Goal: Complete application form: Complete application form

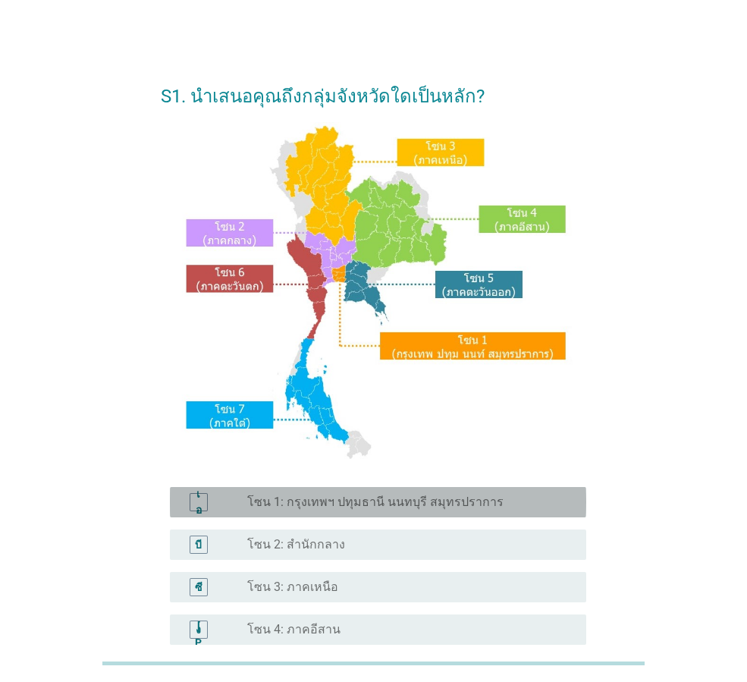
click at [359, 506] on font "โซน 1: กรุงเทพฯ ปทุมธานี นนทบุรี สมุทรปราการ" at bounding box center [375, 501] width 256 height 14
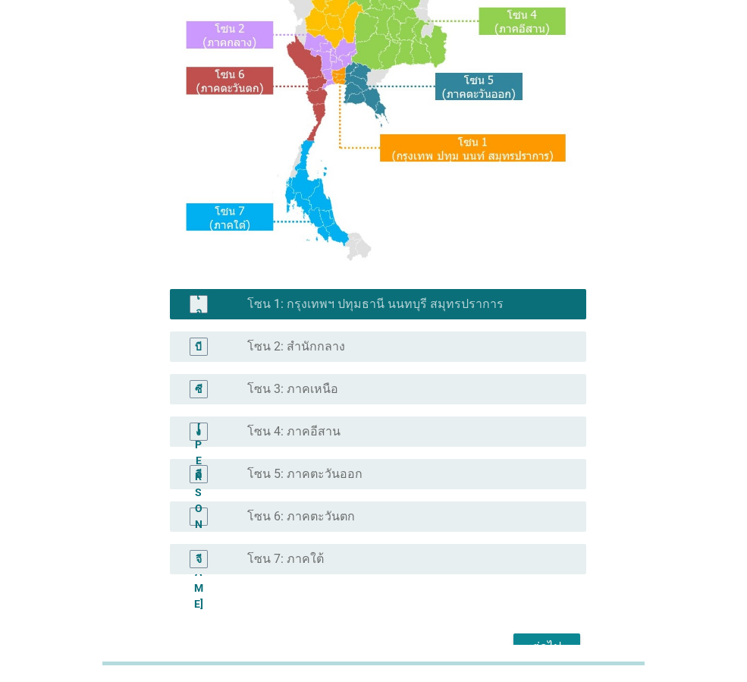
scroll to position [285, 0]
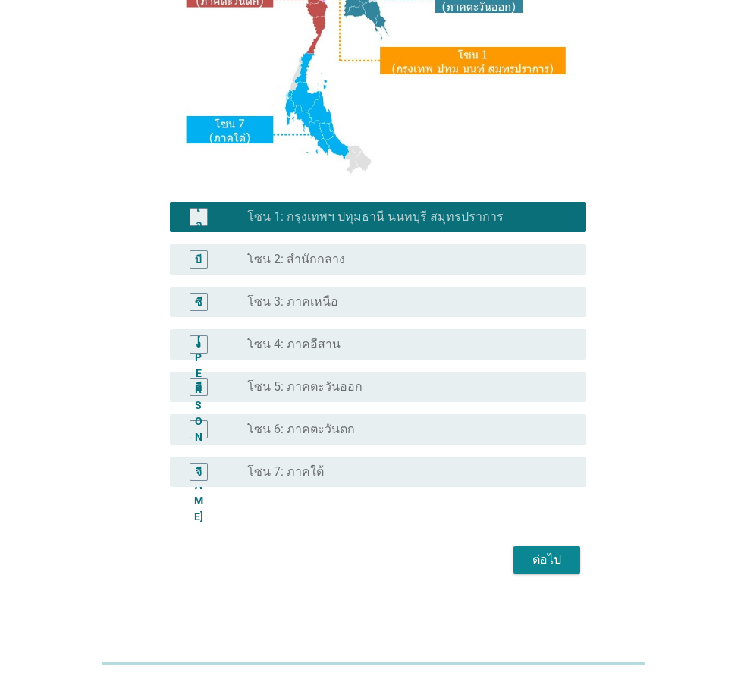
click at [537, 565] on font "ต่อไป" at bounding box center [546, 559] width 29 height 14
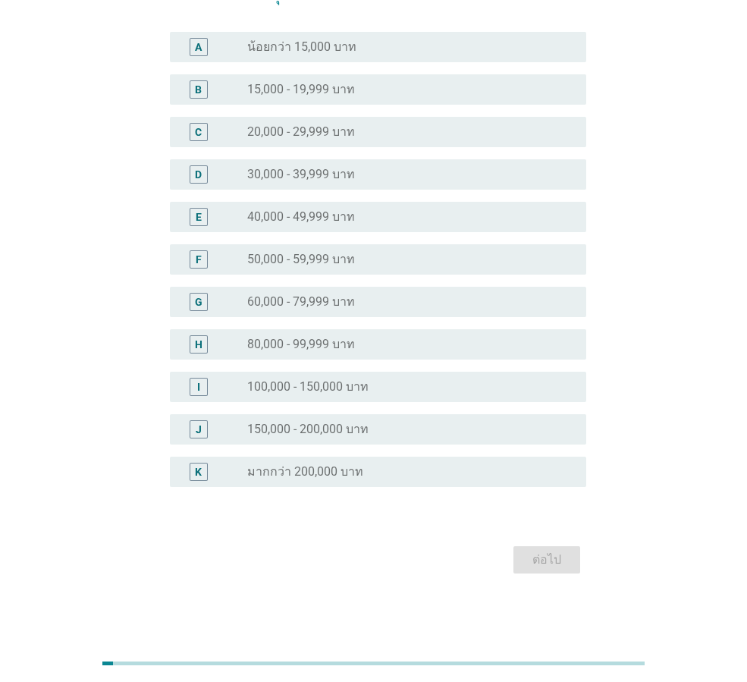
scroll to position [0, 0]
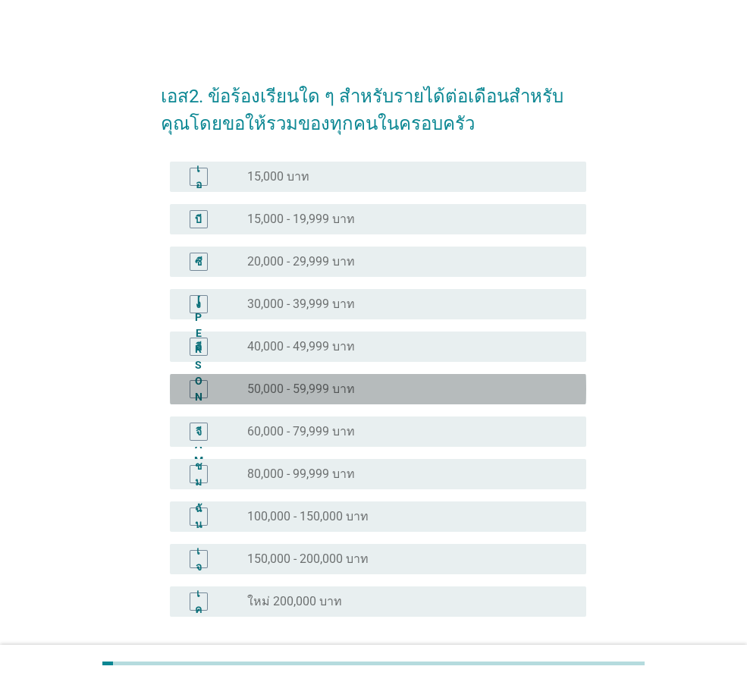
click at [340, 390] on font "50,000 - 59,999 บาท" at bounding box center [301, 388] width 108 height 14
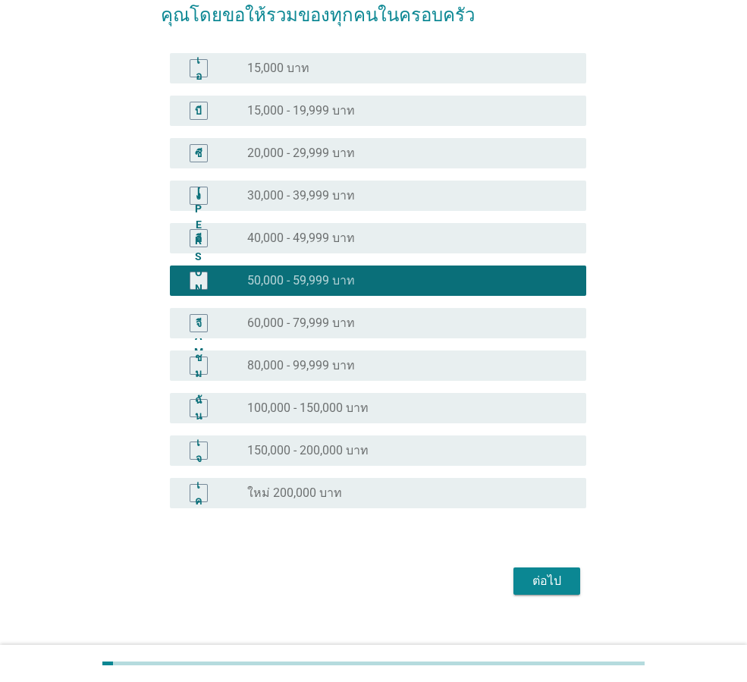
scroll to position [130, 0]
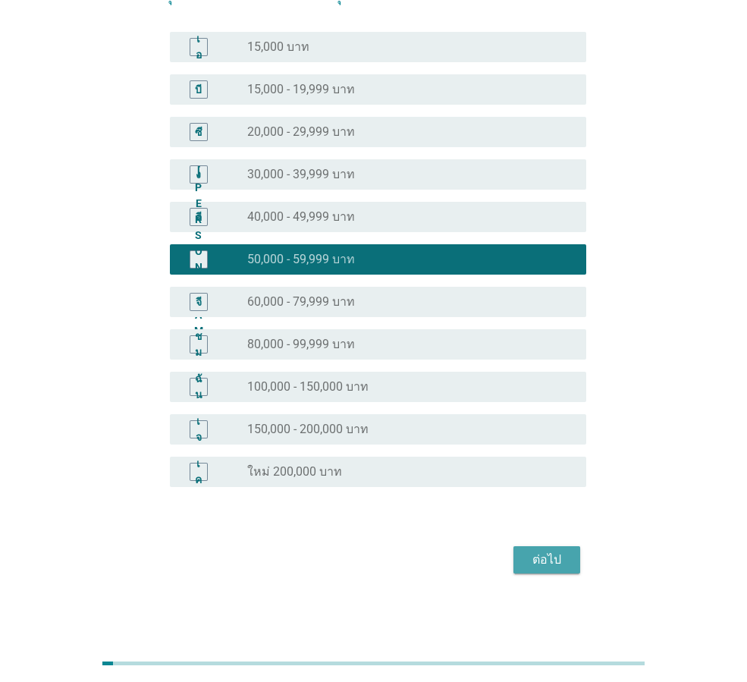
click at [561, 560] on div "ต่อไป" at bounding box center [546, 559] width 42 height 18
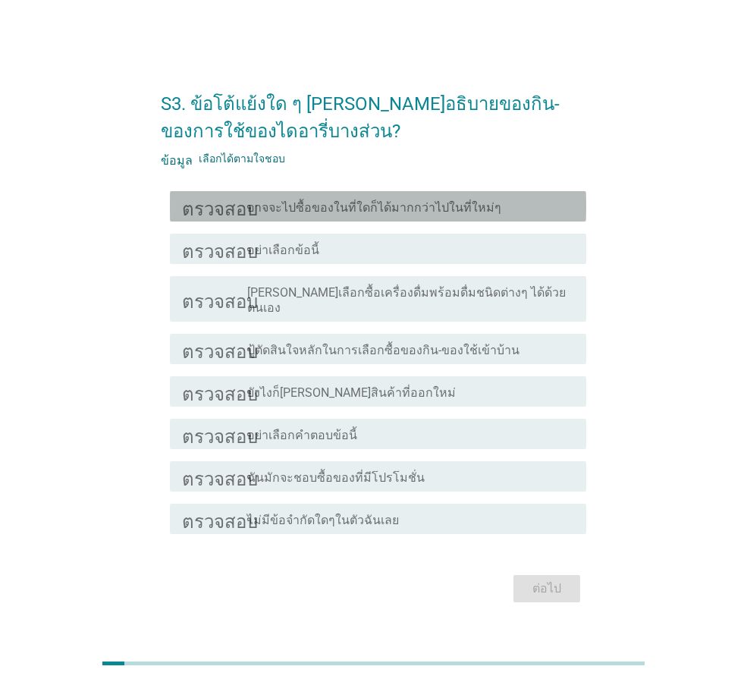
click at [453, 213] on font "อาจจะไปซื้อของในที่ใดก็ได้มากกว่าไปในที่ใหม่ๆ" at bounding box center [374, 207] width 254 height 14
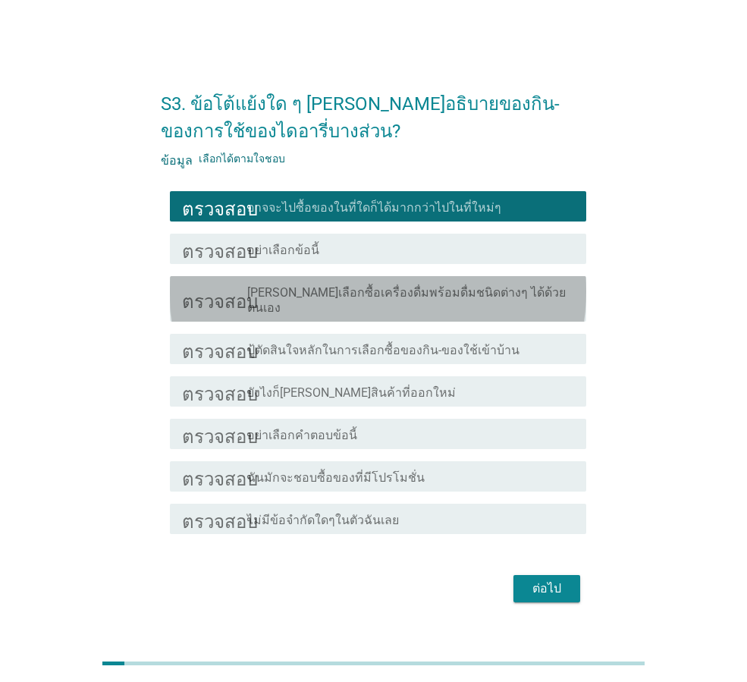
click at [408, 306] on font "[PERSON_NAME]เลือกซื้อเครื่องดื่มพร้อมดื่มชนิดต่างๆ ได้ด้วยตนเอง" at bounding box center [406, 300] width 318 height 30
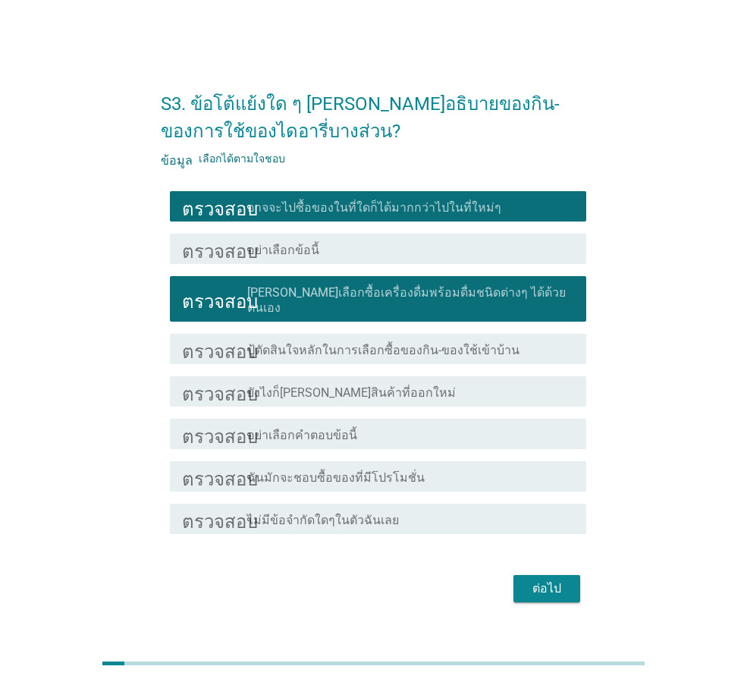
click at [377, 390] on font "ยังไงก็[PERSON_NAME]สินค้าที่ออกใหม่" at bounding box center [351, 392] width 208 height 14
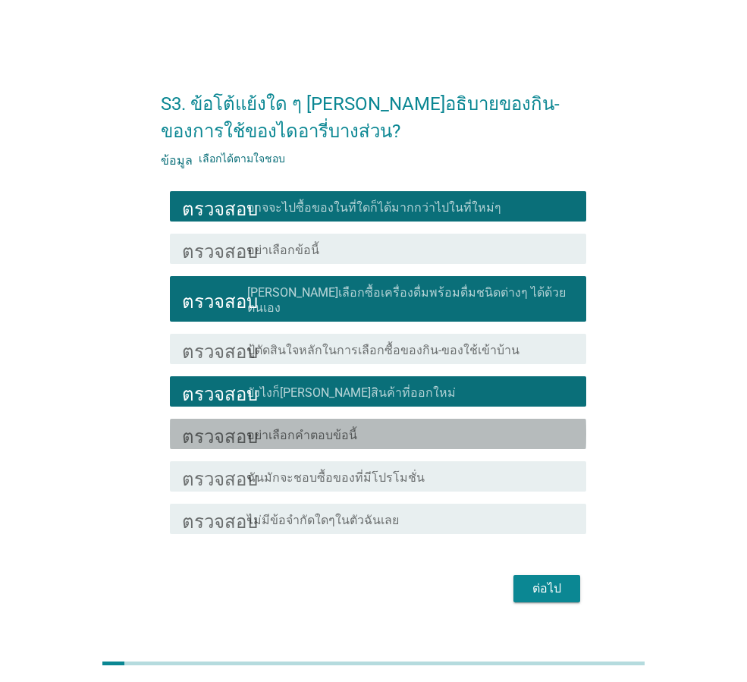
click at [366, 434] on div "โครงร่างกล่องกาเครื่องหมายว่าง อย่าเลือกคำตอบข้อนี้" at bounding box center [410, 434] width 327 height 18
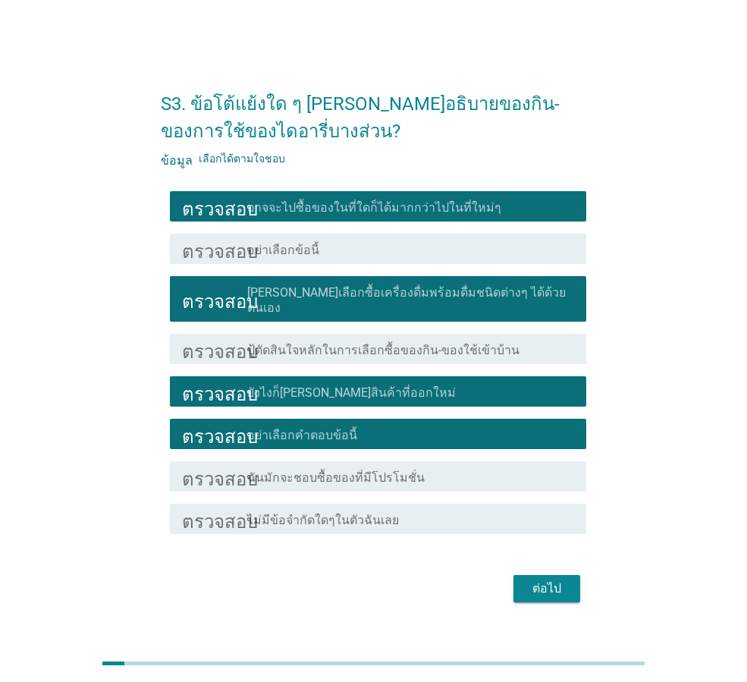
click at [415, 425] on div "โครงร่างกล่องกาเครื่องหมายว่าง อย่าเลือกคำตอบข้อนี้" at bounding box center [410, 434] width 327 height 18
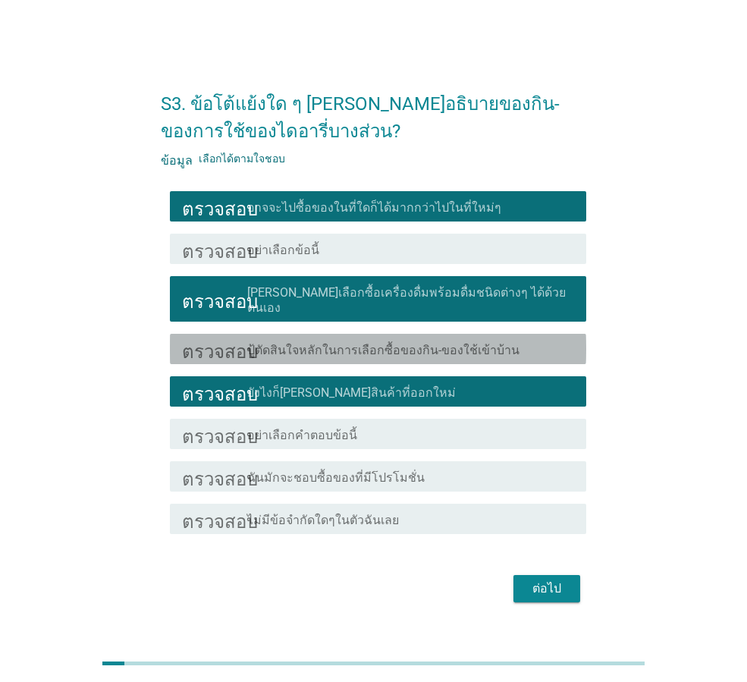
click at [430, 346] on font "ปู้ตัดสินใจหลักในการเลือกซื้อของกิน-ของใช้เข้าบ้าน" at bounding box center [383, 350] width 272 height 14
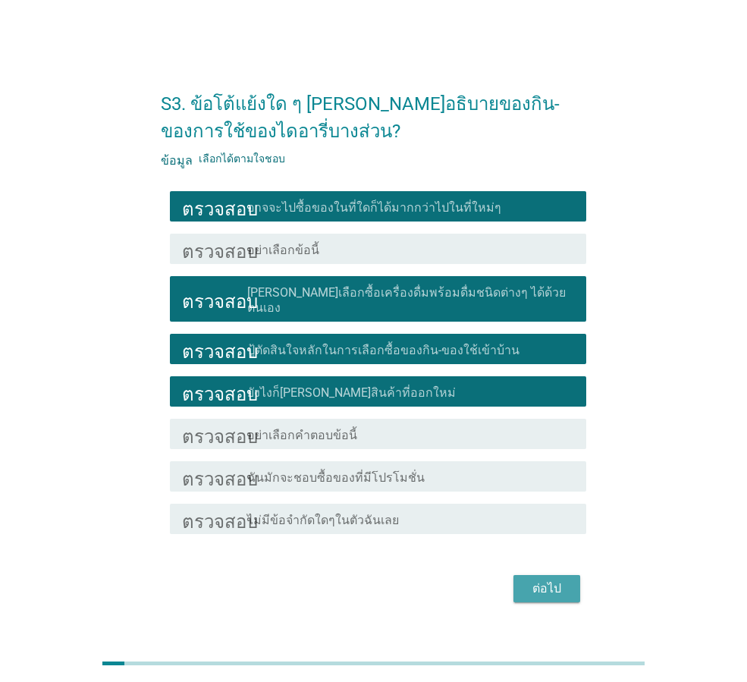
click at [537, 581] on font "ต่อไป" at bounding box center [546, 588] width 29 height 14
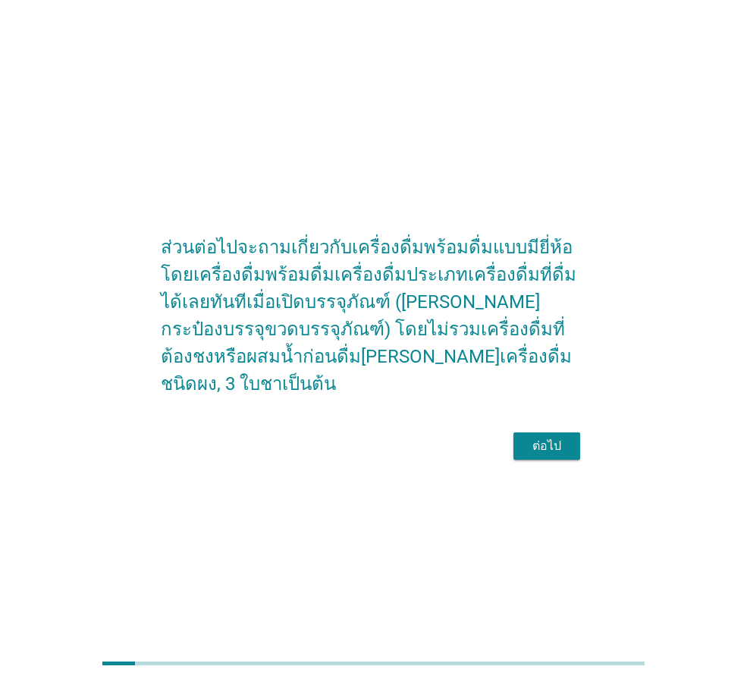
click at [547, 446] on font "ต่อไป" at bounding box center [546, 445] width 29 height 14
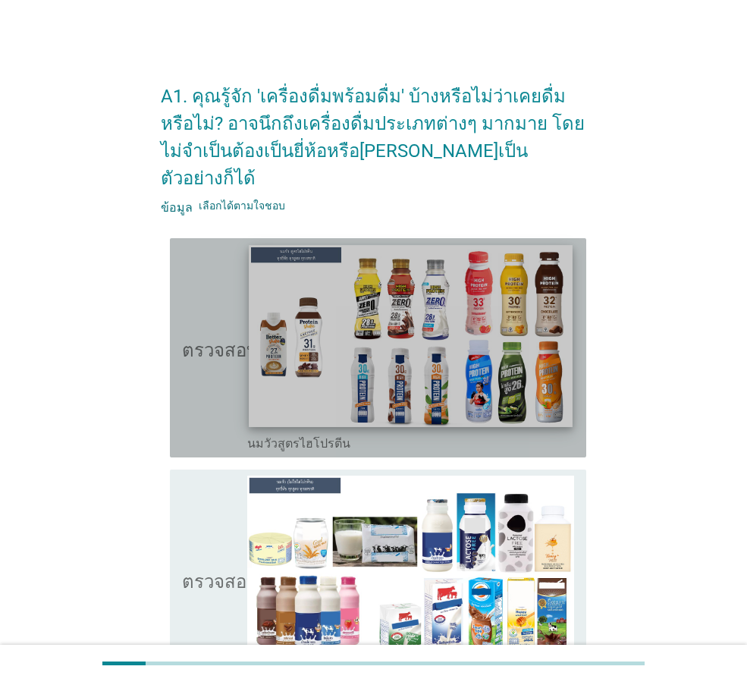
click at [481, 356] on img at bounding box center [410, 336] width 323 height 182
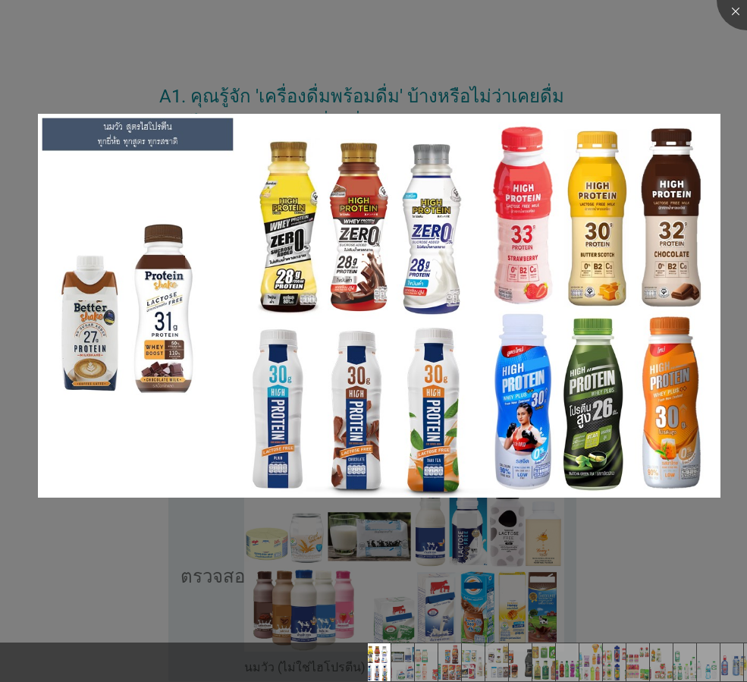
click at [685, 55] on div at bounding box center [373, 341] width 747 height 682
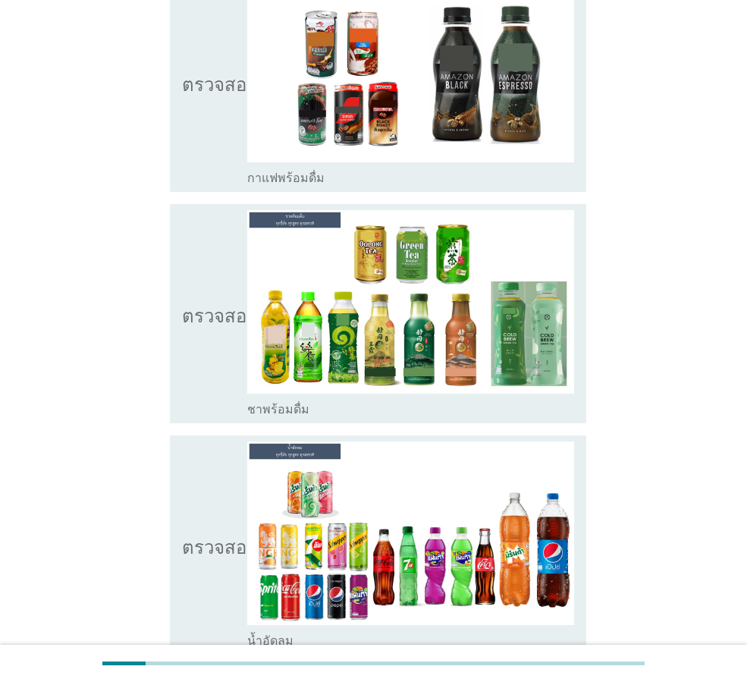
scroll to position [1744, 0]
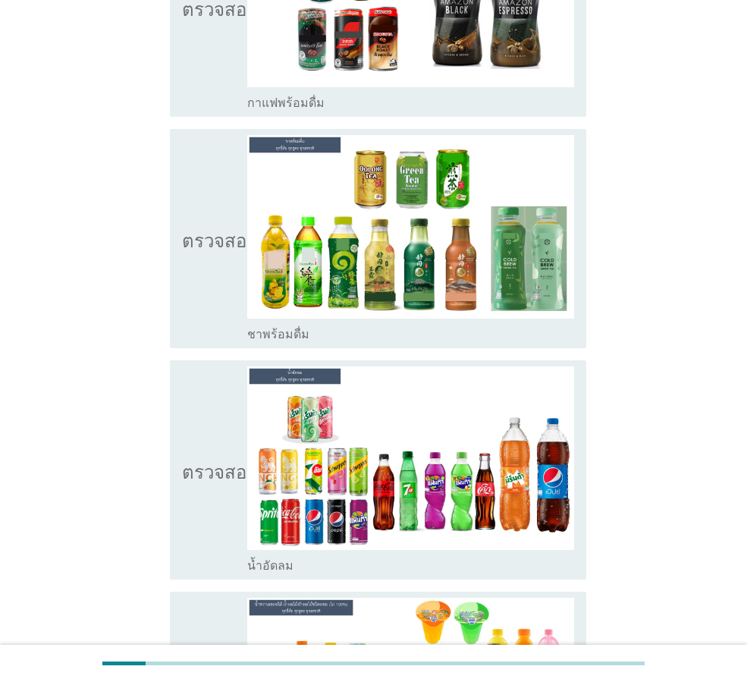
click at [201, 236] on icon "ตรวจสอบ" at bounding box center [220, 238] width 76 height 207
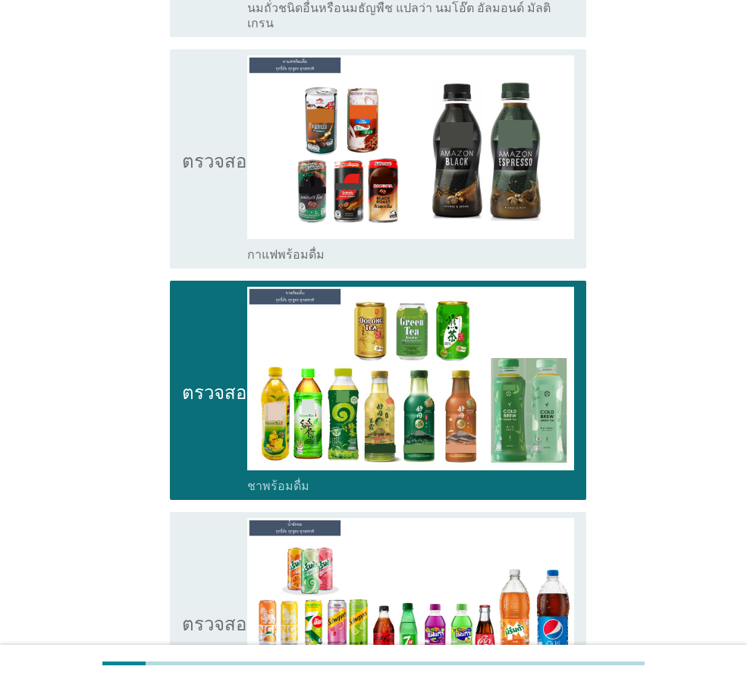
click at [201, 182] on icon "ตรวจสอบ" at bounding box center [220, 158] width 76 height 207
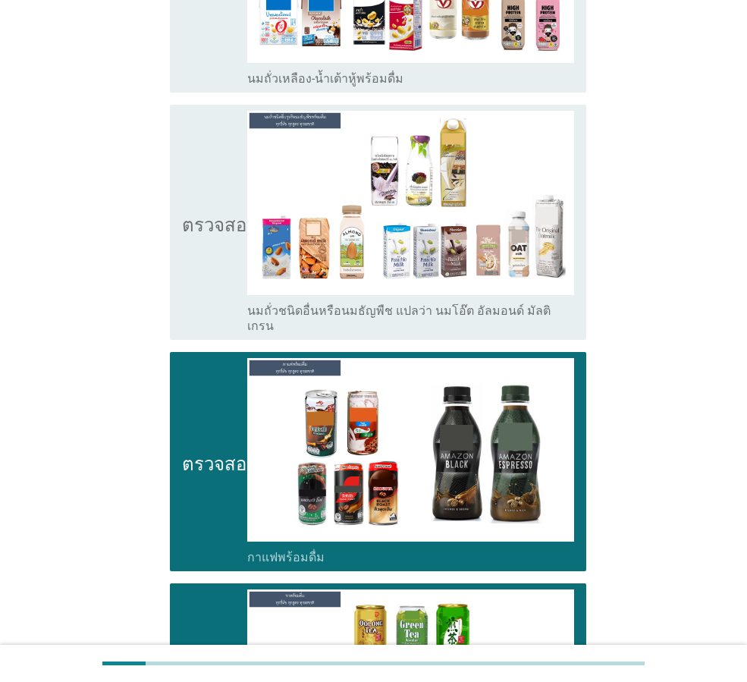
scroll to position [1061, 0]
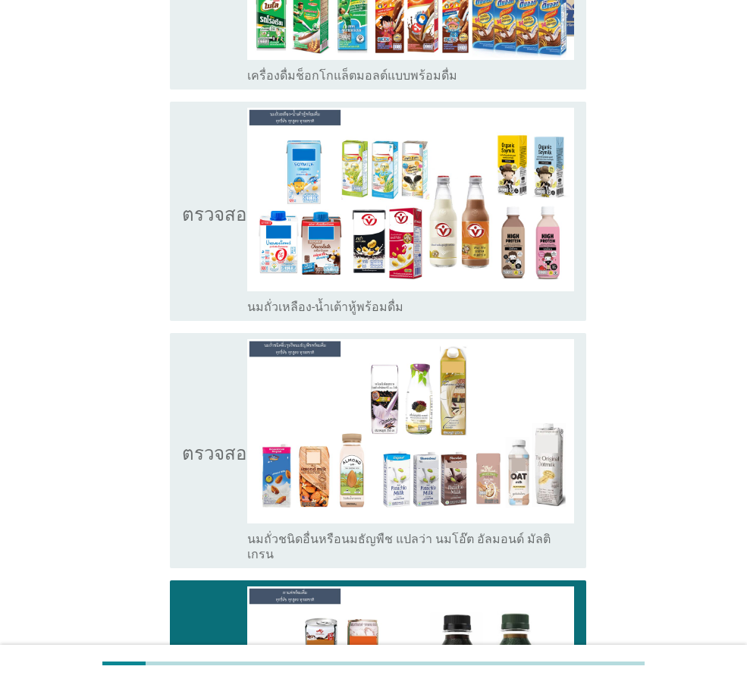
click at [189, 226] on icon "ตรวจสอบ" at bounding box center [220, 211] width 76 height 207
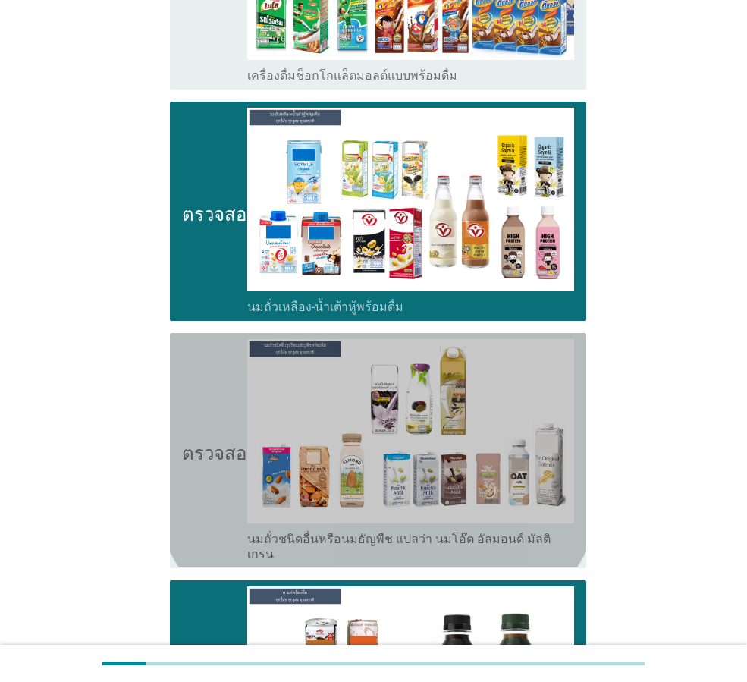
click at [193, 441] on font "ตรวจสอบ" at bounding box center [220, 450] width 76 height 18
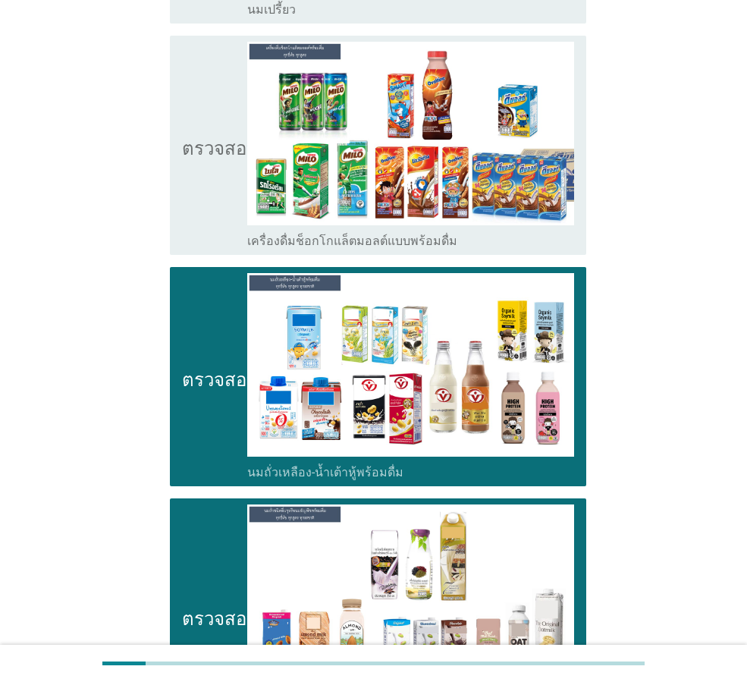
scroll to position [758, 0]
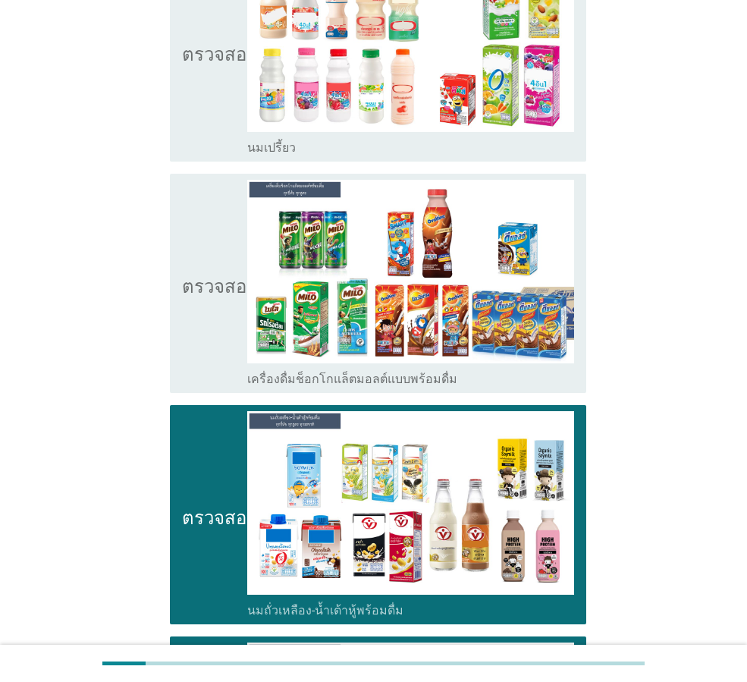
click at [190, 290] on icon "ตรวจสอบ" at bounding box center [220, 283] width 76 height 207
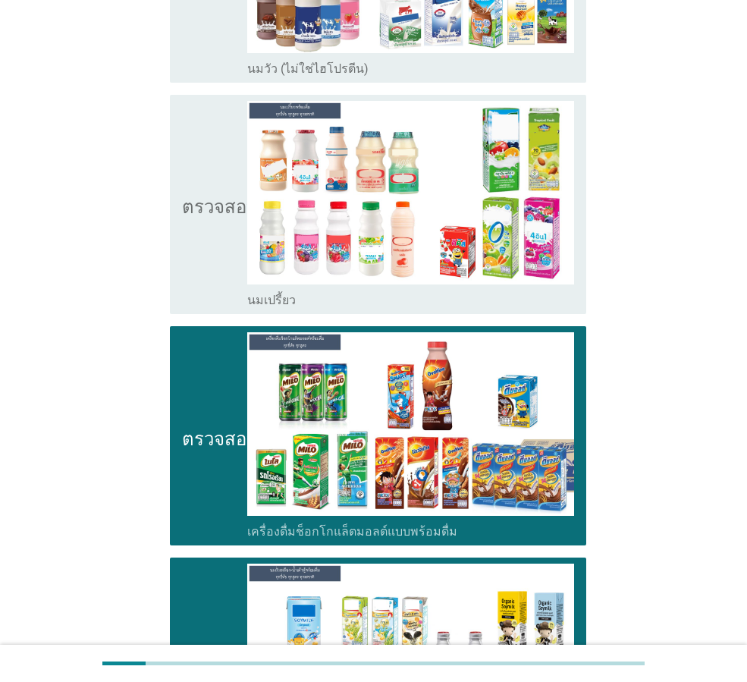
scroll to position [455, 0]
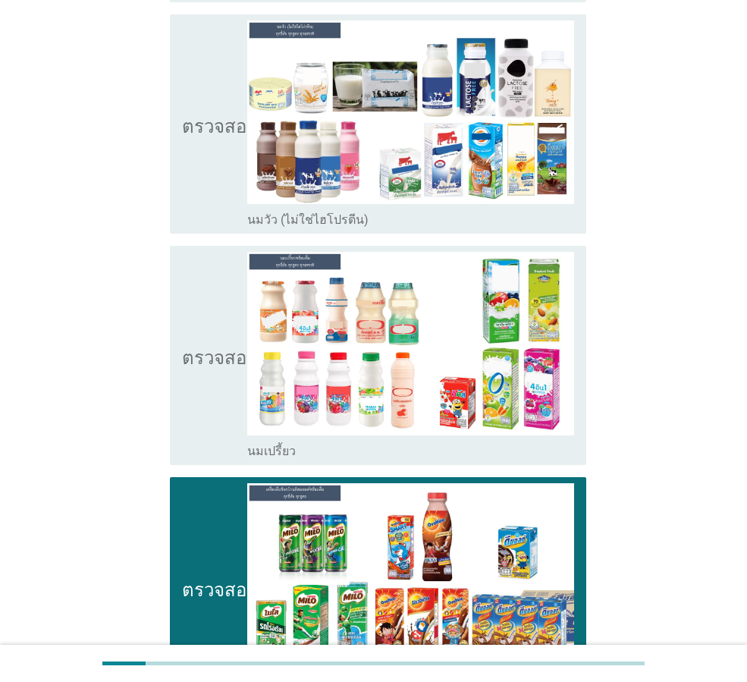
click at [194, 306] on icon "ตรวจสอบ" at bounding box center [220, 355] width 76 height 207
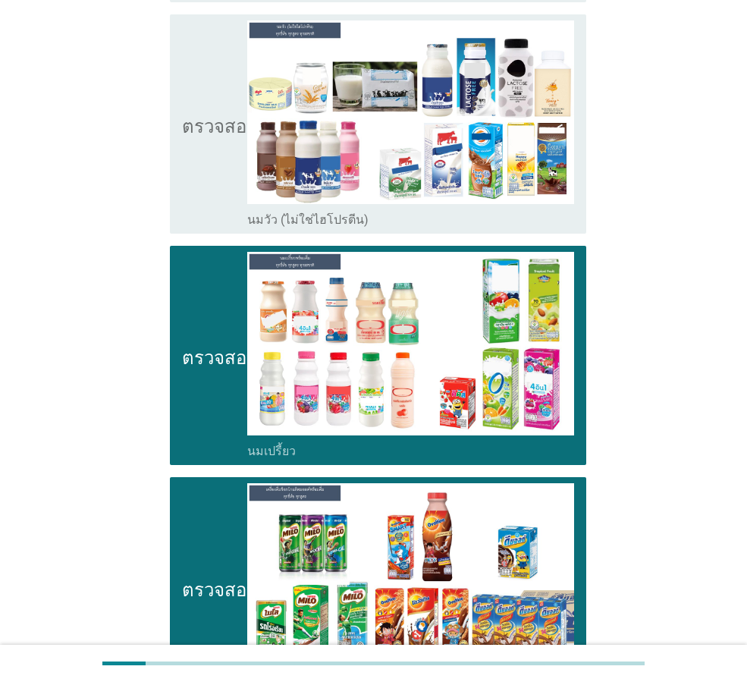
click at [199, 160] on icon "ตรวจสอบ" at bounding box center [220, 123] width 76 height 207
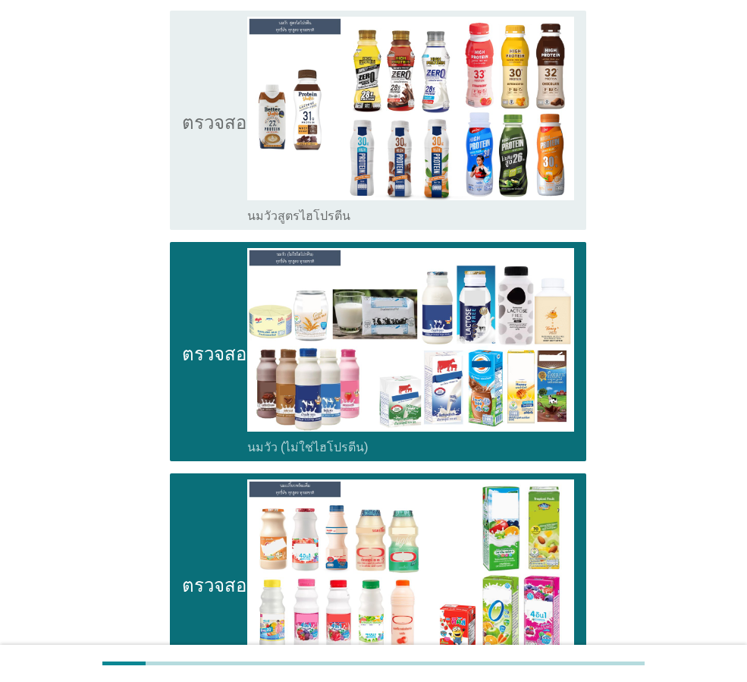
scroll to position [152, 0]
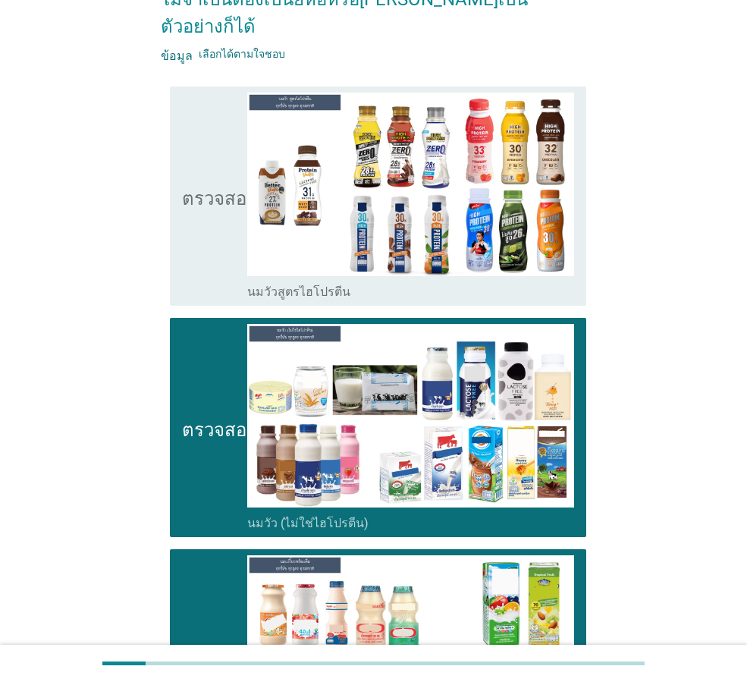
click at [199, 187] on font "ตรวจสอบ" at bounding box center [220, 196] width 76 height 18
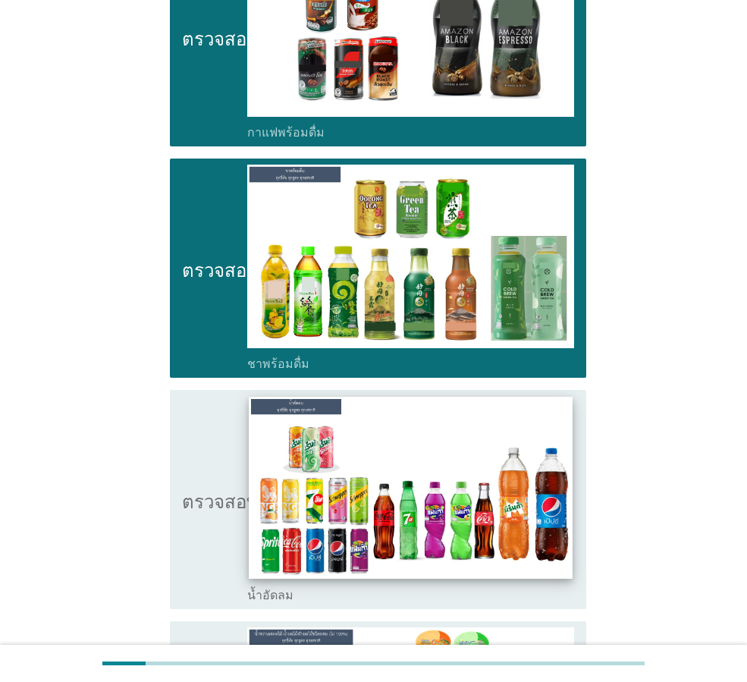
scroll to position [1820, 0]
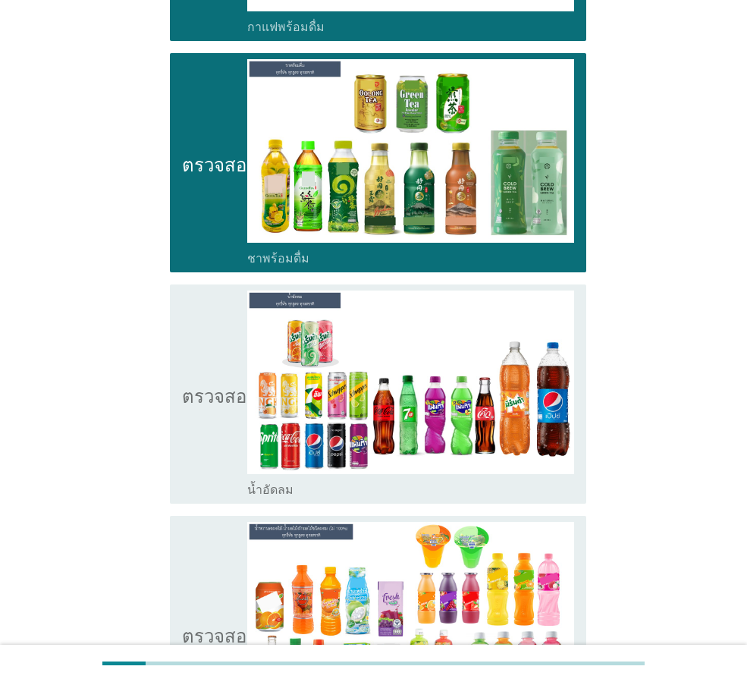
click at [197, 384] on font "ตรวจสอบ" at bounding box center [220, 393] width 76 height 18
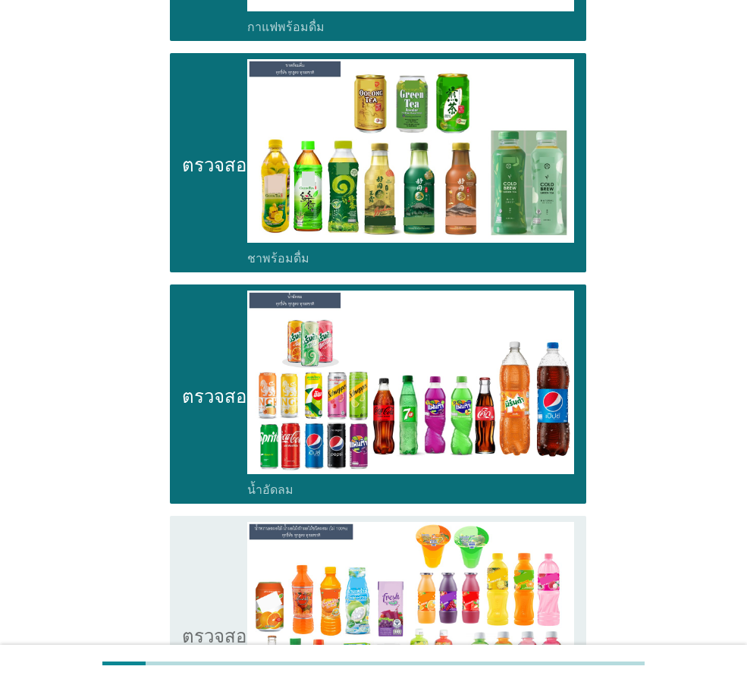
click at [198, 522] on icon "ตรวจสอบ" at bounding box center [220, 633] width 76 height 222
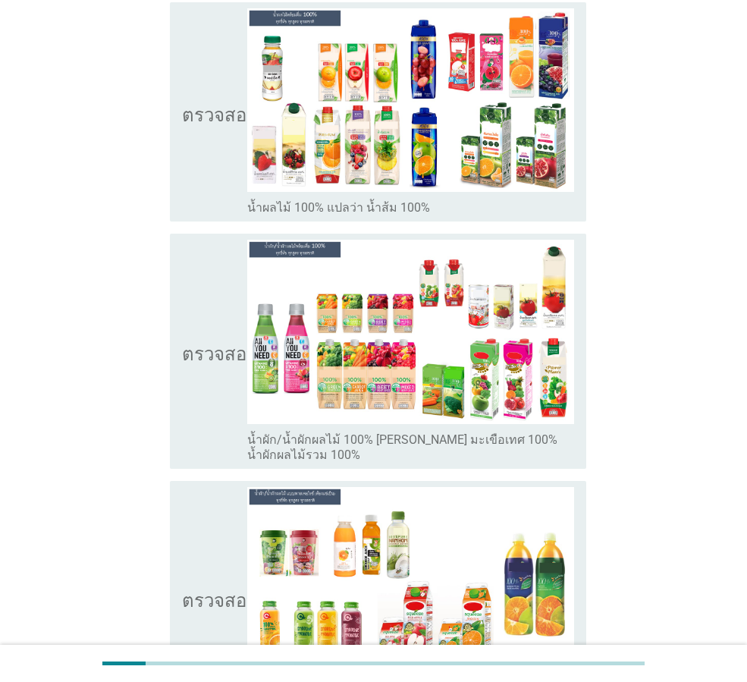
scroll to position [2573, 0]
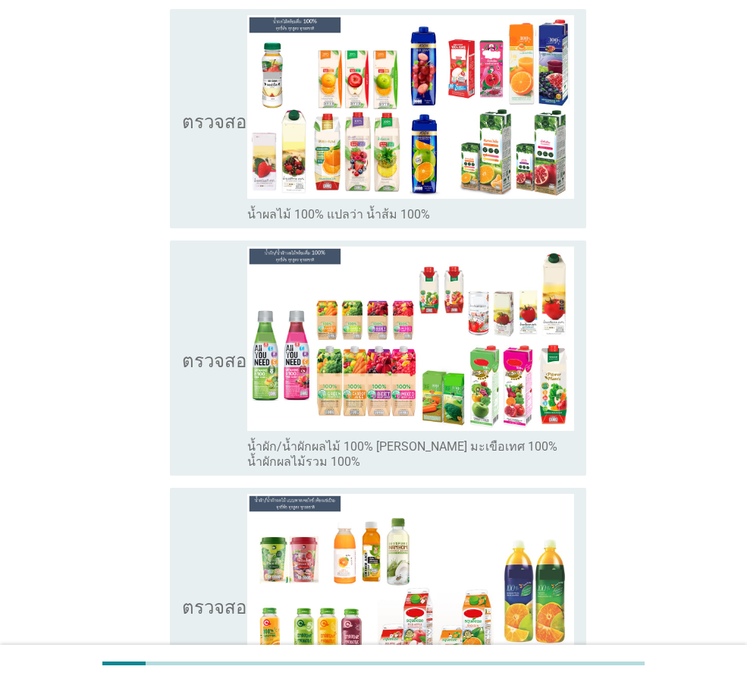
click at [222, 149] on icon "ตรวจสอบ" at bounding box center [220, 118] width 76 height 207
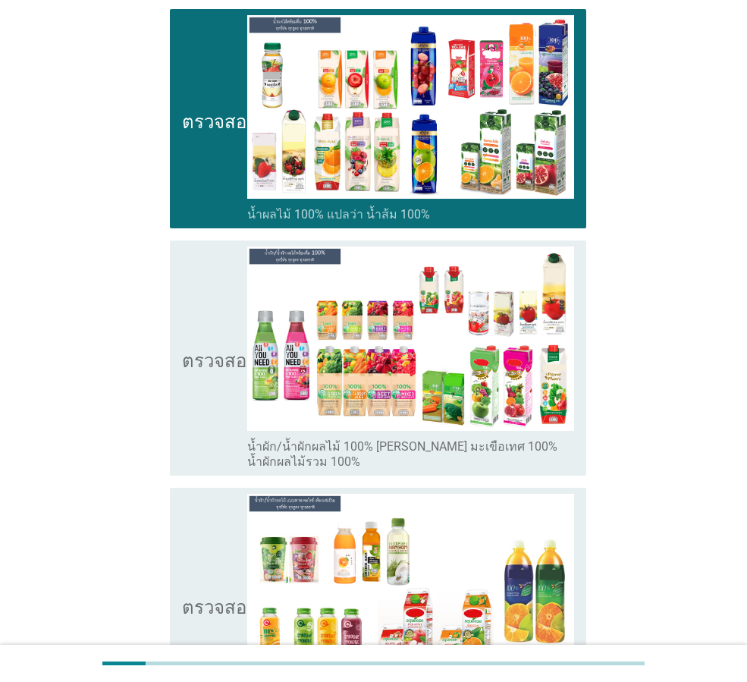
click at [182, 372] on icon "ตรวจสอบ" at bounding box center [220, 357] width 76 height 222
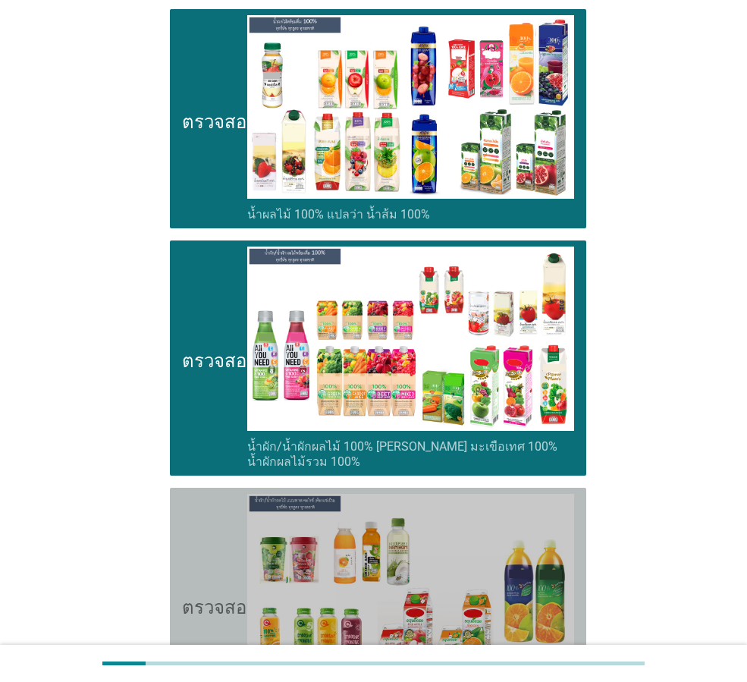
click at [196, 503] on icon "ตรวจสอบ" at bounding box center [220, 605] width 76 height 222
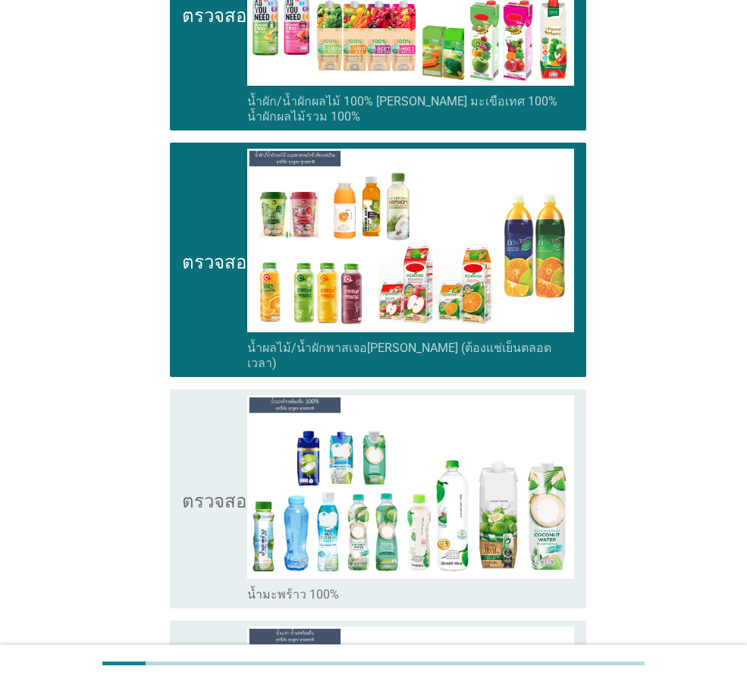
scroll to position [3097, 0]
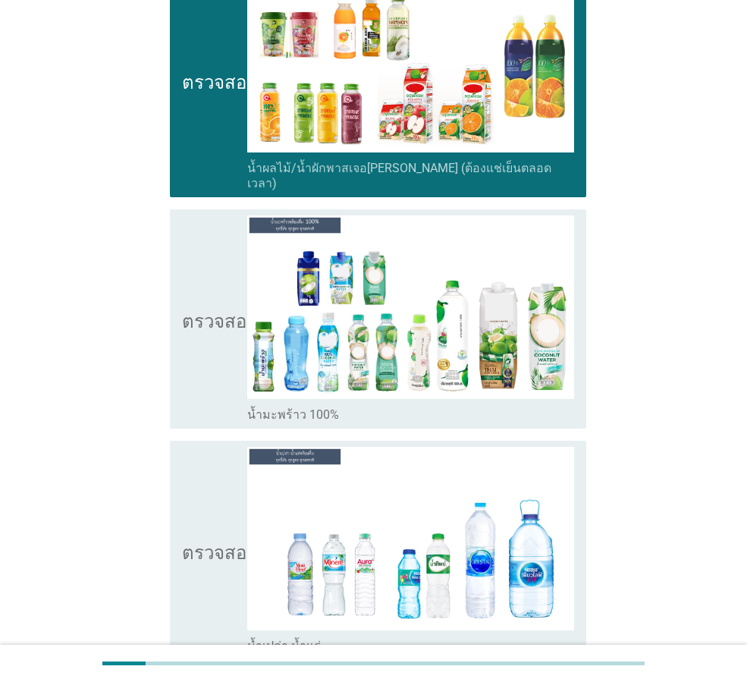
click at [194, 273] on icon "ตรวจสอบ" at bounding box center [220, 318] width 76 height 207
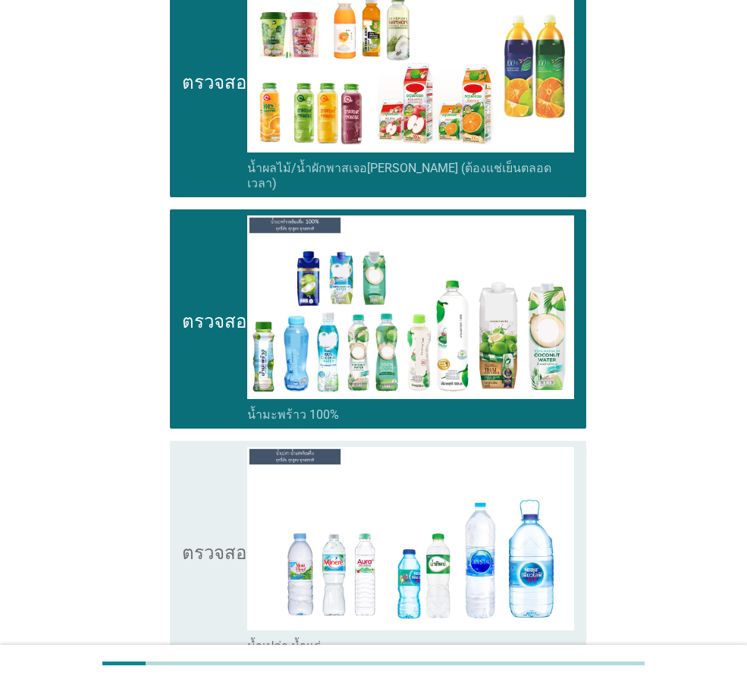
click at [182, 456] on div "ตรวจสอบ โครงร่างกล่องกาเครื่องหมายว่าง น้ำเปล่า-น้ำแร่" at bounding box center [378, 550] width 416 height 219
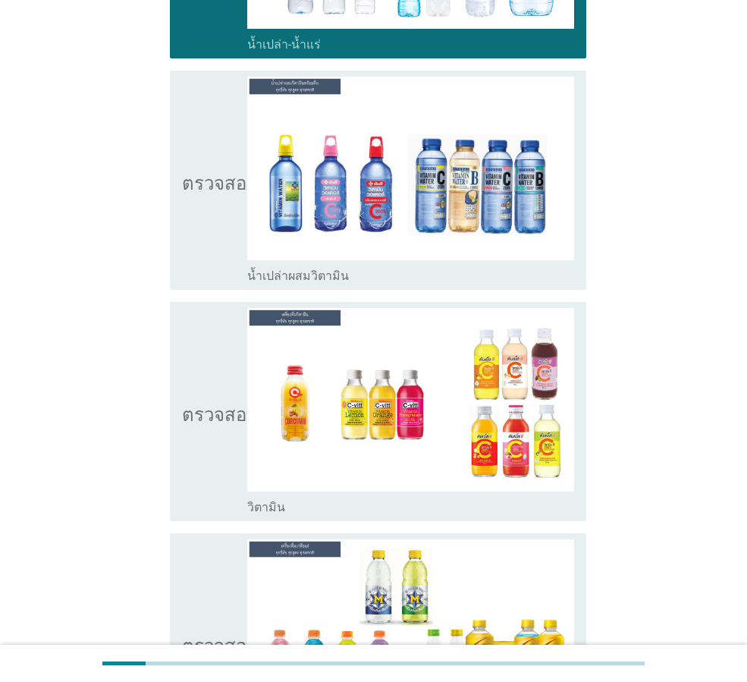
scroll to position [3692, 0]
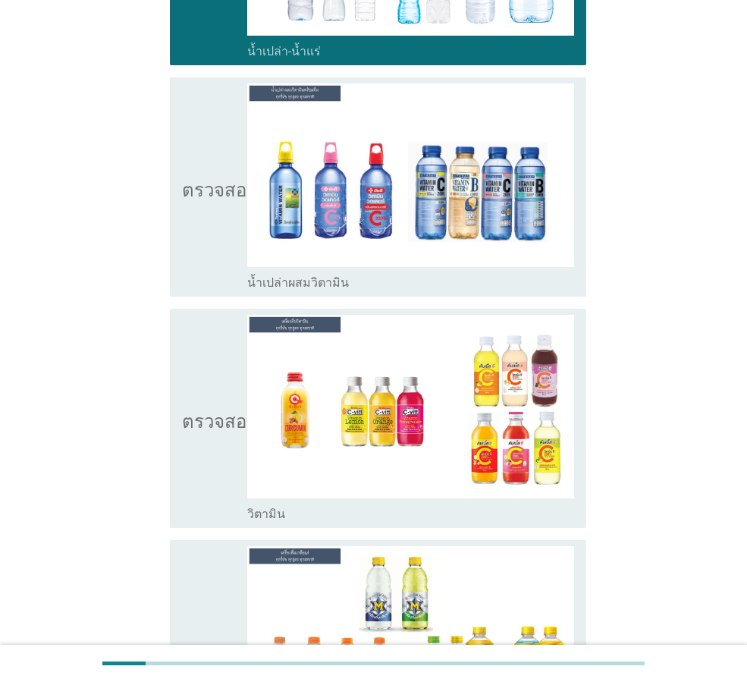
click at [218, 182] on icon "ตรวจสอบ" at bounding box center [220, 186] width 76 height 207
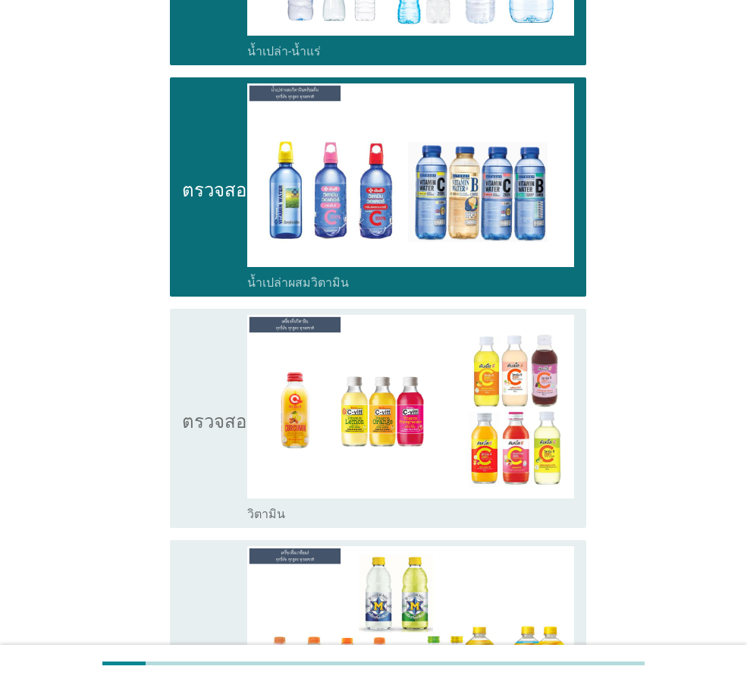
click at [201, 351] on icon "ตรวจสอบ" at bounding box center [220, 418] width 76 height 207
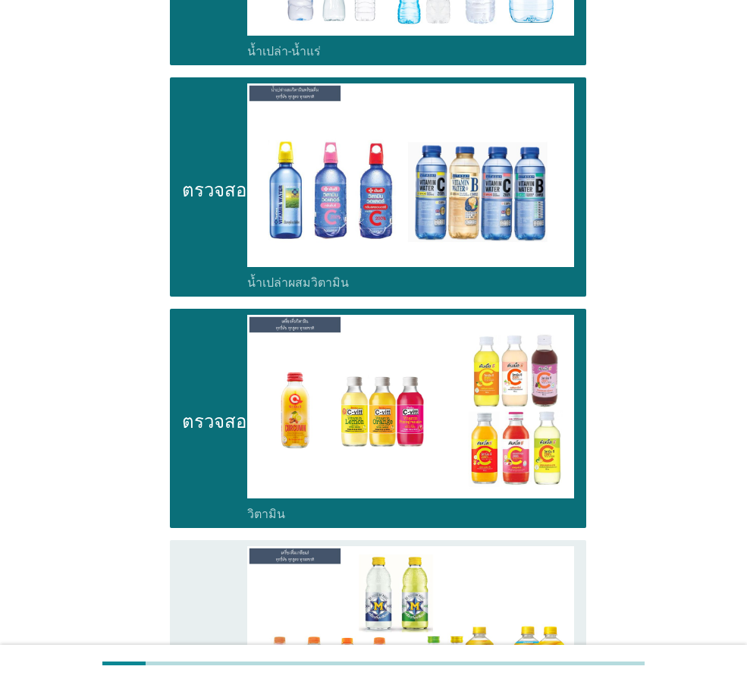
click at [205, 546] on icon "ตรวจสอบ" at bounding box center [220, 649] width 76 height 207
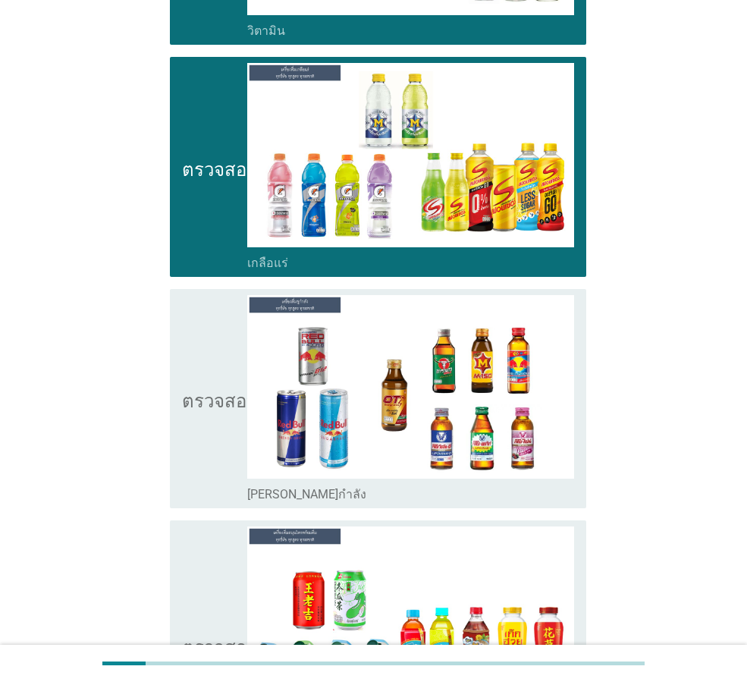
scroll to position [4258, 0]
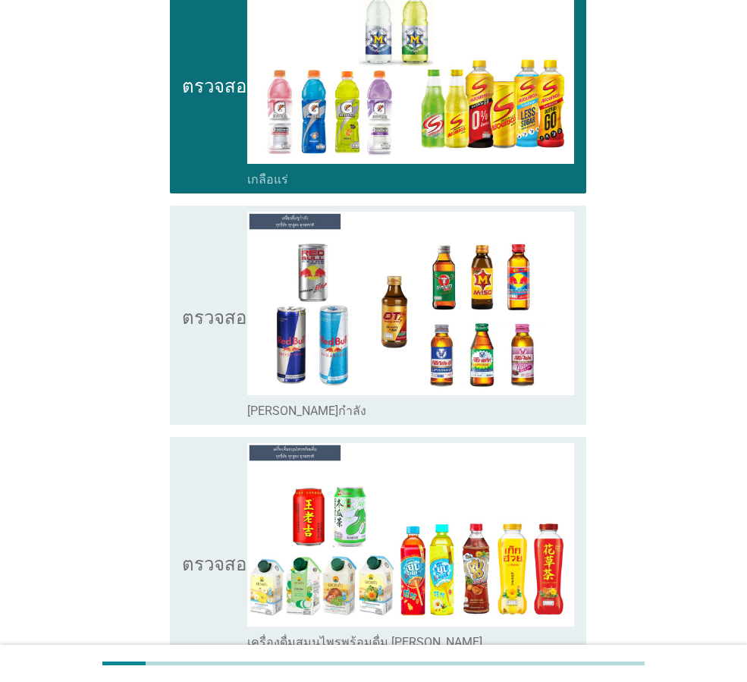
click at [184, 333] on icon "ตรวจสอบ" at bounding box center [220, 315] width 76 height 207
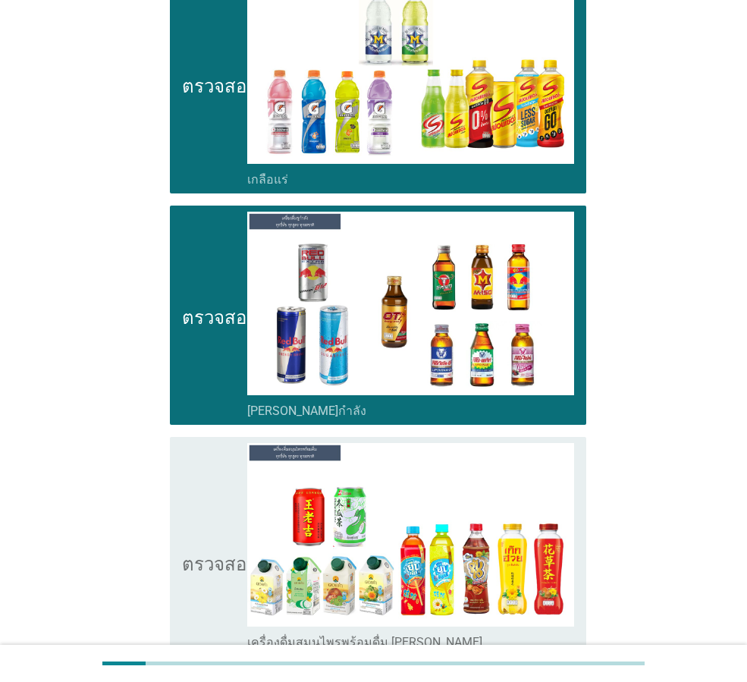
click at [194, 552] on font "ตรวจสอบ" at bounding box center [220, 561] width 76 height 18
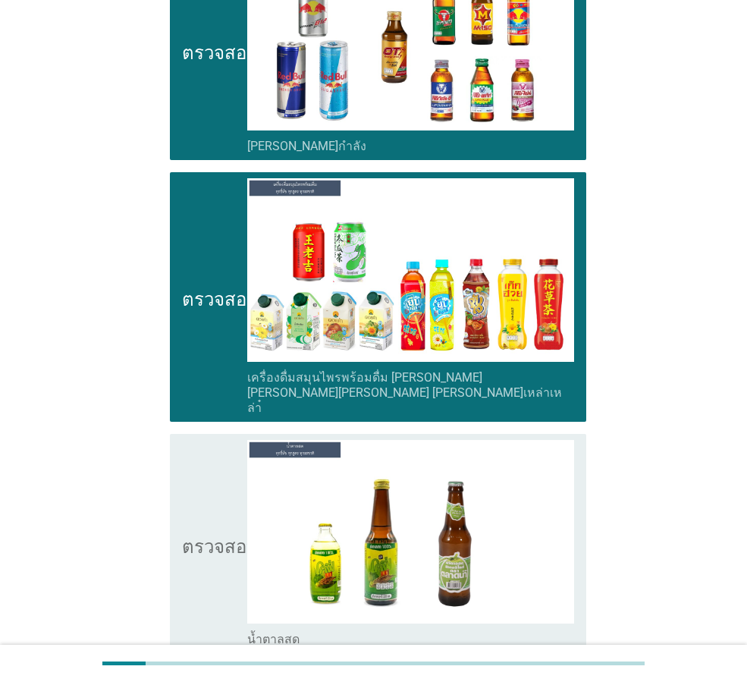
scroll to position [4561, 0]
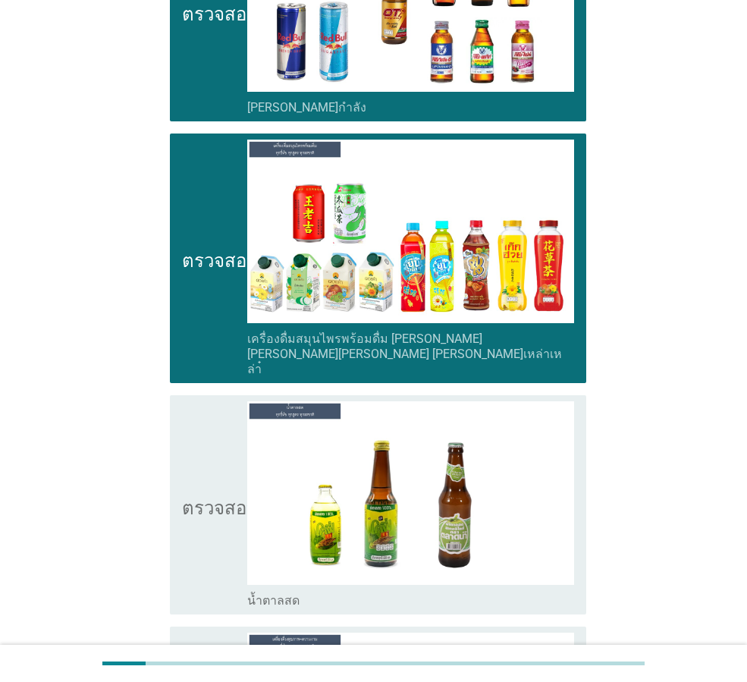
click at [197, 469] on icon "ตรวจสอบ" at bounding box center [220, 504] width 76 height 207
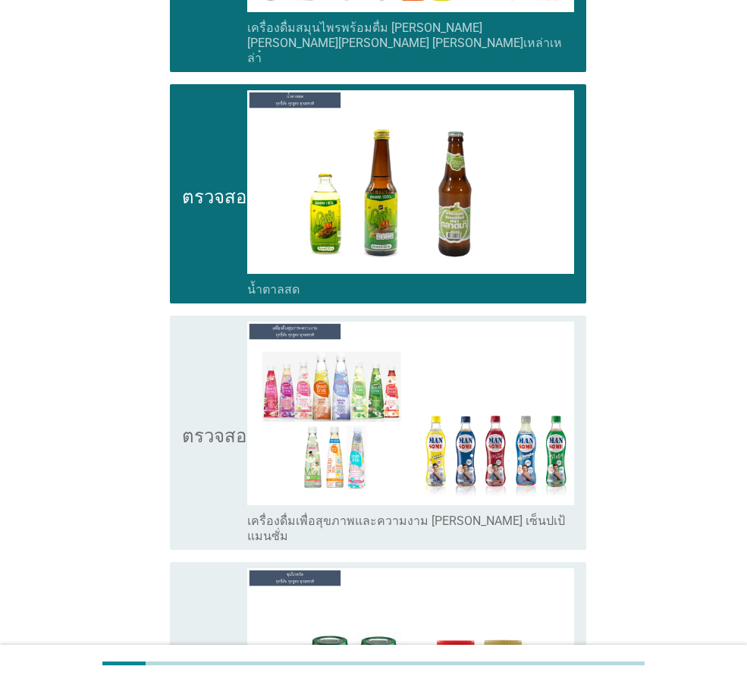
scroll to position [4906, 0]
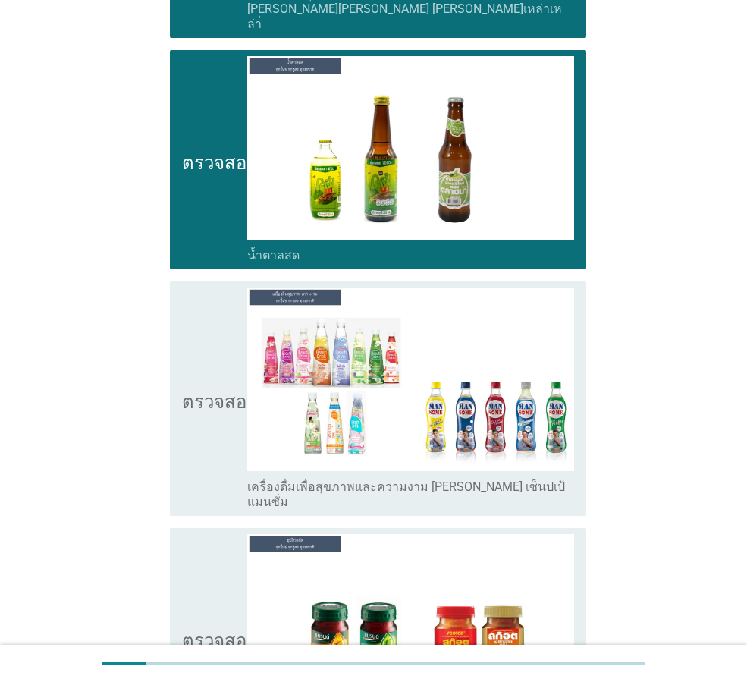
click at [188, 387] on icon "ตรวจสอบ" at bounding box center [220, 398] width 76 height 222
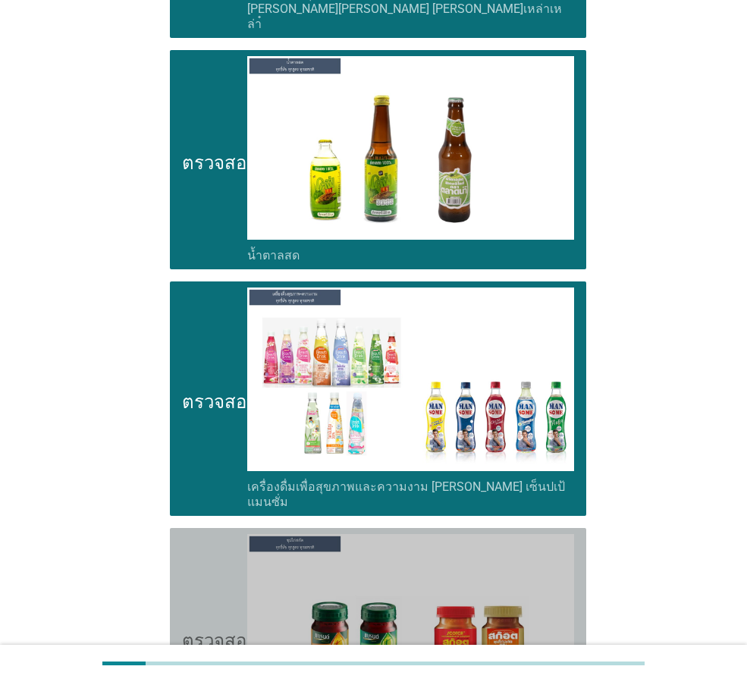
click at [195, 534] on icon "ตรวจสอบ" at bounding box center [220, 637] width 76 height 207
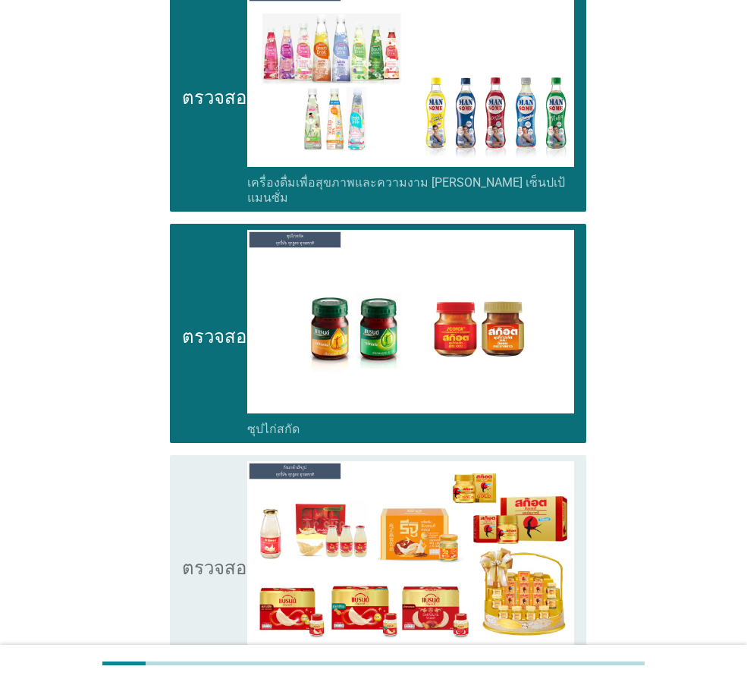
scroll to position [5224, 0]
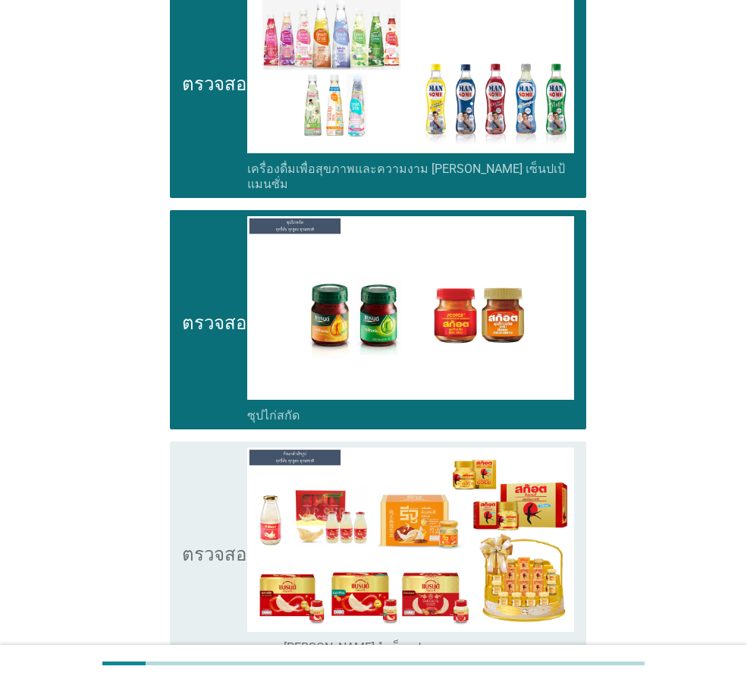
click at [213, 466] on icon "ตรวจสอบ" at bounding box center [220, 550] width 76 height 207
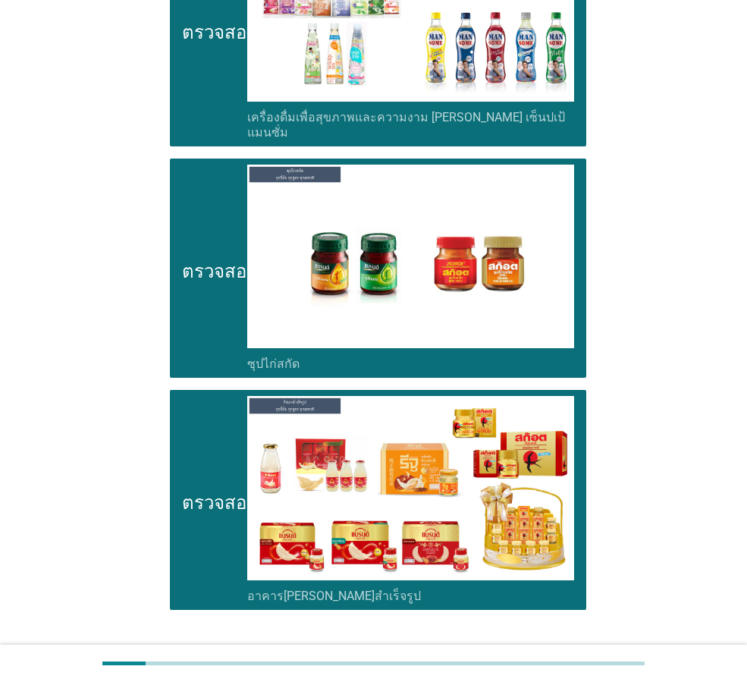
scroll to position [5277, 0]
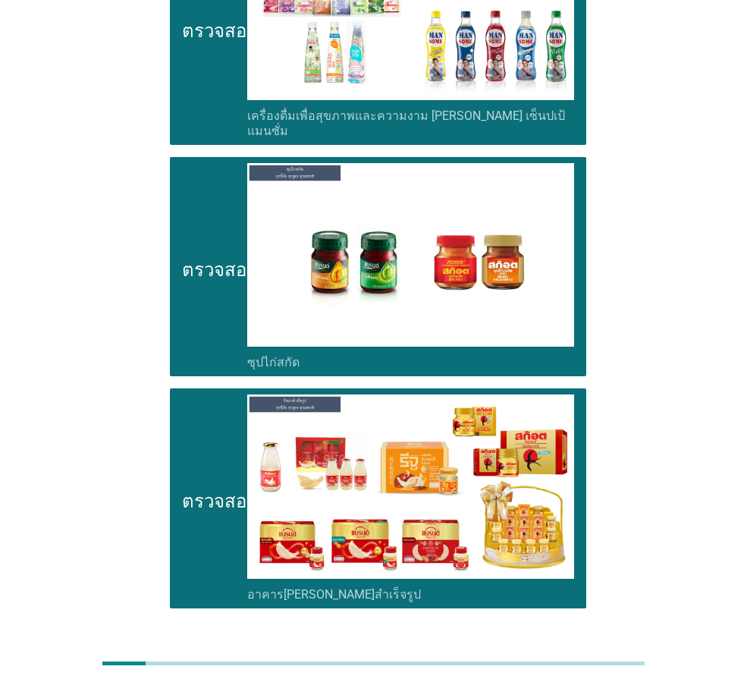
click at [563, 649] on button "ต่อไป" at bounding box center [546, 662] width 67 height 27
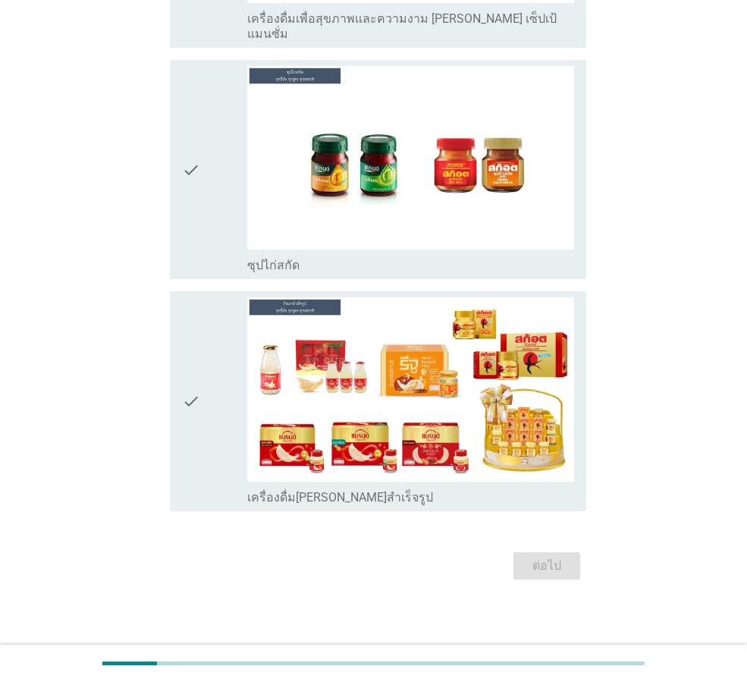
scroll to position [0, 0]
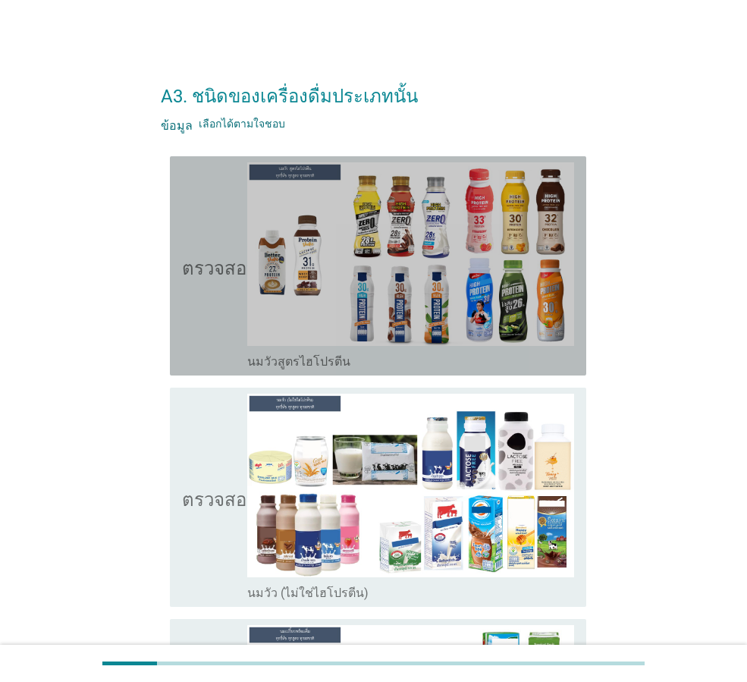
click at [202, 292] on icon "ตรวจสอบ" at bounding box center [220, 265] width 76 height 207
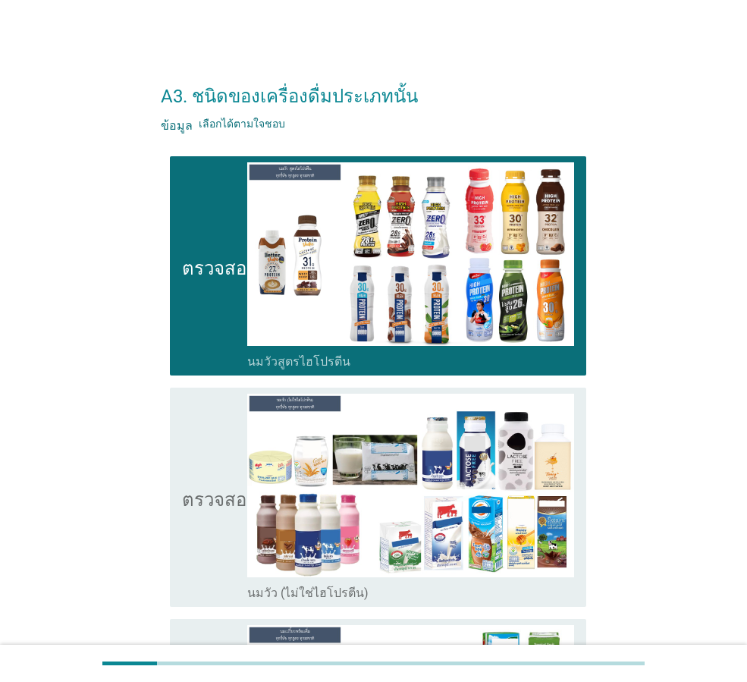
click at [198, 472] on icon "ตรวจสอบ" at bounding box center [220, 496] width 76 height 207
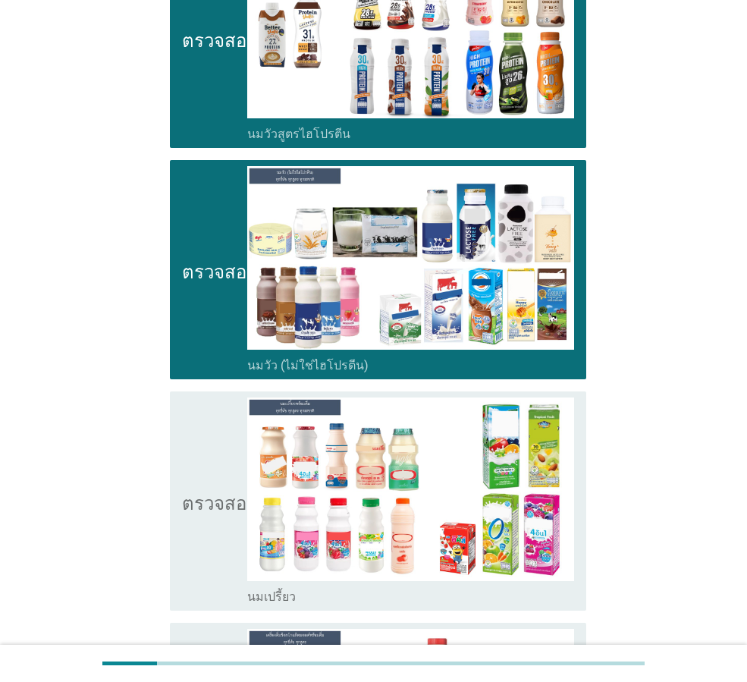
click at [204, 447] on icon "ตรวจสอบ" at bounding box center [220, 500] width 76 height 207
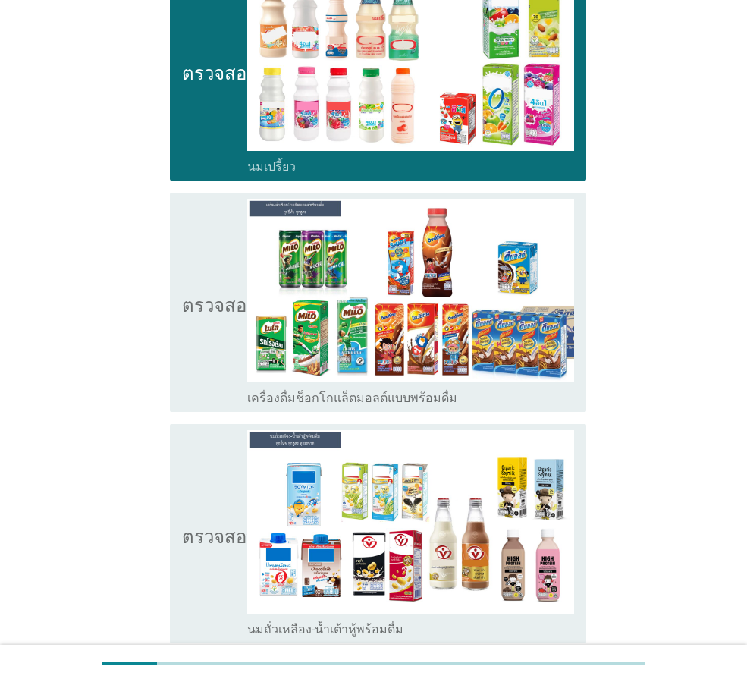
scroll to position [682, 0]
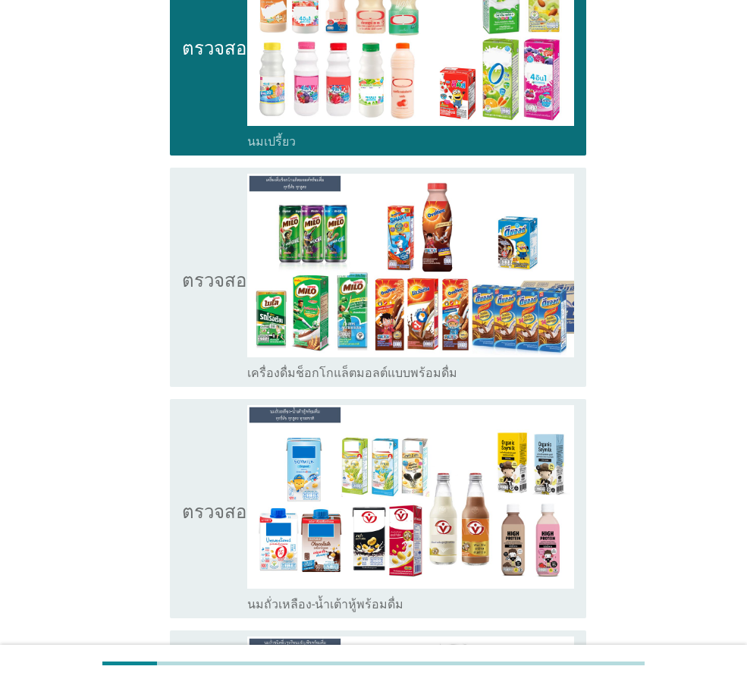
click at [208, 328] on icon "ตรวจสอบ" at bounding box center [220, 277] width 76 height 207
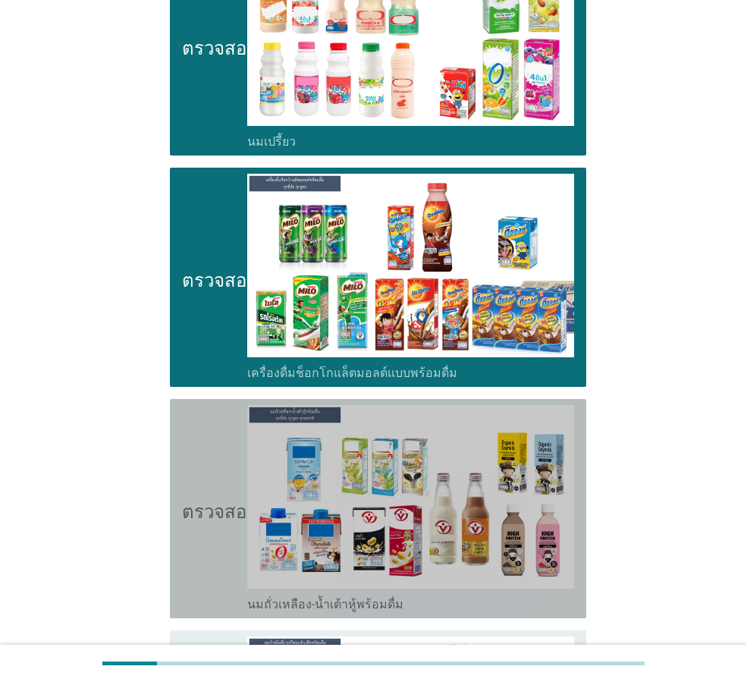
click at [200, 546] on icon "ตรวจสอบ" at bounding box center [220, 508] width 76 height 207
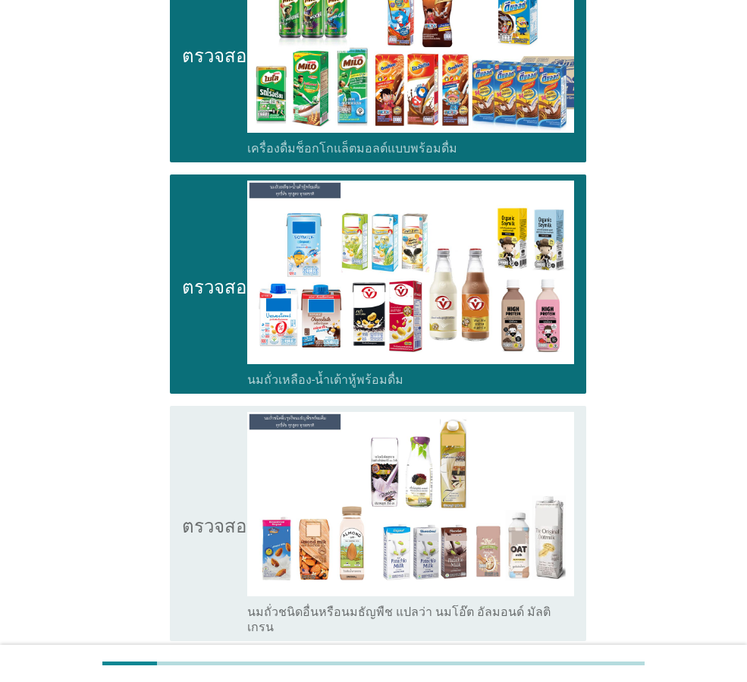
scroll to position [910, 0]
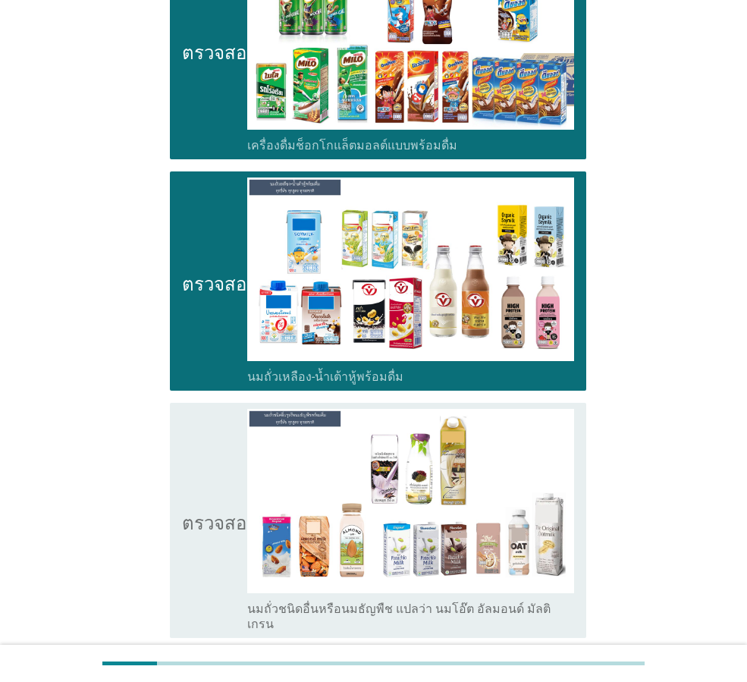
click at [200, 511] on font "ตรวจสอบ" at bounding box center [220, 520] width 76 height 18
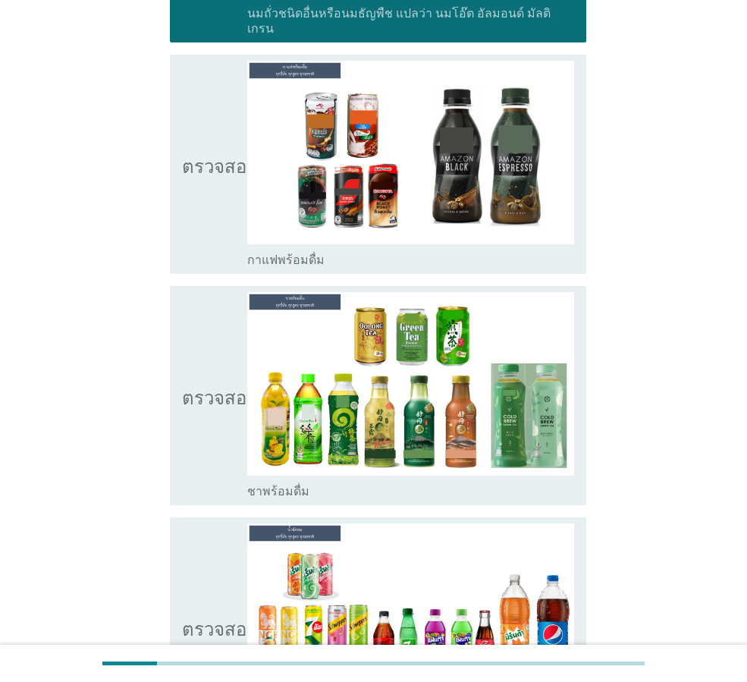
scroll to position [1532, 0]
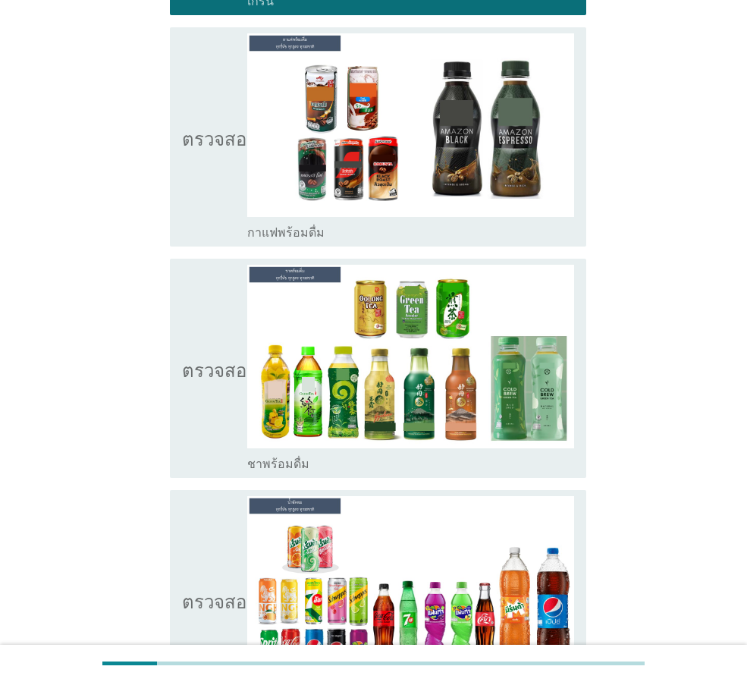
click at [196, 179] on icon "ตรวจสอบ" at bounding box center [220, 136] width 76 height 207
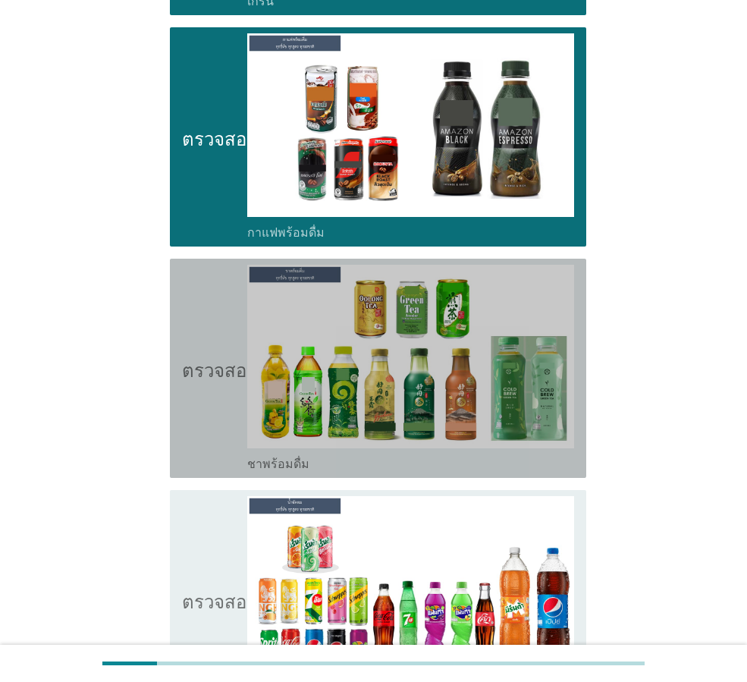
click at [184, 404] on icon "ตรวจสอบ" at bounding box center [220, 368] width 76 height 207
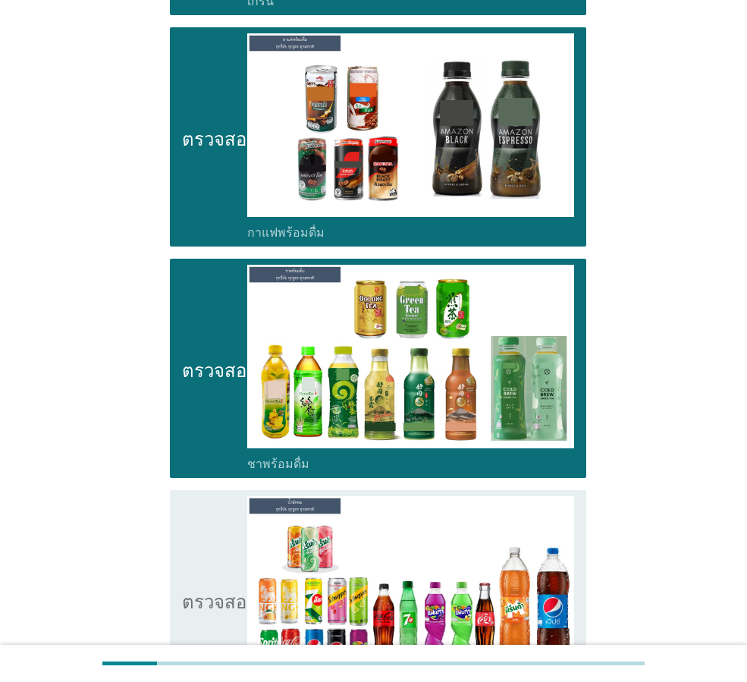
click at [188, 536] on icon "ตรวจสอบ" at bounding box center [220, 599] width 76 height 207
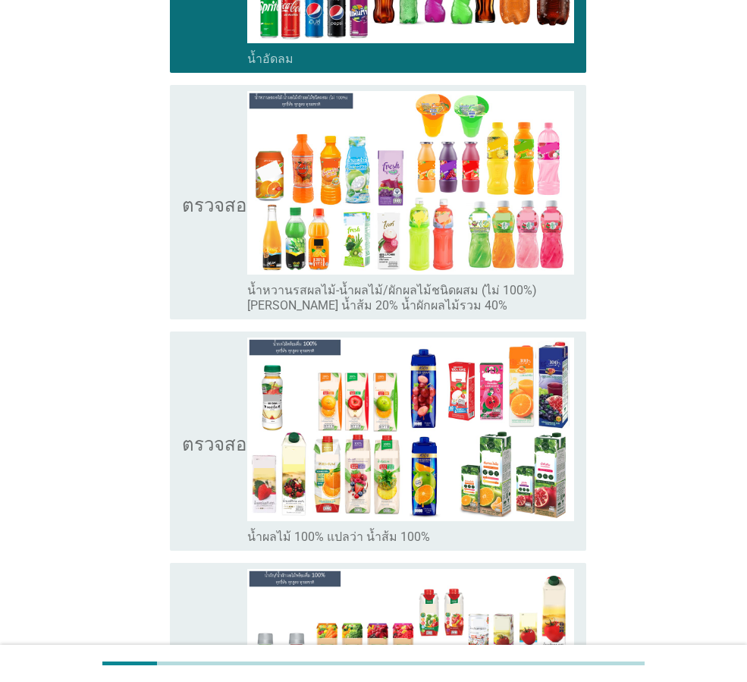
scroll to position [2210, 0]
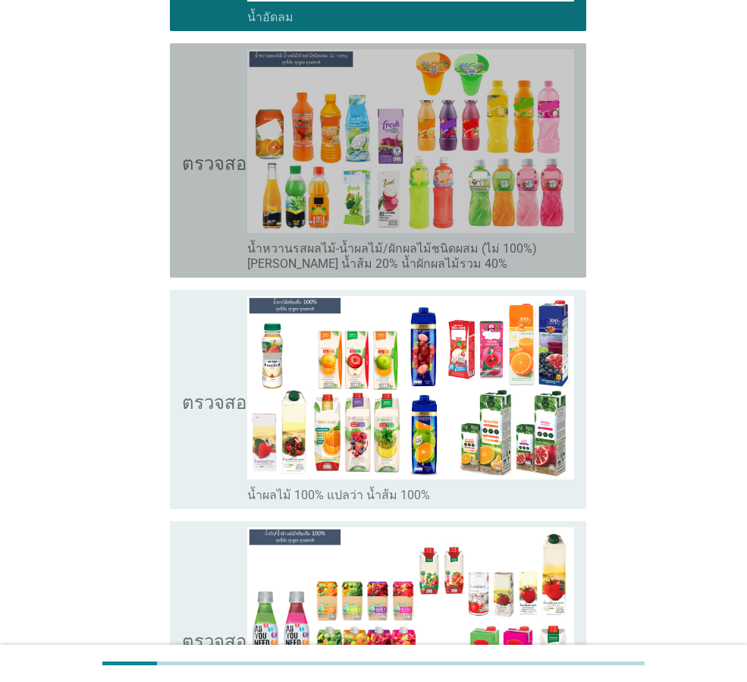
click at [195, 231] on icon "ตรวจสอบ" at bounding box center [220, 160] width 76 height 222
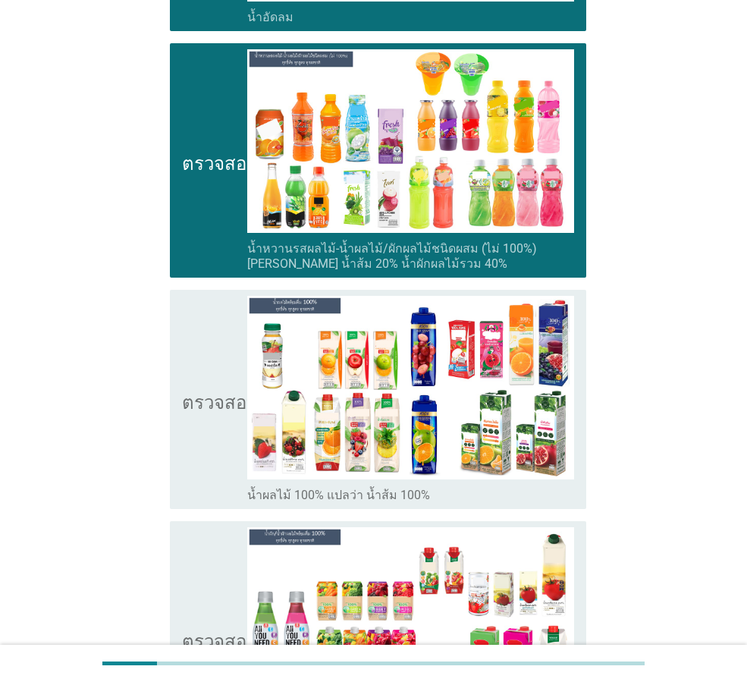
click at [204, 405] on icon "ตรวจสอบ" at bounding box center [220, 399] width 76 height 207
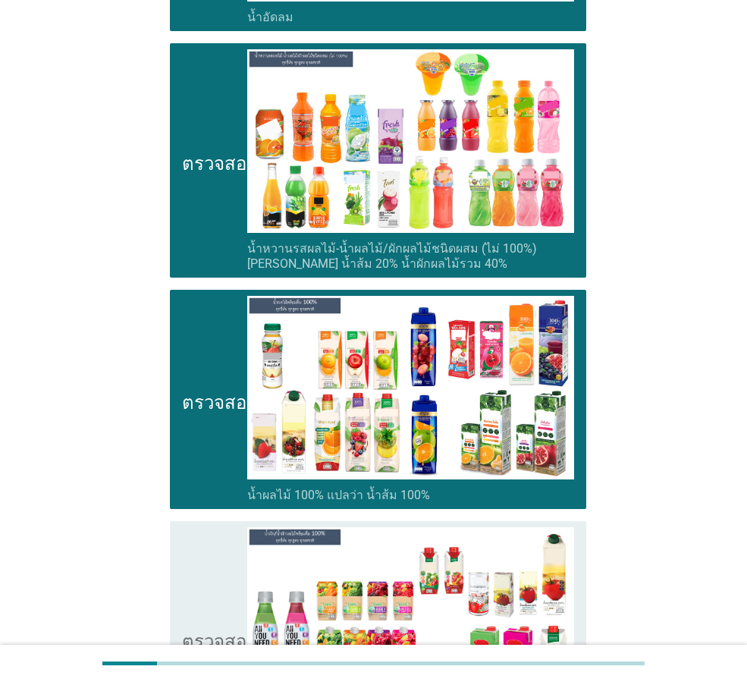
click at [174, 549] on div "ตรวจสอบ โครงร่างกล่องกาเครื่องหมายว่าง น้ำผัก/น้ำผักผลไม้ 100% [PERSON_NAME] มะ…" at bounding box center [378, 638] width 416 height 234
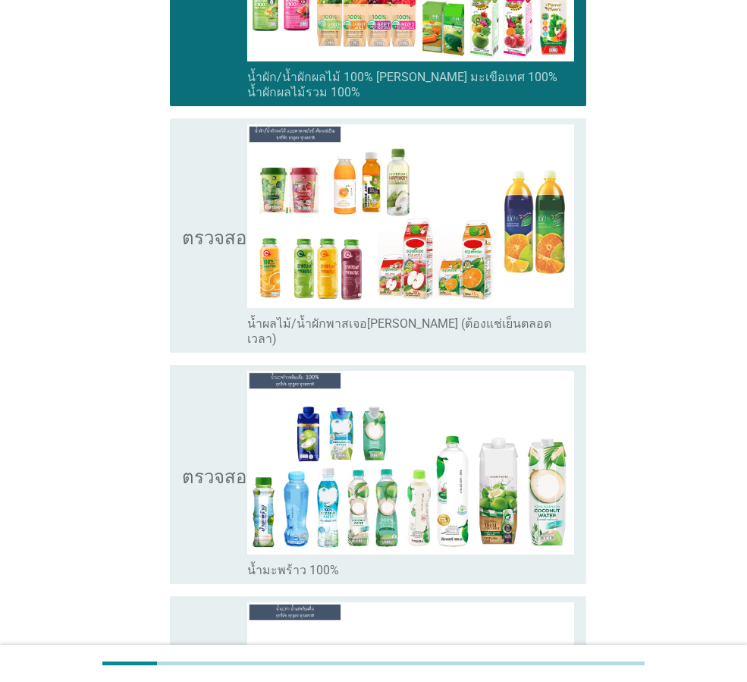
scroll to position [2880, 0]
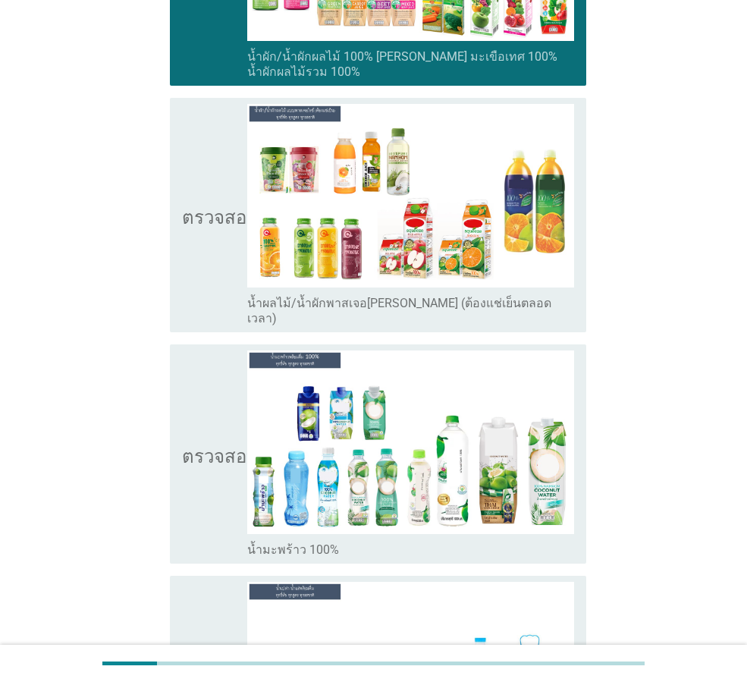
click at [204, 257] on icon "ตรวจสอบ" at bounding box center [220, 215] width 76 height 222
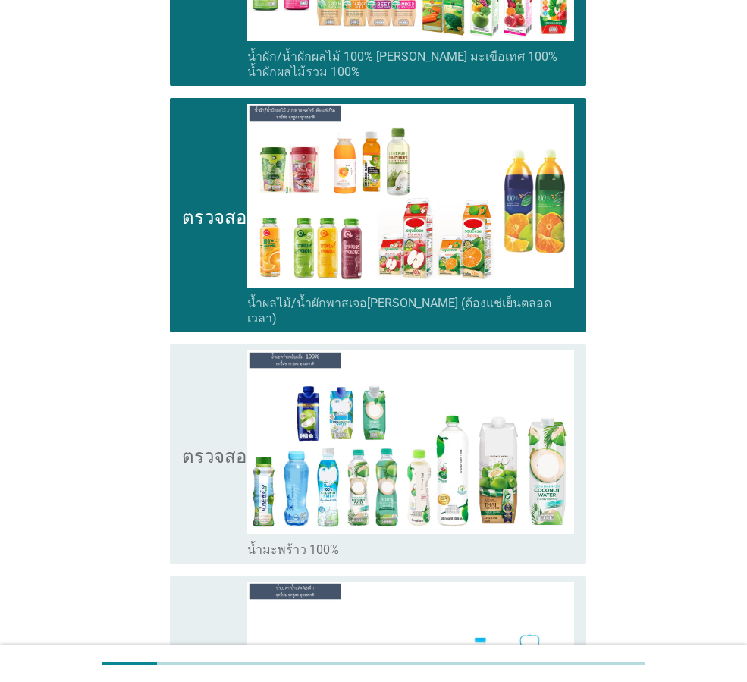
click at [177, 403] on div "ตรวจสอบ โครงร่างกล่องกาเครื่องหมายว่าง น้ำมะพร้าว 100%" at bounding box center [378, 453] width 416 height 219
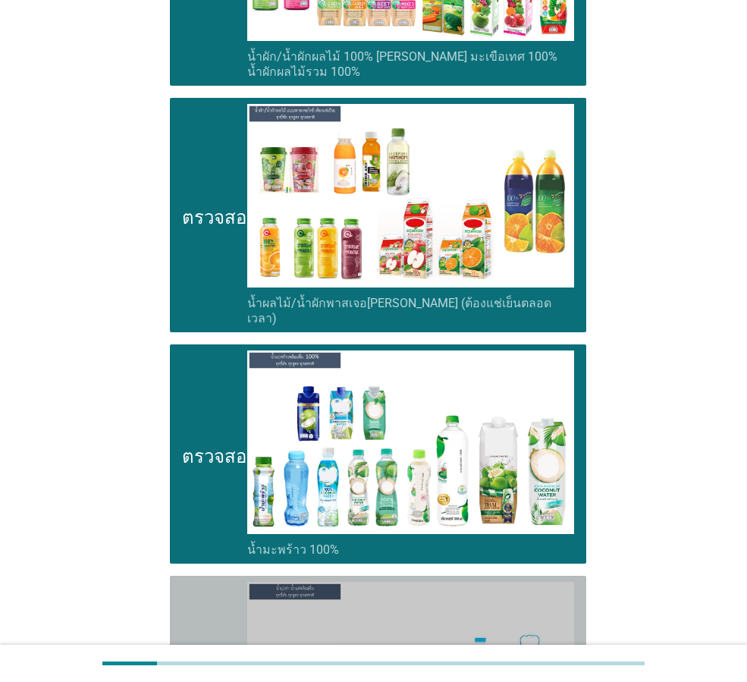
click at [187, 582] on icon "ตรวจสอบ" at bounding box center [220, 685] width 76 height 207
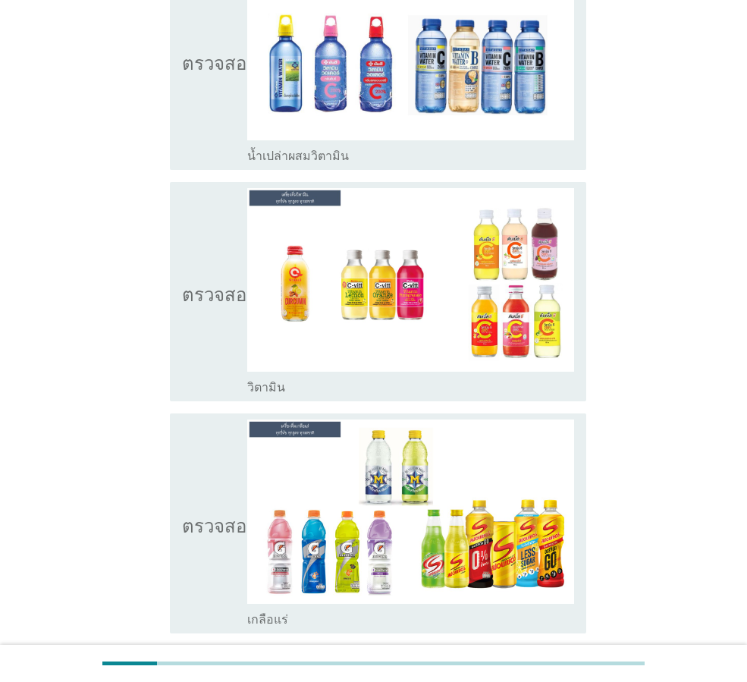
scroll to position [3743, 0]
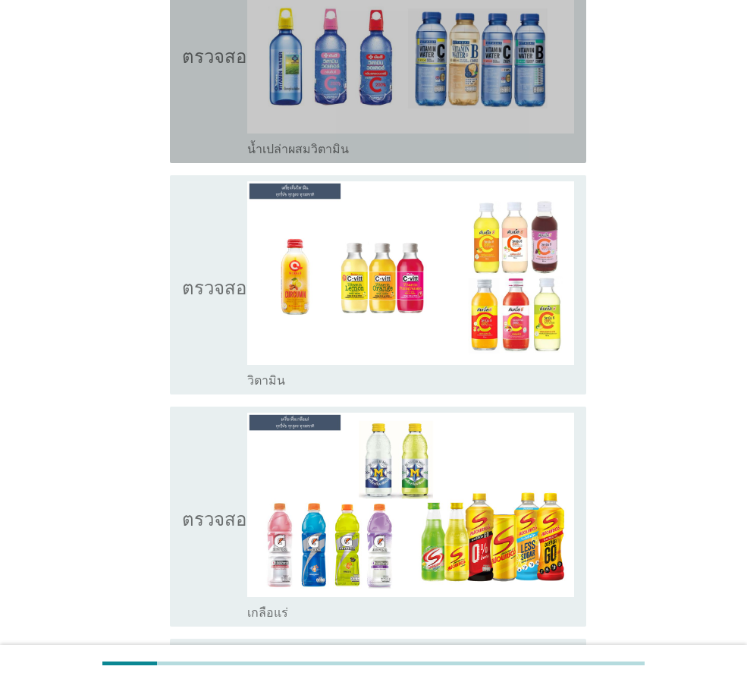
click at [194, 88] on icon "ตรวจสอบ" at bounding box center [220, 53] width 76 height 207
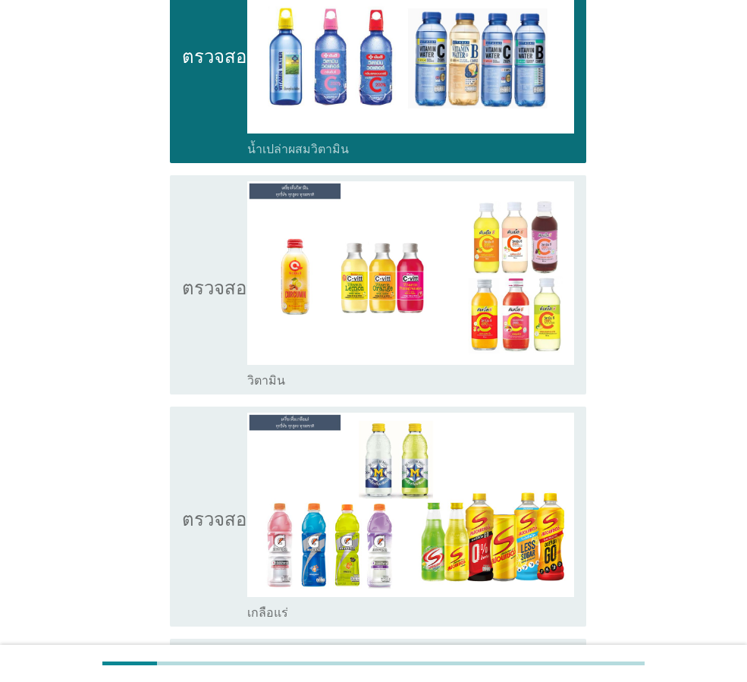
click at [195, 276] on font "ตรวจสอบ" at bounding box center [220, 285] width 76 height 18
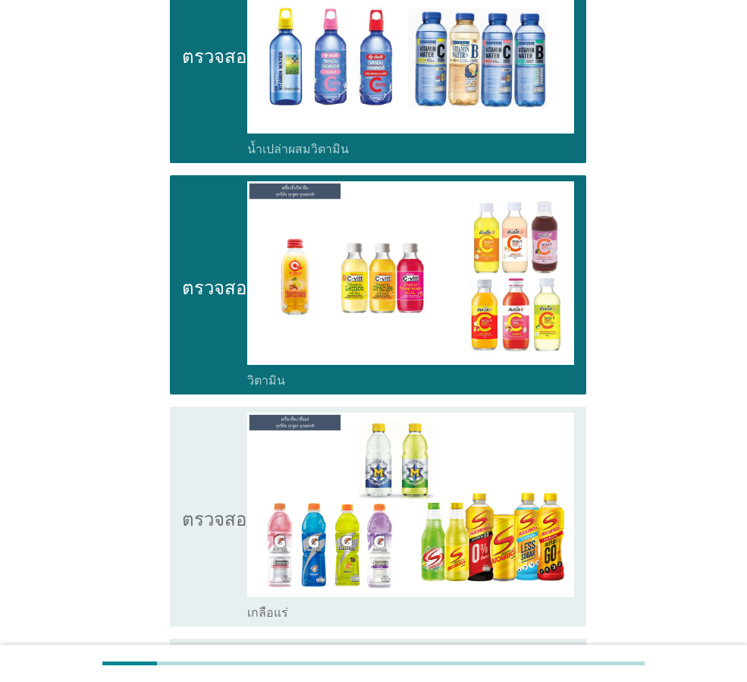
click at [202, 507] on font "ตรวจสอบ" at bounding box center [220, 516] width 76 height 18
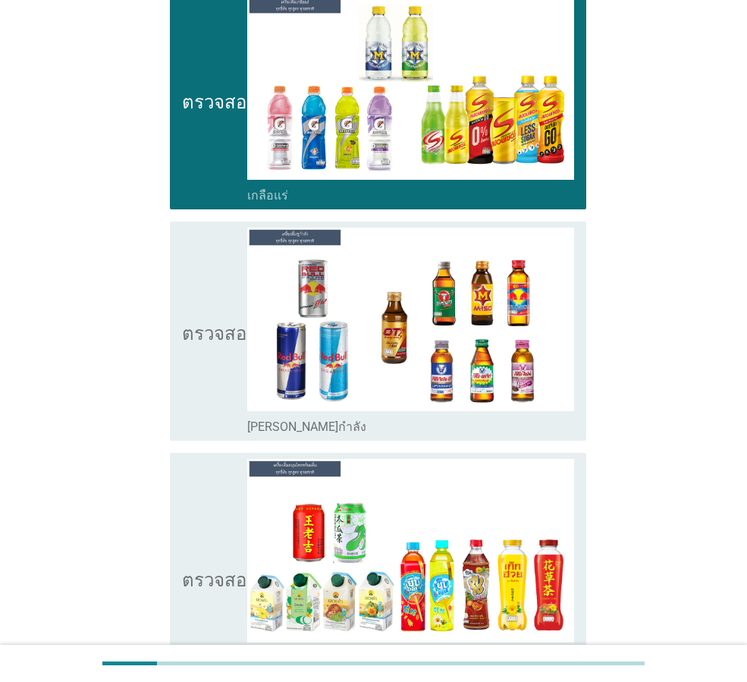
scroll to position [4297, 0]
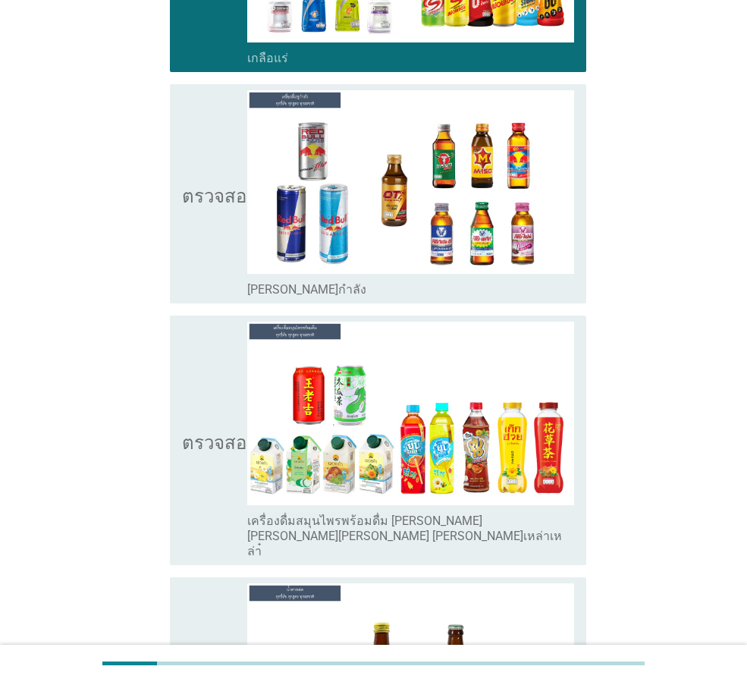
click at [215, 220] on icon "ตรวจสอบ" at bounding box center [220, 193] width 76 height 207
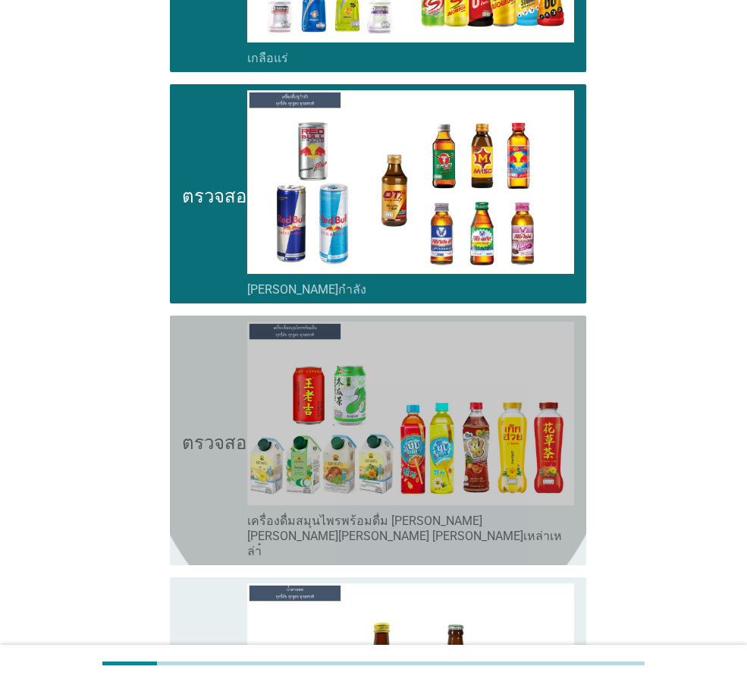
click at [233, 375] on icon "ตรวจสอบ" at bounding box center [220, 439] width 76 height 237
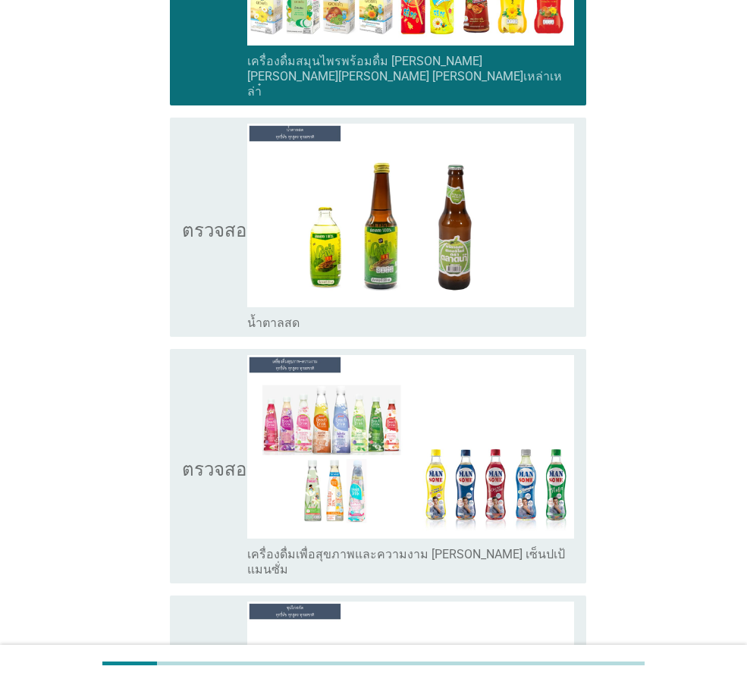
scroll to position [4828, 0]
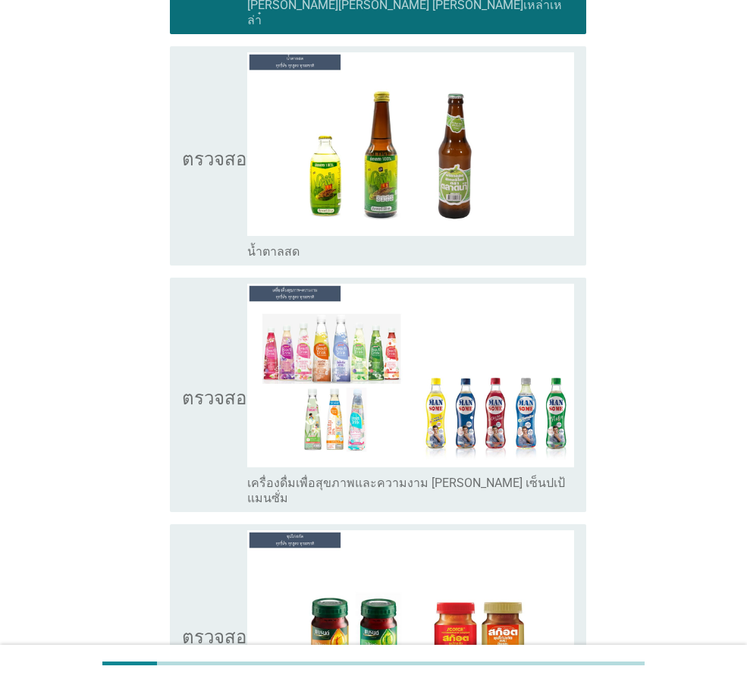
click at [186, 346] on icon "ตรวจสอบ" at bounding box center [220, 395] width 76 height 222
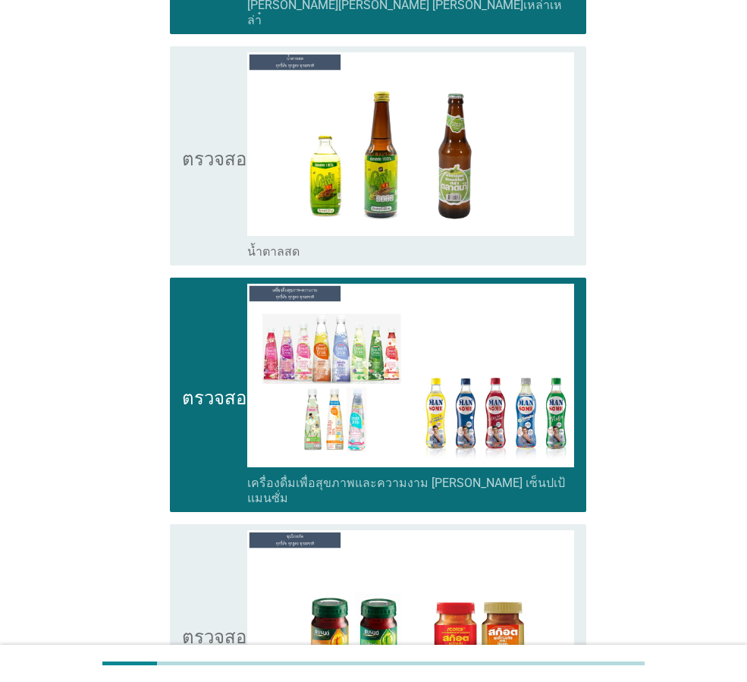
click at [198, 536] on icon "ตรวจสอบ" at bounding box center [220, 633] width 76 height 207
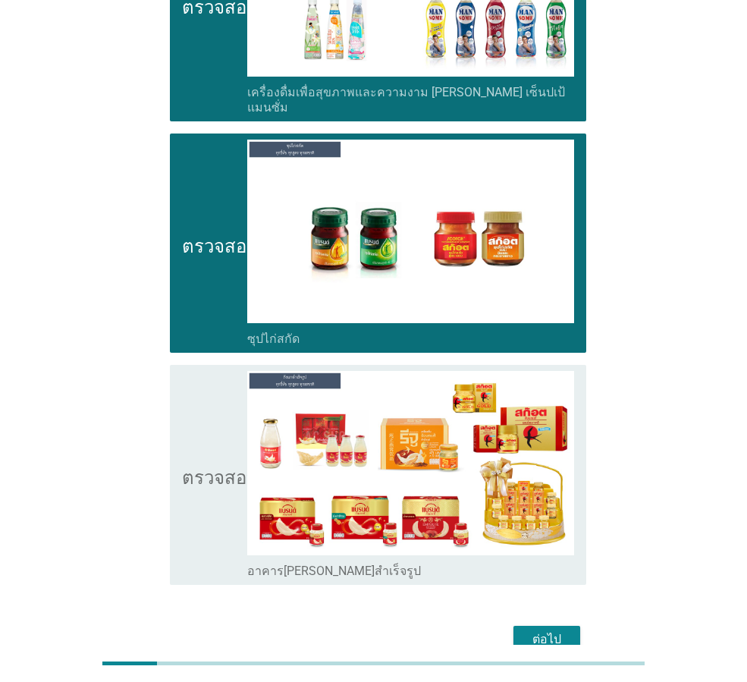
scroll to position [5222, 0]
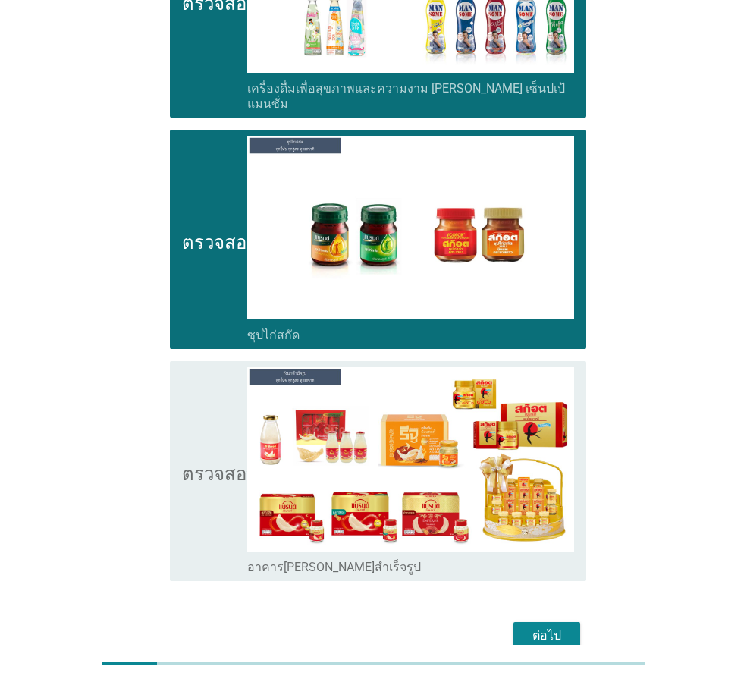
click at [193, 489] on icon "ตรวจสอบ" at bounding box center [220, 470] width 76 height 207
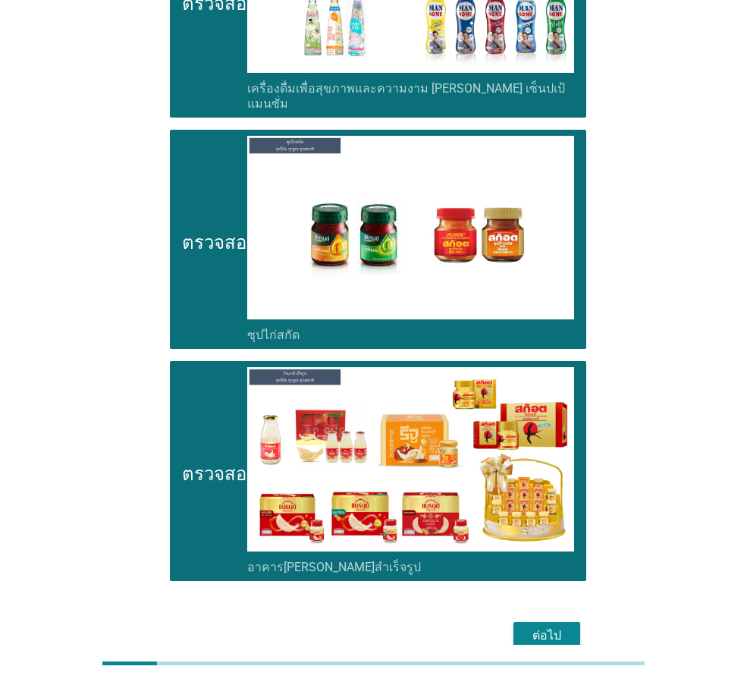
click at [560, 628] on font "ต่อไป" at bounding box center [546, 635] width 29 height 14
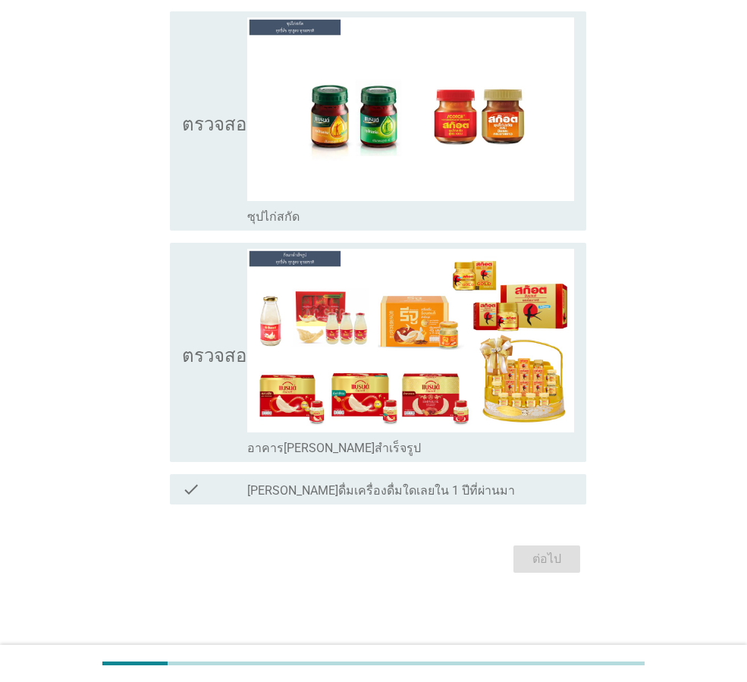
scroll to position [0, 0]
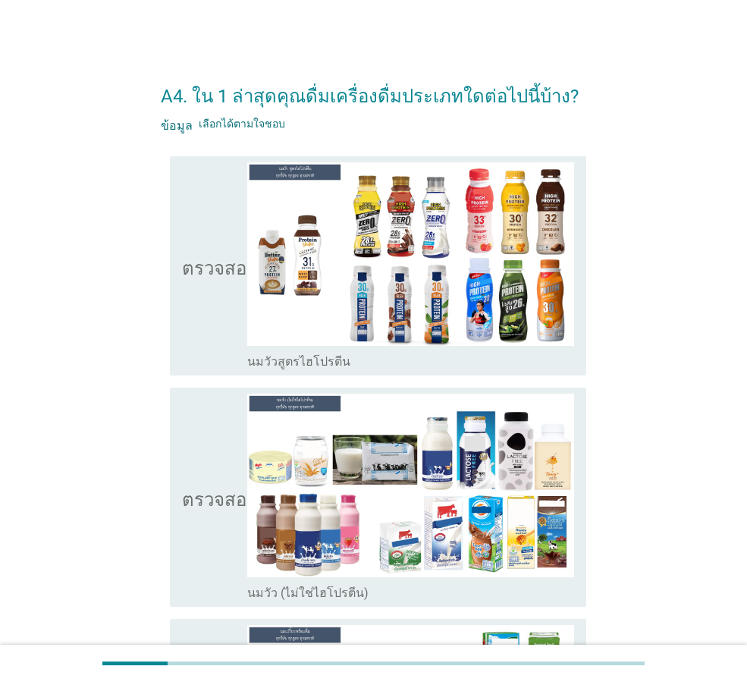
click at [191, 256] on icon "ตรวจสอบ" at bounding box center [220, 265] width 76 height 207
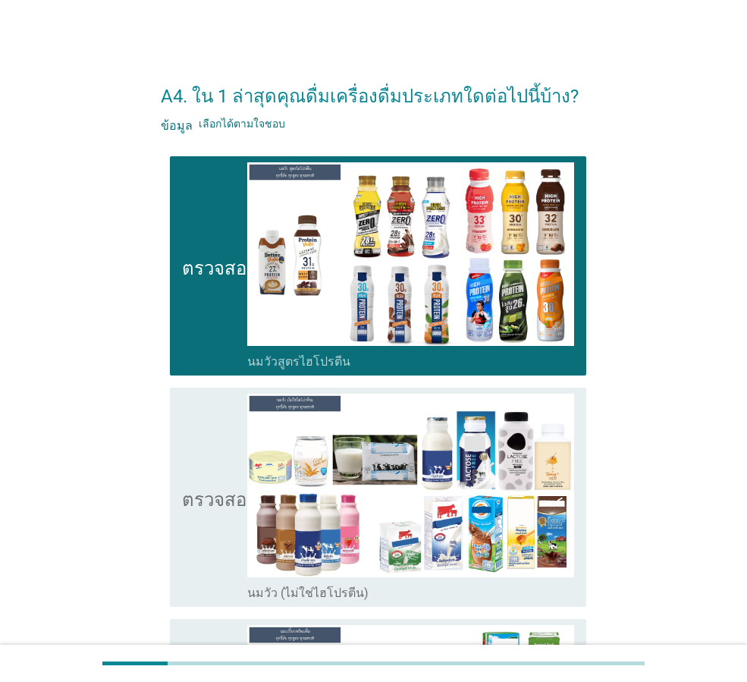
click at [198, 479] on icon "ตรวจสอบ" at bounding box center [220, 496] width 76 height 207
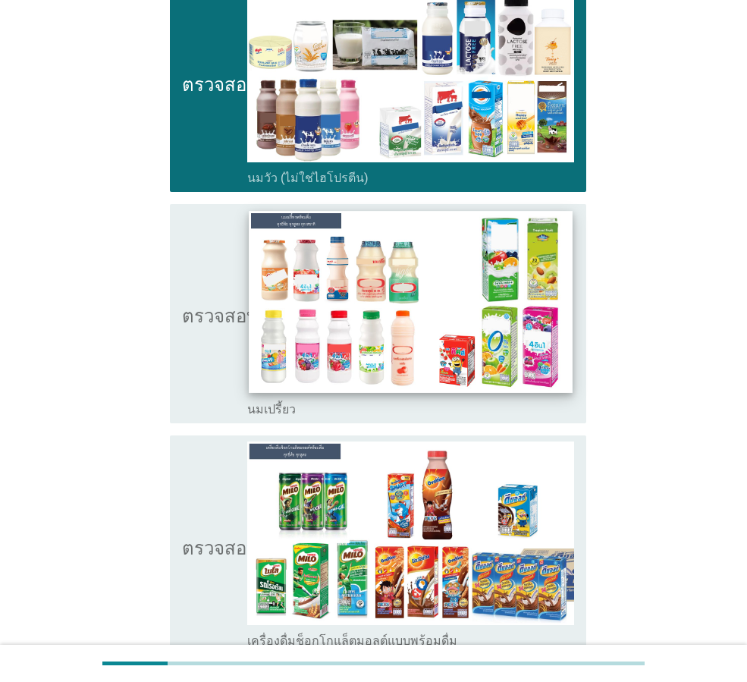
scroll to position [379, 0]
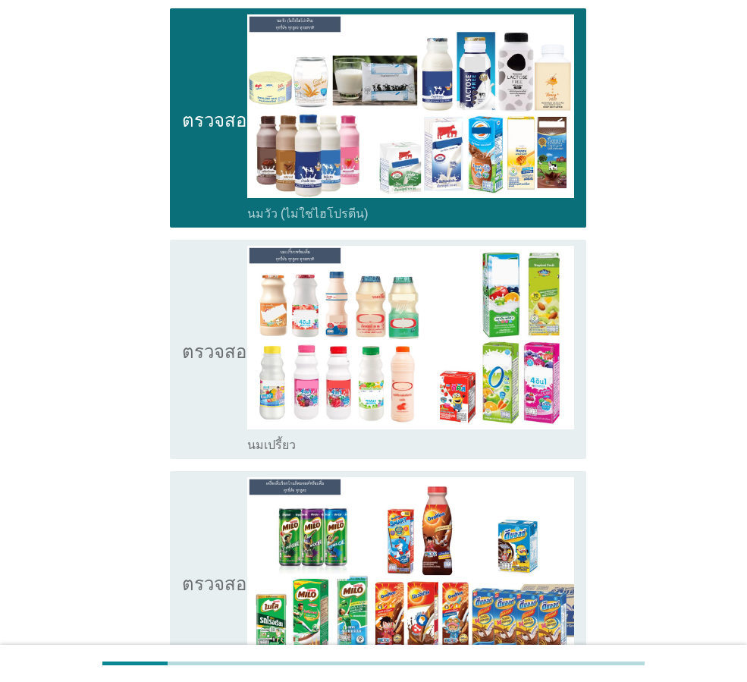
click at [173, 393] on div "ตรวจสอบ โครงร่างกล่องกาเครื่องหมายว่าง นมเปรี้ยว" at bounding box center [378, 349] width 416 height 219
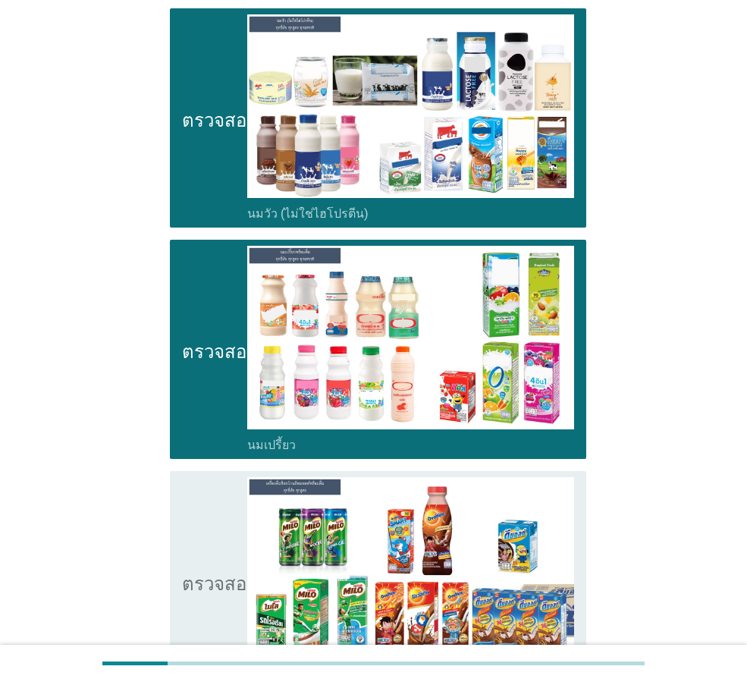
click at [196, 556] on icon "ตรวจสอบ" at bounding box center [220, 580] width 76 height 207
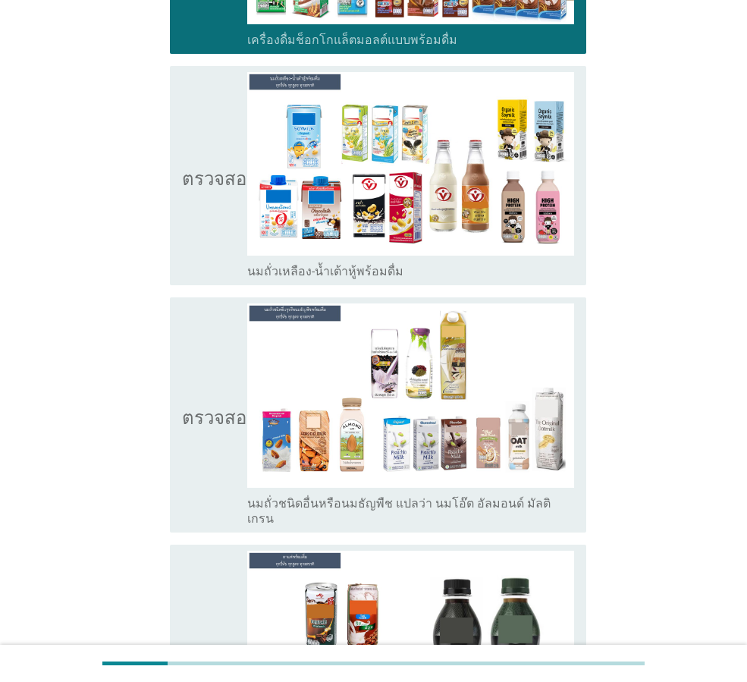
scroll to position [1081, 0]
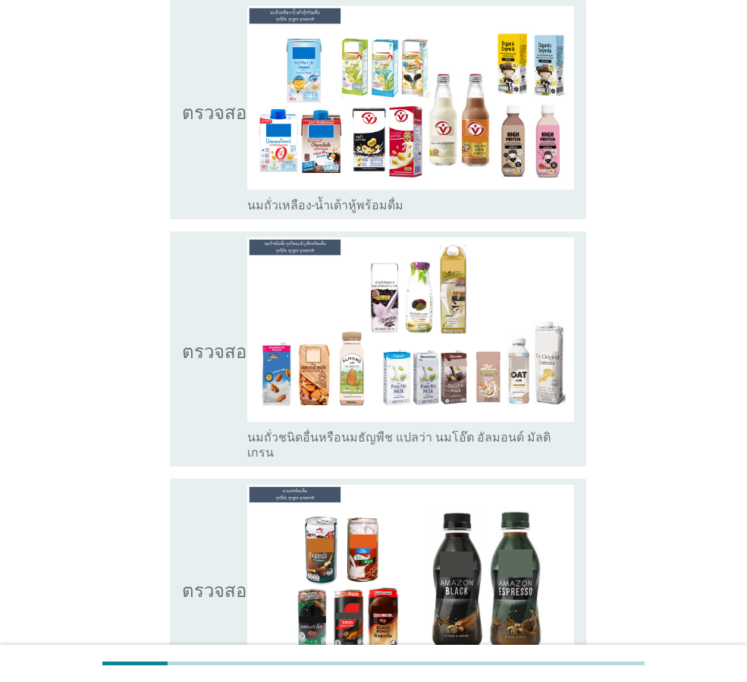
click at [214, 188] on icon "ตรวจสอบ" at bounding box center [220, 109] width 76 height 207
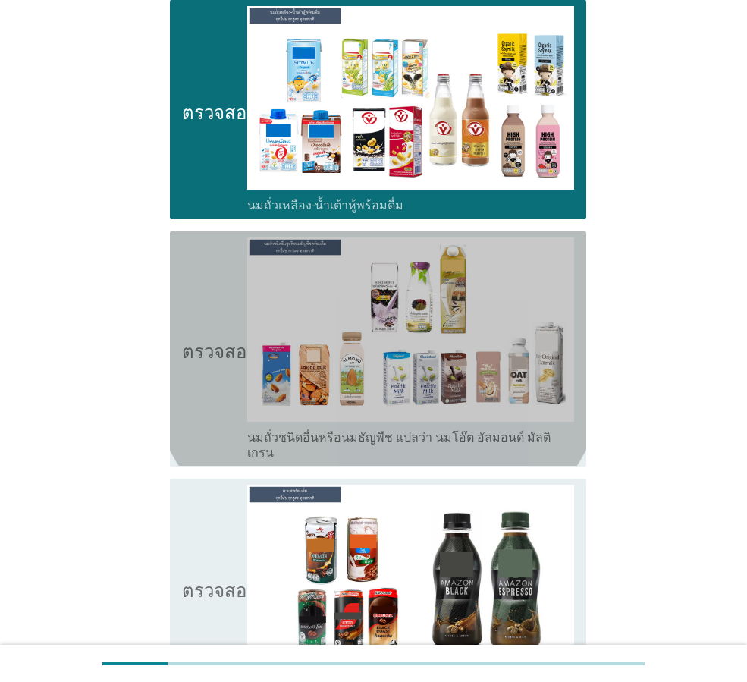
click at [222, 349] on font "ตรวจสอบ" at bounding box center [220, 349] width 76 height 18
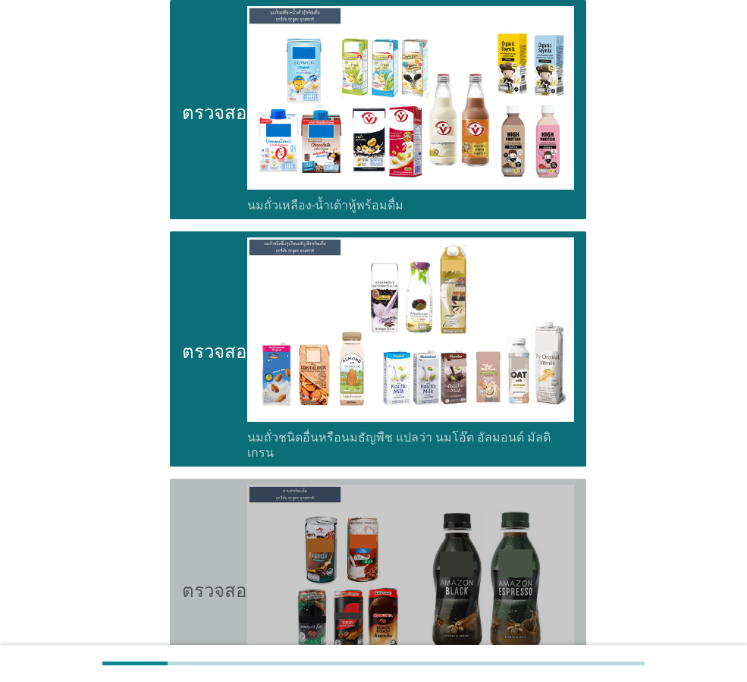
click at [196, 513] on icon "ตรวจสอบ" at bounding box center [220, 587] width 76 height 207
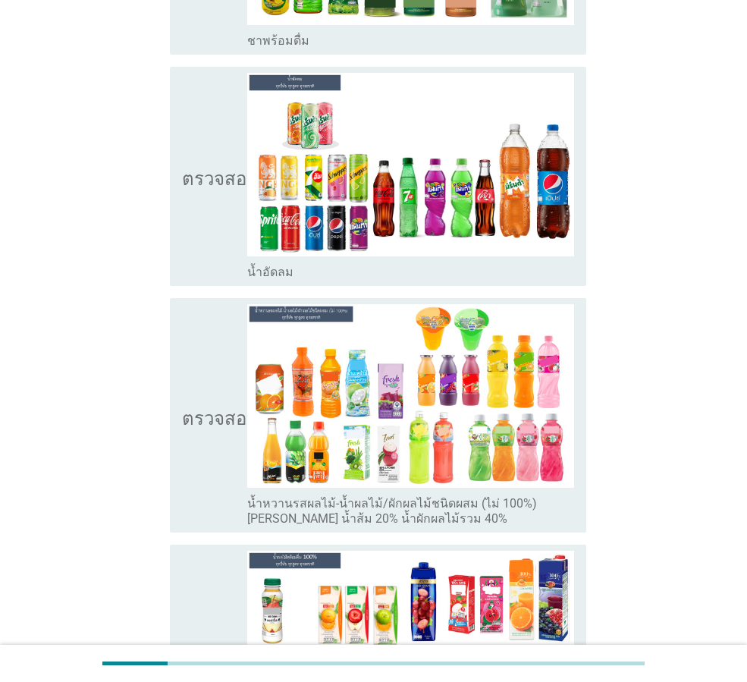
scroll to position [1863, 0]
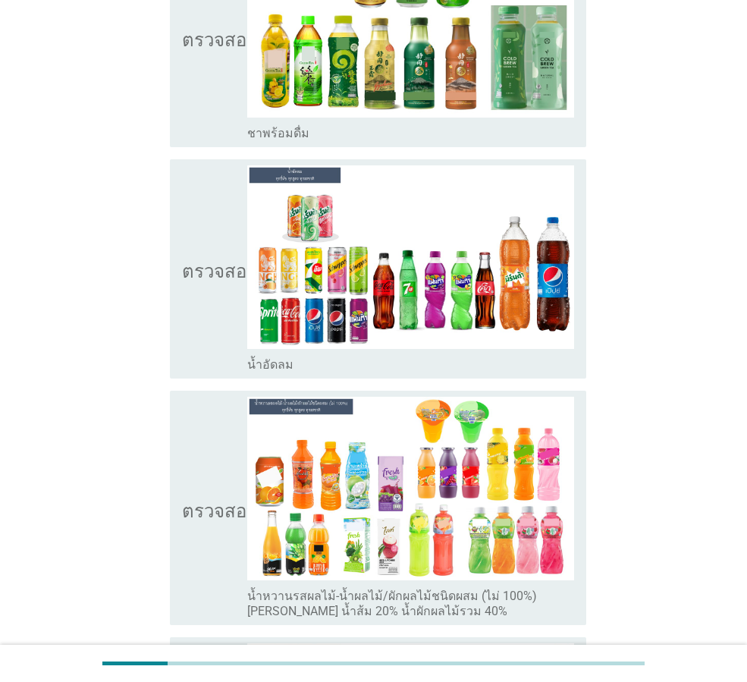
click at [221, 88] on icon "ตรวจสอบ" at bounding box center [220, 37] width 76 height 207
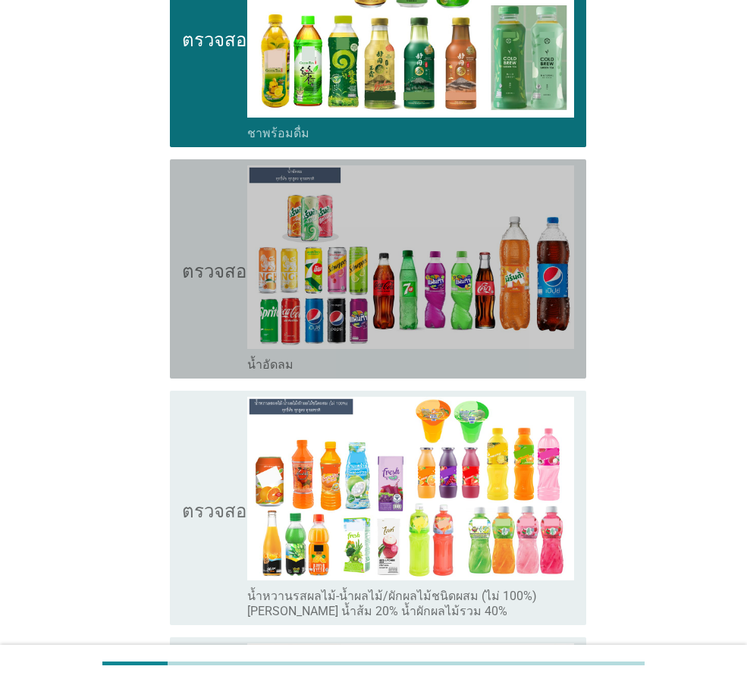
click at [202, 303] on icon "ตรวจสอบ" at bounding box center [220, 268] width 76 height 207
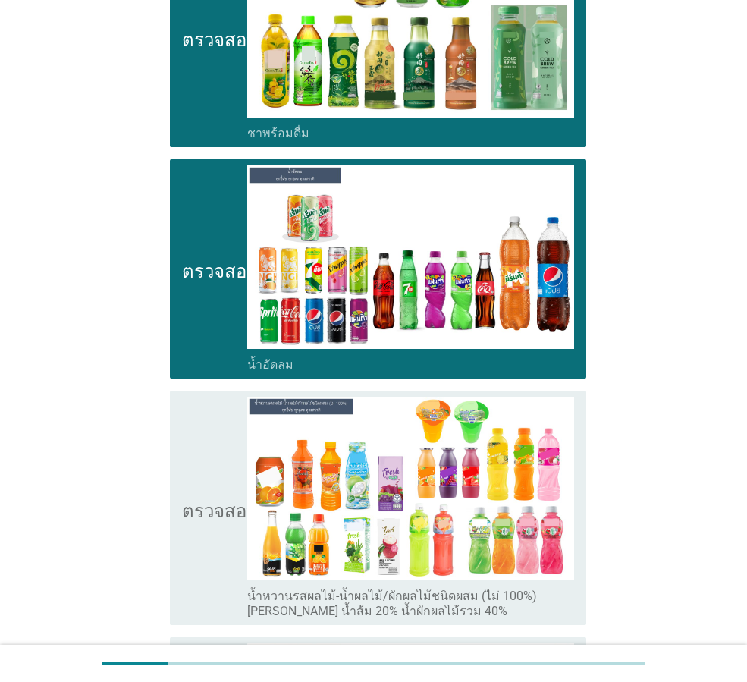
click at [213, 425] on icon "ตรวจสอบ" at bounding box center [220, 508] width 76 height 222
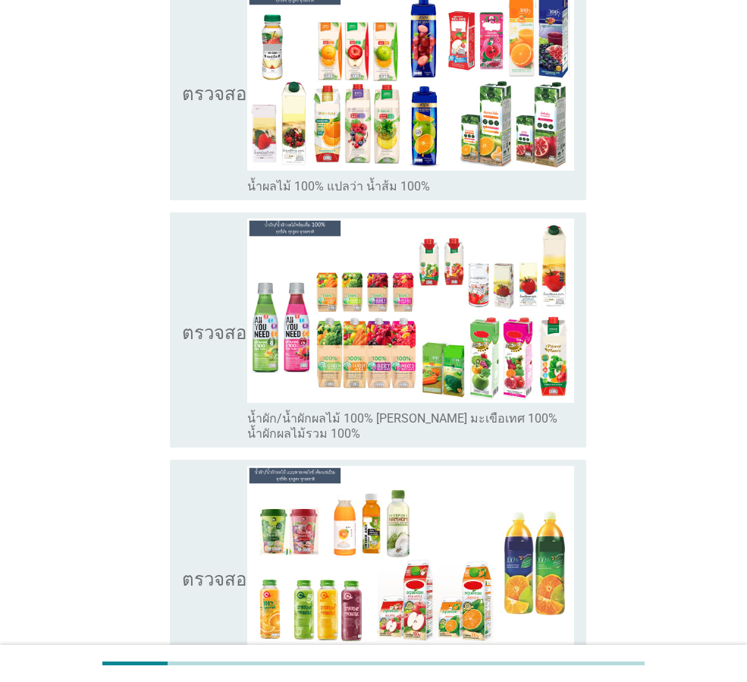
scroll to position [2525, 0]
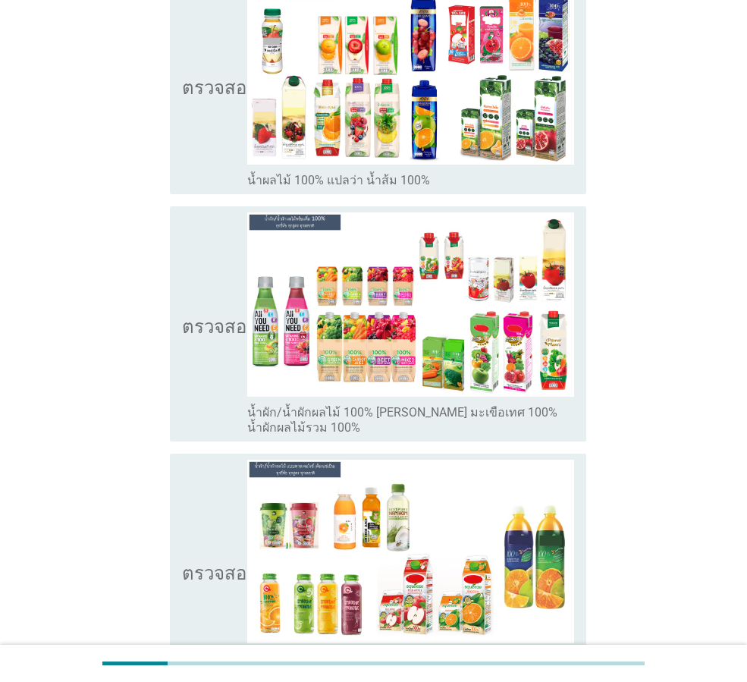
click at [181, 148] on div "ตรวจสอบ โครงร่างกล่องกาเครื่องหมายว่าง น้ำผลไม้ 100% แปลว่า น้ำส้ม 100%" at bounding box center [378, 84] width 416 height 219
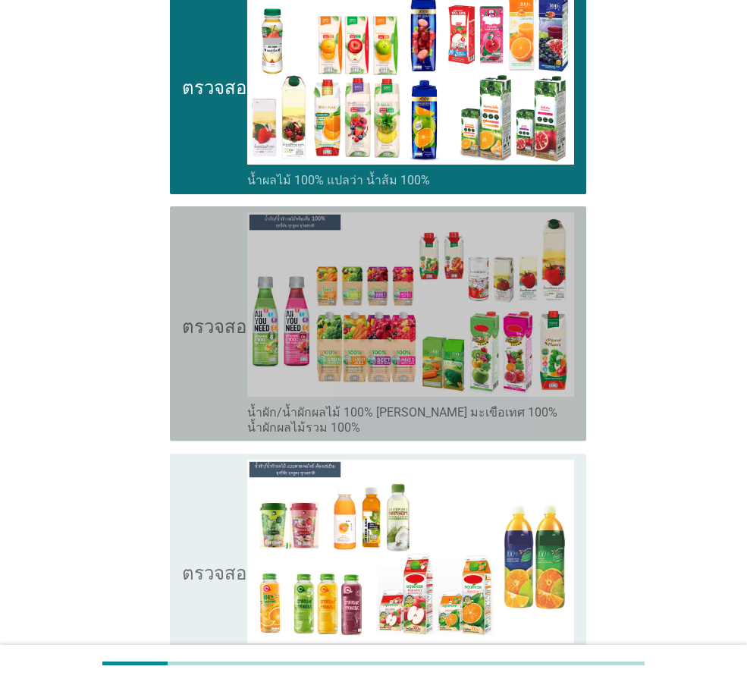
click at [190, 336] on icon "ตรวจสอบ" at bounding box center [220, 323] width 76 height 222
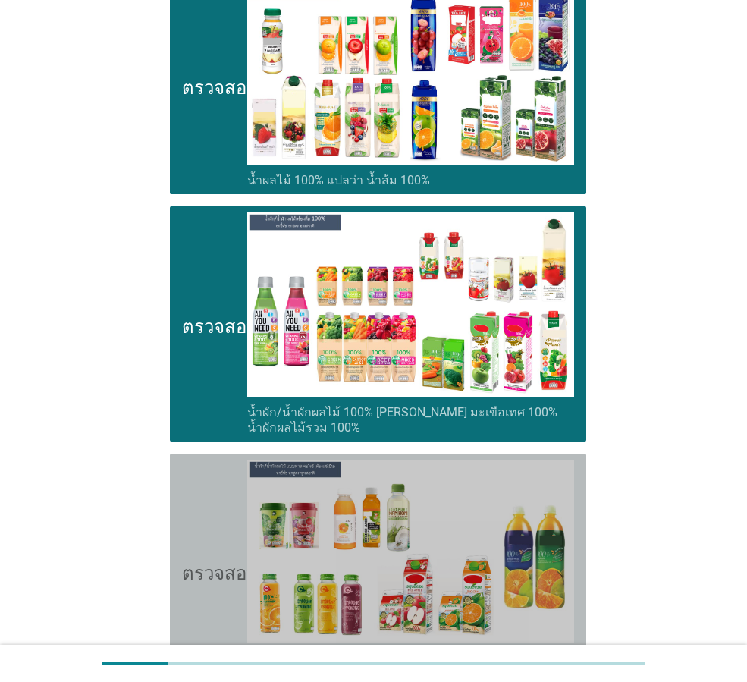
click at [192, 500] on icon "ตรวจสอบ" at bounding box center [220, 570] width 76 height 222
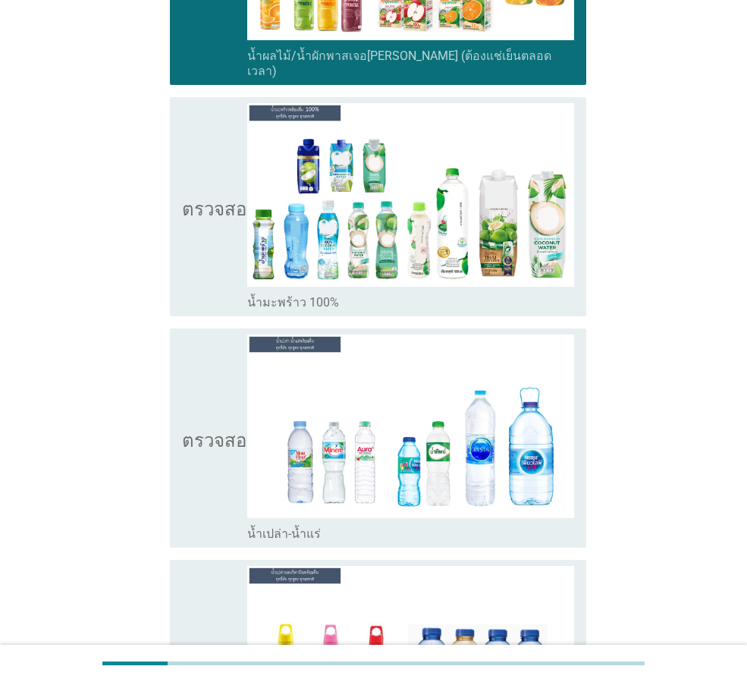
scroll to position [3141, 0]
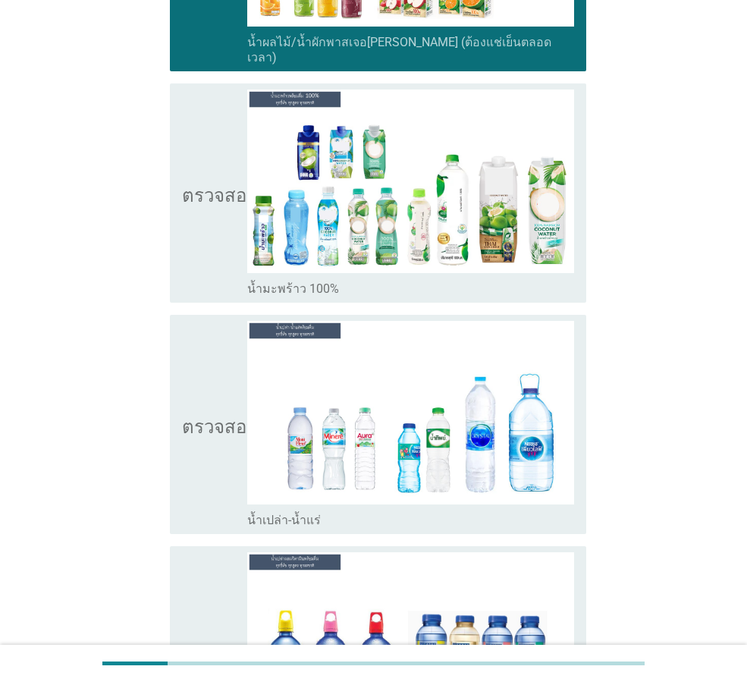
click at [181, 217] on div "ตรวจสอบ โครงร่างกล่องกาเครื่องหมายว่าง น้ำมะพร้าว 100%" at bounding box center [378, 192] width 416 height 219
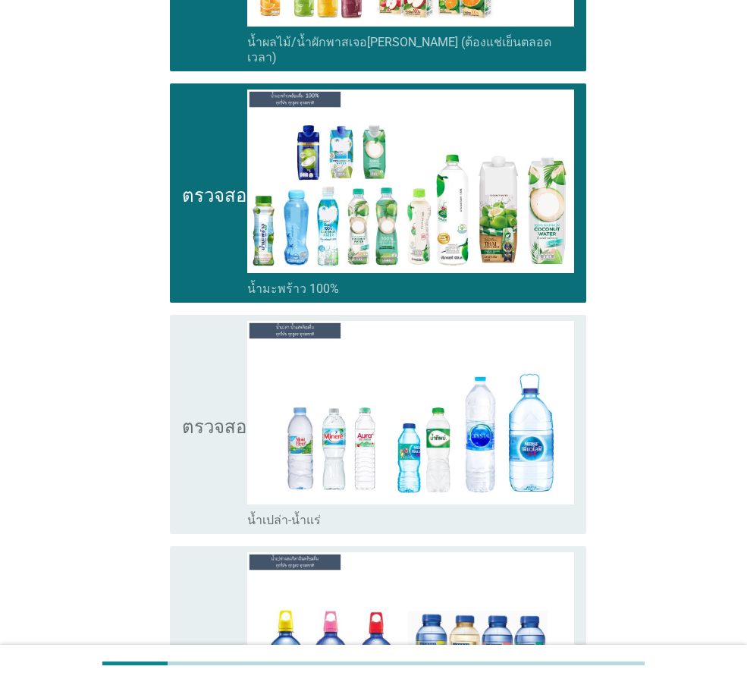
click at [188, 381] on icon "ตรวจสอบ" at bounding box center [220, 424] width 76 height 207
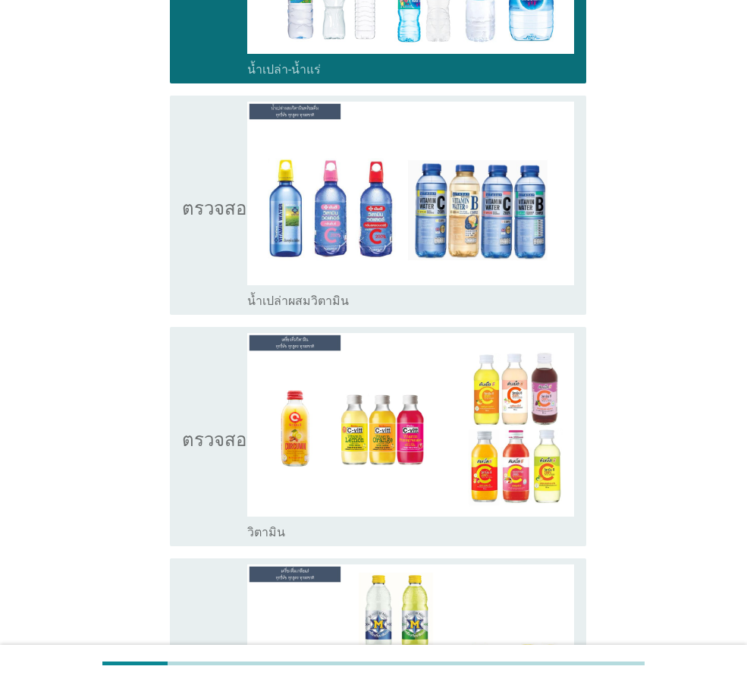
scroll to position [3578, 0]
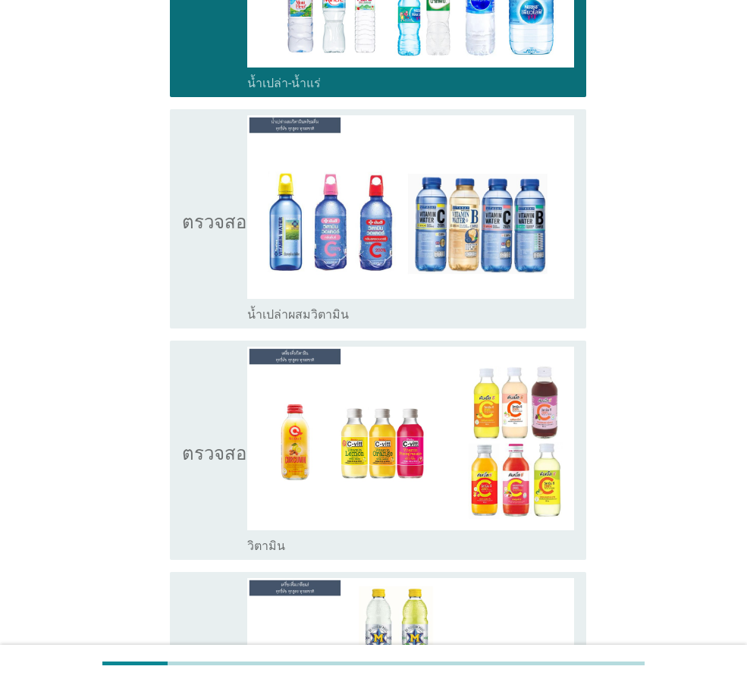
click at [199, 279] on icon "ตรวจสอบ" at bounding box center [220, 218] width 76 height 207
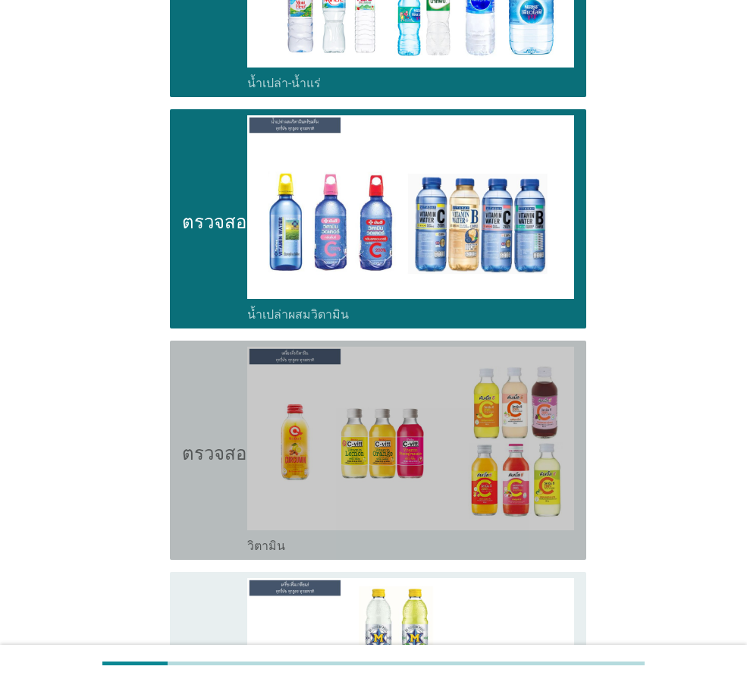
click at [197, 455] on icon "ตรวจสอบ" at bounding box center [220, 449] width 76 height 207
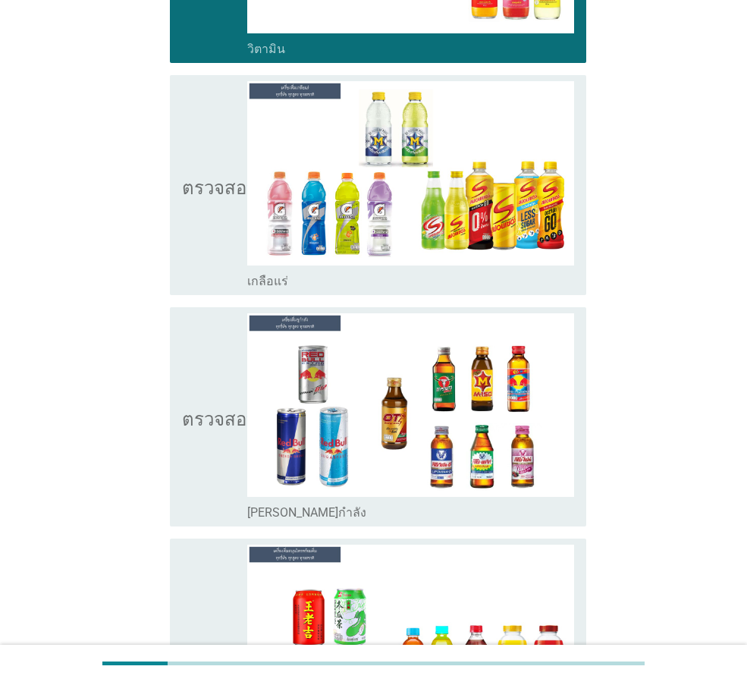
scroll to position [4161, 0]
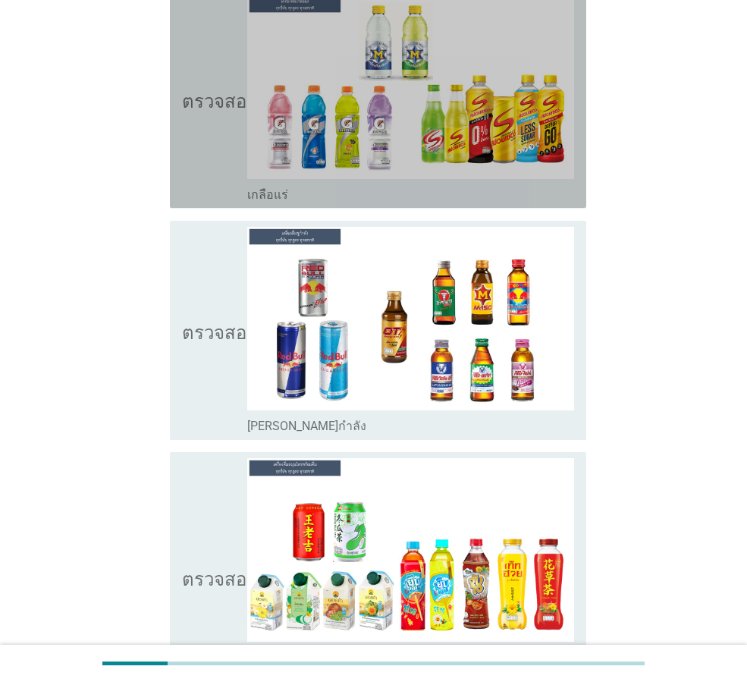
click at [214, 147] on icon "ตรวจสอบ" at bounding box center [220, 98] width 76 height 207
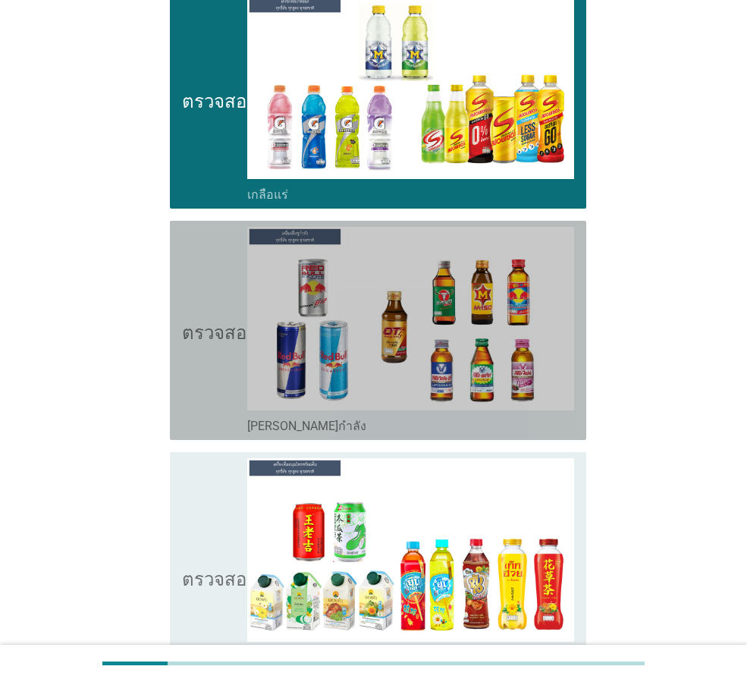
click at [180, 353] on div "ตรวจสอบ โครงร่างกล่องกาเครื่องหมายว่าง [PERSON_NAME]กำลัง" at bounding box center [378, 330] width 416 height 219
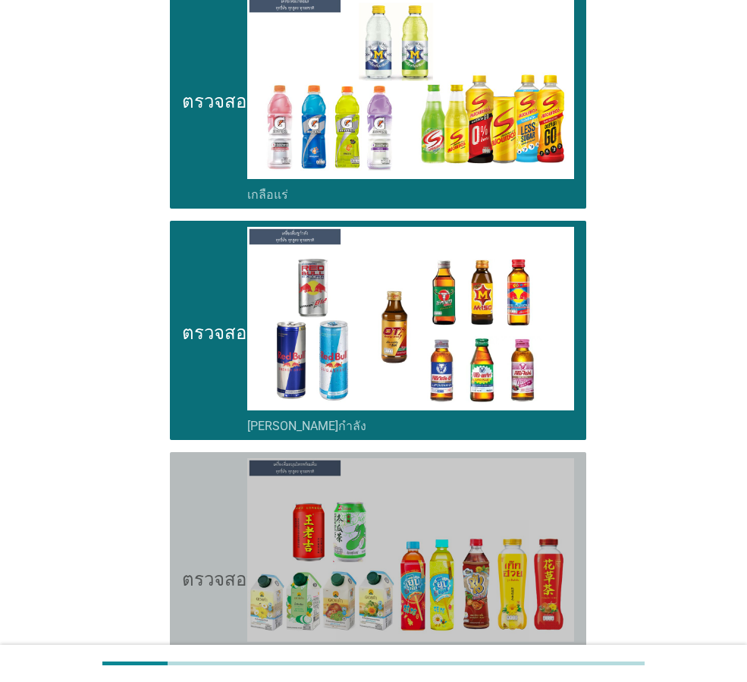
click at [186, 491] on icon "ตรวจสอบ" at bounding box center [220, 576] width 76 height 237
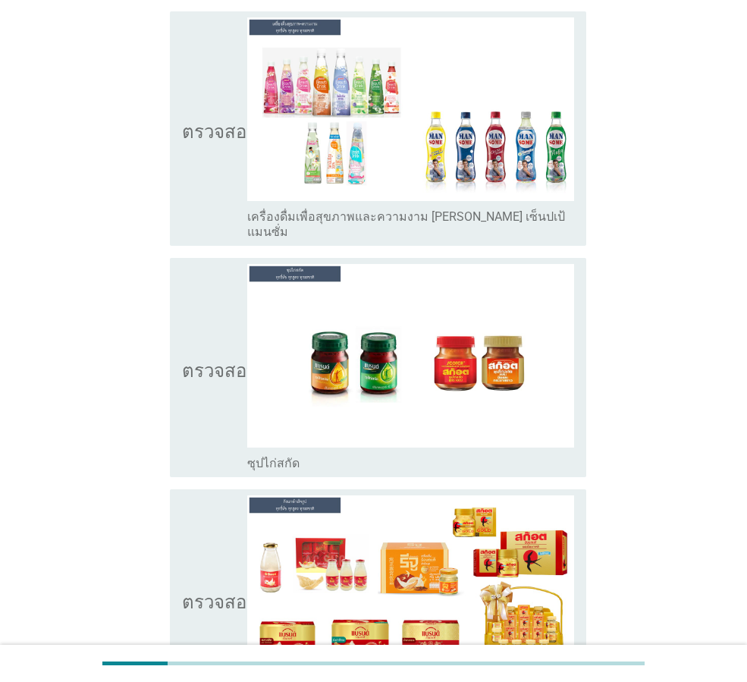
scroll to position [4889, 0]
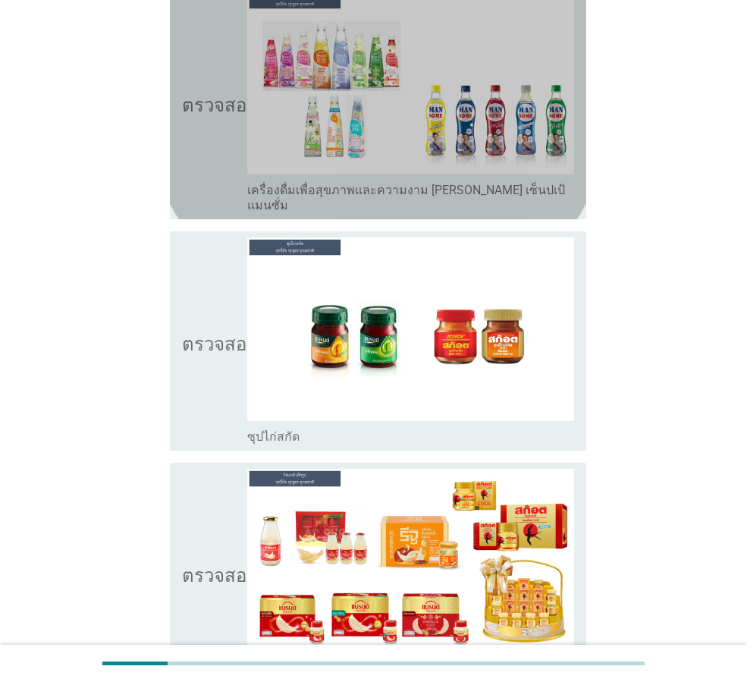
click at [229, 110] on icon "ตรวจสอบ" at bounding box center [220, 102] width 76 height 222
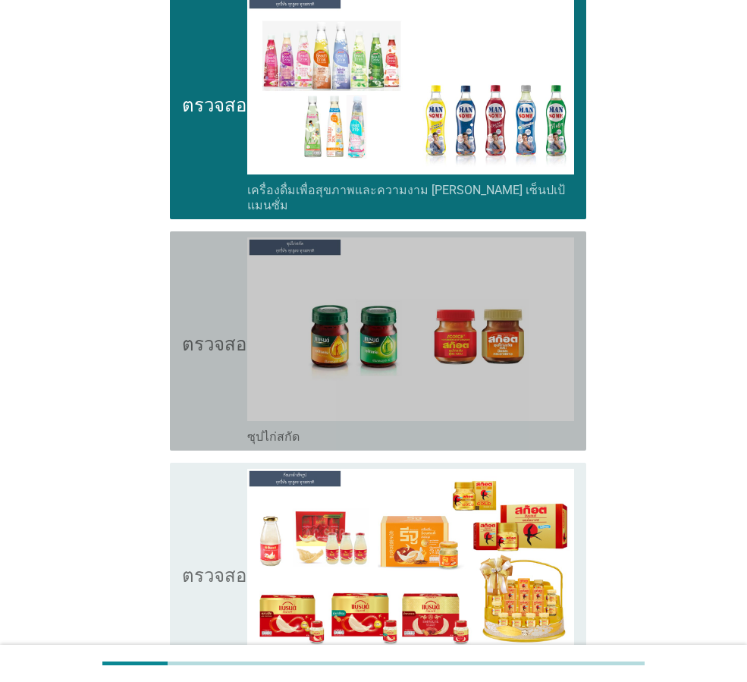
click at [203, 294] on icon "ตรวจสอบ" at bounding box center [220, 340] width 76 height 207
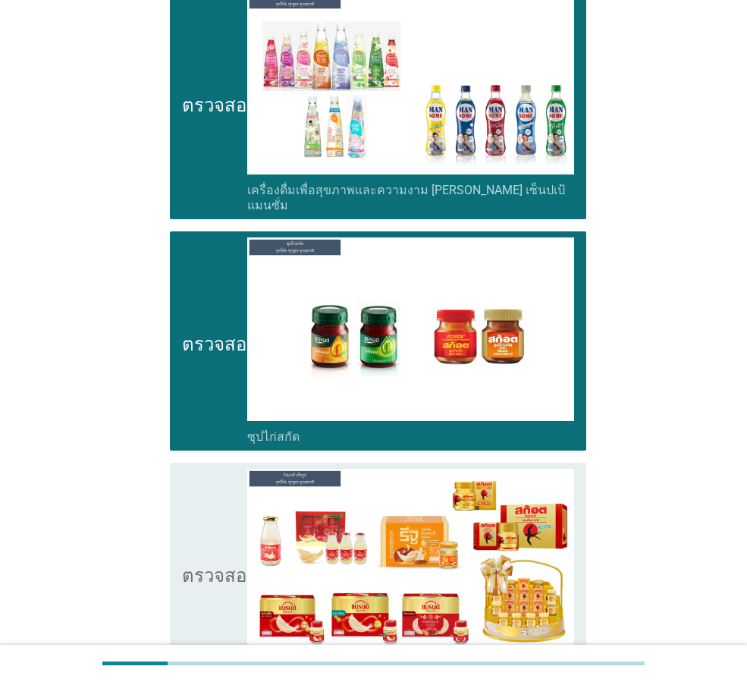
click at [213, 469] on icon "ตรวจสอบ" at bounding box center [220, 572] width 76 height 207
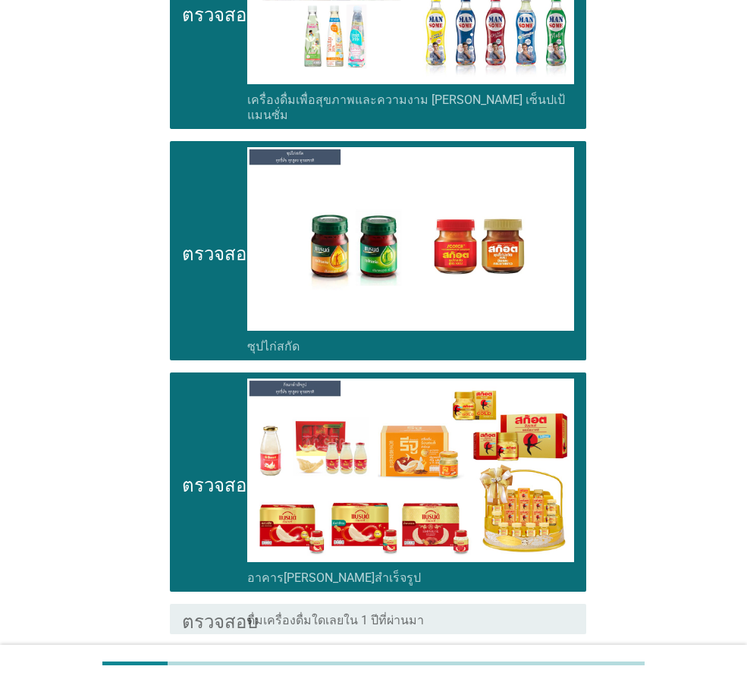
scroll to position [5034, 0]
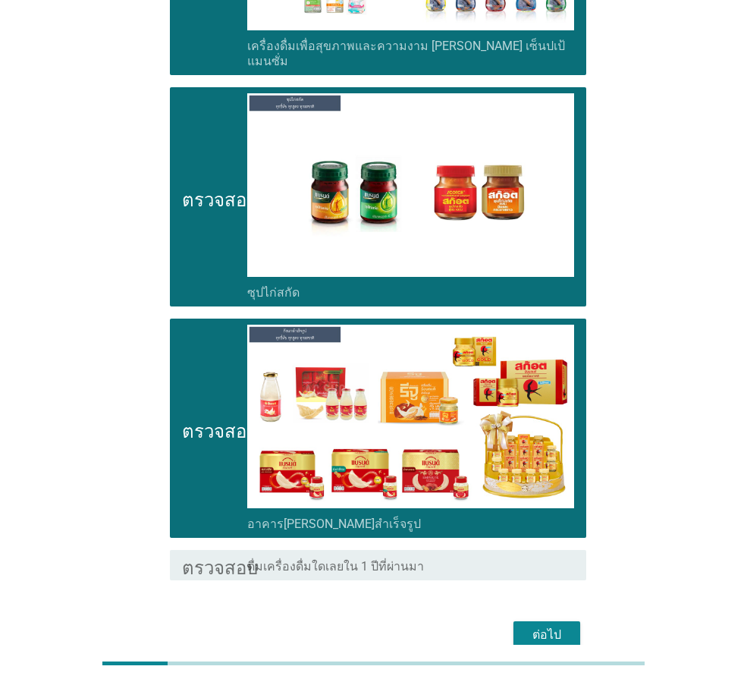
click at [552, 627] on font "ต่อไป" at bounding box center [546, 634] width 29 height 14
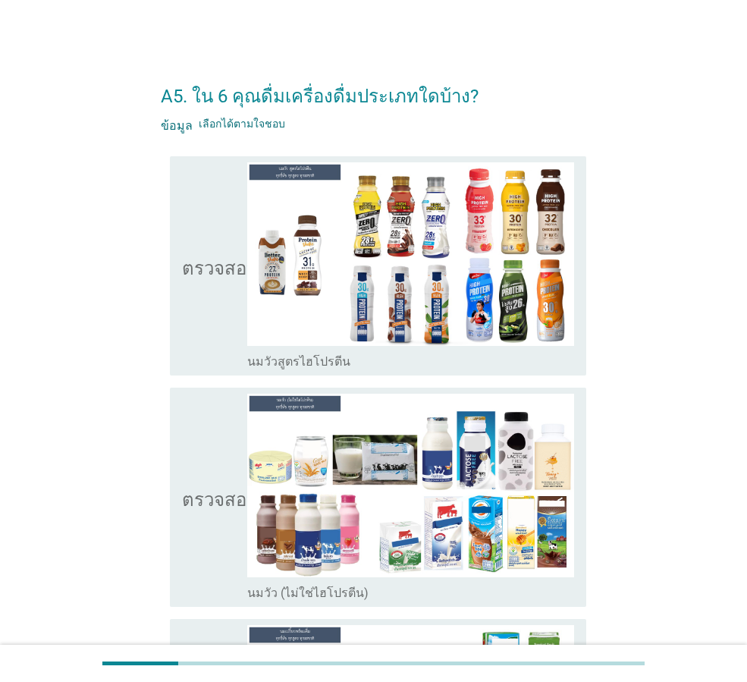
click at [191, 283] on icon "ตรวจสอบ" at bounding box center [220, 265] width 76 height 207
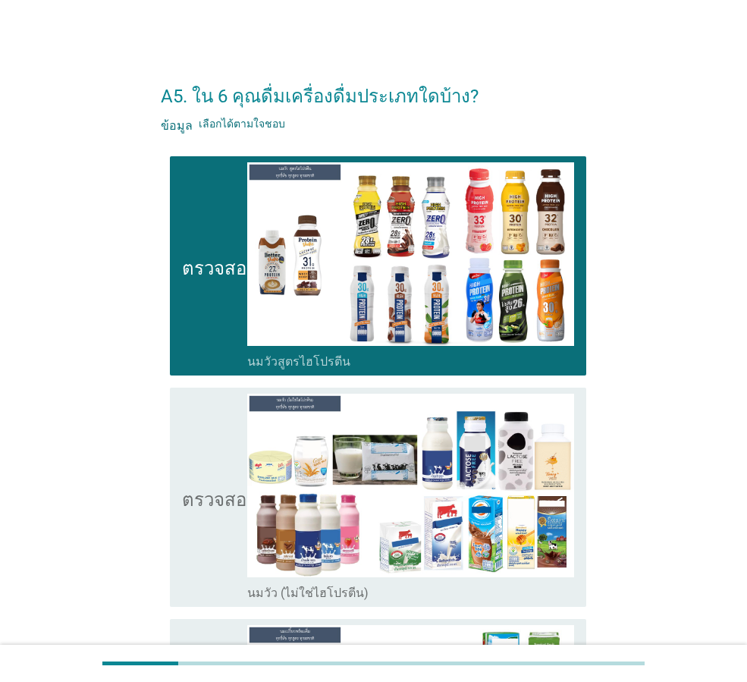
click at [198, 560] on icon "ตรวจสอบ" at bounding box center [220, 496] width 76 height 207
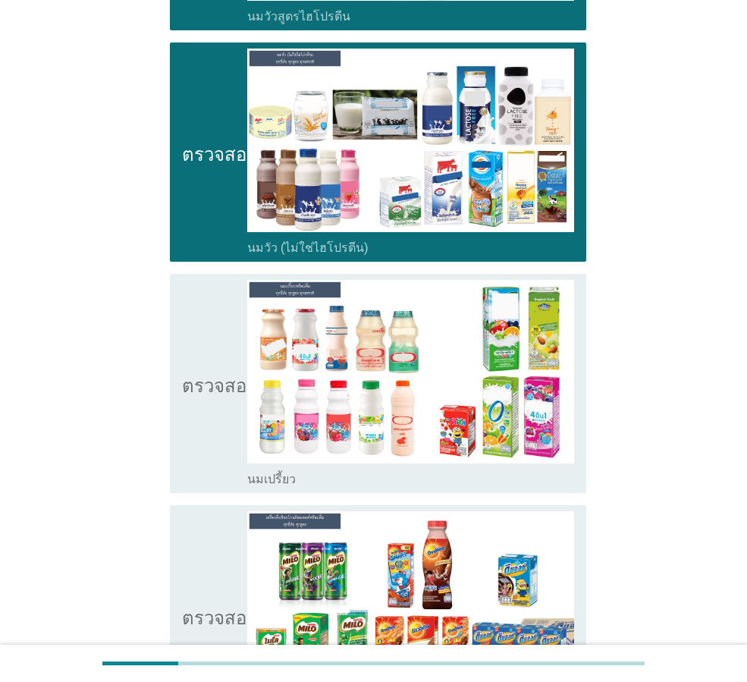
scroll to position [379, 0]
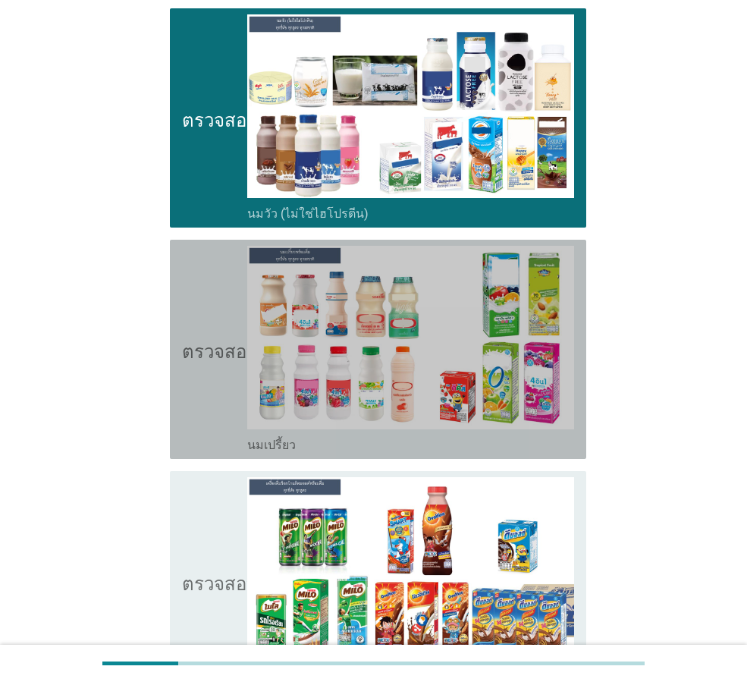
click at [211, 413] on icon "ตรวจสอบ" at bounding box center [220, 349] width 76 height 207
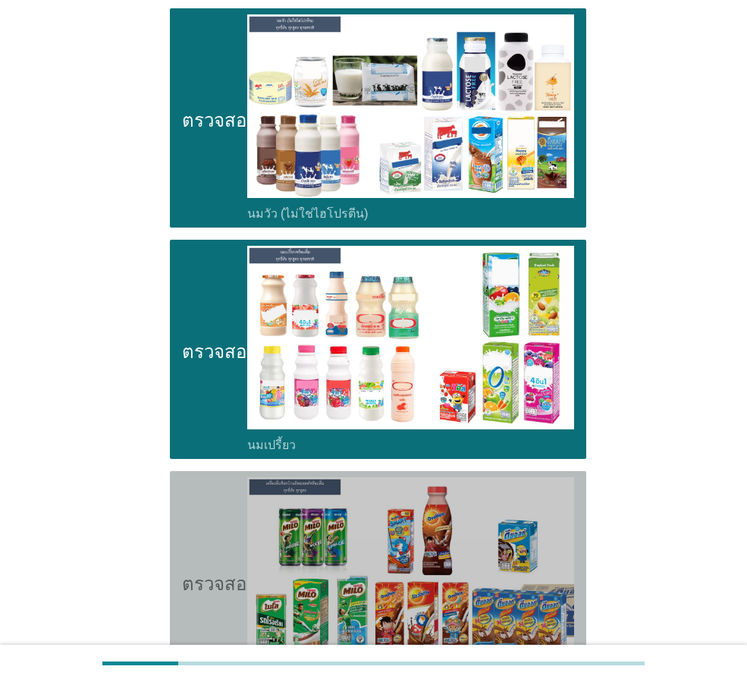
click at [199, 595] on icon "ตรวจสอบ" at bounding box center [220, 580] width 76 height 207
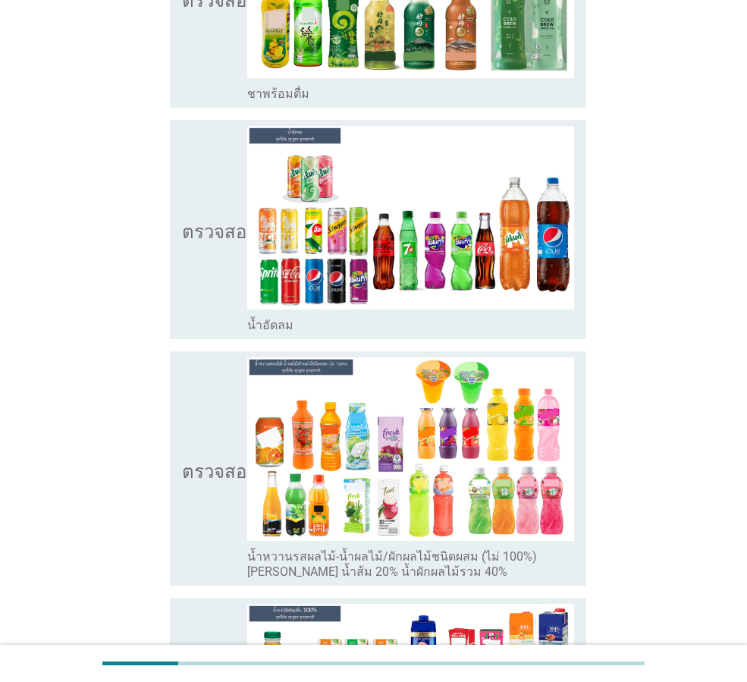
scroll to position [1936, 0]
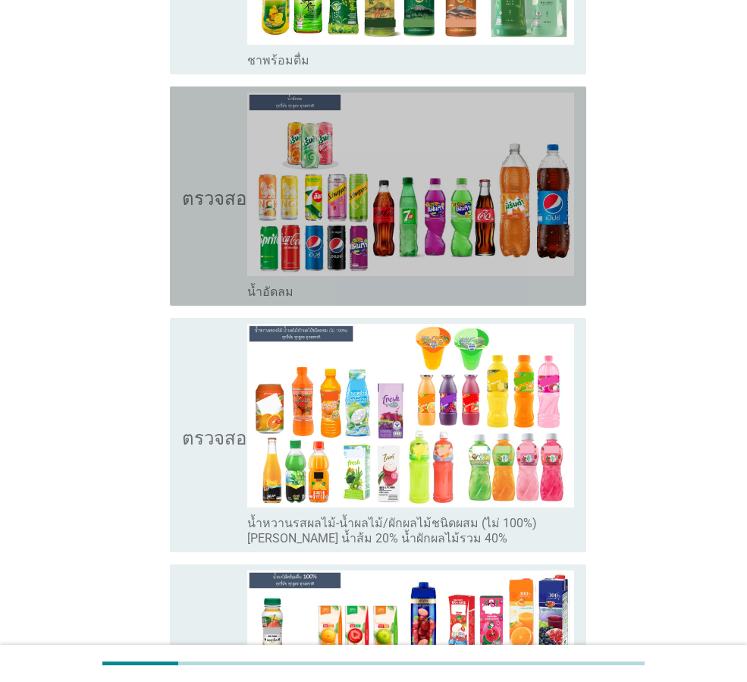
click at [226, 213] on icon "ตรวจสอบ" at bounding box center [220, 195] width 76 height 207
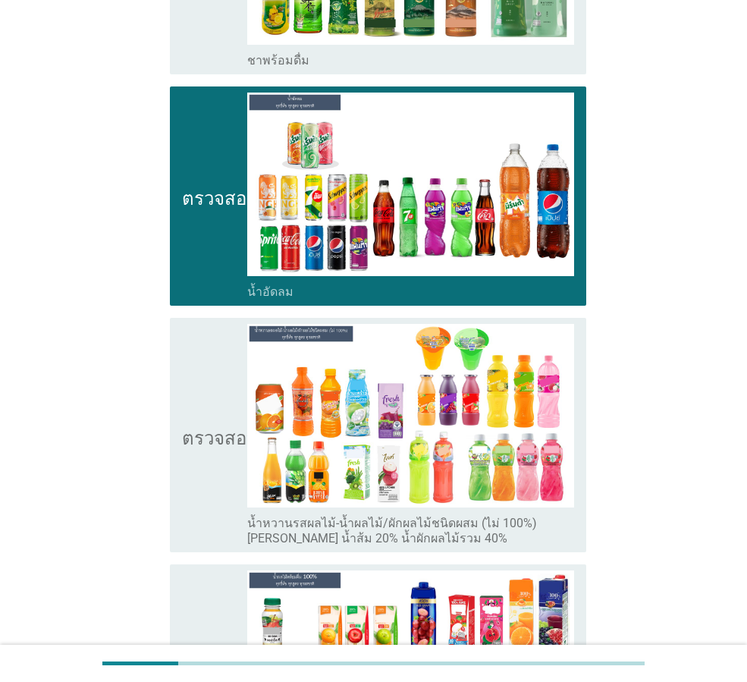
click at [229, 426] on font "ตรวจสอบ" at bounding box center [220, 435] width 76 height 18
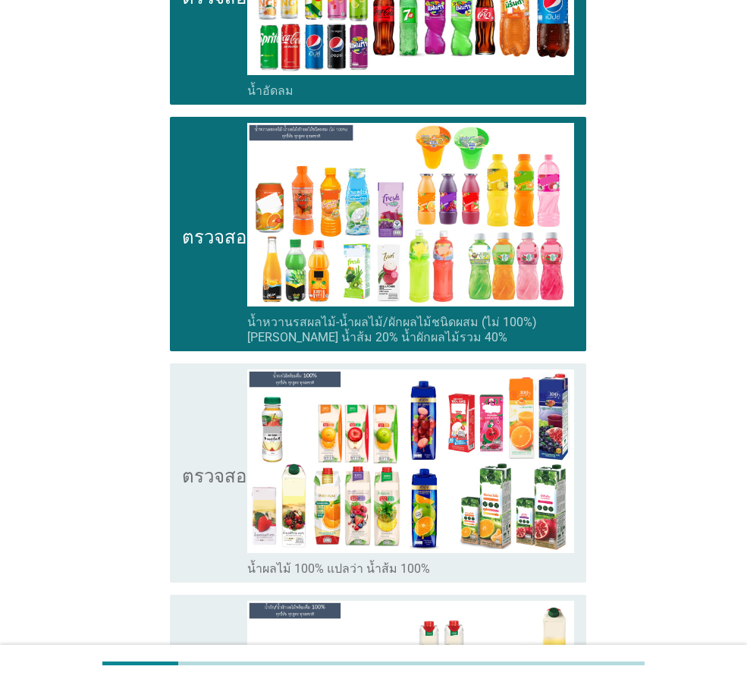
scroll to position [2087, 0]
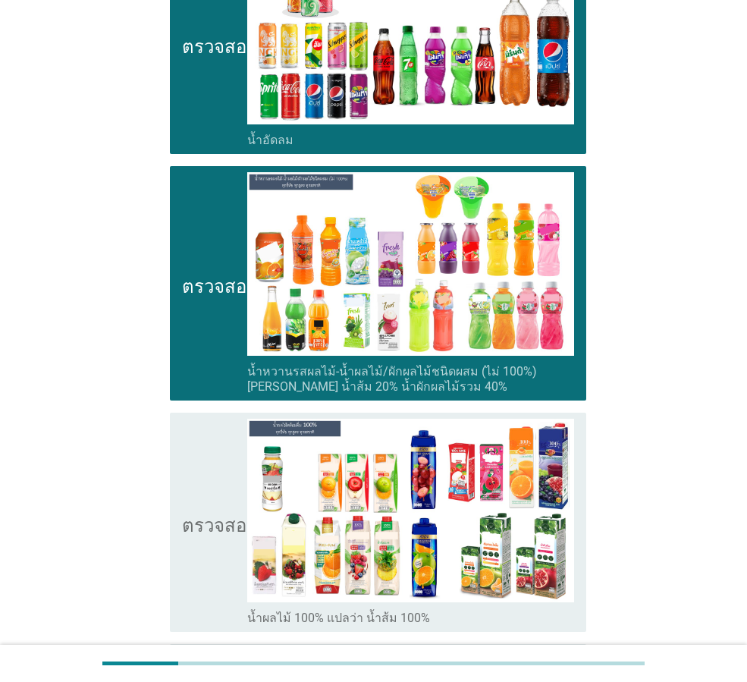
click at [236, 453] on icon "ตรวจสอบ" at bounding box center [220, 522] width 76 height 207
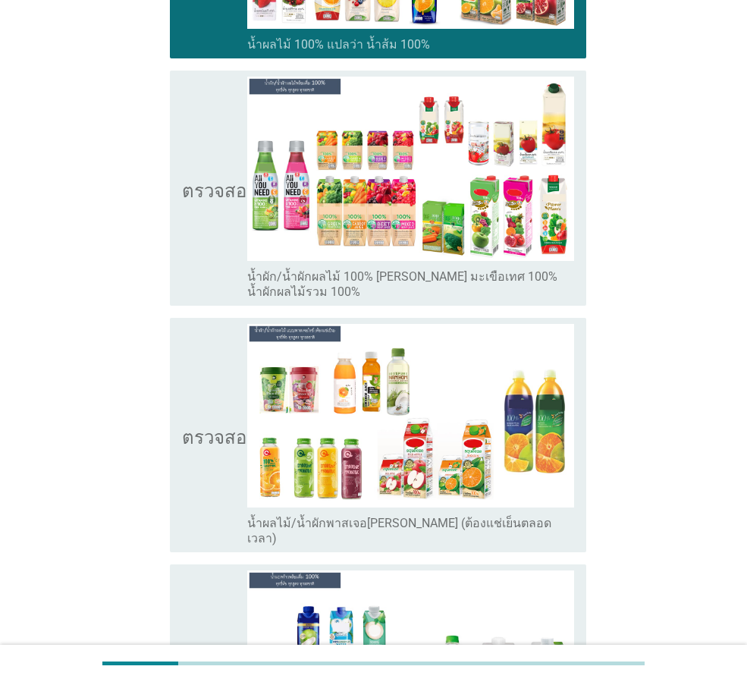
scroll to position [2694, 0]
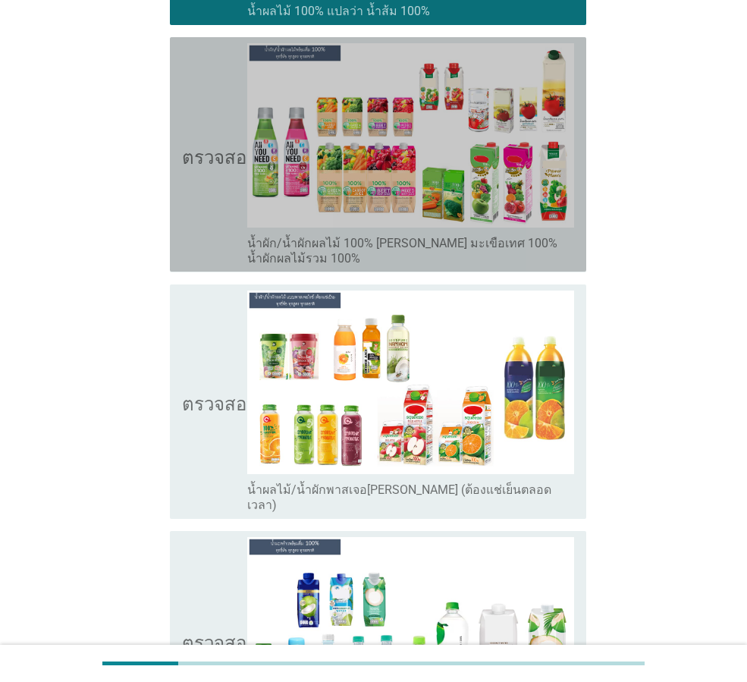
click at [225, 197] on icon "ตรวจสอบ" at bounding box center [220, 154] width 76 height 222
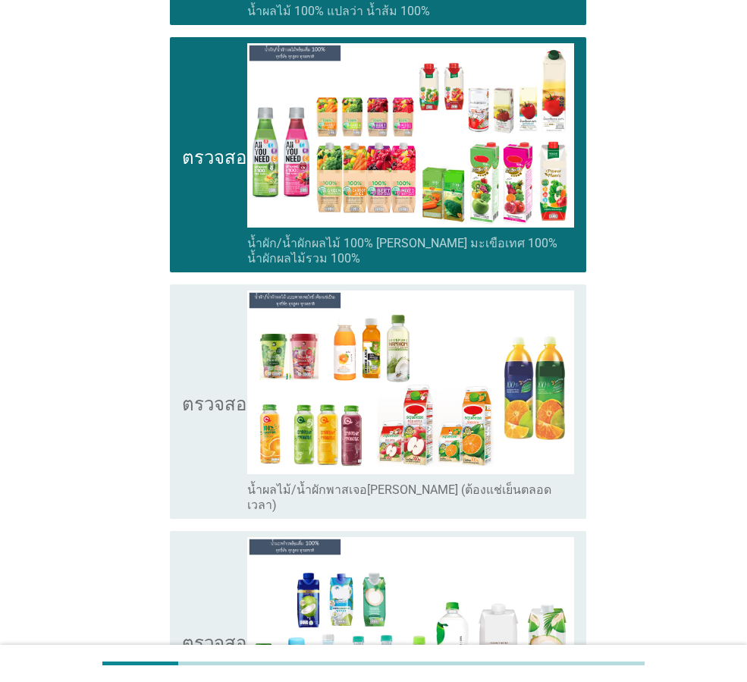
click at [205, 537] on icon "ตรวจสอบ" at bounding box center [220, 640] width 76 height 207
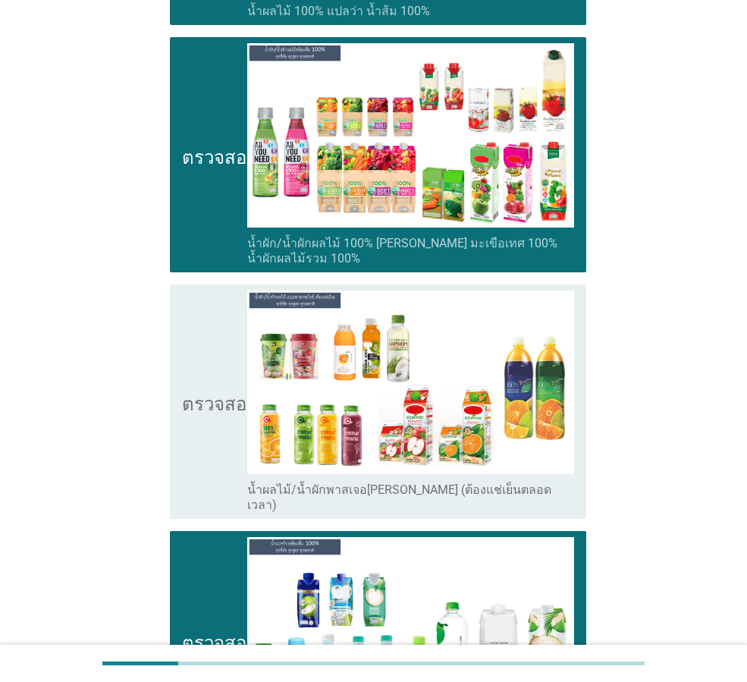
click at [202, 420] on icon "ตรวจสอบ" at bounding box center [220, 401] width 76 height 222
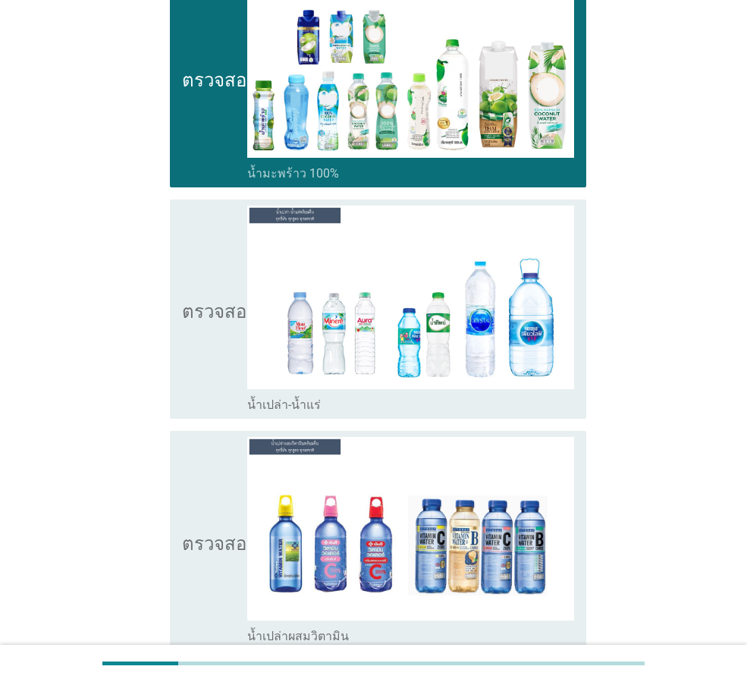
scroll to position [3488, 0]
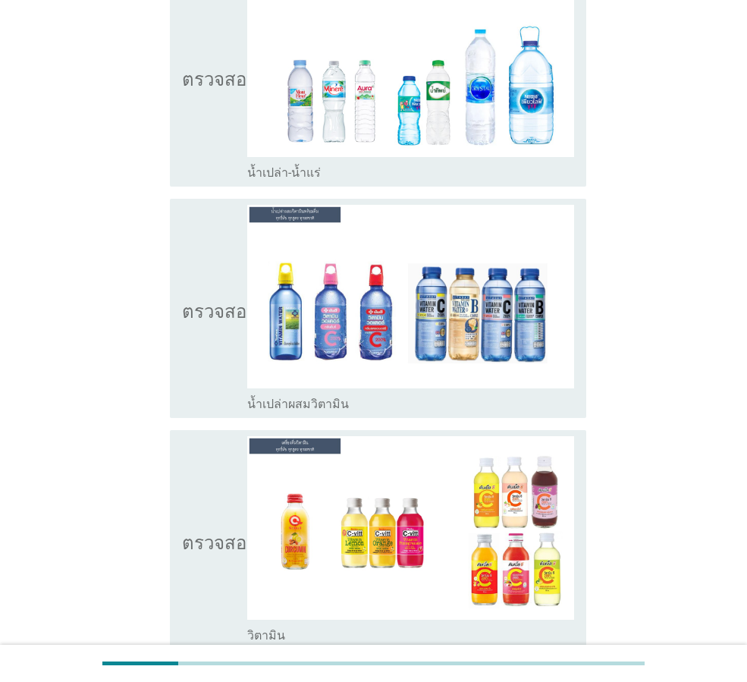
click at [216, 96] on icon "ตรวจสอบ" at bounding box center [220, 76] width 76 height 207
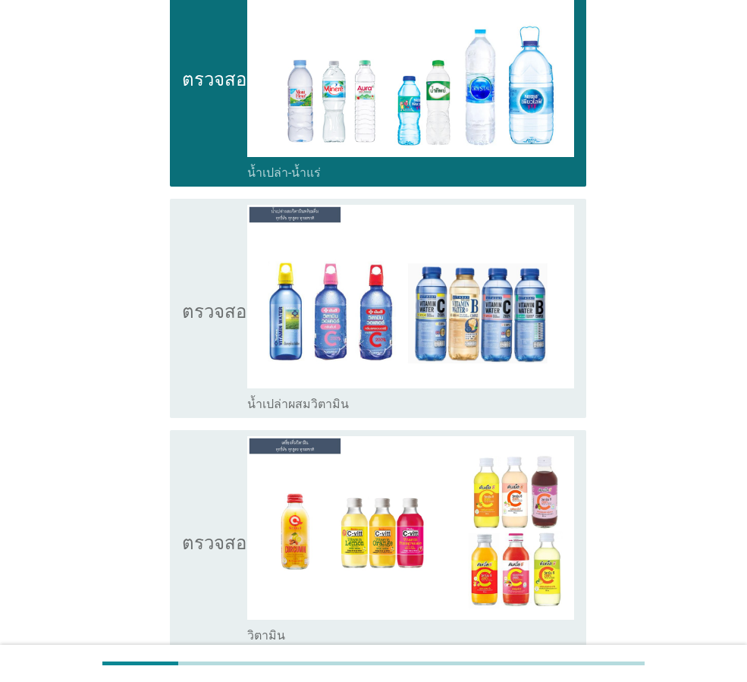
click at [208, 340] on icon "ตรวจสอบ" at bounding box center [220, 308] width 76 height 207
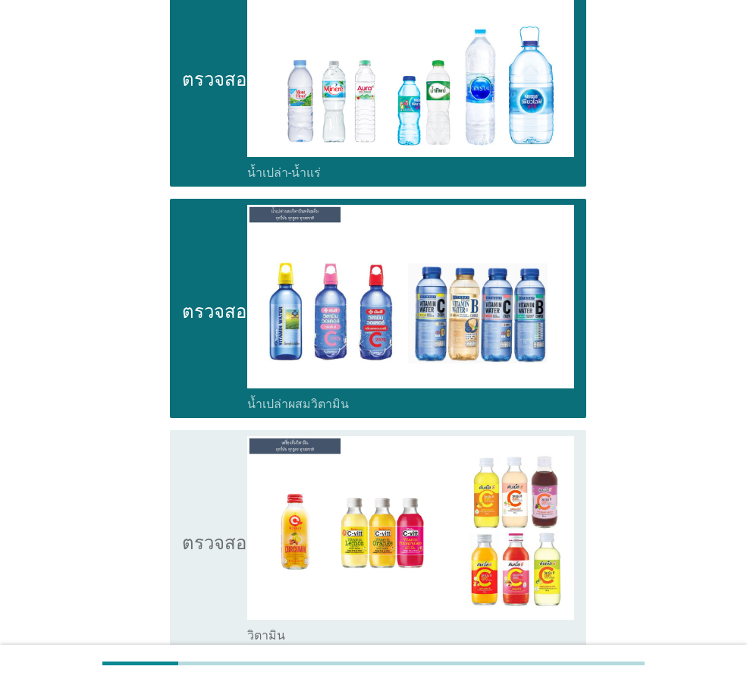
click at [210, 531] on font "ตรวจสอบ" at bounding box center [220, 540] width 76 height 18
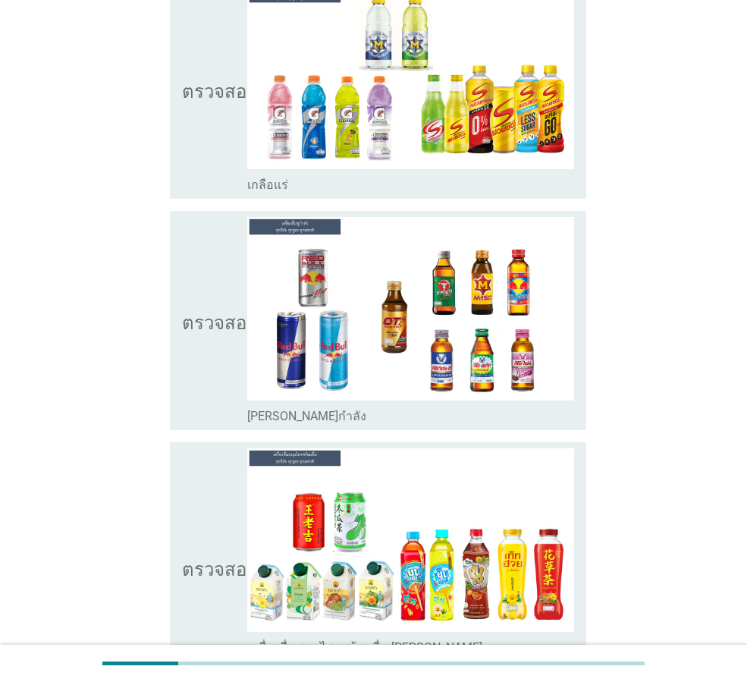
scroll to position [4184, 0]
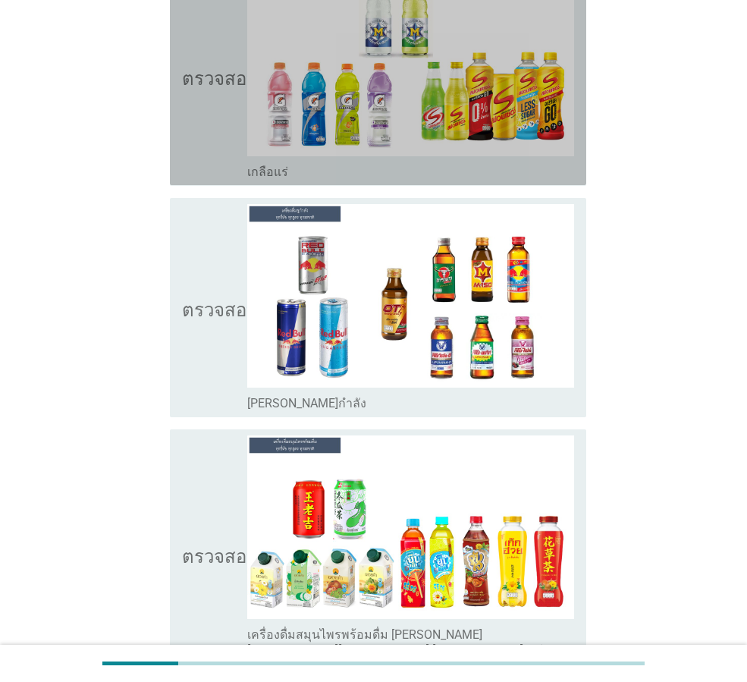
click at [205, 99] on icon "ตรวจสอบ" at bounding box center [220, 75] width 76 height 207
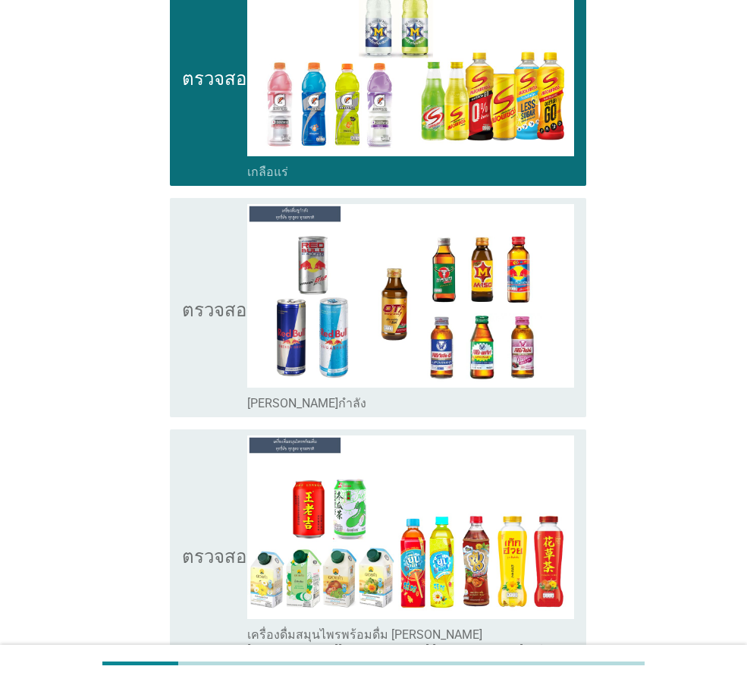
click at [208, 267] on icon "ตรวจสอบ" at bounding box center [220, 307] width 76 height 207
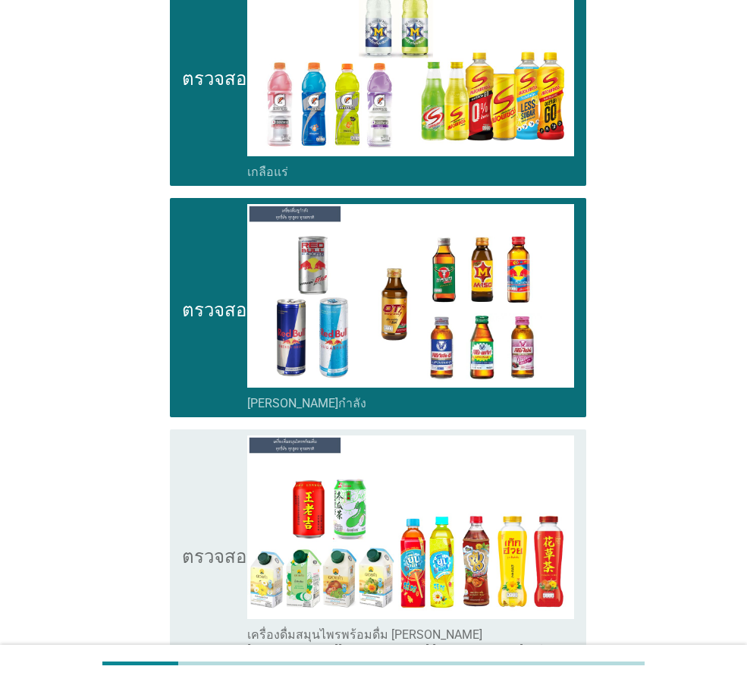
click at [199, 467] on icon "ตรวจสอบ" at bounding box center [220, 553] width 76 height 237
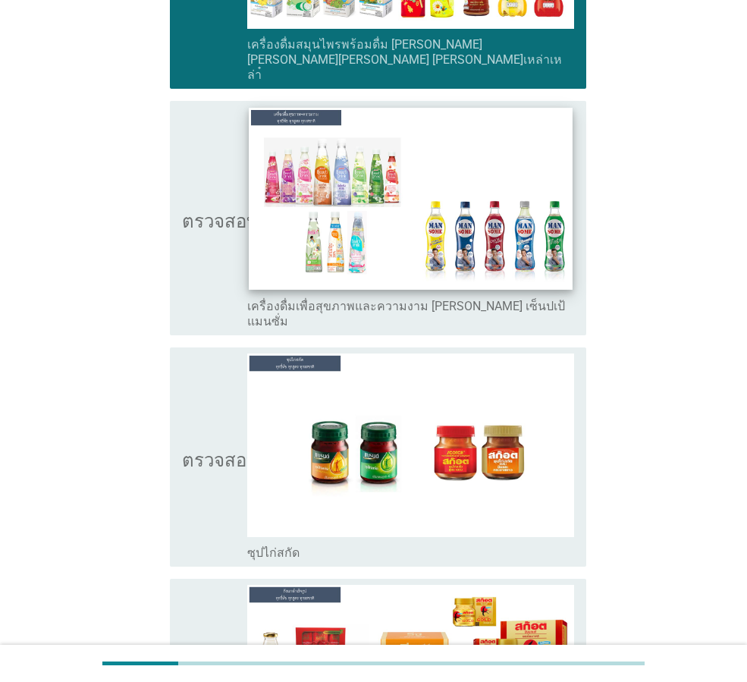
scroll to position [4681, 0]
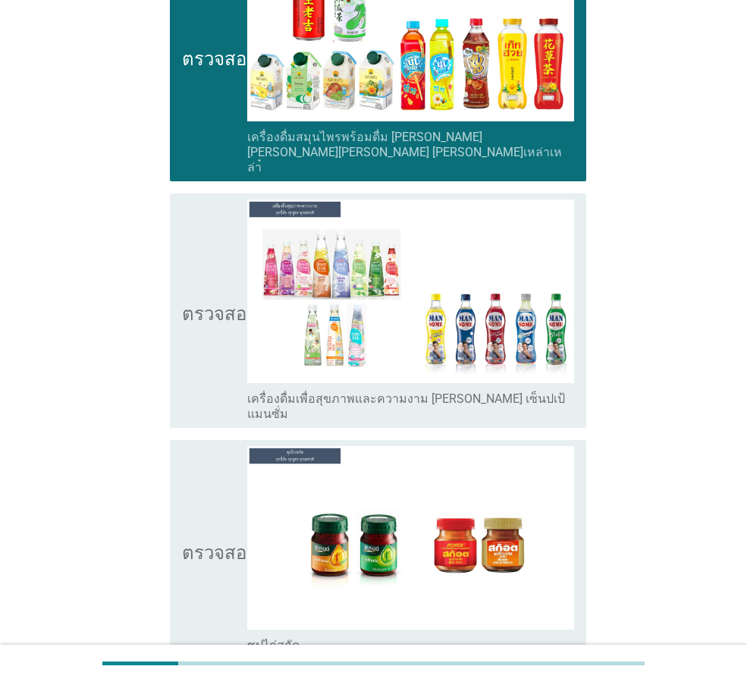
click at [224, 267] on icon "ตรวจสอบ" at bounding box center [220, 310] width 76 height 222
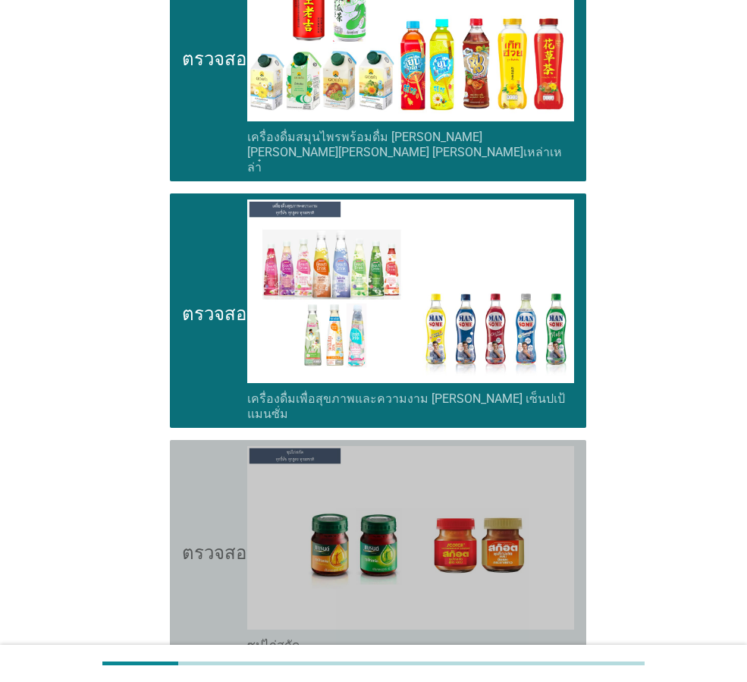
click at [220, 446] on icon "ตรวจสอบ" at bounding box center [220, 549] width 76 height 207
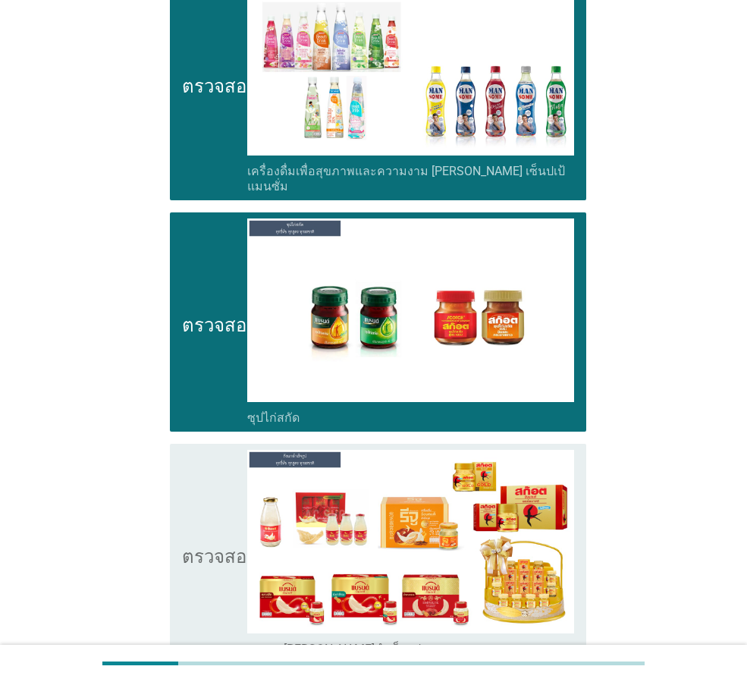
scroll to position [5034, 0]
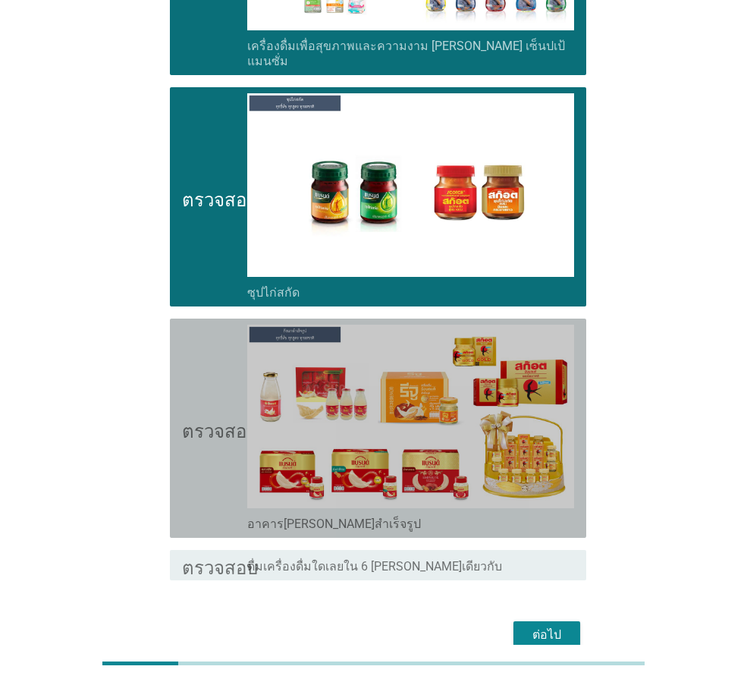
click at [213, 372] on icon "ตรวจสอบ" at bounding box center [220, 428] width 76 height 207
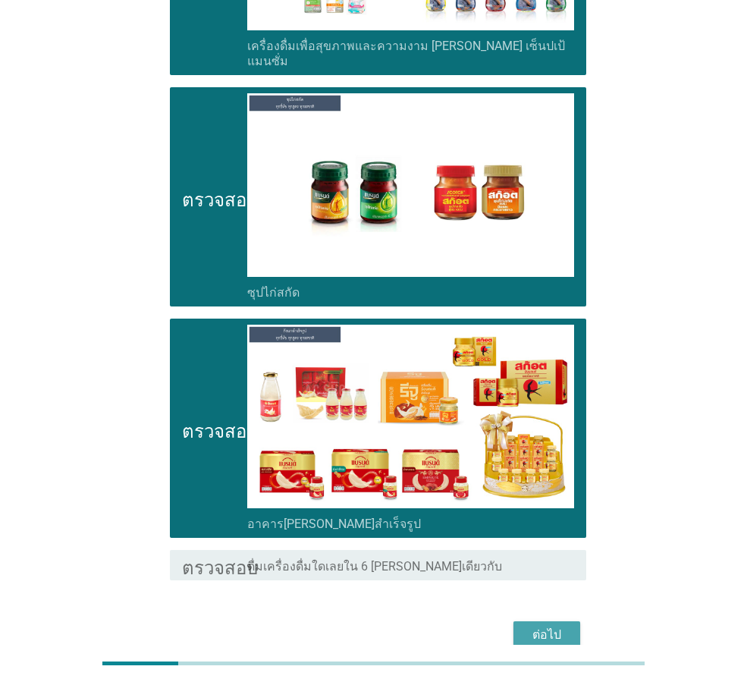
click at [554, 627] on font "ต่อไป" at bounding box center [546, 634] width 29 height 14
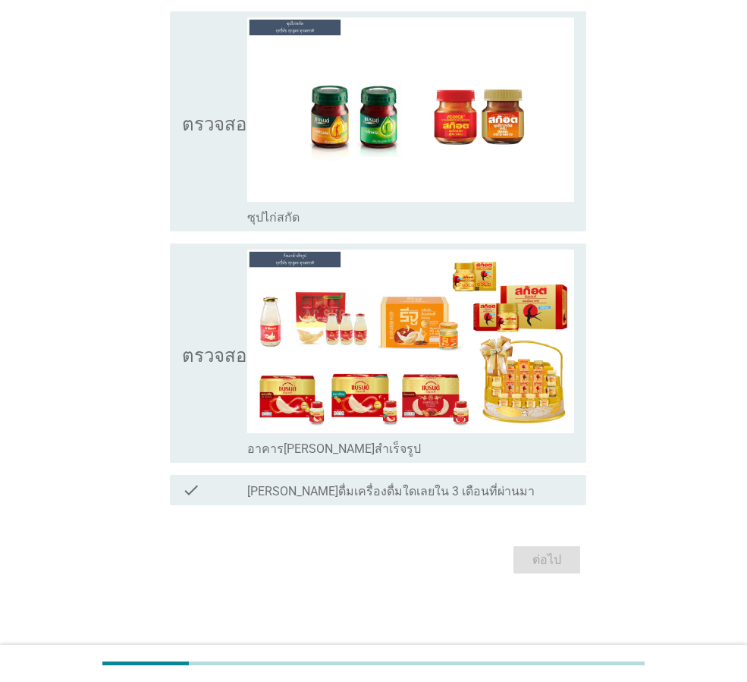
scroll to position [0, 0]
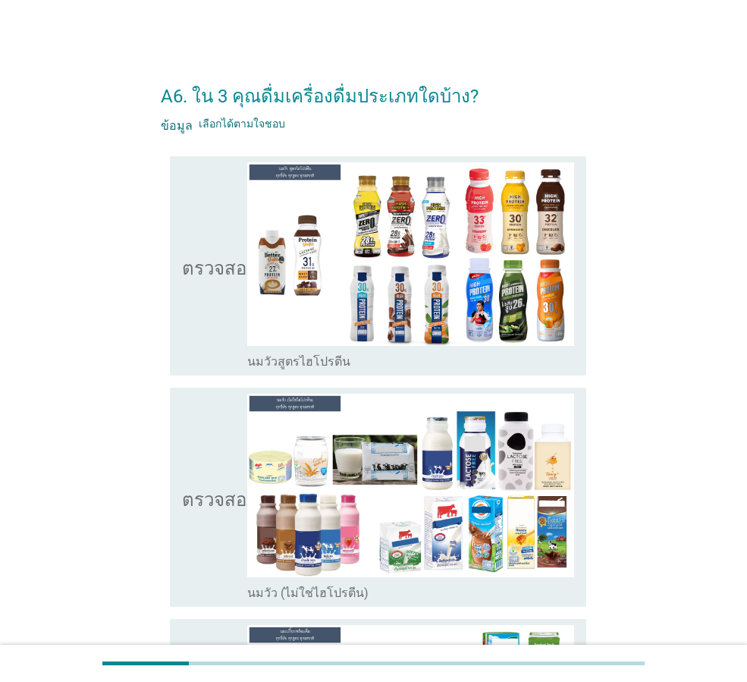
click at [208, 299] on icon "ตรวจสอบ" at bounding box center [220, 265] width 76 height 207
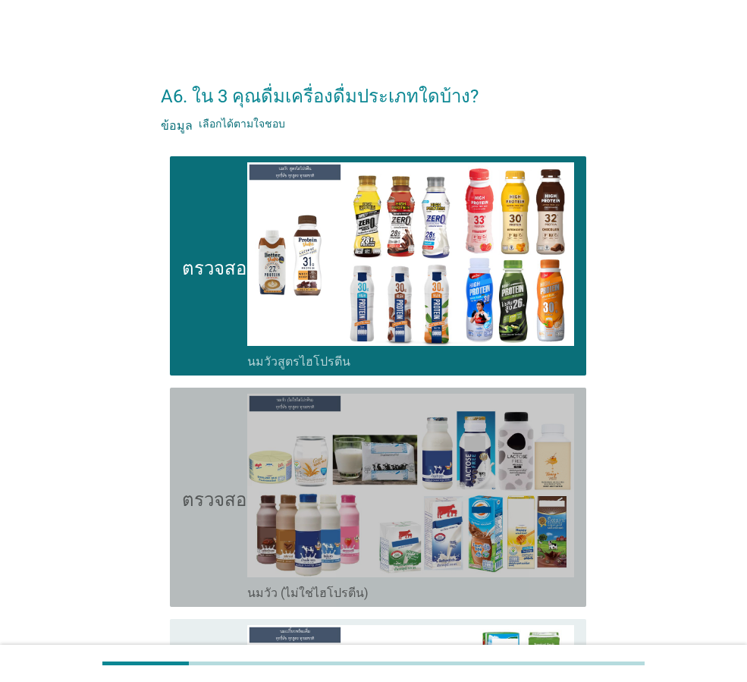
click at [222, 509] on icon "ตรวจสอบ" at bounding box center [220, 496] width 76 height 207
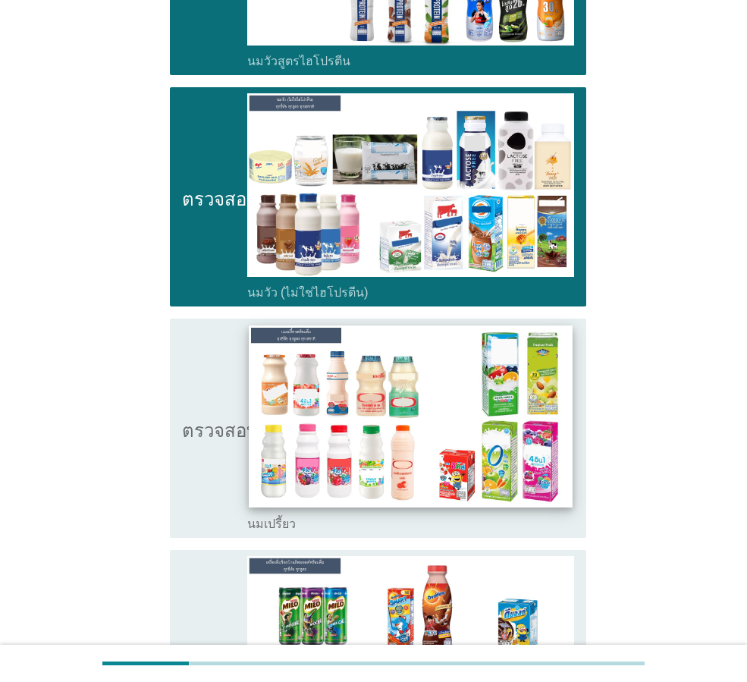
scroll to position [303, 0]
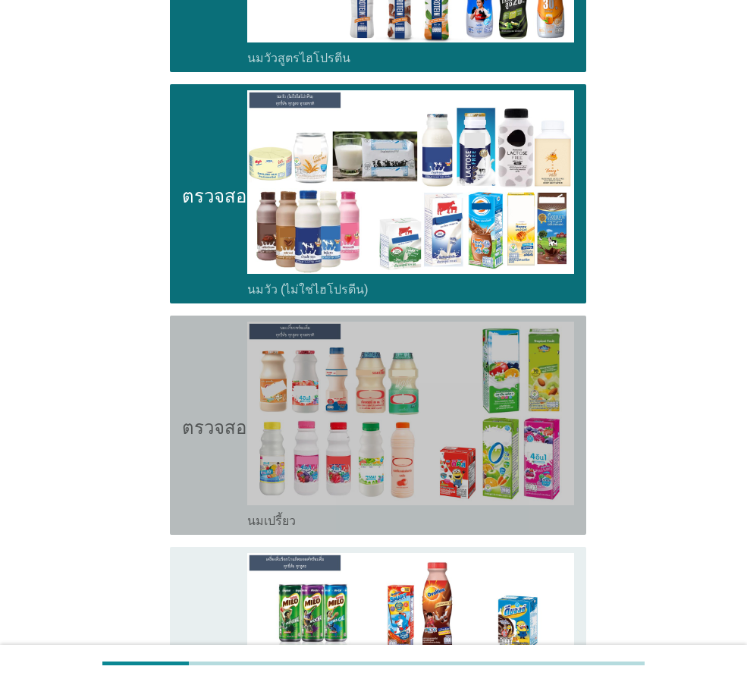
click at [218, 414] on icon "ตรวจสอบ" at bounding box center [220, 424] width 76 height 207
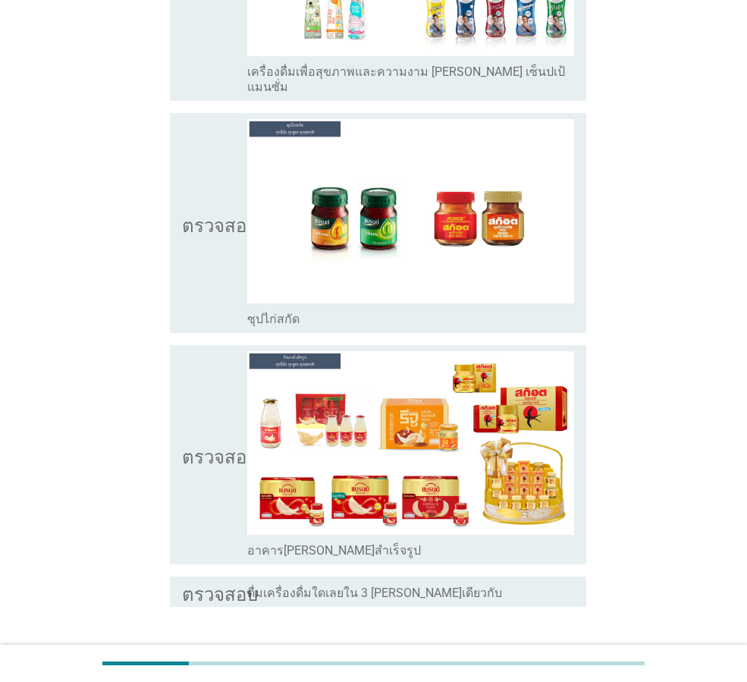
scroll to position [4108, 0]
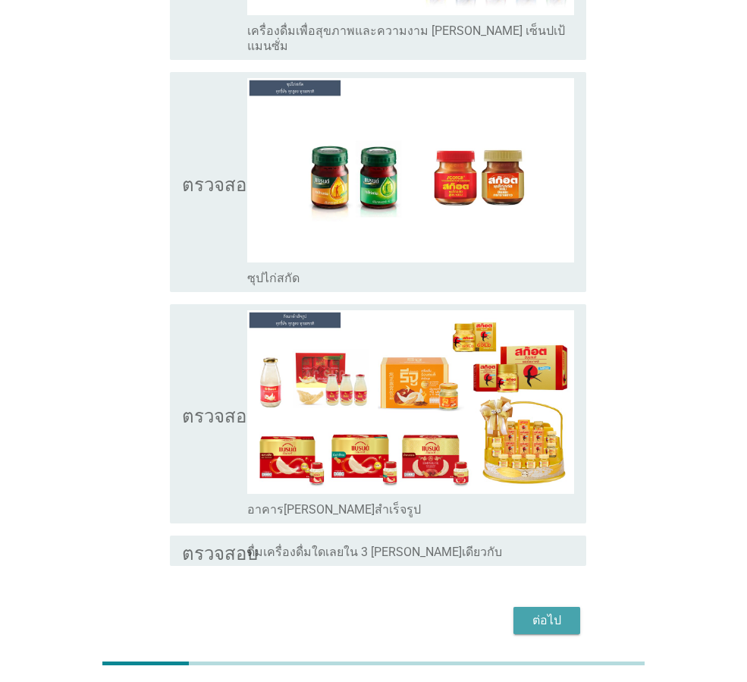
click at [554, 613] on font "ต่อไป" at bounding box center [546, 620] width 29 height 14
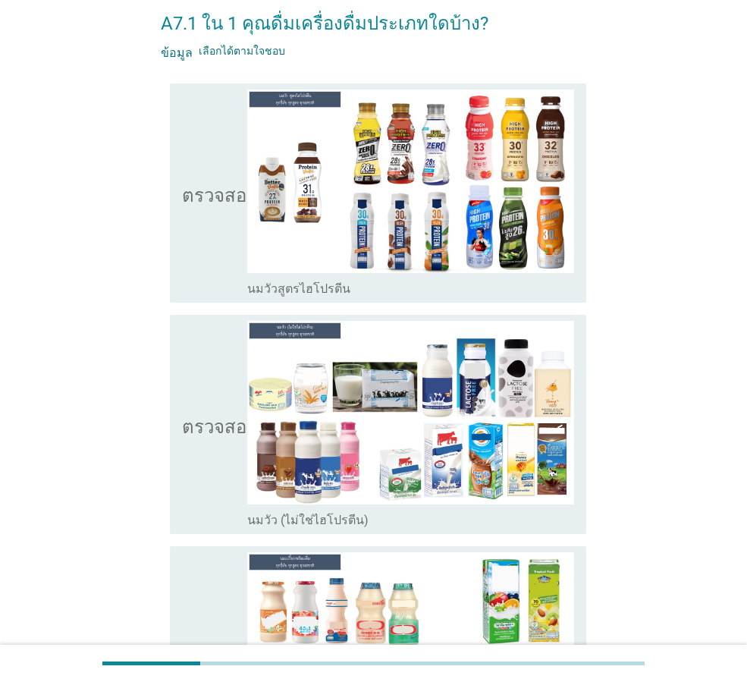
scroll to position [0, 0]
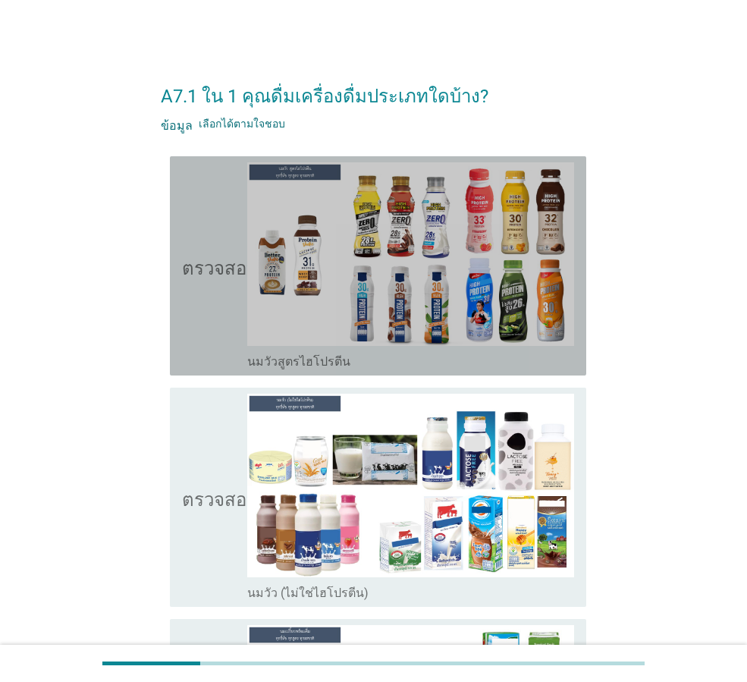
click at [226, 307] on icon "ตรวจสอบ" at bounding box center [220, 265] width 76 height 207
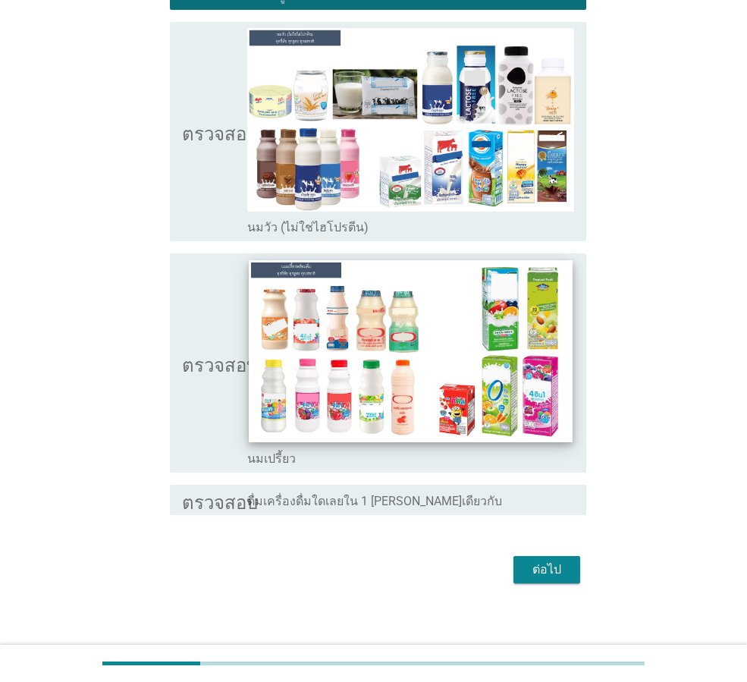
scroll to position [376, 0]
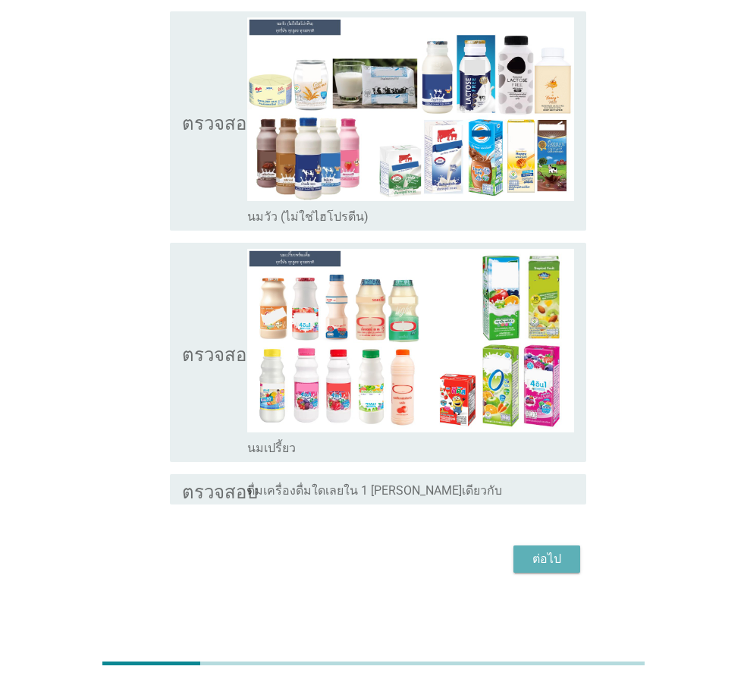
click at [547, 565] on font "ต่อไป" at bounding box center [546, 558] width 29 height 14
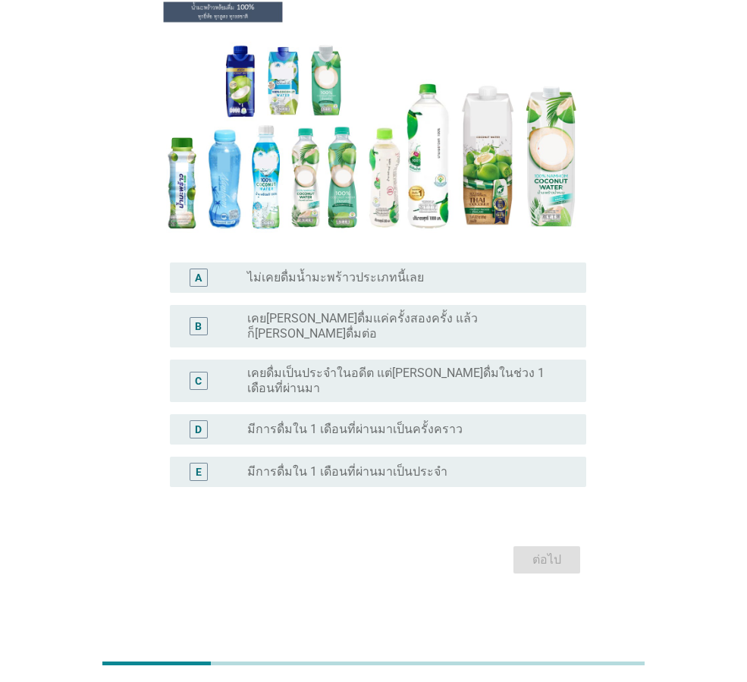
scroll to position [0, 0]
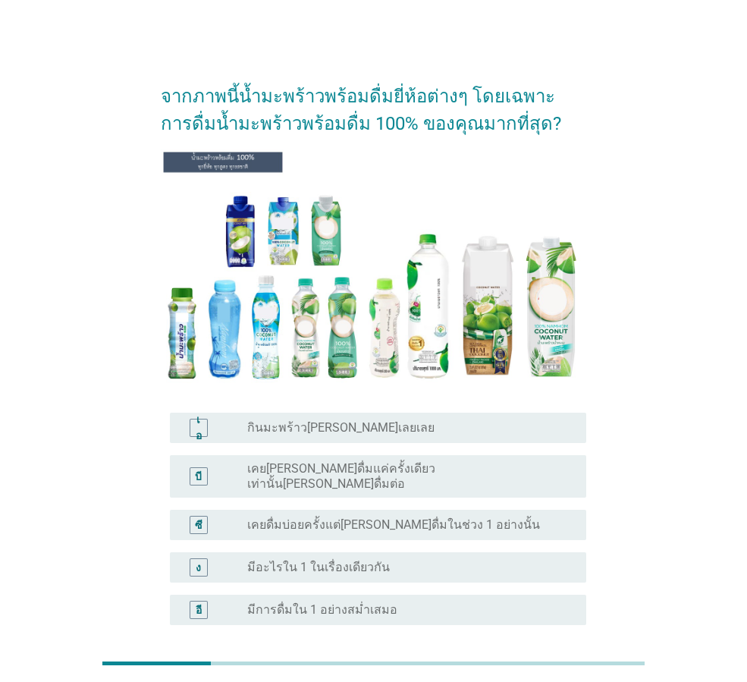
click at [387, 602] on div "ปุ่มวิทยุ[PERSON_NAME]เลือก มีการดื่มใน 1 อย่างสม่ำเสมอ" at bounding box center [404, 609] width 315 height 15
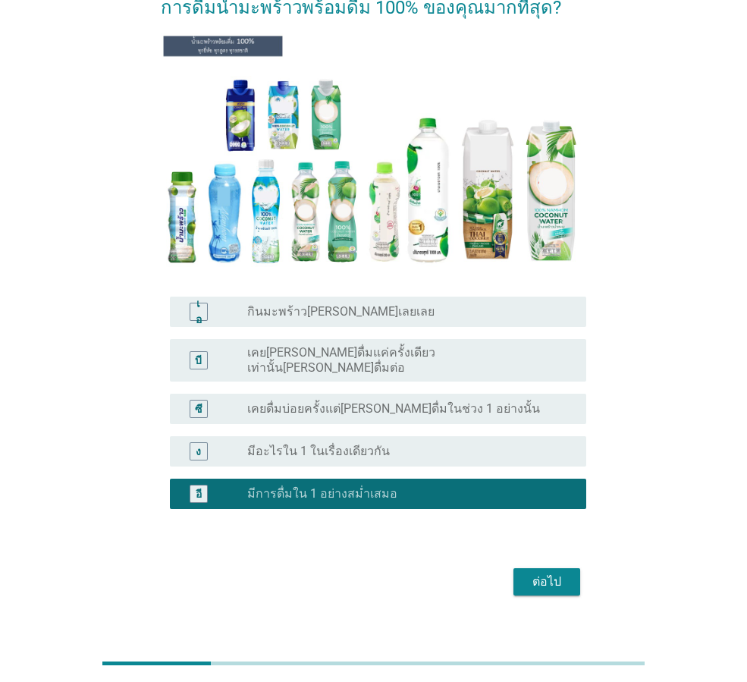
scroll to position [126, 0]
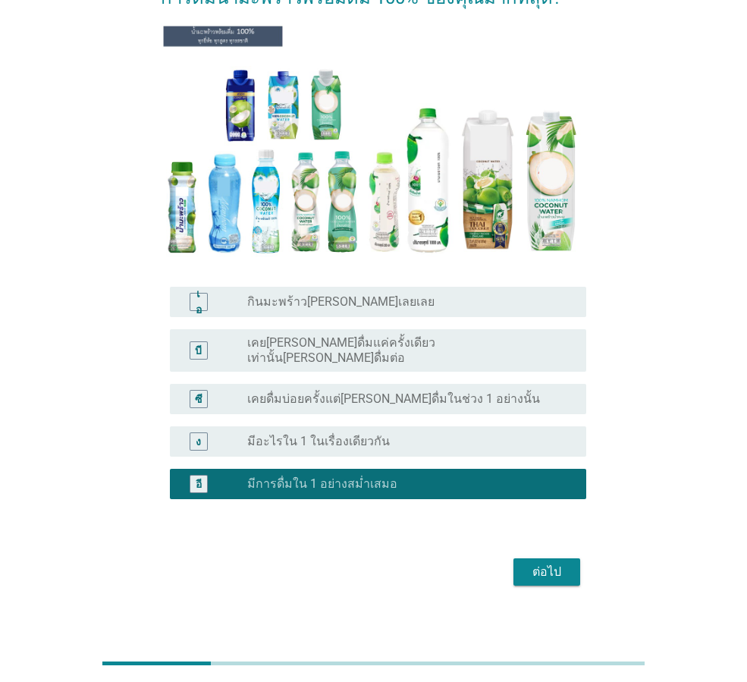
click at [541, 564] on font "ต่อไป" at bounding box center [546, 571] width 29 height 14
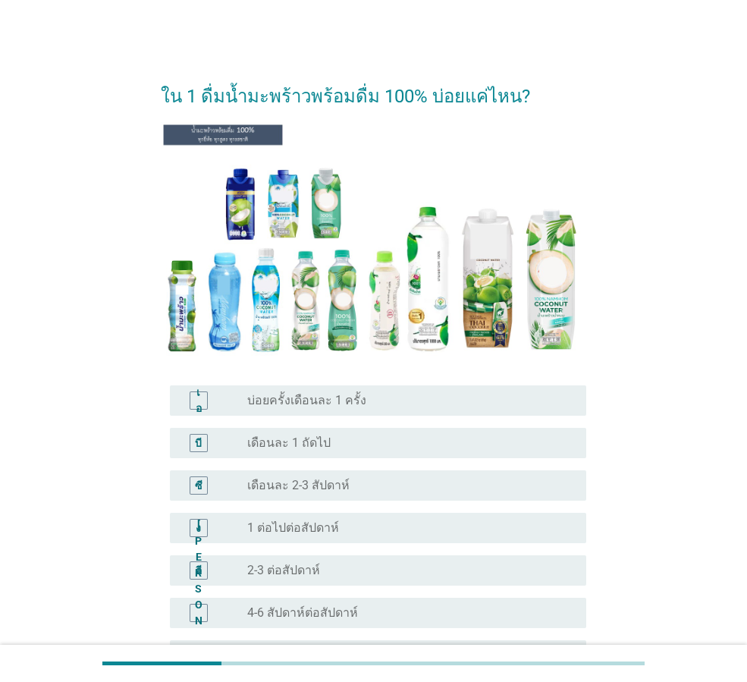
click at [302, 579] on div "อี ปุ่มวิทยุ[PERSON_NAME]เลือก 2-3 ต่อสัปดาห์" at bounding box center [378, 570] width 416 height 30
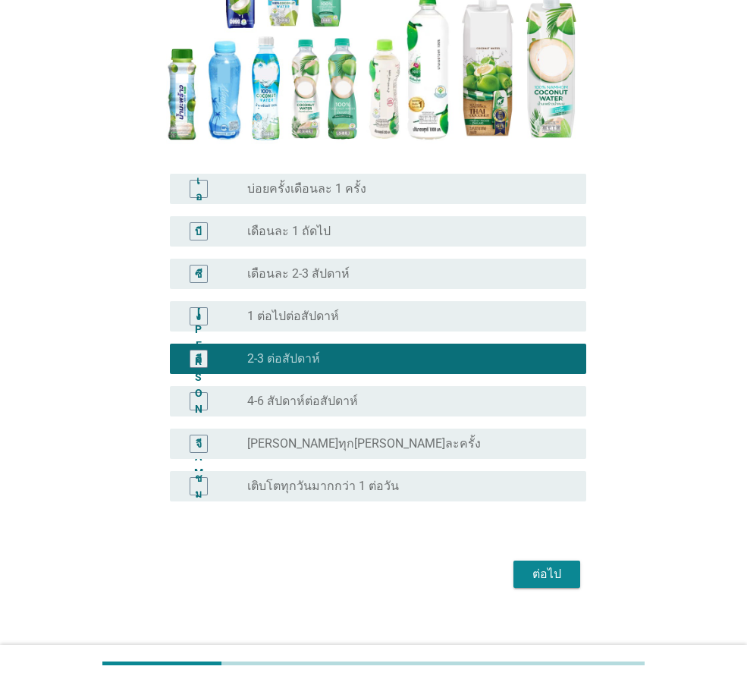
scroll to position [226, 0]
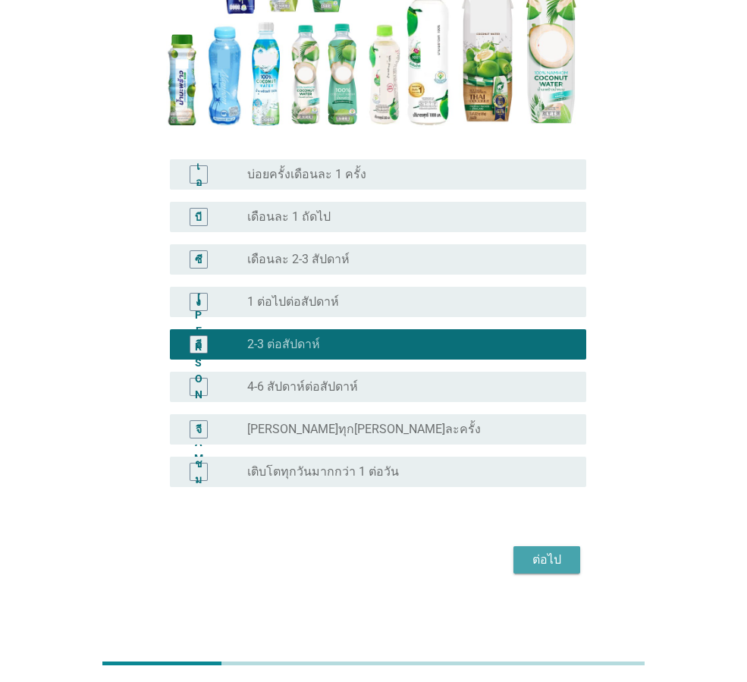
click at [550, 564] on font "ต่อไป" at bounding box center [546, 559] width 29 height 14
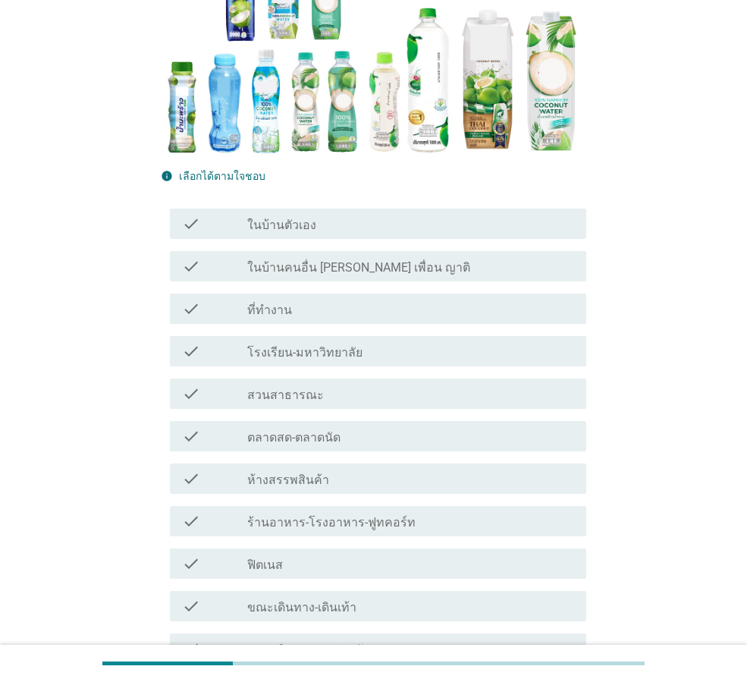
scroll to position [0, 0]
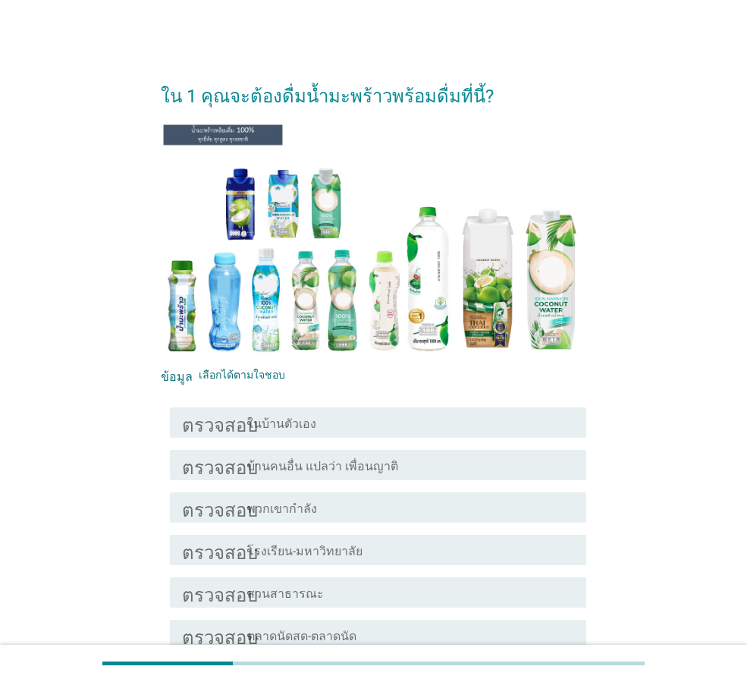
click at [465, 433] on div "ตรวจสอบ โครงร่างกล่องกาเครื่องหมายว่าง ในบ้านตัวเอง" at bounding box center [378, 422] width 416 height 30
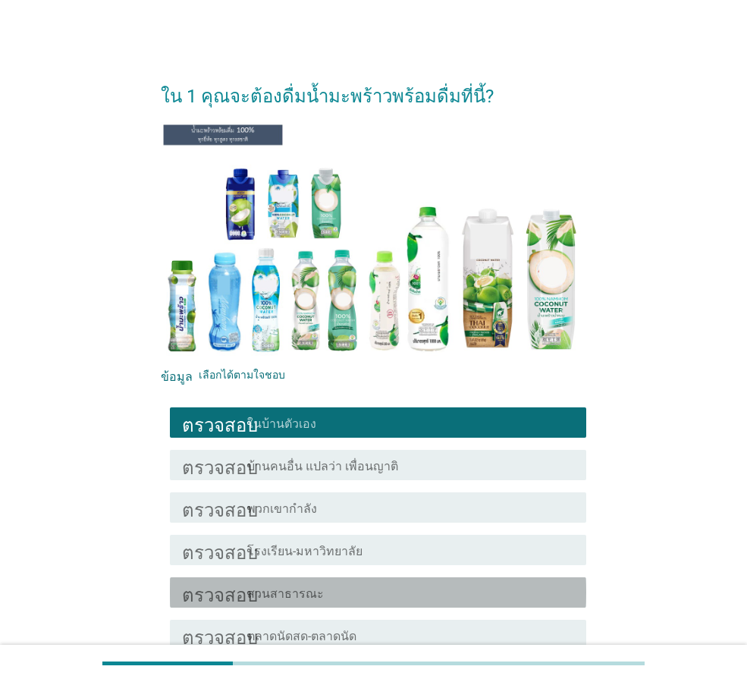
click at [428, 583] on div "โครงร่างกล่องกาเครื่องหมายว่าง สวนสาธารณะ" at bounding box center [410, 592] width 327 height 18
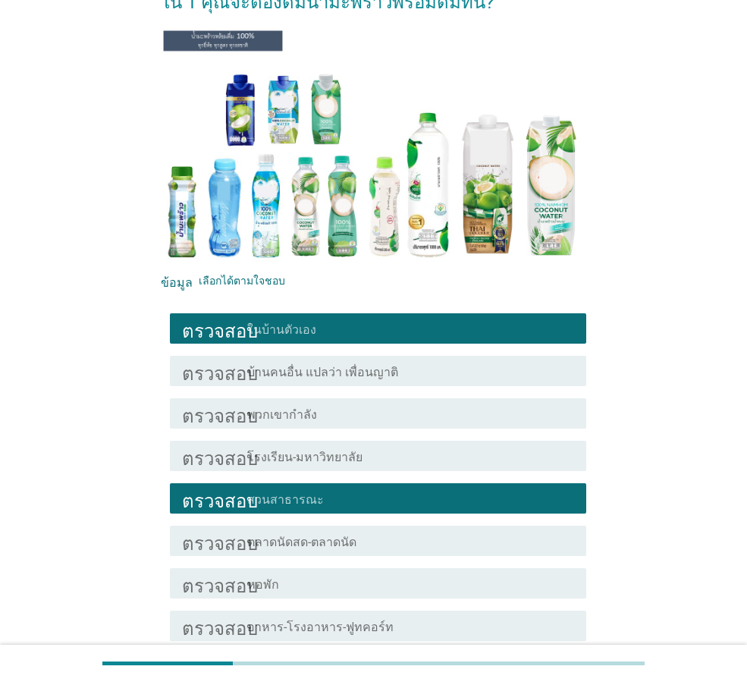
scroll to position [152, 0]
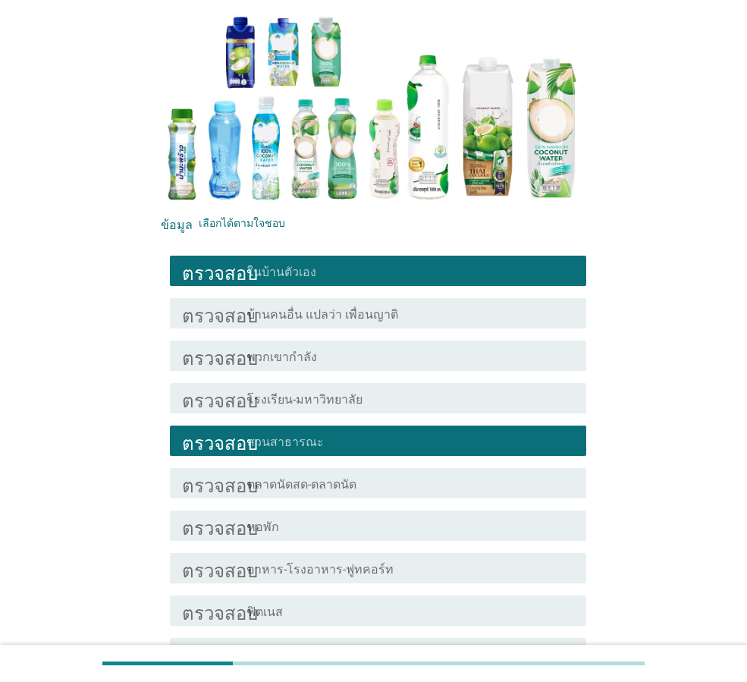
click at [417, 571] on div "โครงร่างกล่องกาเครื่องหมายว่าง อาหาร-โรงอาหาร-ฟูทคอร์ท" at bounding box center [410, 568] width 327 height 18
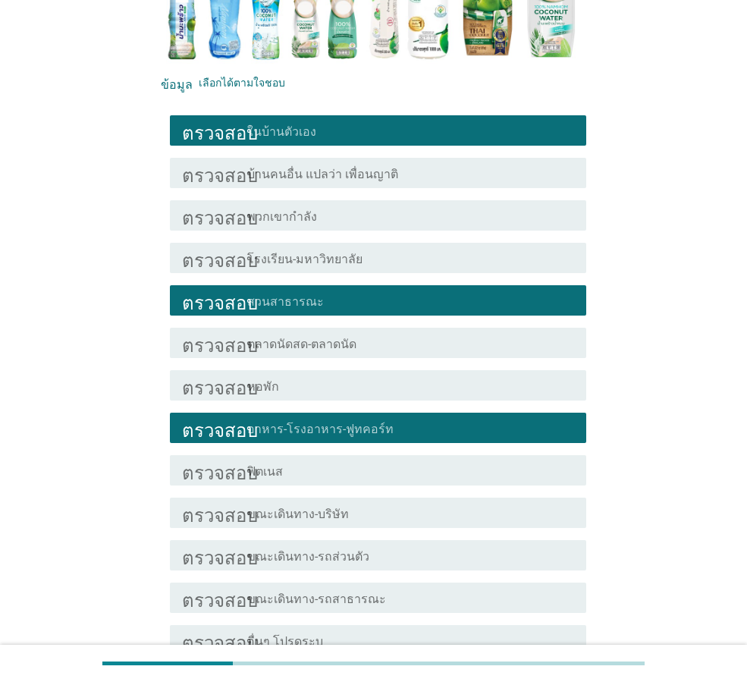
scroll to position [379, 0]
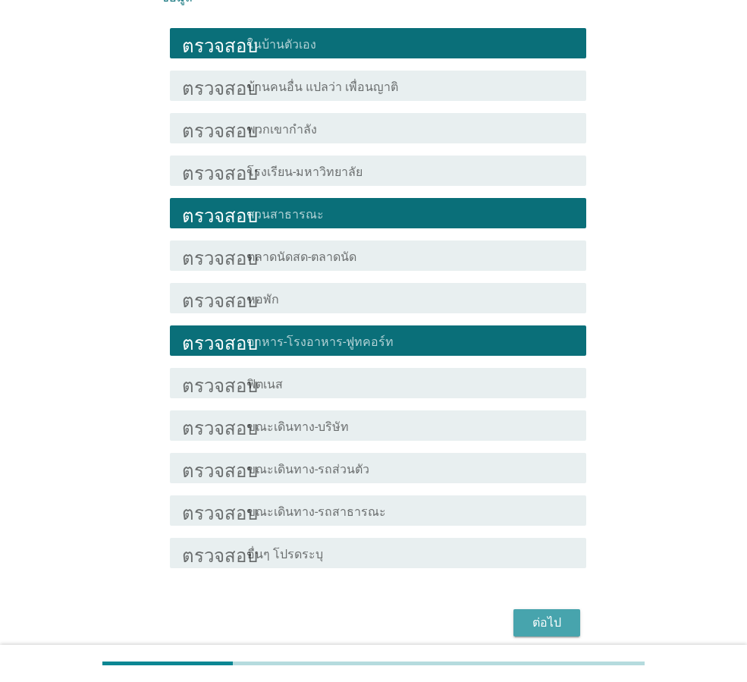
click at [529, 618] on div "ต่อไป" at bounding box center [546, 622] width 42 height 18
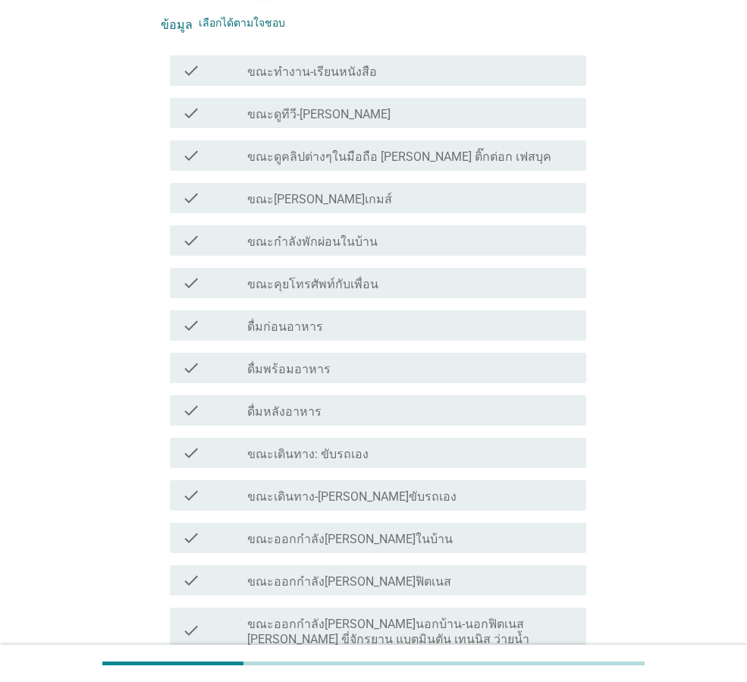
scroll to position [0, 0]
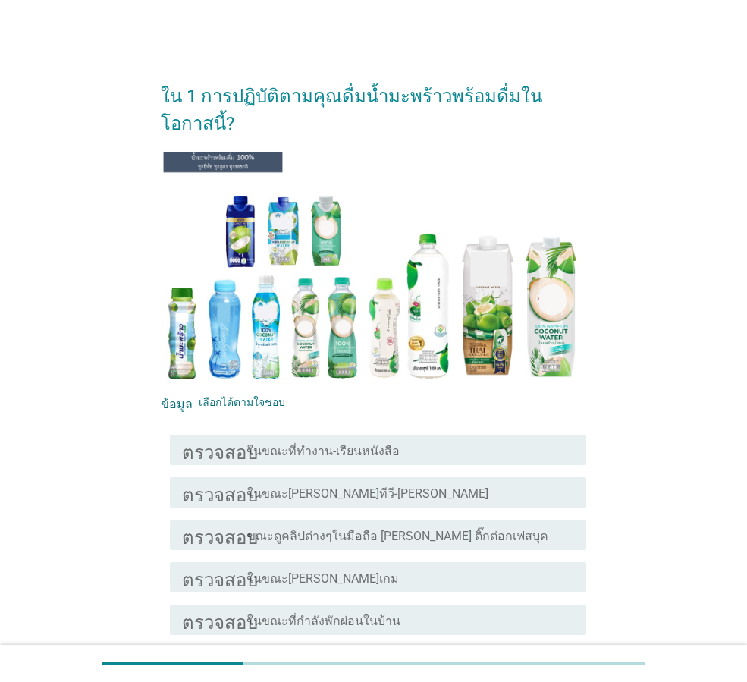
click at [372, 444] on font "ในขณะที่ทำงาน-เรียนหนังสือ" at bounding box center [323, 451] width 152 height 14
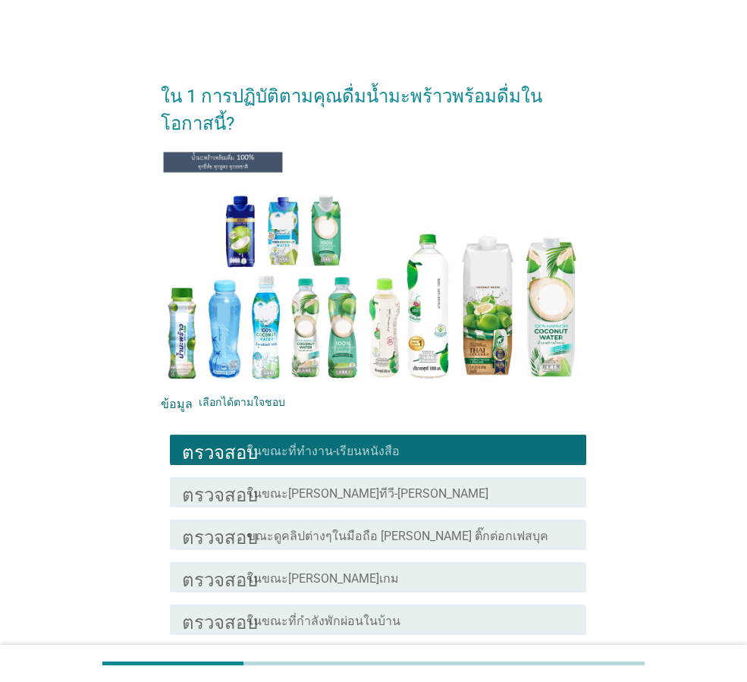
drag, startPoint x: 368, startPoint y: 464, endPoint x: 368, endPoint y: 496, distance: 31.9
click at [368, 483] on div "โครงร่างกล่องกาเครื่องหมายว่าง ในขณะ[PERSON_NAME]ทีวี-[PERSON_NAME]" at bounding box center [410, 492] width 327 height 18
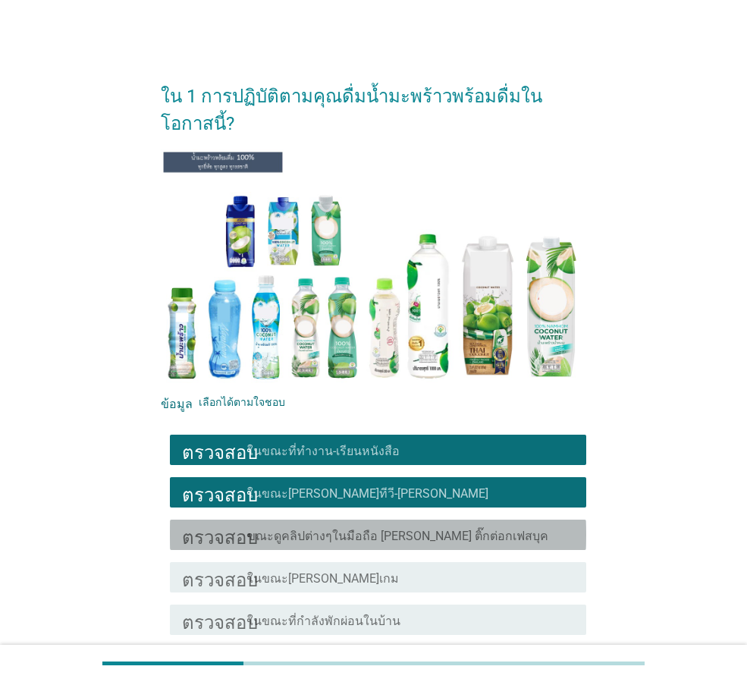
click at [371, 528] on font "ขณะดูคลิปต่างๆในมือถือ [PERSON_NAME] ติ๊กต่อกเฟสบุค" at bounding box center [397, 535] width 301 height 14
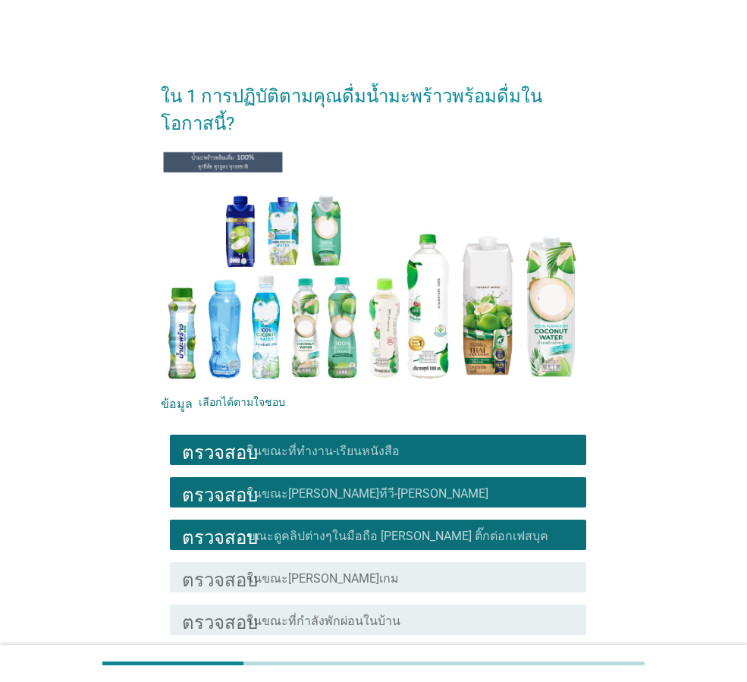
click at [351, 568] on div "โครงร่างกล่องกาเครื่องหมายว่าง ในขณะ[PERSON_NAME]เกม" at bounding box center [410, 577] width 327 height 18
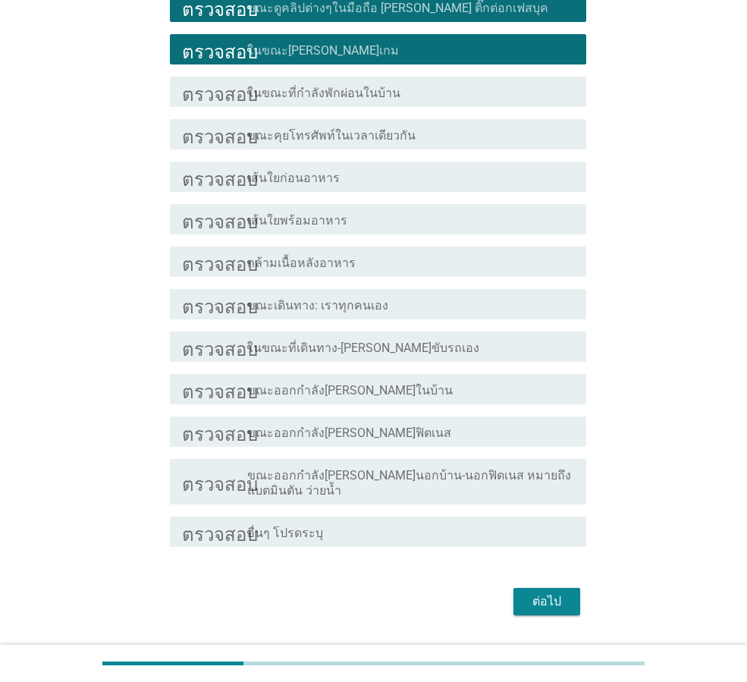
scroll to position [542, 0]
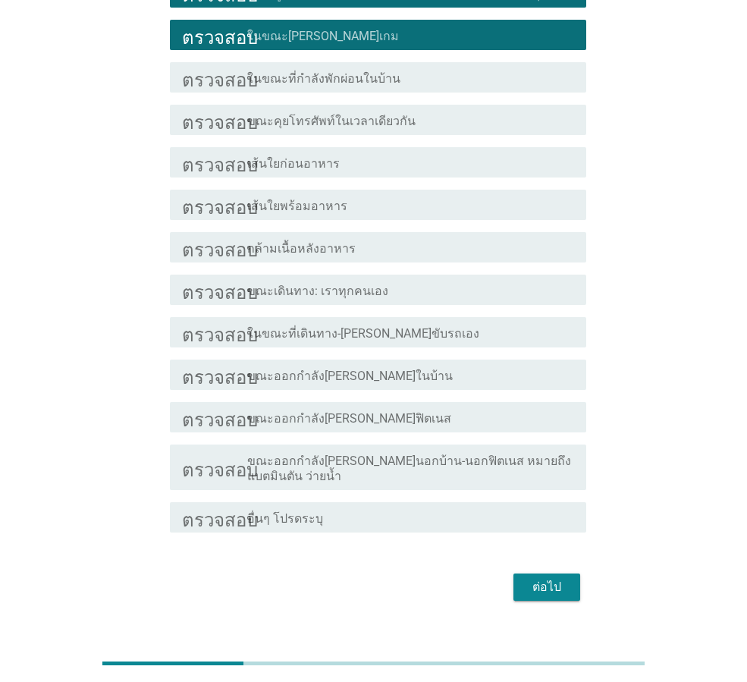
click at [557, 578] on font "ต่อไป" at bounding box center [546, 587] width 29 height 18
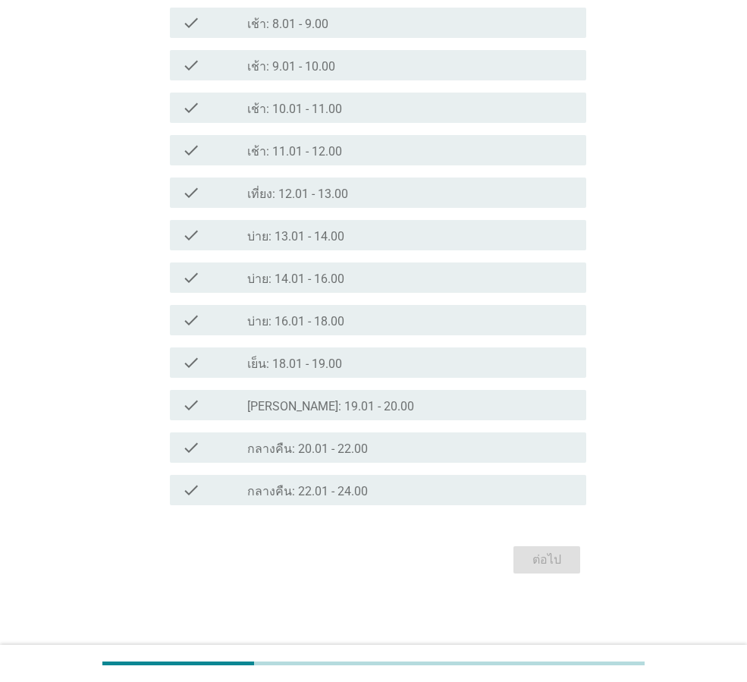
scroll to position [0, 0]
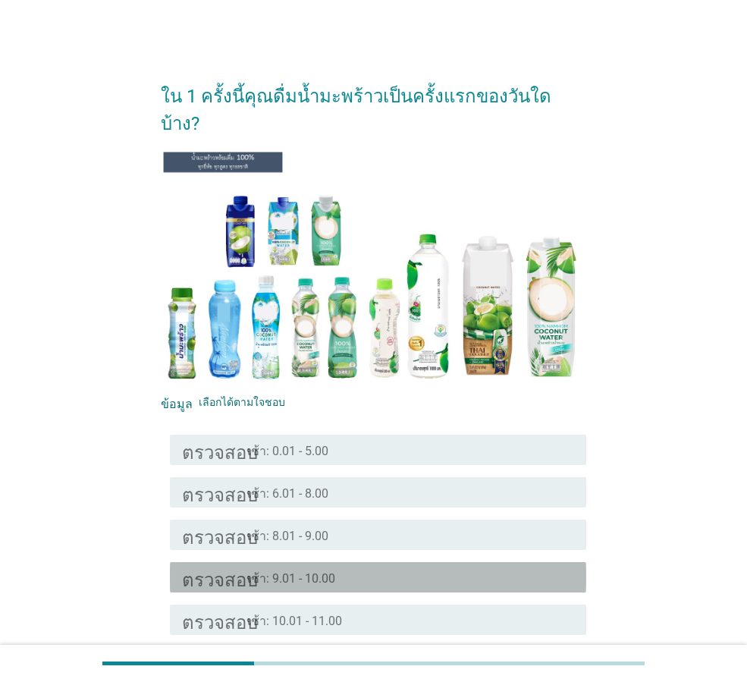
click at [353, 568] on div "โครงร่างกล่องกาเครื่องหมายว่าง เช้า: 9.01 - 10.00" at bounding box center [410, 577] width 327 height 18
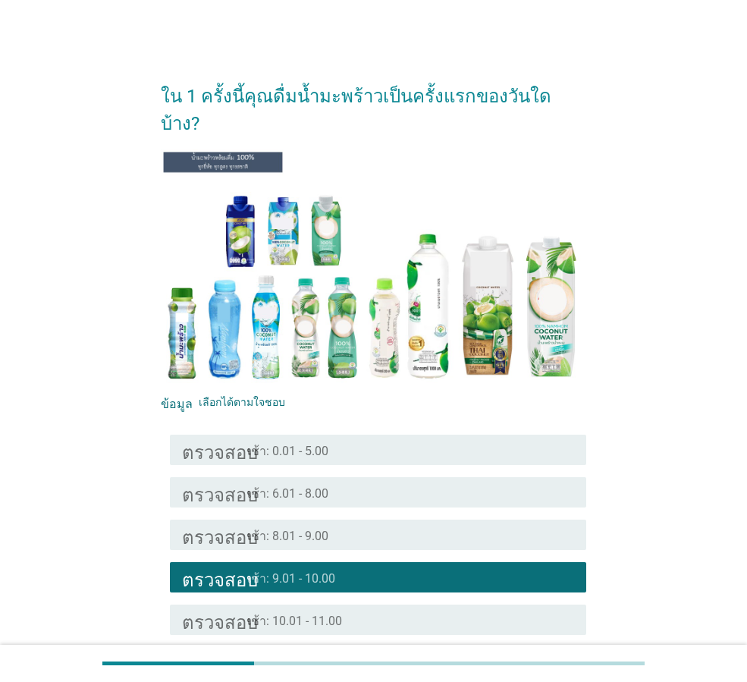
click at [353, 604] on div "ตรวจสอบ โครงร่างกล่องกาเครื่องหมายว่าง เช้า: 10.01 - 11.00" at bounding box center [378, 619] width 416 height 30
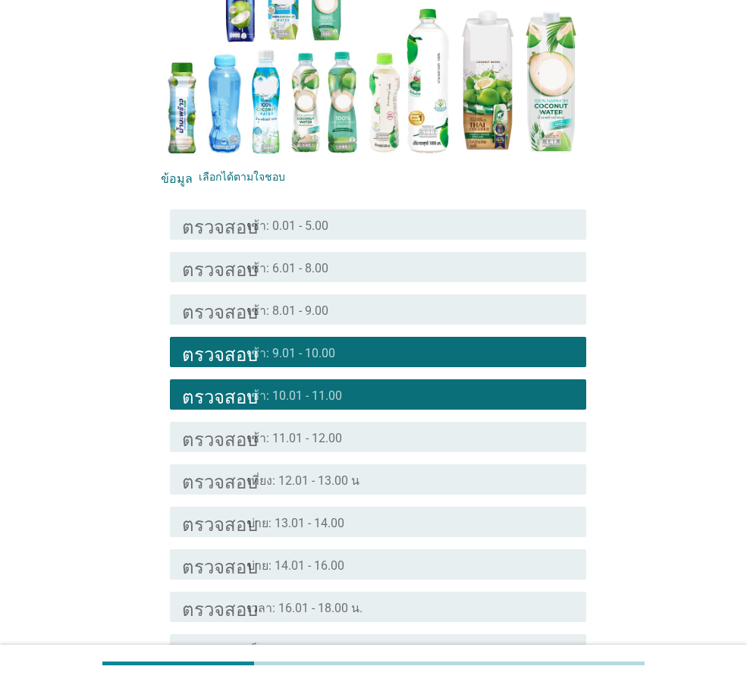
scroll to position [227, 0]
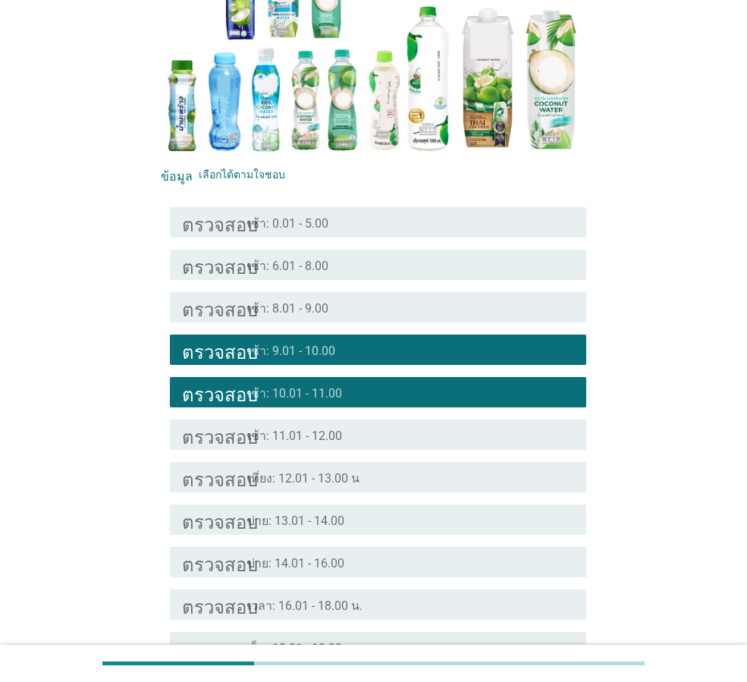
click at [389, 553] on div "โครงร่างกล่องกาเครื่องหมายว่าง บ่าย: 14.01 - 16.00" at bounding box center [410, 562] width 327 height 18
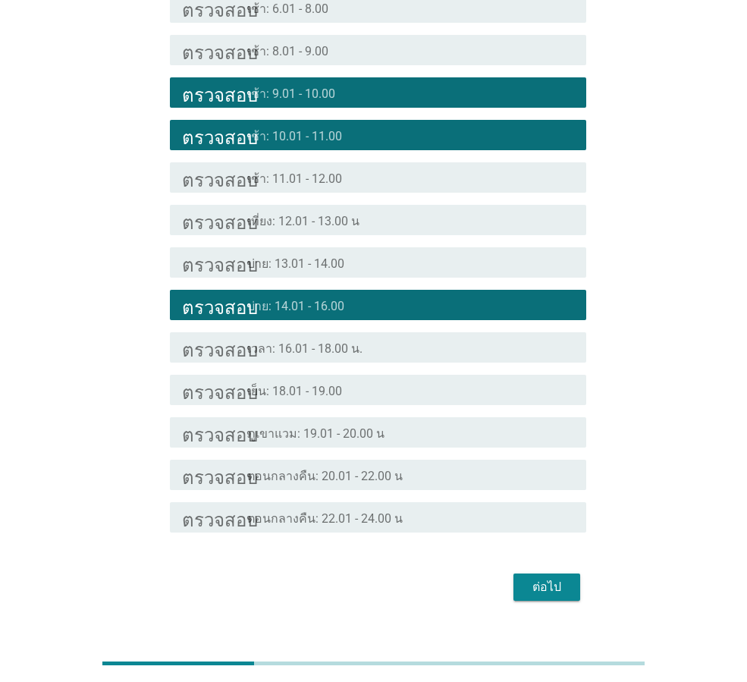
scroll to position [480, 0]
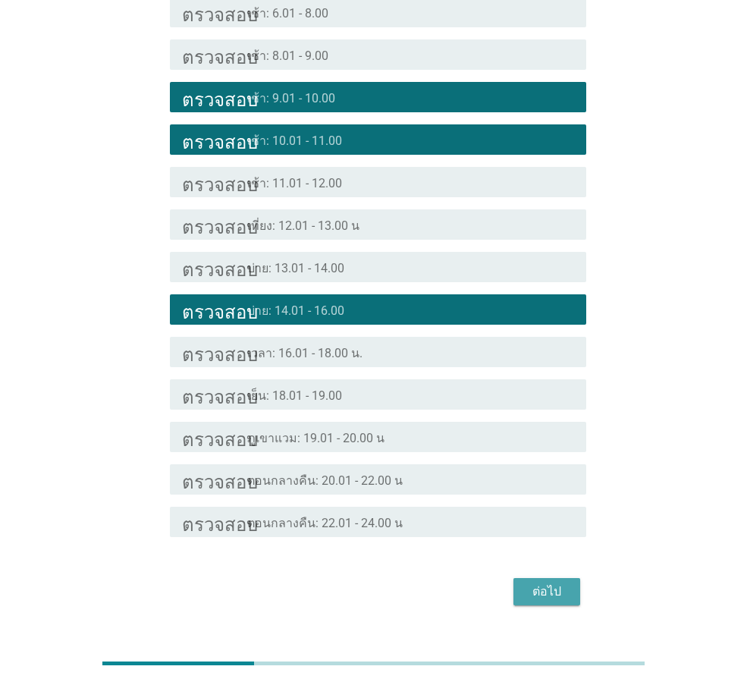
click at [541, 584] on font "ต่อไป" at bounding box center [546, 591] width 29 height 14
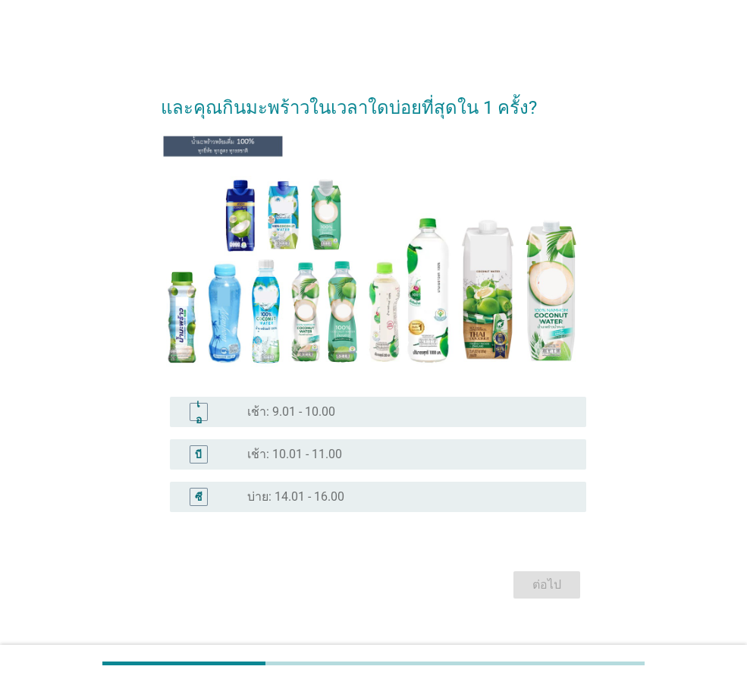
click at [387, 417] on div "ปุ่มวิทยุ[PERSON_NAME]เลือก เช้า: 9.01 - 10.00" at bounding box center [404, 411] width 315 height 15
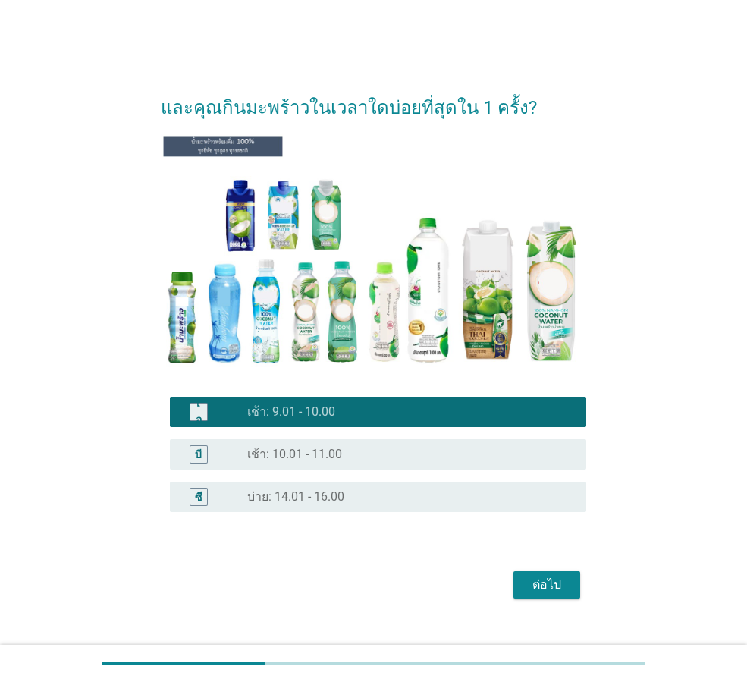
click at [532, 572] on button "ต่อไป" at bounding box center [546, 584] width 67 height 27
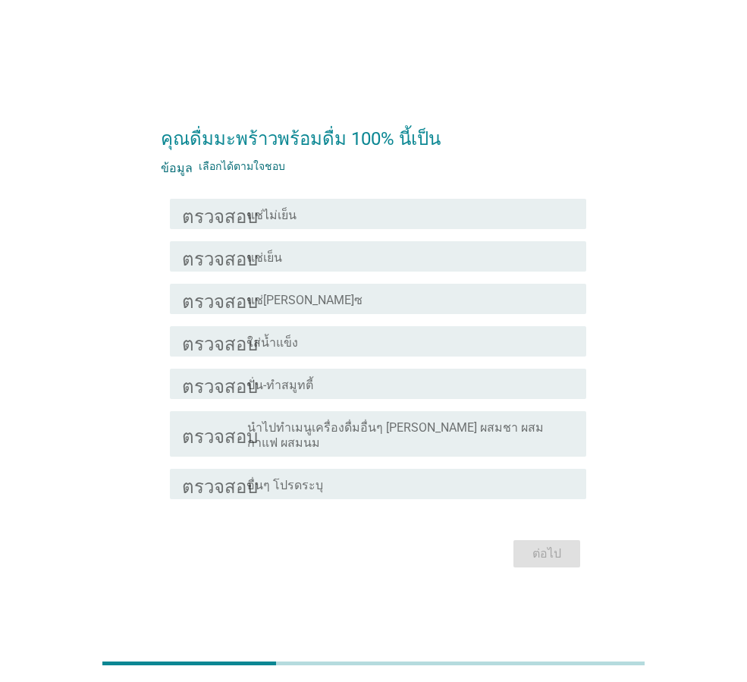
click at [372, 265] on div "โครงร่างกล่องกาเครื่องหมายว่าง แช่เย็น" at bounding box center [410, 256] width 327 height 18
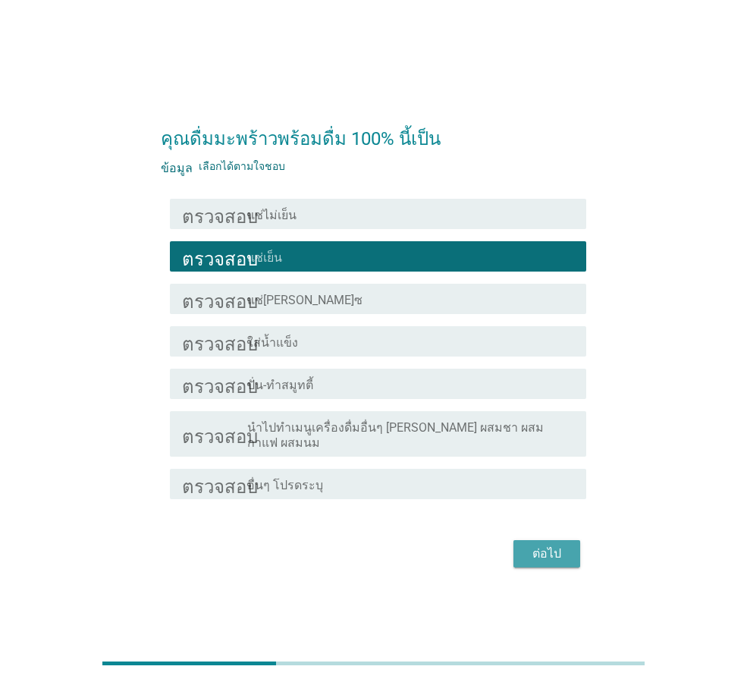
click at [550, 552] on font "ต่อไป" at bounding box center [546, 553] width 29 height 14
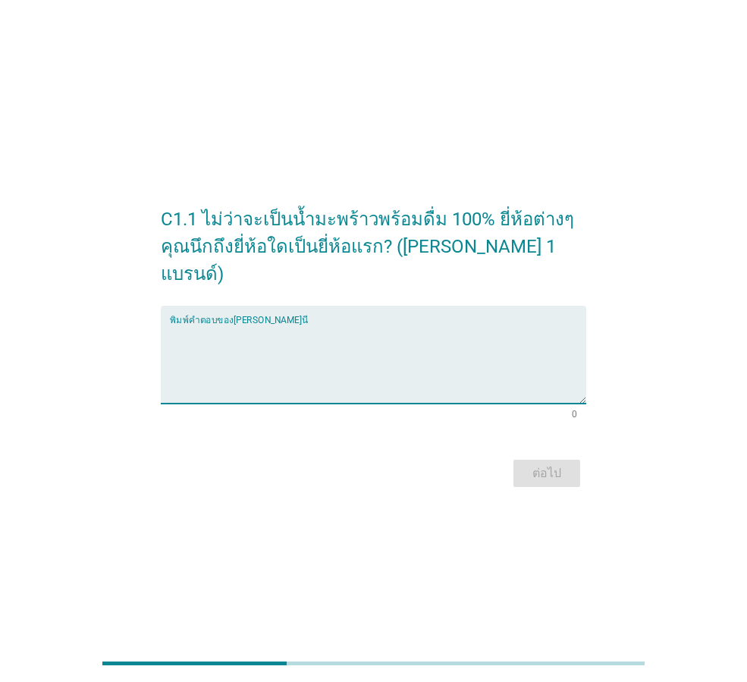
click at [301, 325] on textarea "พิมพ์คำตอบของคุณที่นี่" at bounding box center [378, 364] width 416 height 80
click at [202, 324] on textarea "COCOmax" at bounding box center [378, 364] width 416 height 80
type textarea "Cocomax"
click at [567, 464] on div "ต่อไป" at bounding box center [546, 473] width 42 height 18
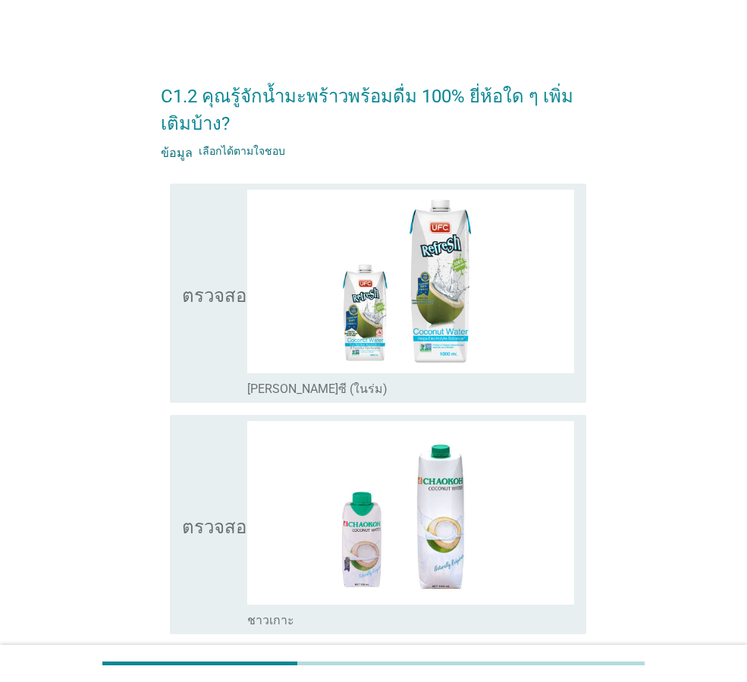
click at [164, 354] on div "ตรวจสอบ โครงร่างกล่องกาเครื่องหมายว่าง [PERSON_NAME]ซี (ในร่ม)" at bounding box center [373, 292] width 425 height 231
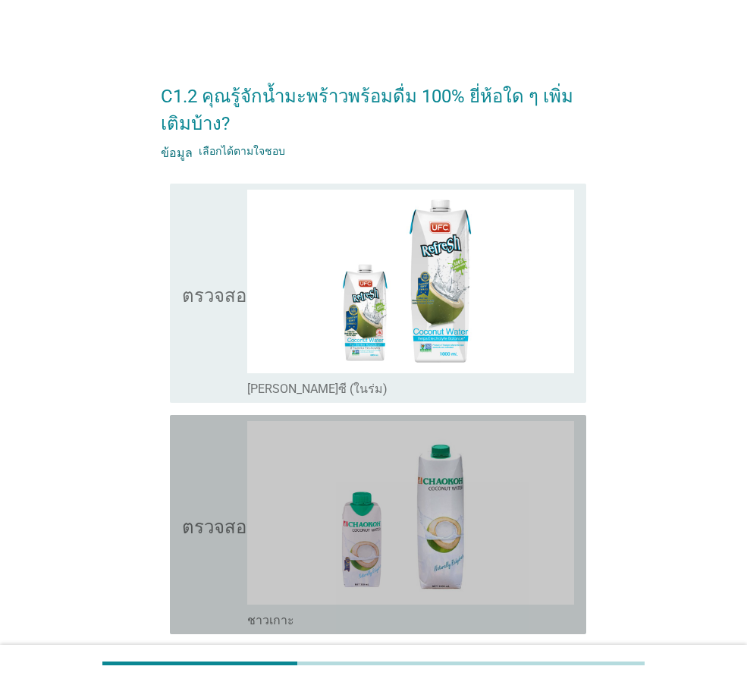
click at [211, 543] on icon "ตรวจสอบ" at bounding box center [220, 524] width 76 height 207
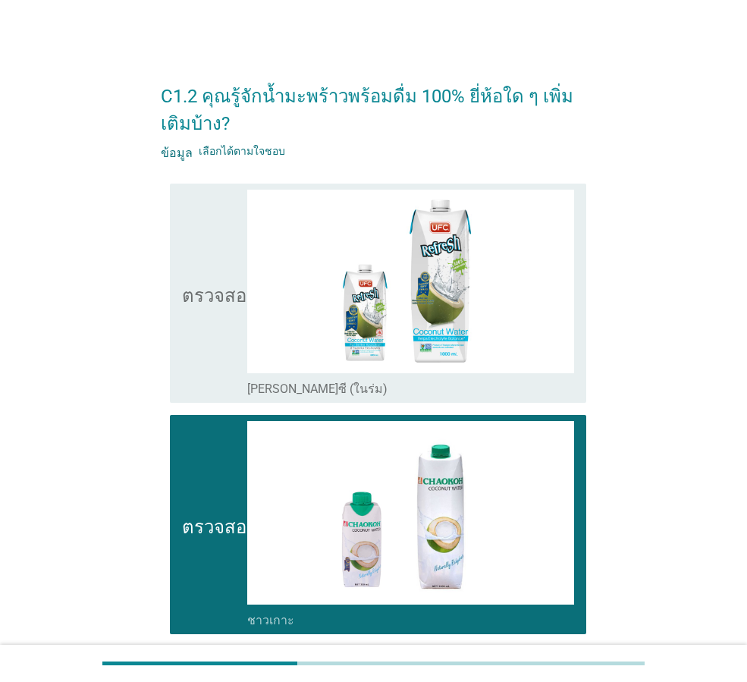
click at [224, 303] on icon "ตรวจสอบ" at bounding box center [220, 293] width 76 height 207
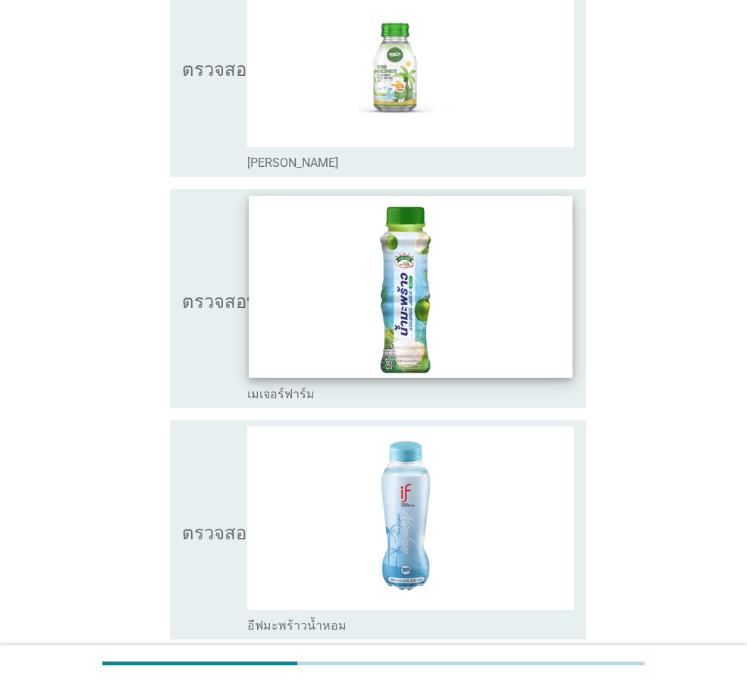
scroll to position [702, 0]
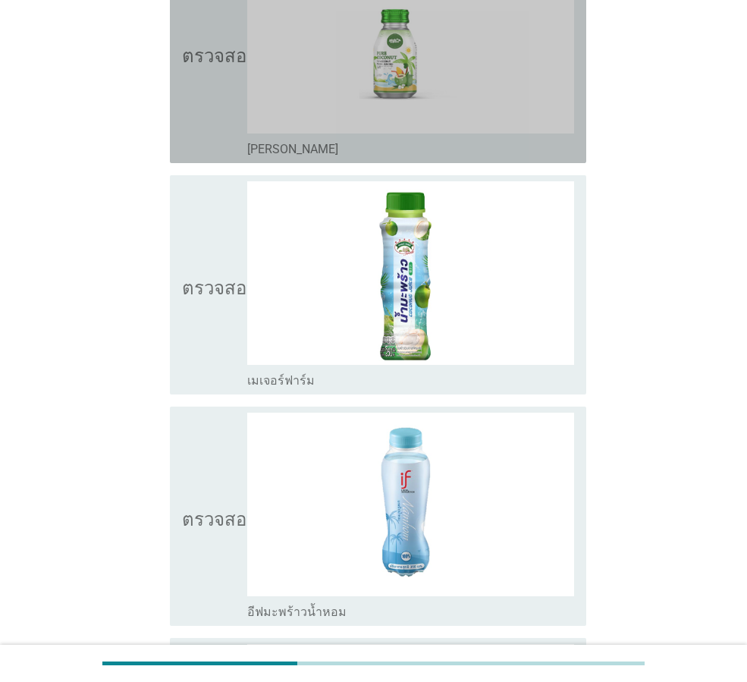
click at [194, 114] on icon "ตรวจสอบ" at bounding box center [220, 53] width 76 height 207
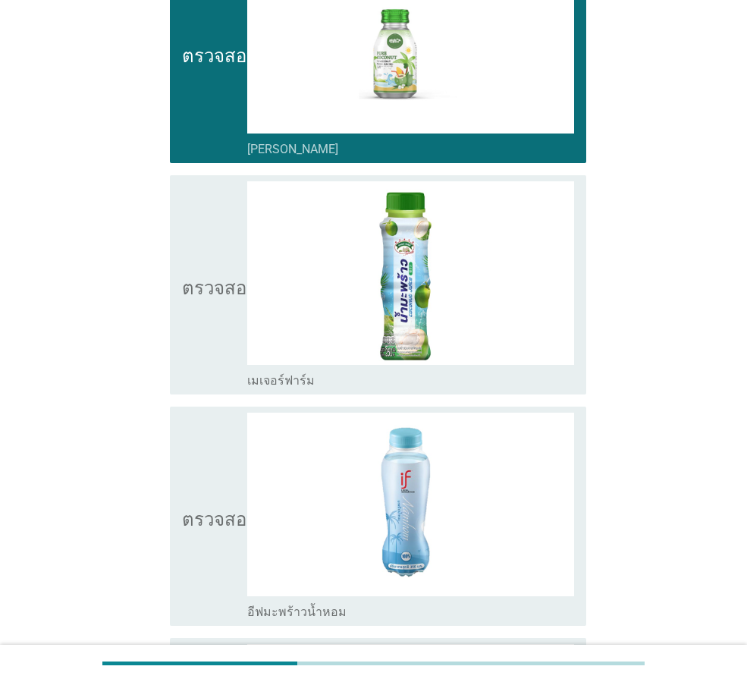
click at [212, 347] on icon "ตรวจสอบ" at bounding box center [220, 284] width 76 height 207
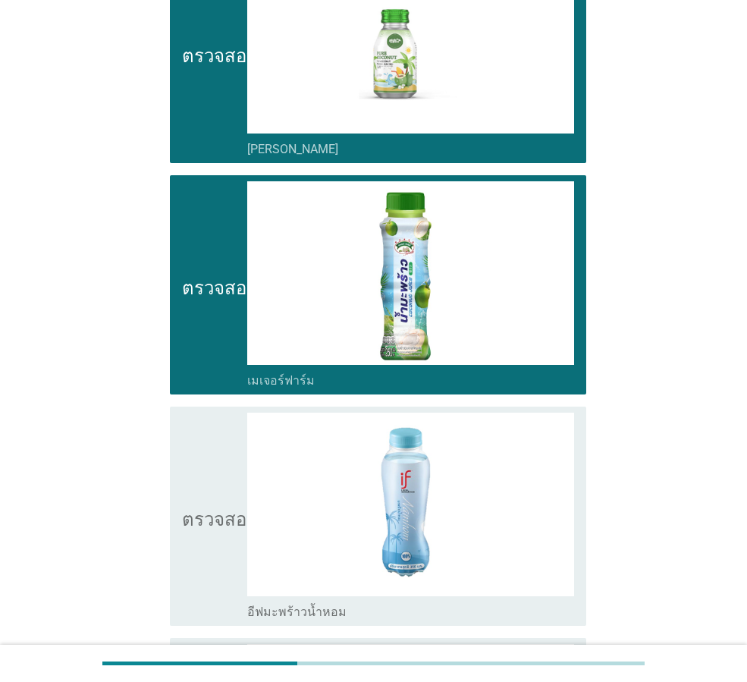
click at [197, 489] on icon "ตรวจสอบ" at bounding box center [220, 515] width 76 height 207
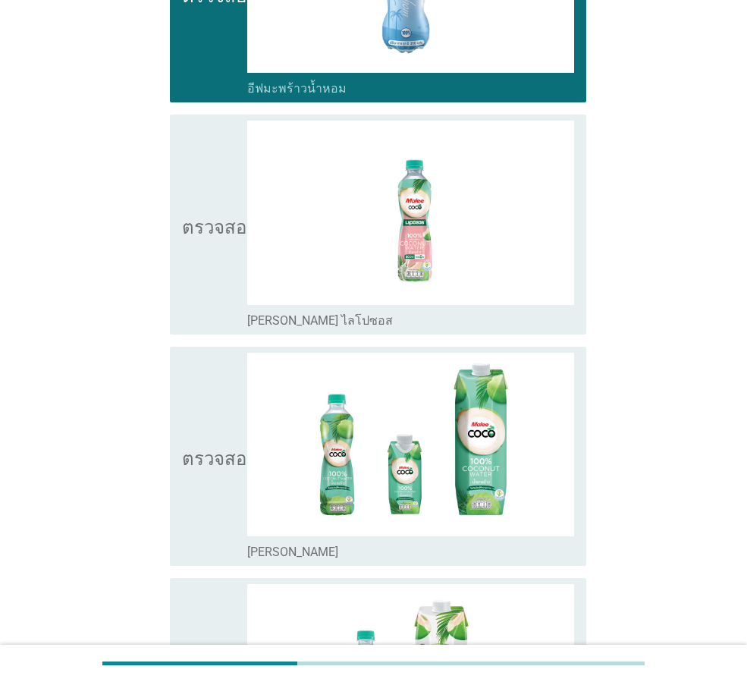
scroll to position [1400, 0]
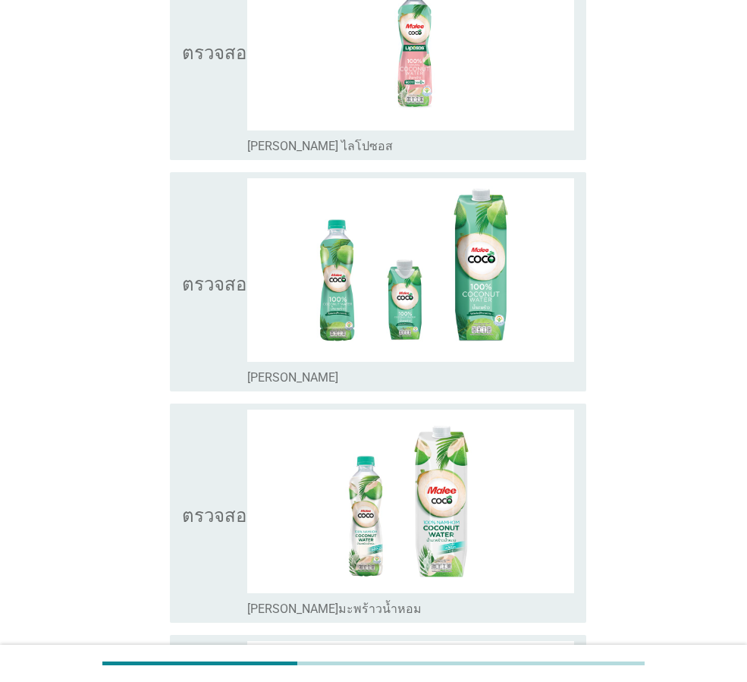
click at [195, 106] on icon "ตรวจสอบ" at bounding box center [220, 49] width 76 height 207
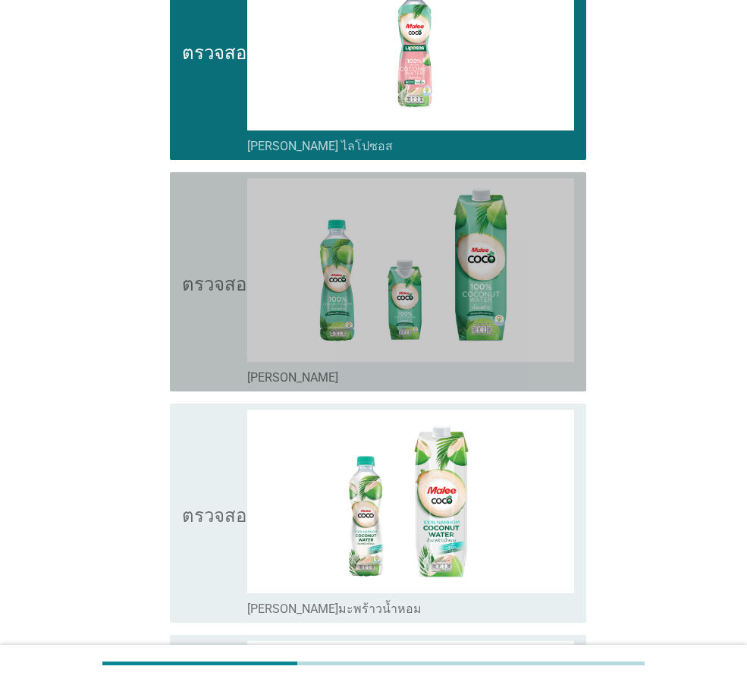
click at [205, 292] on icon "ตรวจสอบ" at bounding box center [220, 281] width 76 height 207
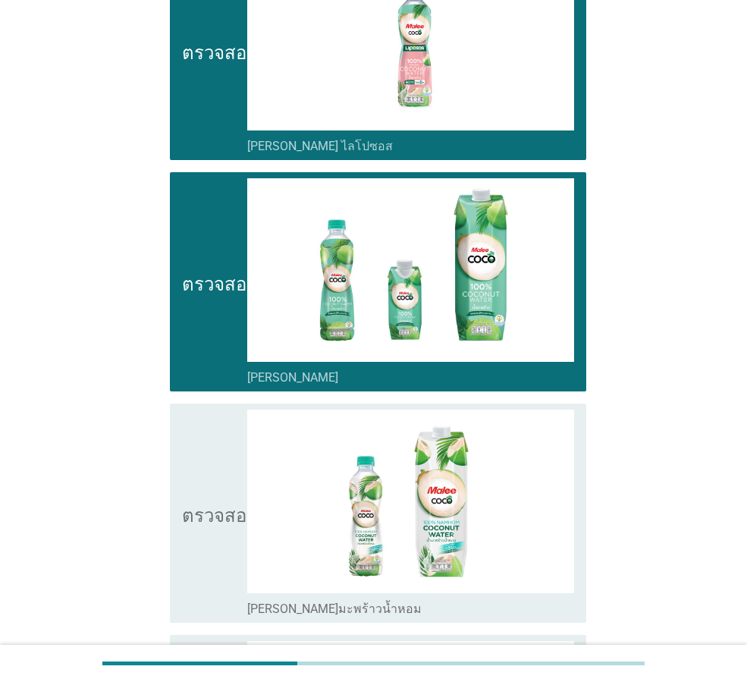
click at [206, 516] on font "ตรวจสอบ" at bounding box center [220, 512] width 76 height 18
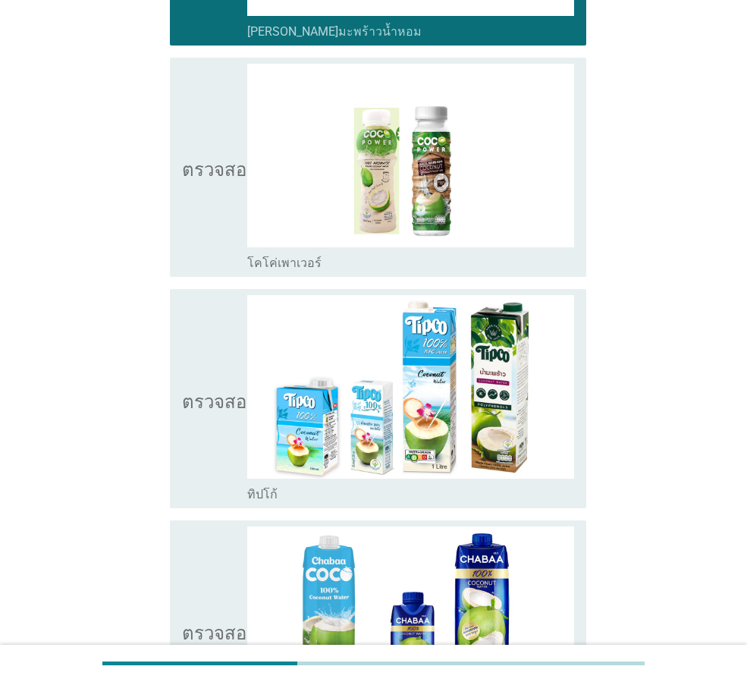
scroll to position [1990, 0]
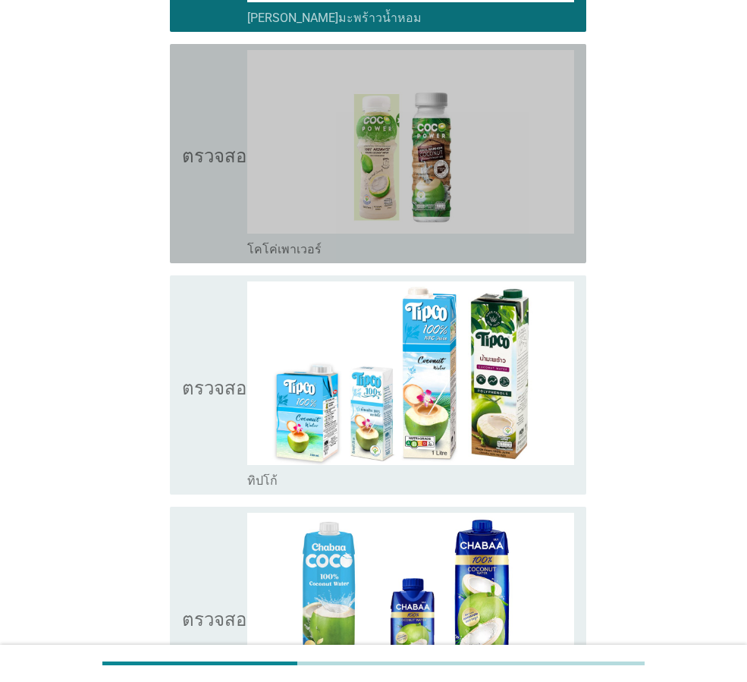
click at [201, 217] on icon "ตรวจสอบ" at bounding box center [220, 153] width 76 height 207
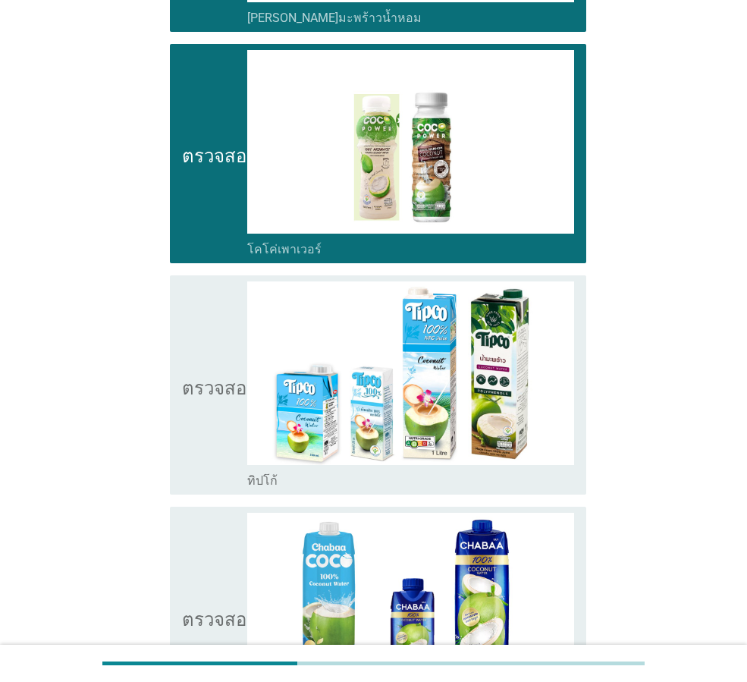
click at [222, 398] on icon "ตรวจสอบ" at bounding box center [220, 384] width 76 height 207
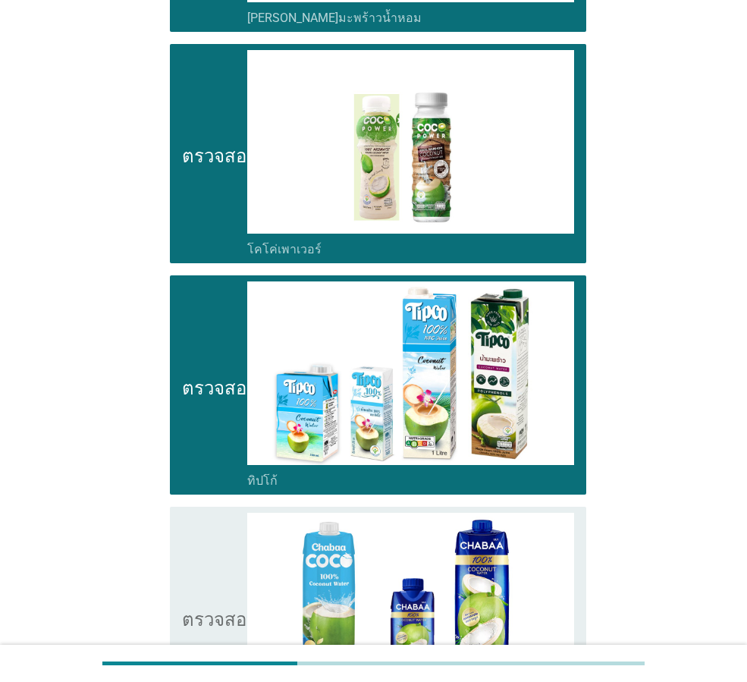
click at [206, 557] on icon "ตรวจสอบ" at bounding box center [220, 616] width 76 height 207
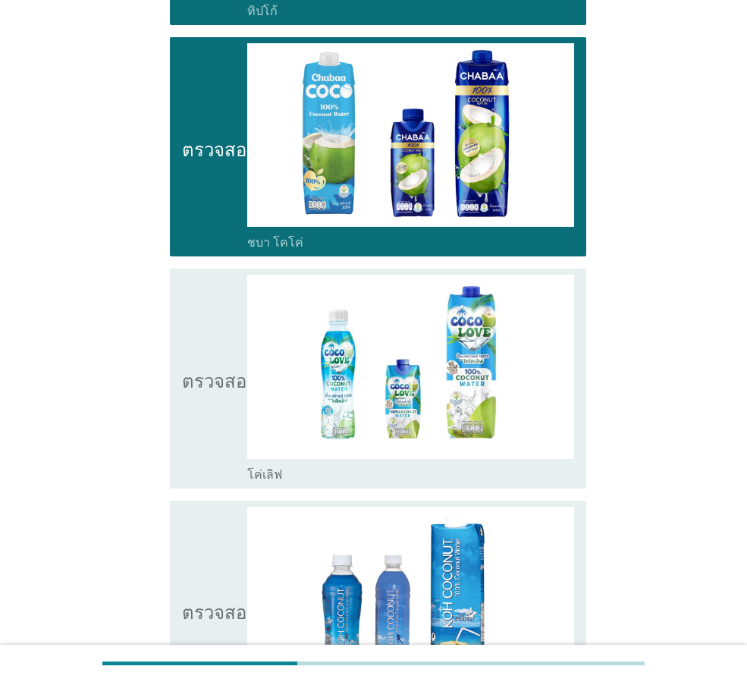
scroll to position [2522, 0]
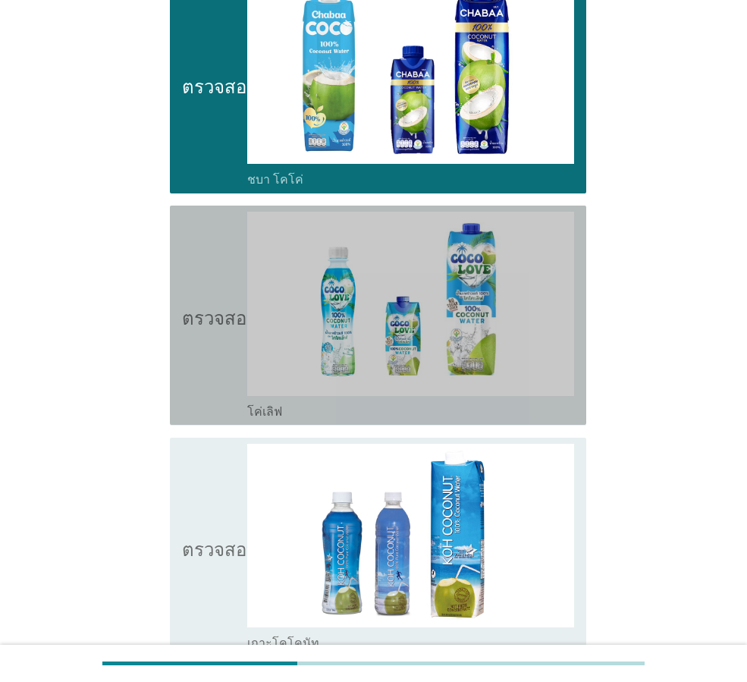
click at [190, 373] on icon "ตรวจสอบ" at bounding box center [220, 315] width 76 height 207
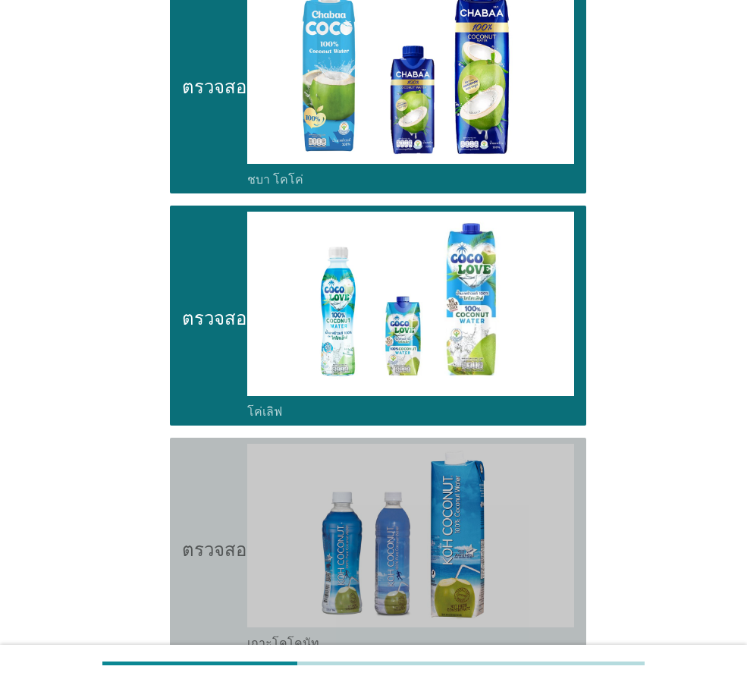
click at [208, 509] on icon "ตรวจสอบ" at bounding box center [220, 547] width 76 height 207
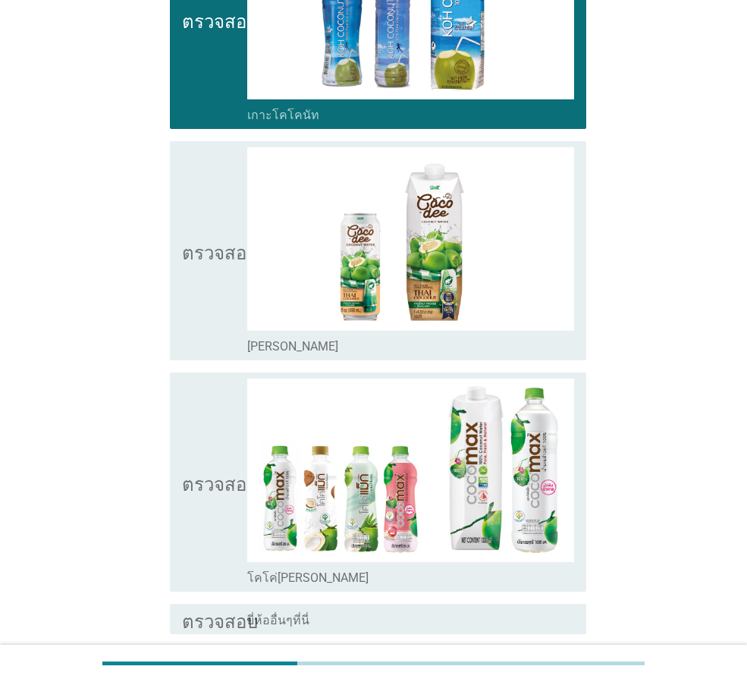
scroll to position [3055, 0]
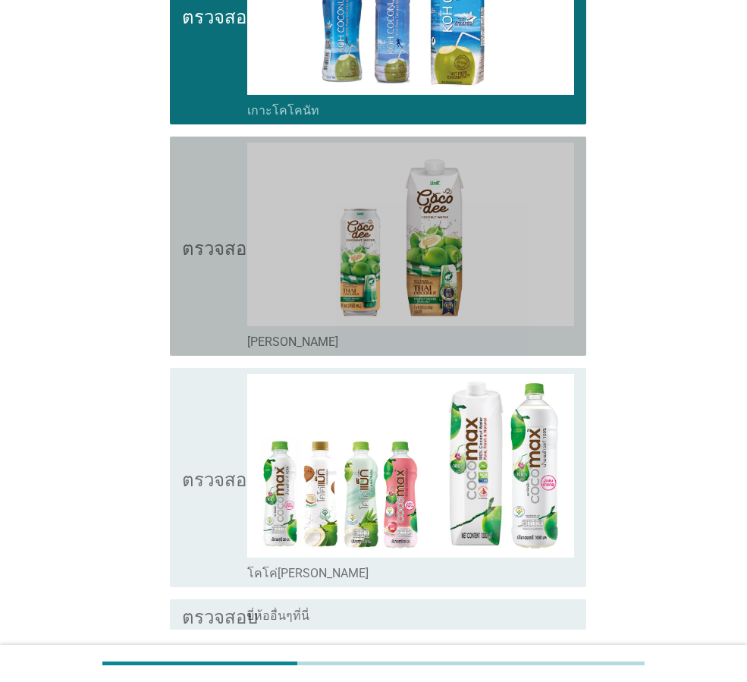
click at [218, 319] on icon "ตรวจสอบ" at bounding box center [220, 246] width 76 height 207
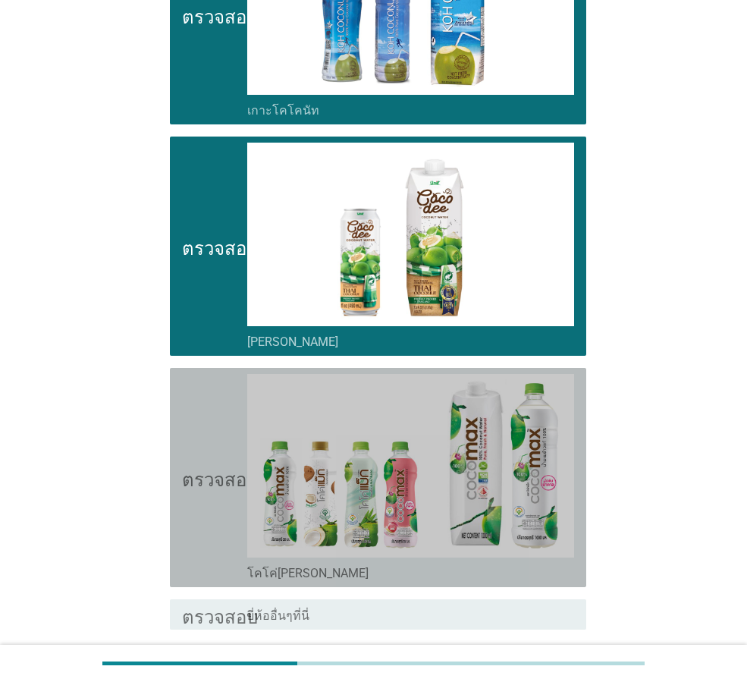
click at [232, 456] on icon "ตรวจสอบ" at bounding box center [220, 477] width 76 height 207
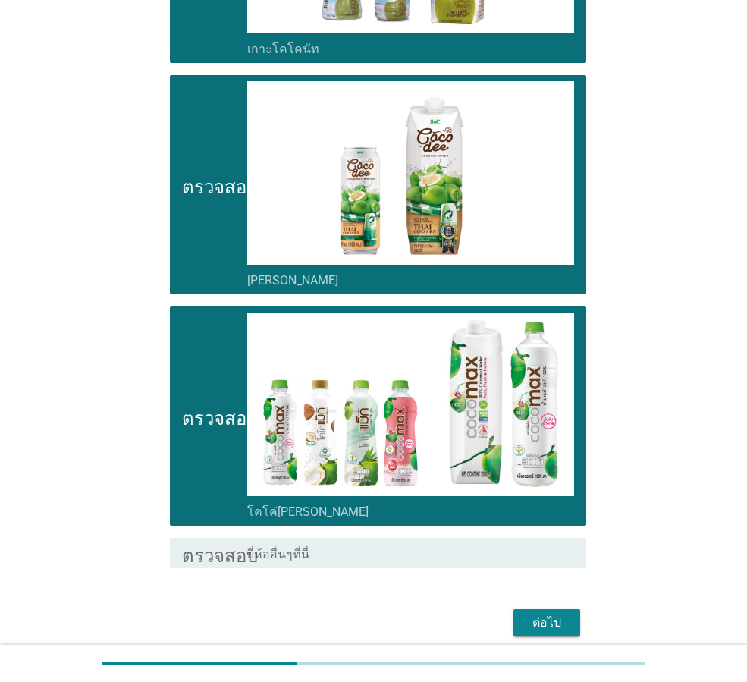
scroll to position [3180, 0]
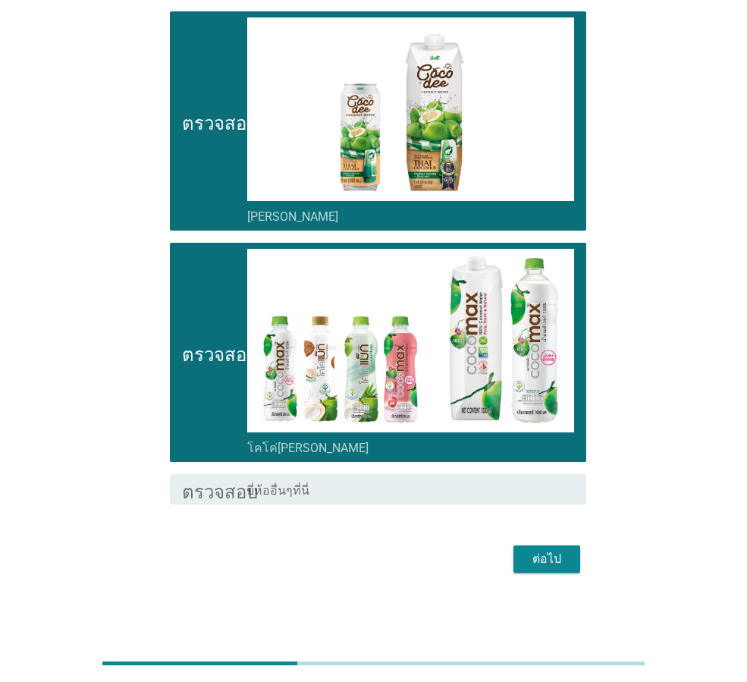
click at [542, 556] on font "ต่อไป" at bounding box center [546, 558] width 29 height 14
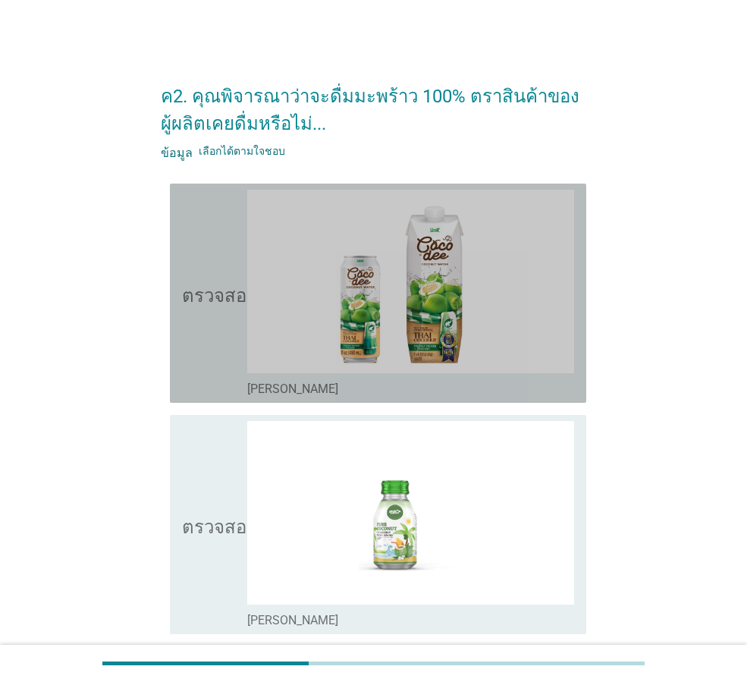
click at [202, 299] on font "ตรวจสอบ" at bounding box center [220, 293] width 76 height 18
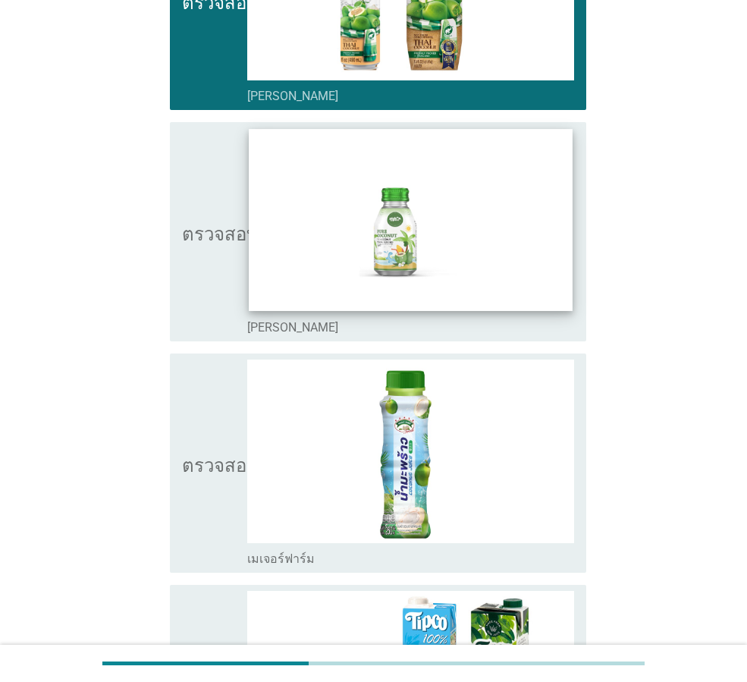
scroll to position [303, 0]
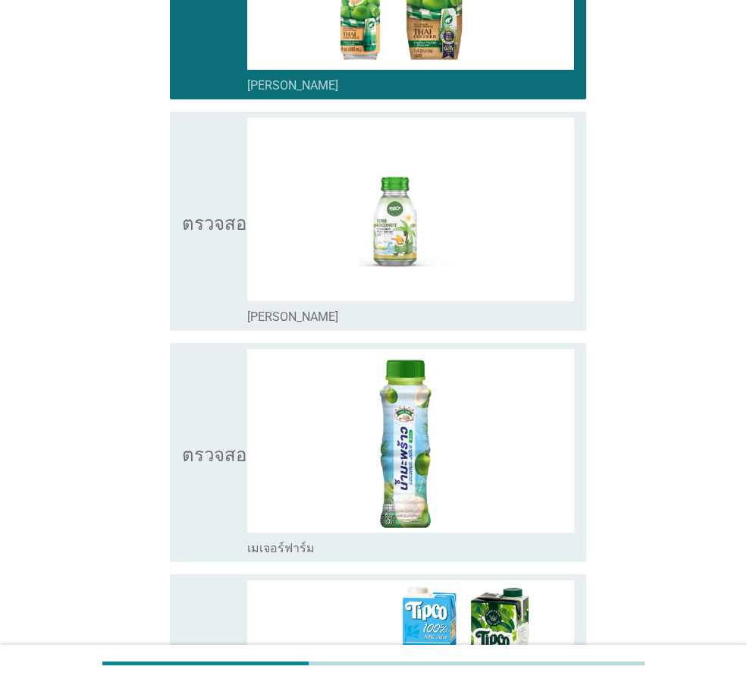
click at [202, 475] on icon "ตรวจสอบ" at bounding box center [220, 452] width 76 height 207
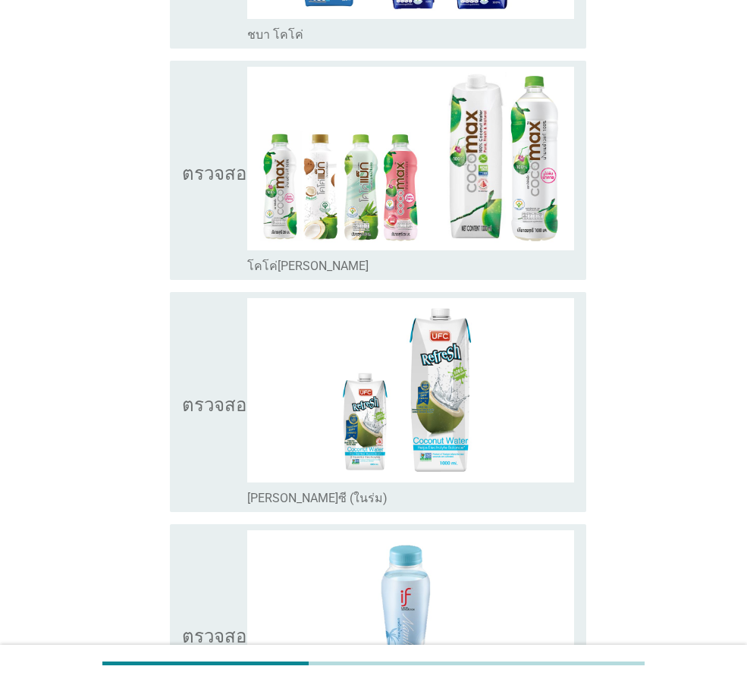
scroll to position [2441, 0]
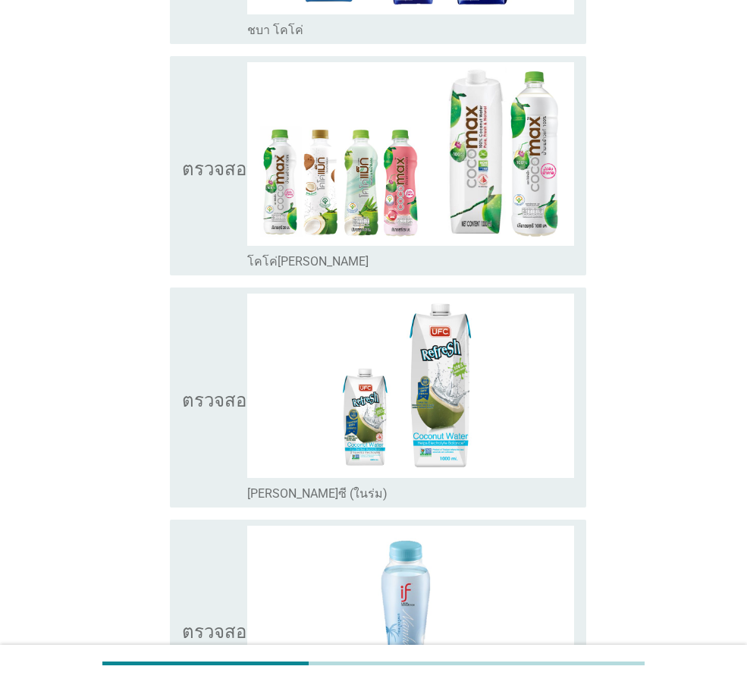
click at [203, 209] on icon "ตรวจสอบ" at bounding box center [220, 165] width 76 height 207
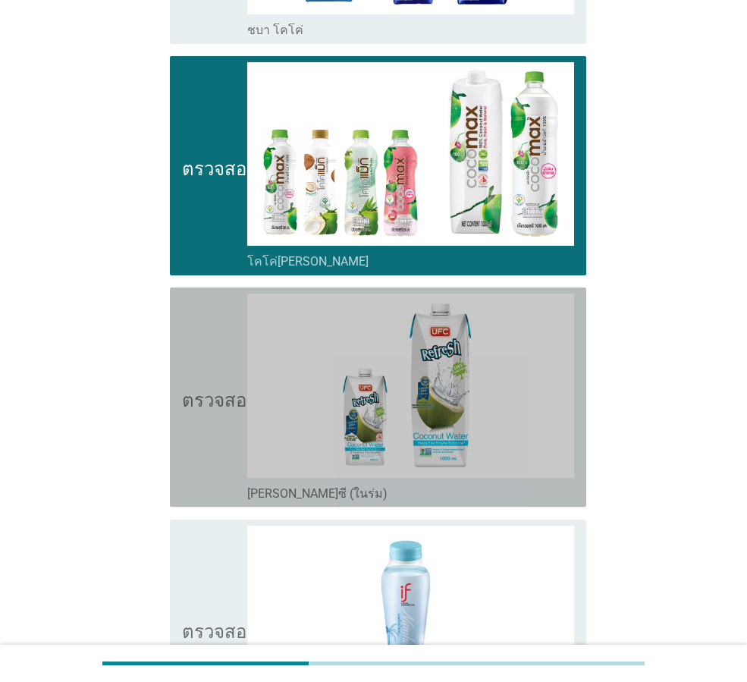
click at [203, 407] on icon "ตรวจสอบ" at bounding box center [220, 396] width 76 height 207
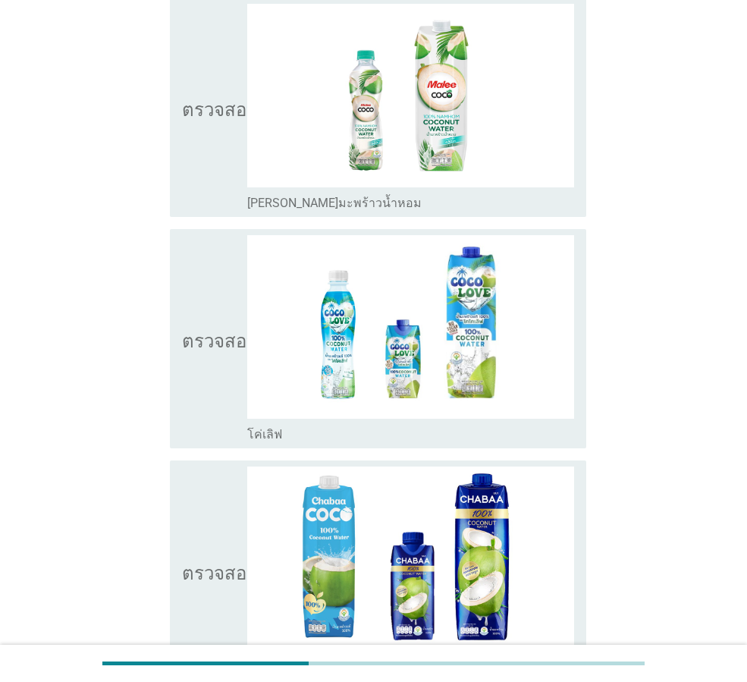
scroll to position [1591, 0]
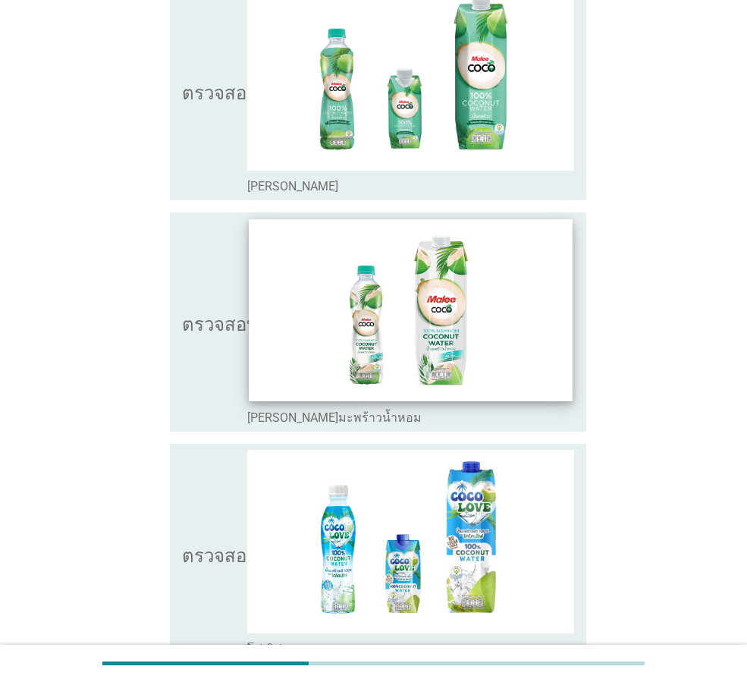
click at [265, 340] on img at bounding box center [410, 310] width 323 height 182
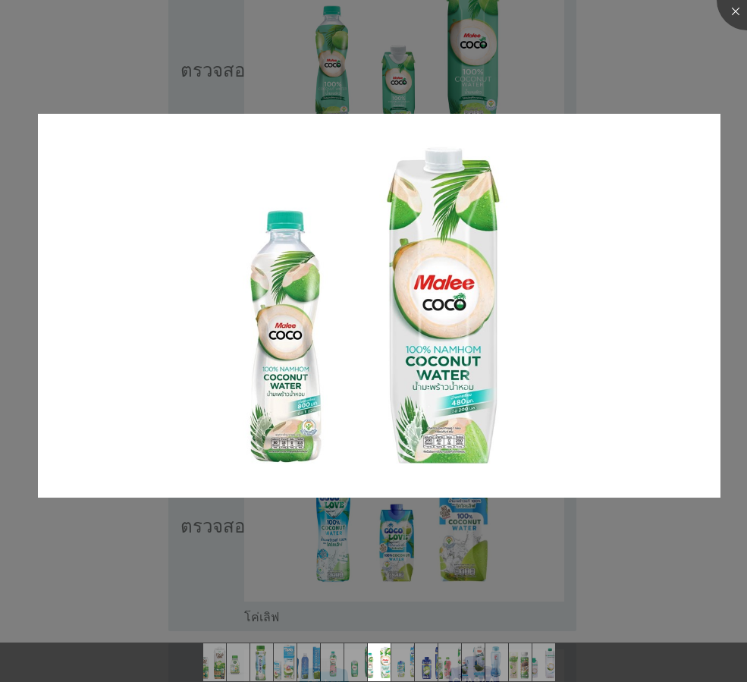
click at [663, 78] on div at bounding box center [373, 341] width 747 height 682
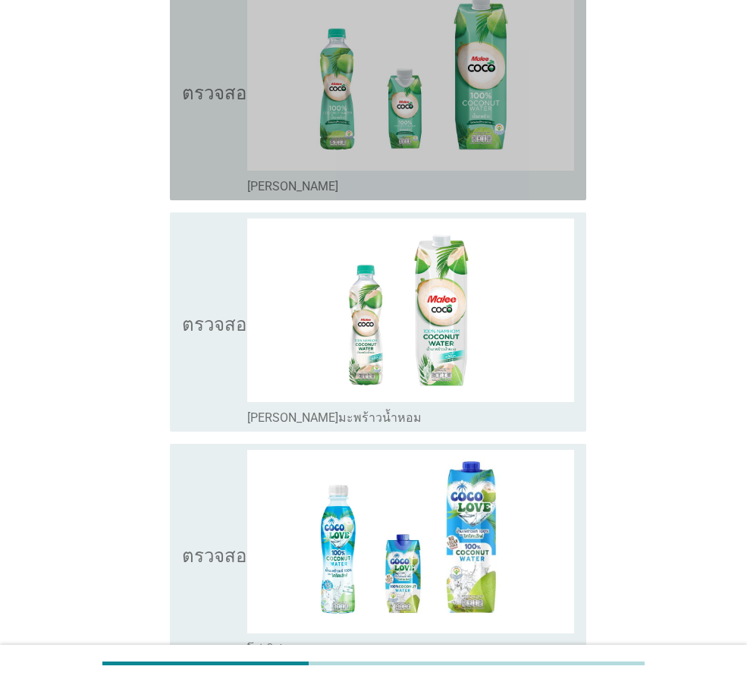
click at [199, 140] on icon "ตรวจสอบ" at bounding box center [220, 90] width 76 height 207
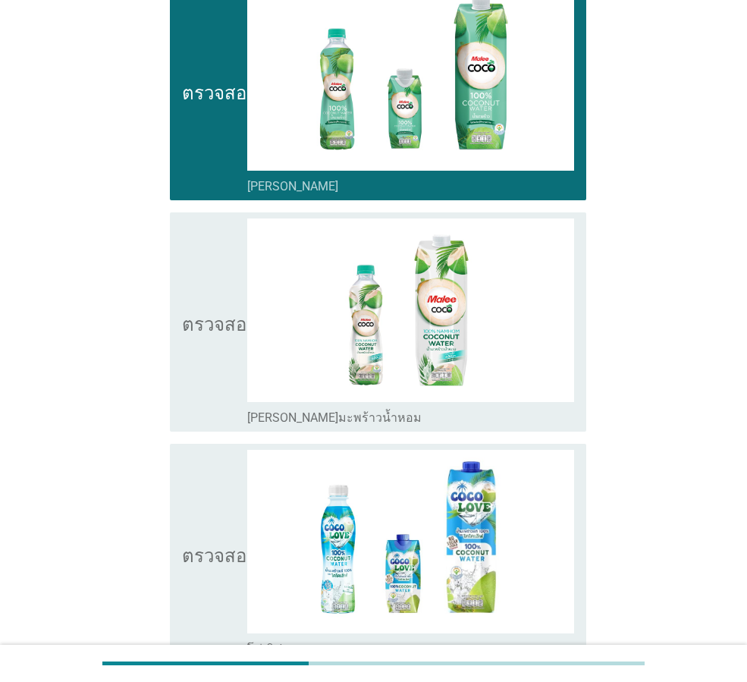
click at [200, 311] on icon "ตรวจสอบ" at bounding box center [220, 321] width 76 height 207
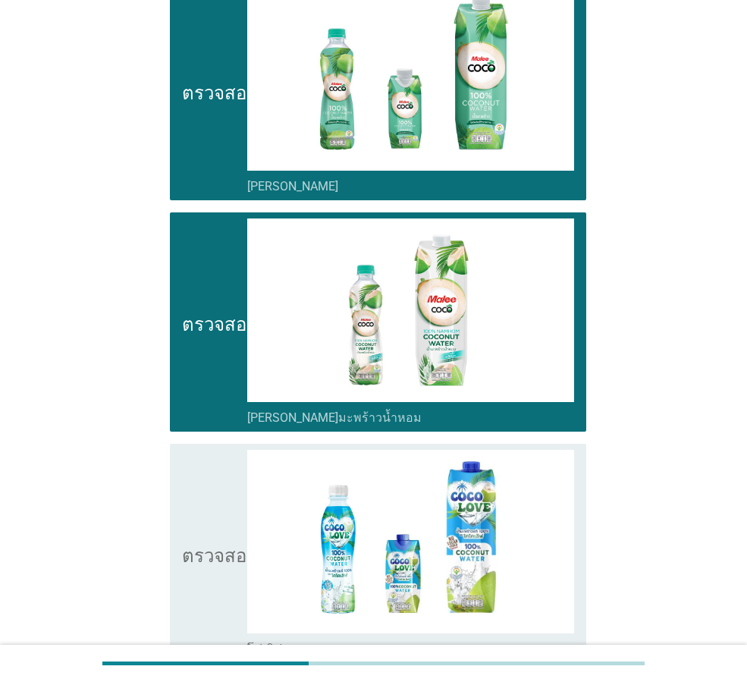
click at [208, 539] on icon "ตรวจสอบ" at bounding box center [220, 553] width 76 height 207
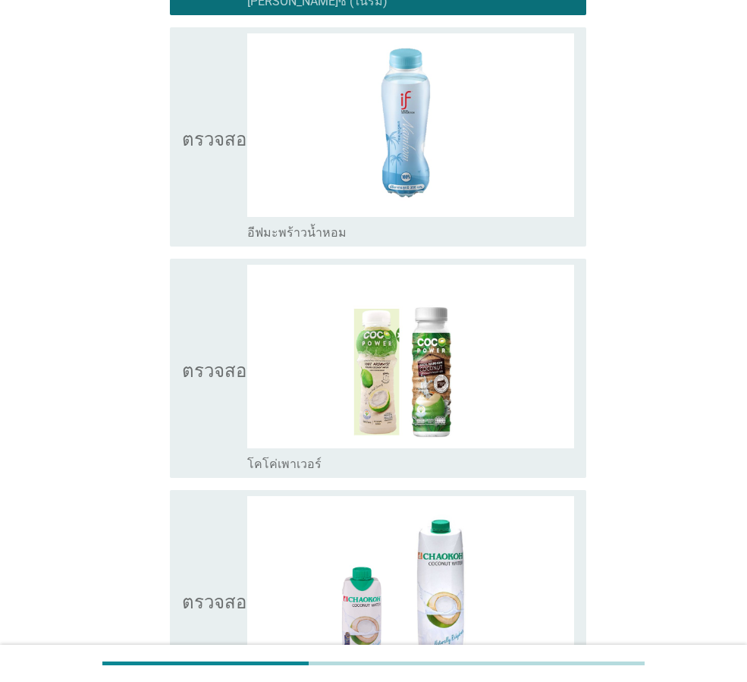
scroll to position [3004, 0]
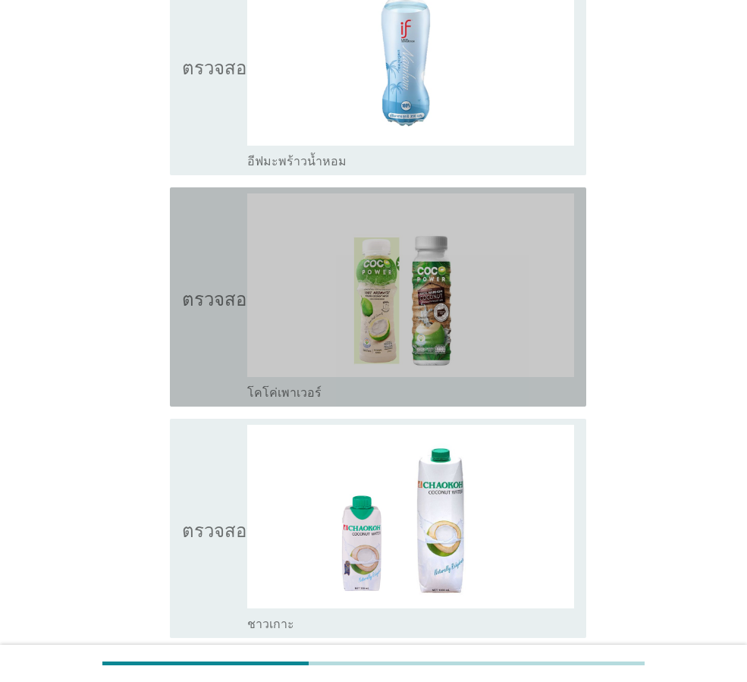
click at [196, 356] on icon "ตรวจสอบ" at bounding box center [220, 296] width 76 height 207
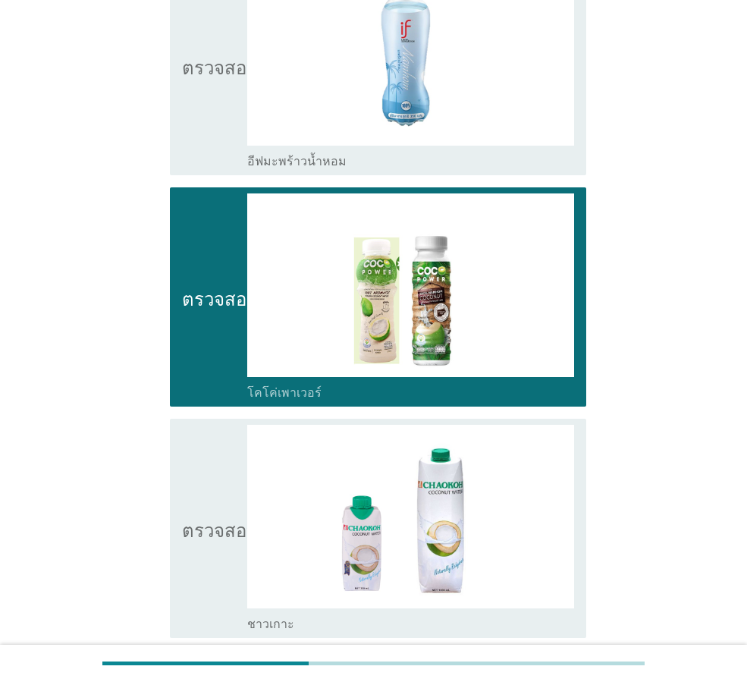
click at [211, 529] on font "ตรวจสอบ" at bounding box center [220, 528] width 76 height 18
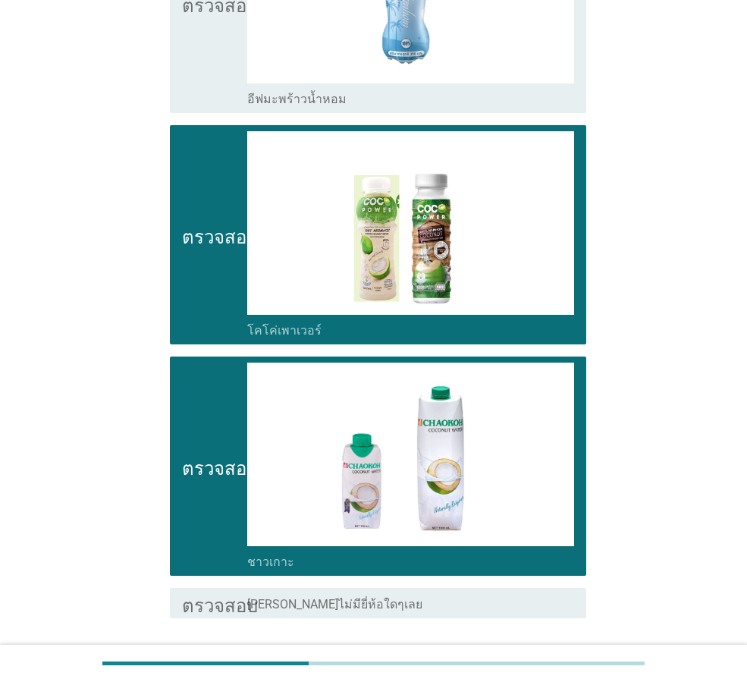
scroll to position [3180, 0]
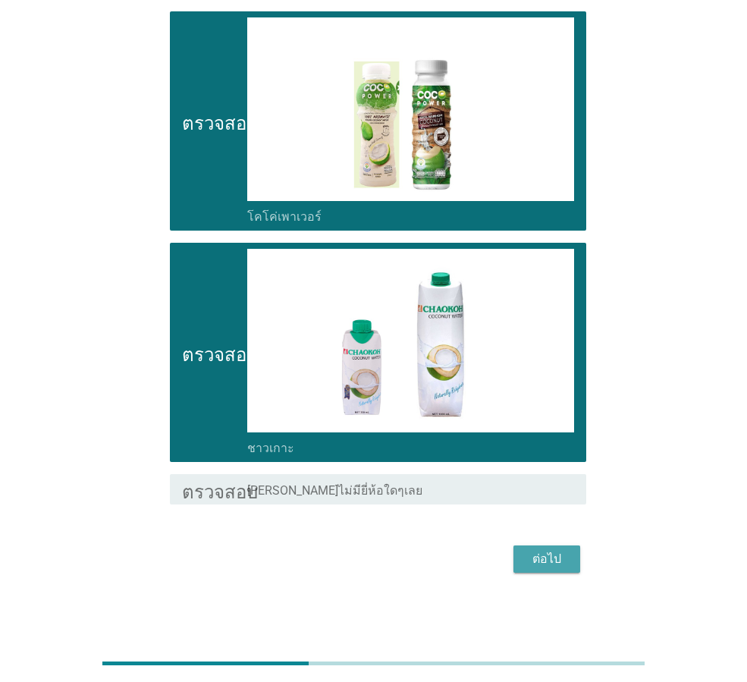
click at [544, 560] on font "ต่อไป" at bounding box center [546, 558] width 29 height 14
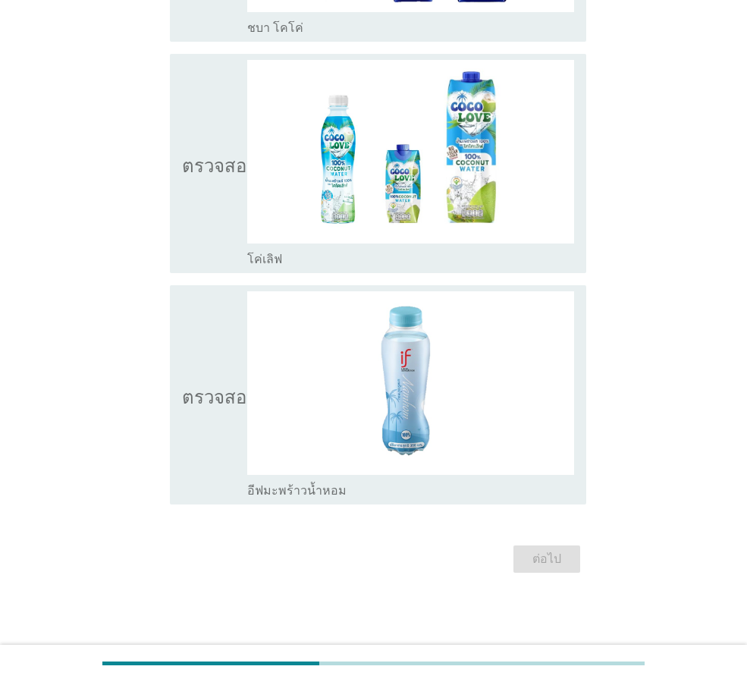
scroll to position [0, 0]
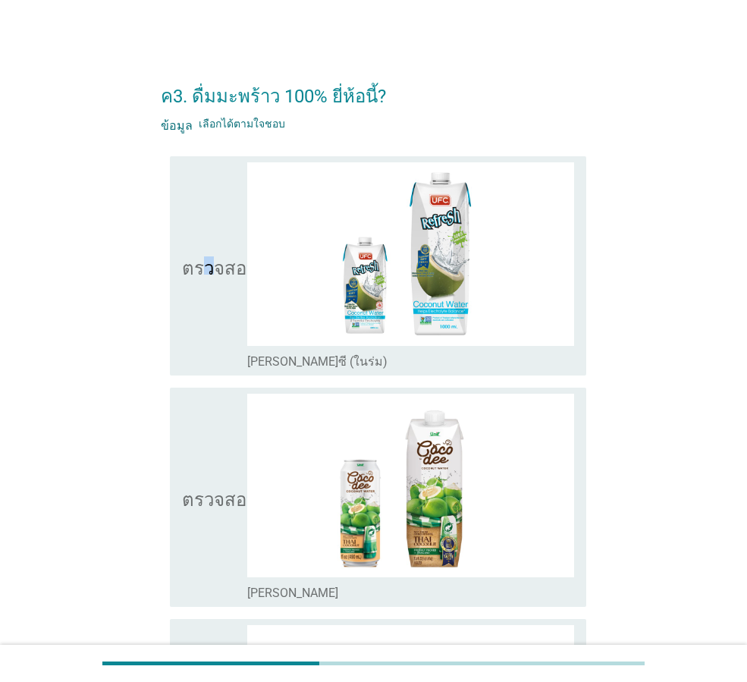
click at [205, 305] on icon "ตรวจสอบ" at bounding box center [220, 265] width 76 height 207
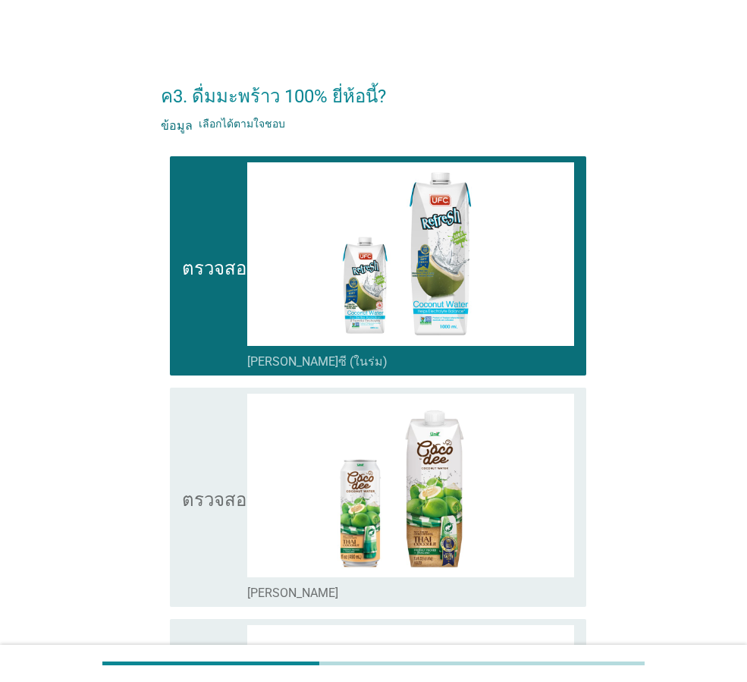
click at [224, 495] on font "ตรวจสอบ" at bounding box center [220, 497] width 76 height 18
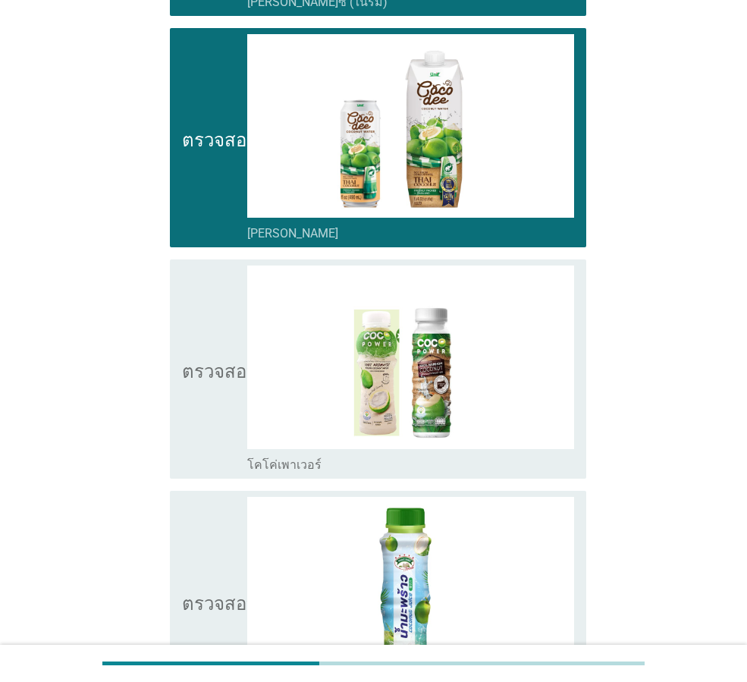
scroll to position [379, 0]
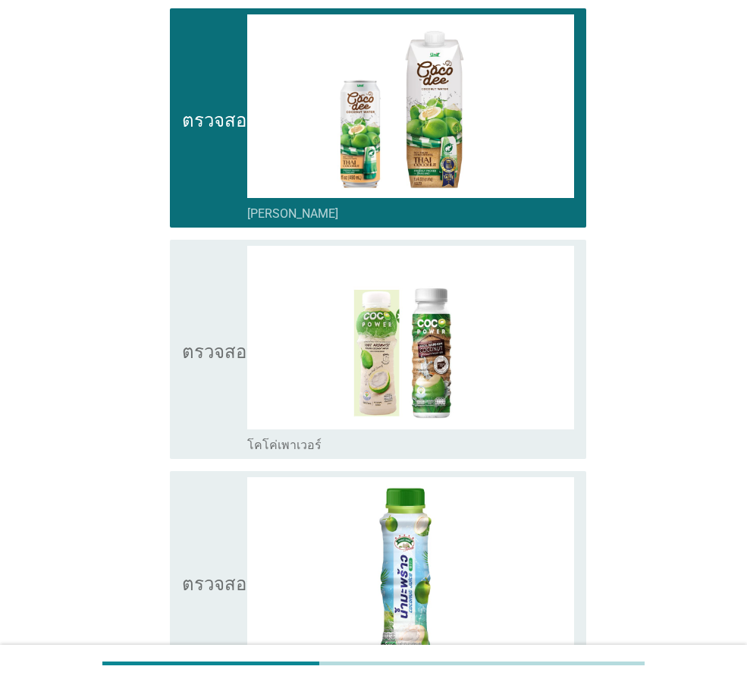
click at [178, 550] on div "ตรวจสอบ โครงร่างกล่องกาเครื่องหมายว่าง เมเจอร์ฟาร์ม" at bounding box center [378, 580] width 416 height 219
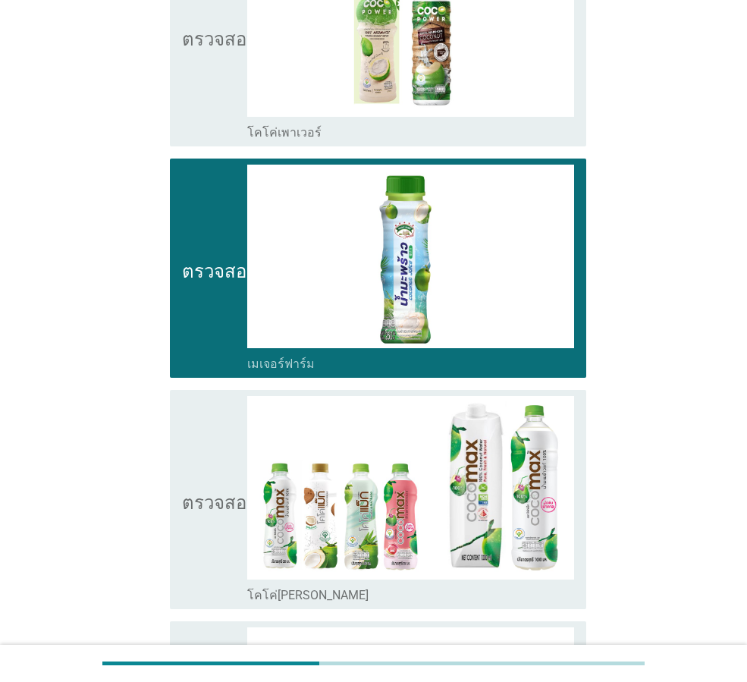
scroll to position [682, 0]
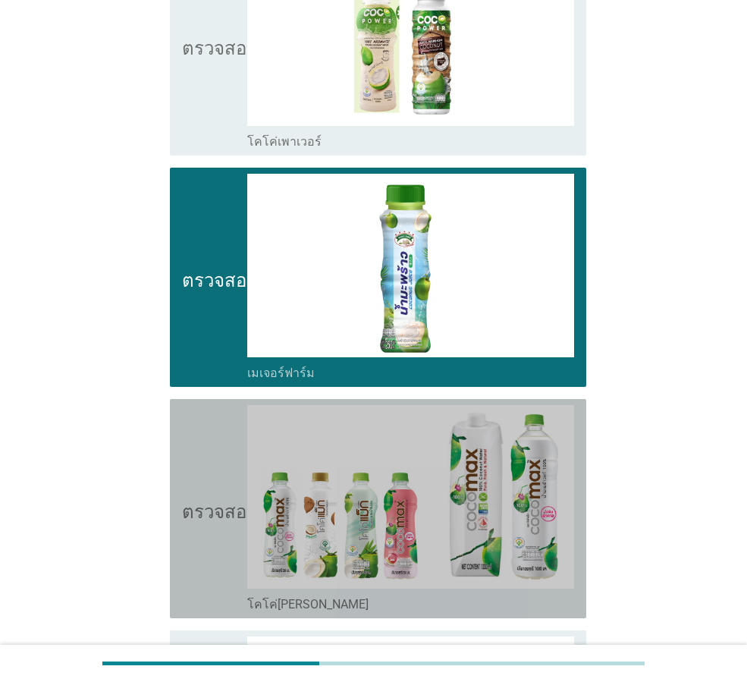
click at [224, 531] on icon "ตรวจสอบ" at bounding box center [220, 508] width 76 height 207
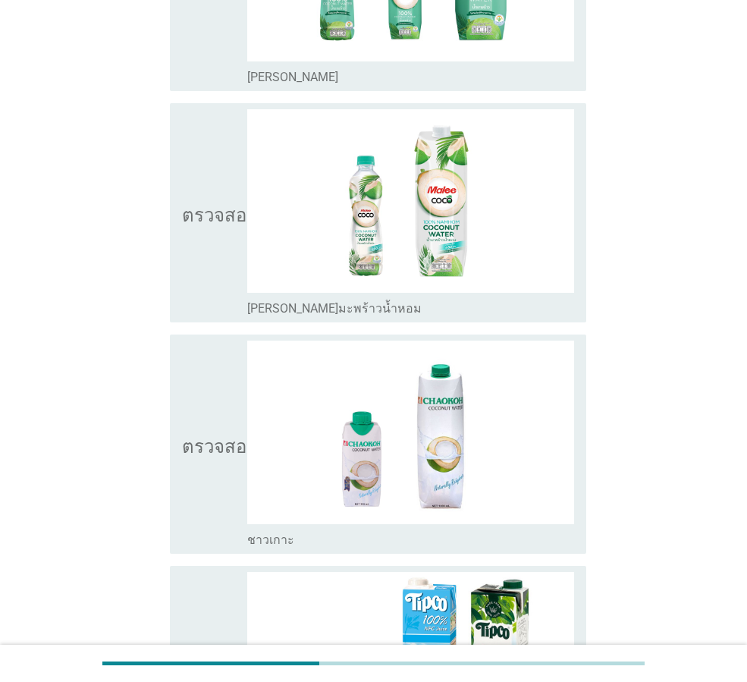
scroll to position [1668, 0]
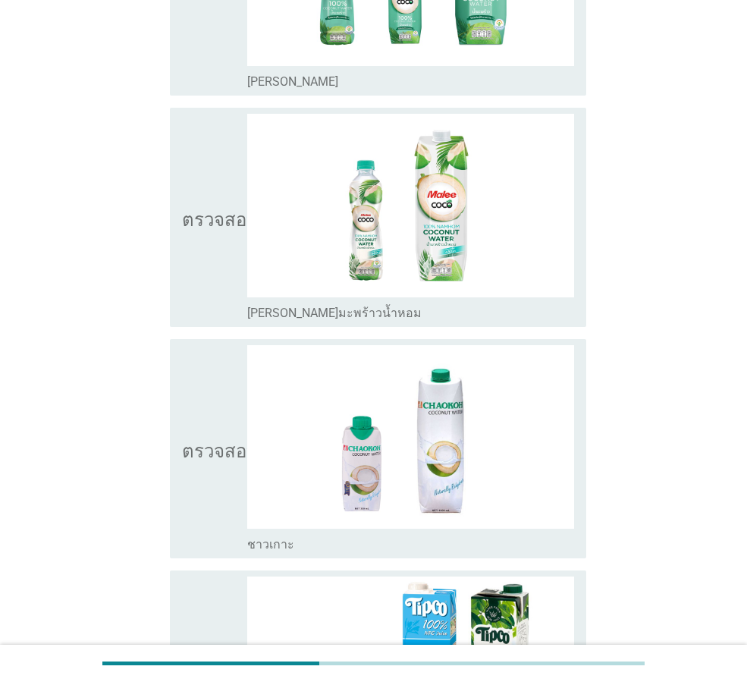
click at [205, 256] on icon "ตรวจสอบ" at bounding box center [220, 217] width 76 height 207
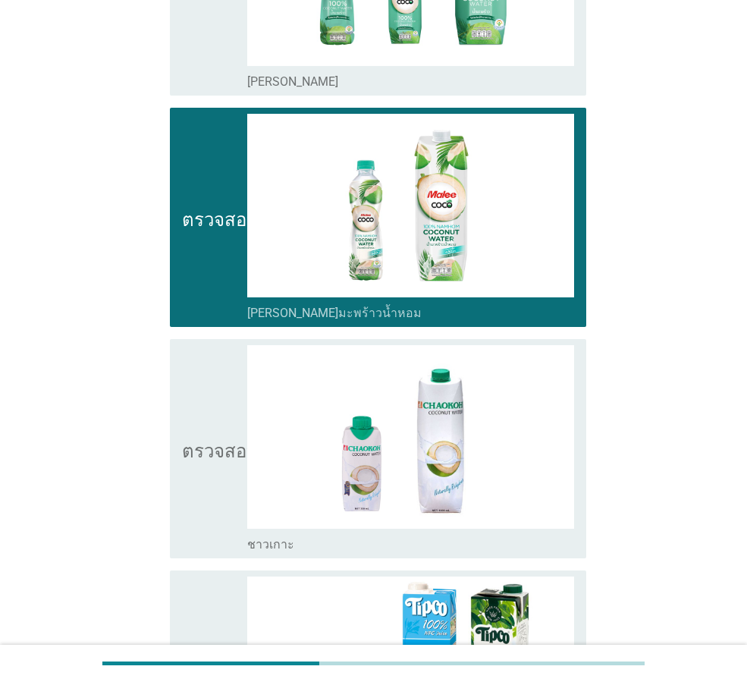
click at [213, 412] on icon "ตรวจสอบ" at bounding box center [220, 448] width 76 height 207
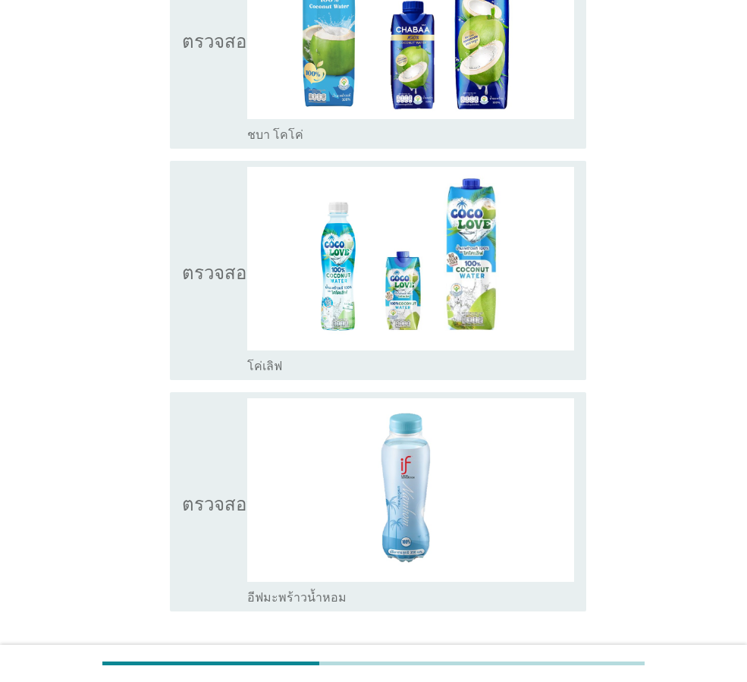
scroll to position [3008, 0]
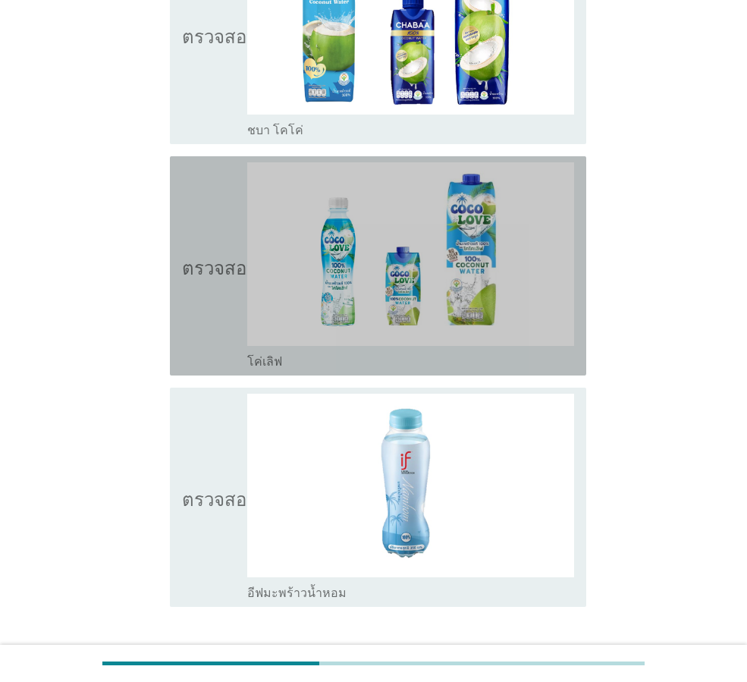
click at [218, 334] on icon "ตรวจสอบ" at bounding box center [220, 265] width 76 height 207
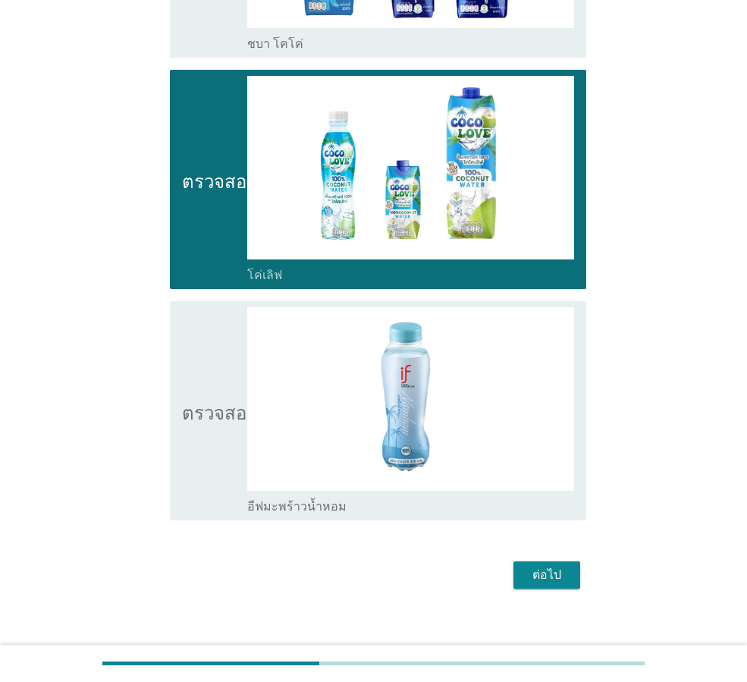
scroll to position [3110, 0]
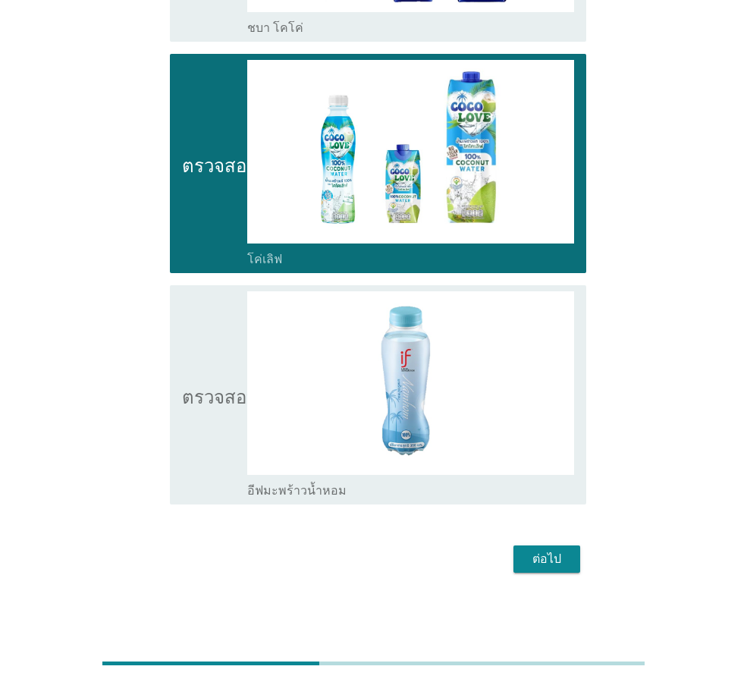
click at [554, 560] on font "ต่อไป" at bounding box center [546, 558] width 29 height 14
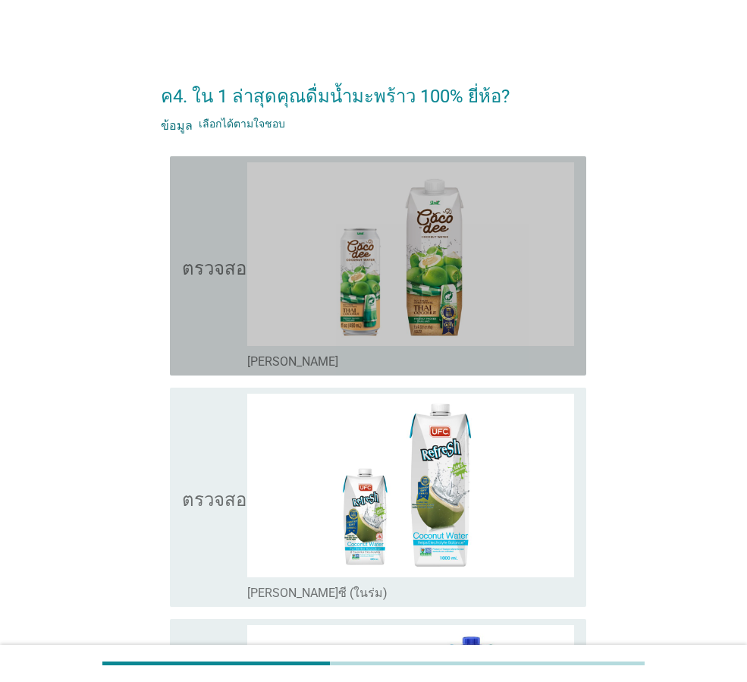
click at [205, 288] on icon "ตรวจสอบ" at bounding box center [220, 265] width 76 height 207
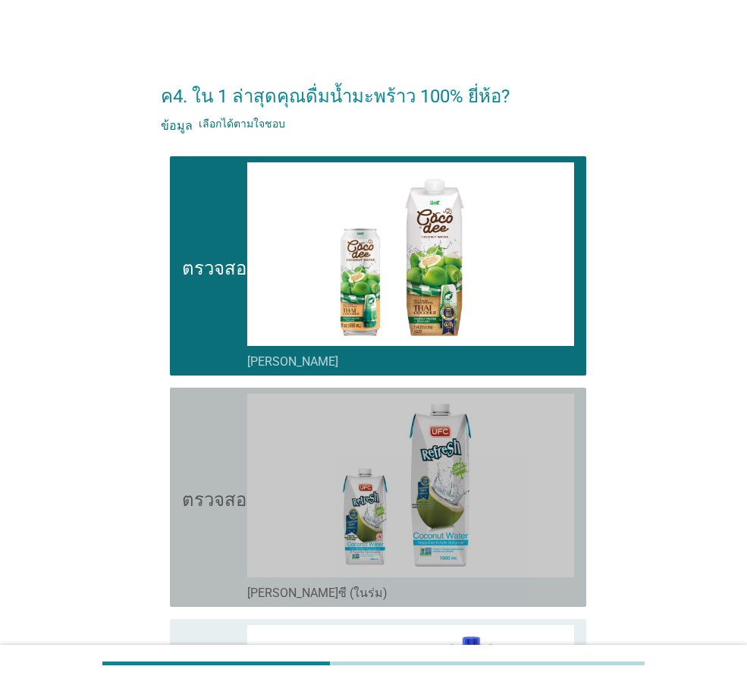
click at [225, 500] on font "ตรวจสอบ" at bounding box center [220, 497] width 76 height 18
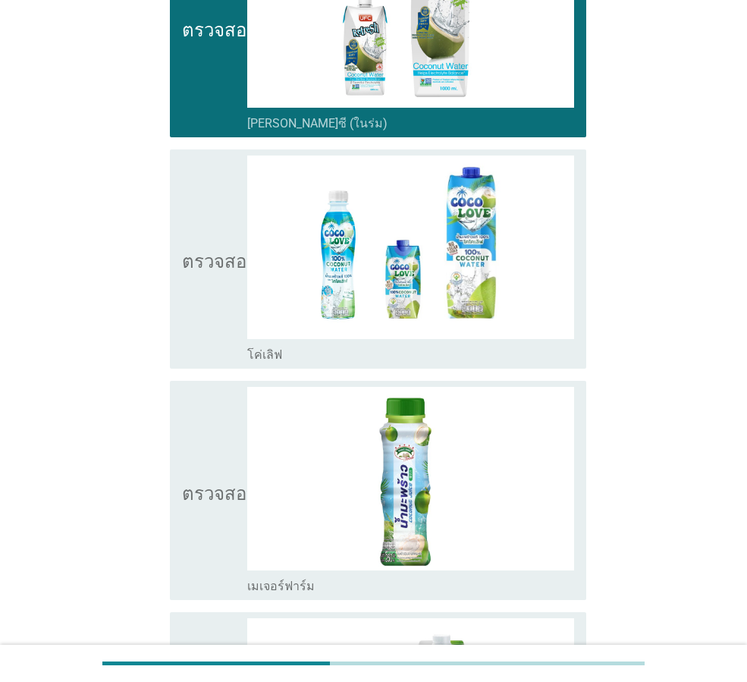
scroll to position [455, 0]
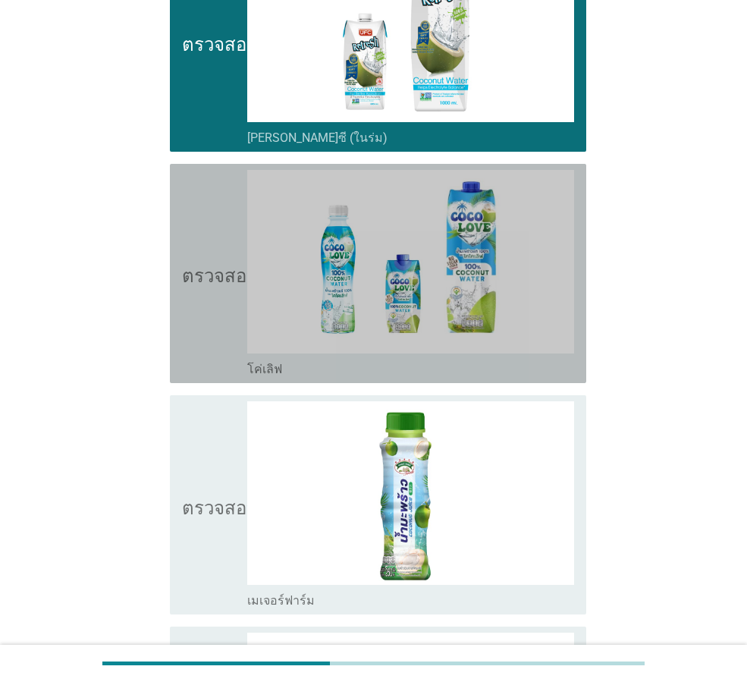
click at [200, 337] on icon "ตรวจสอบ" at bounding box center [220, 273] width 76 height 207
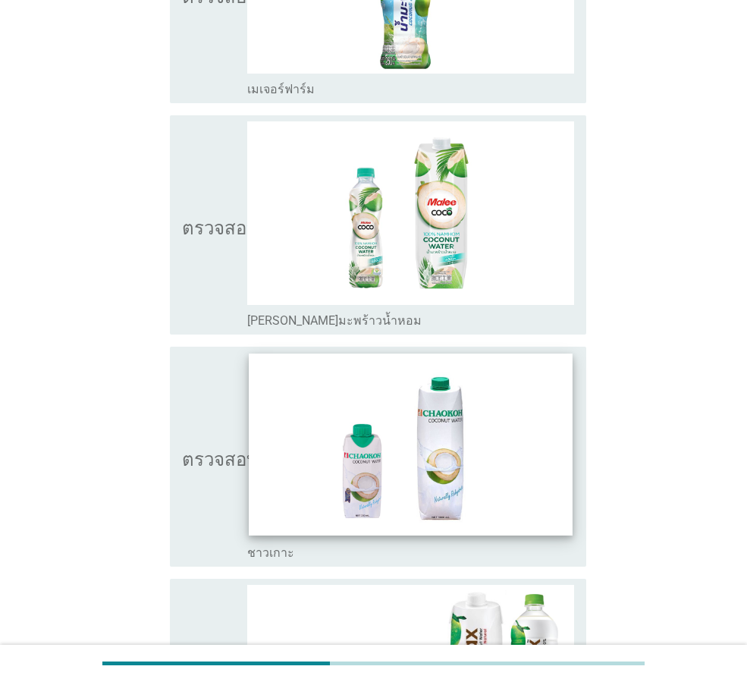
scroll to position [1213, 0]
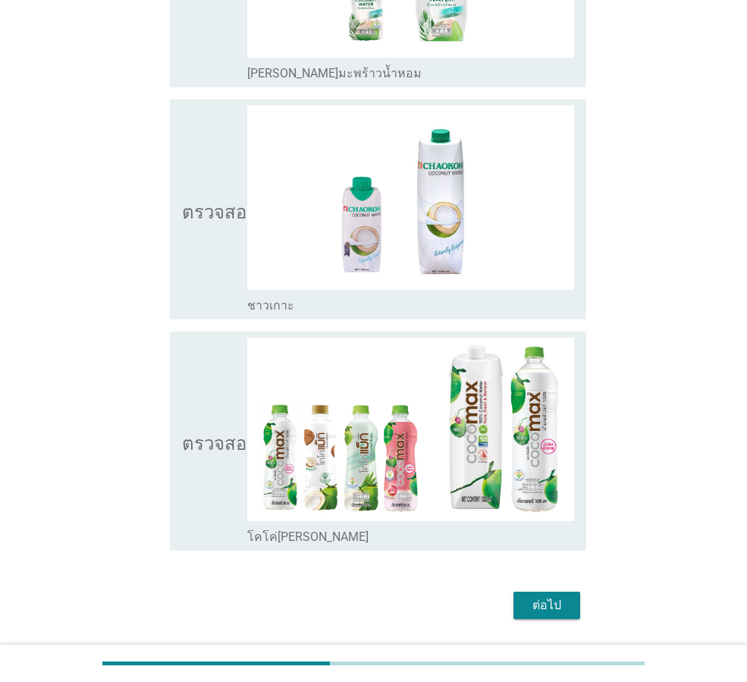
click at [219, 434] on font "ตรวจสอบ" at bounding box center [220, 440] width 76 height 18
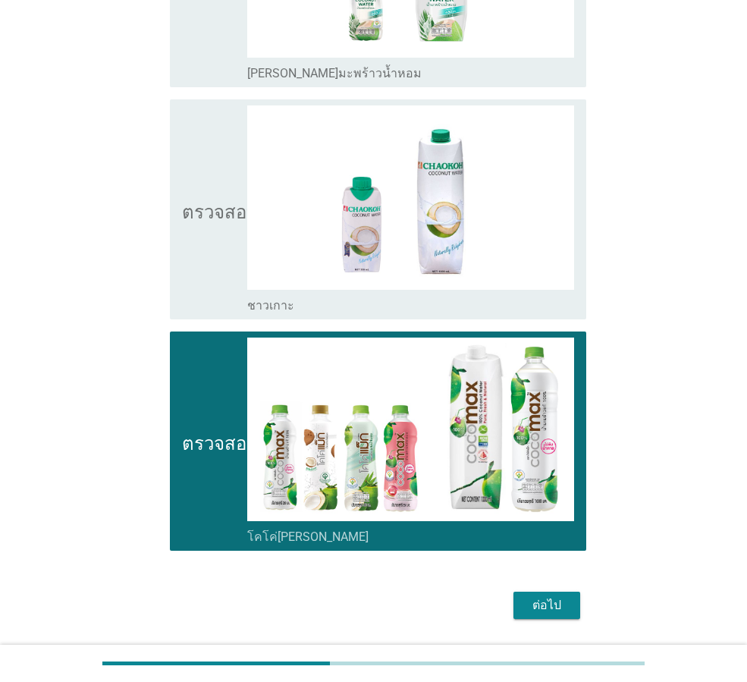
click at [212, 254] on icon "ตรวจสอบ" at bounding box center [220, 208] width 76 height 207
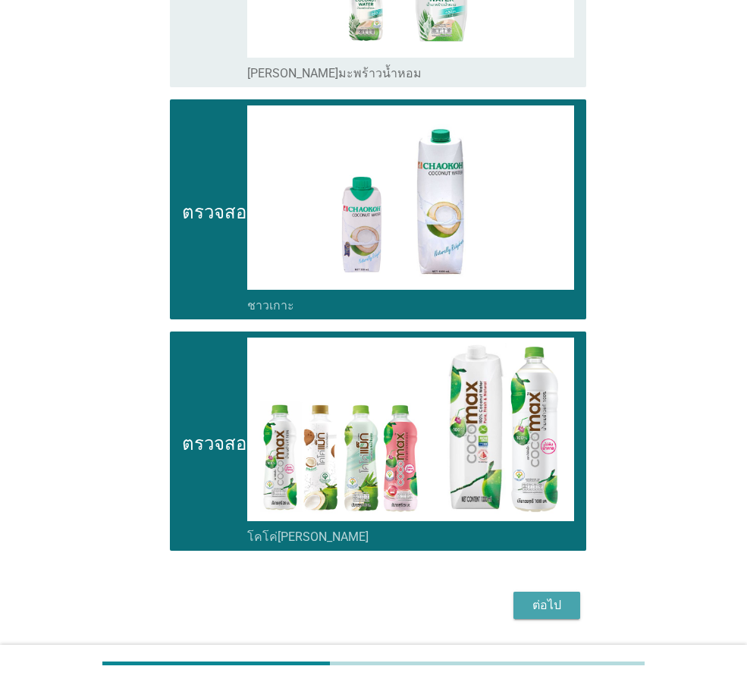
click at [554, 603] on font "ต่อไป" at bounding box center [546, 604] width 29 height 14
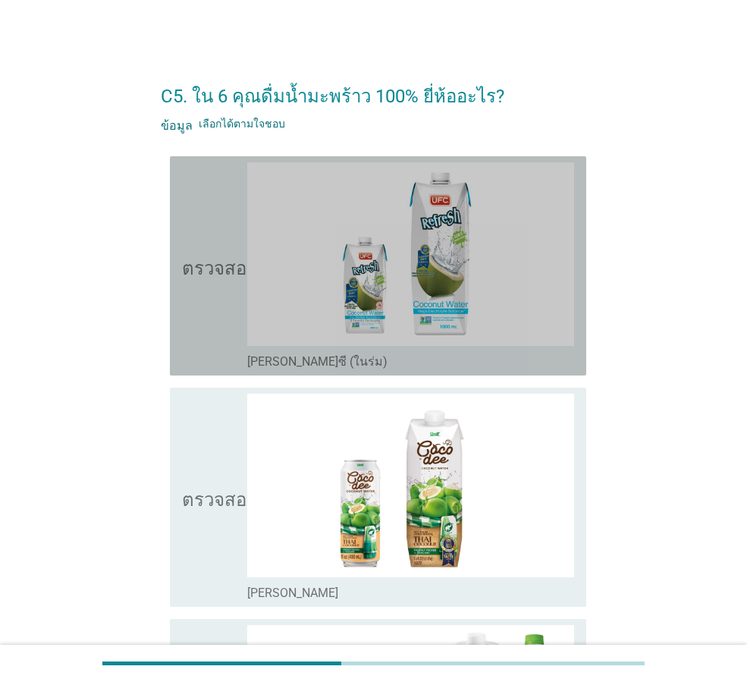
click at [212, 328] on icon "ตรวจสอบ" at bounding box center [220, 265] width 76 height 207
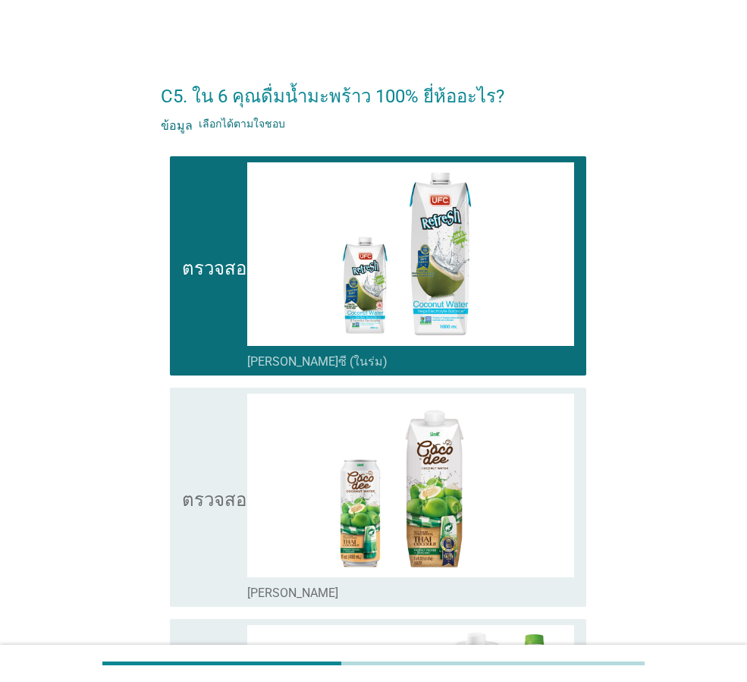
click at [224, 504] on font "ตรวจสอบ" at bounding box center [220, 497] width 76 height 18
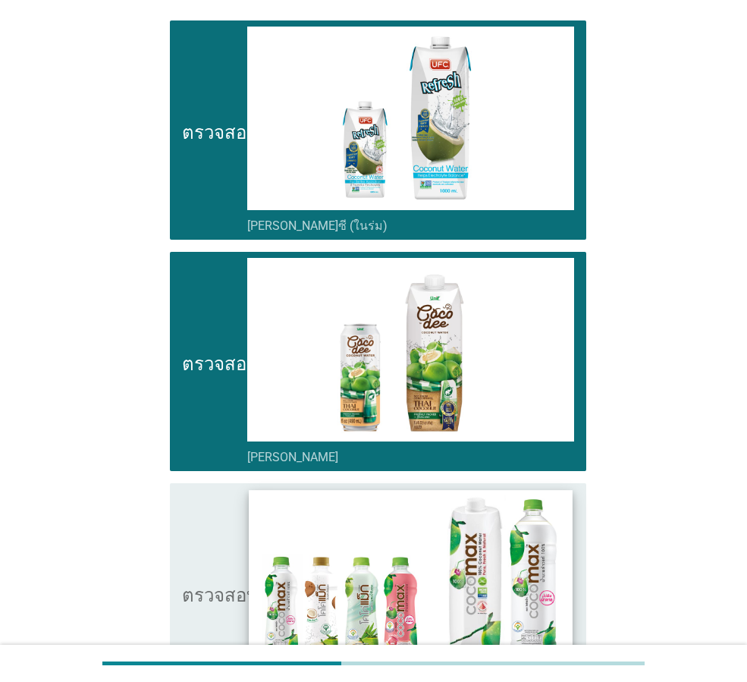
scroll to position [227, 0]
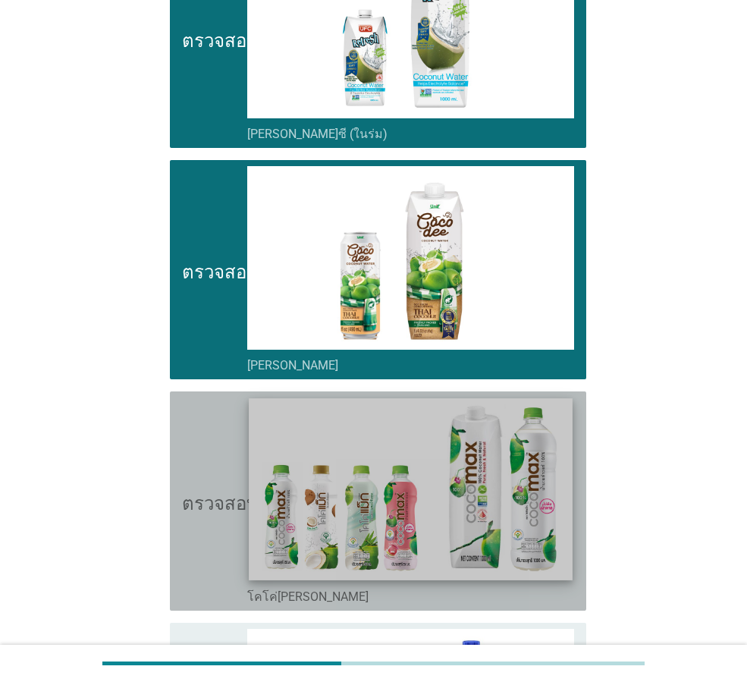
click at [249, 529] on img at bounding box center [410, 489] width 323 height 182
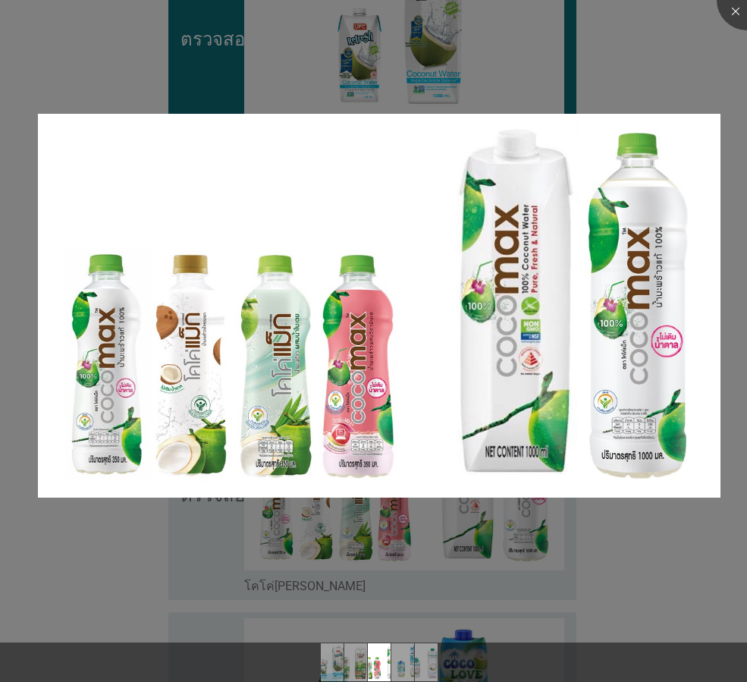
click at [293, 548] on div at bounding box center [373, 341] width 747 height 682
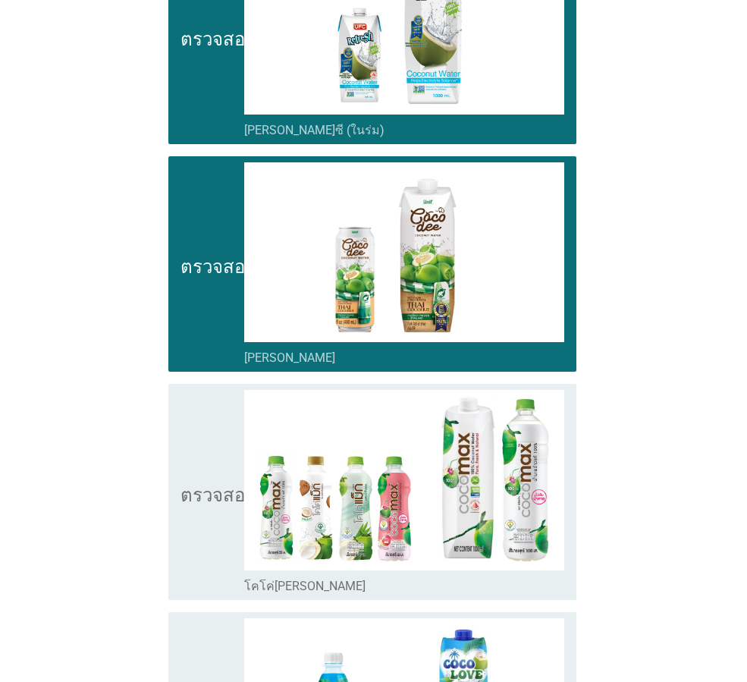
click at [201, 550] on icon "ตรวจสอบ" at bounding box center [218, 491] width 76 height 203
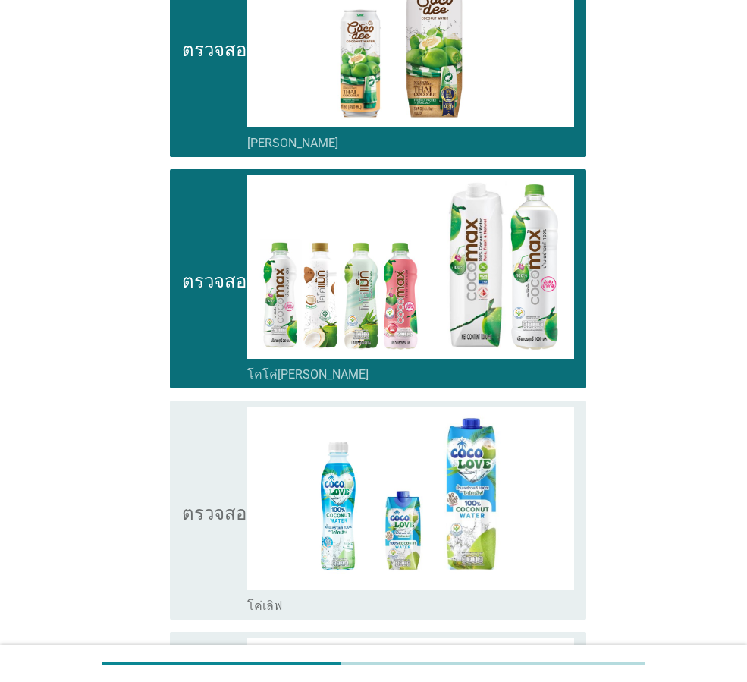
scroll to position [455, 0]
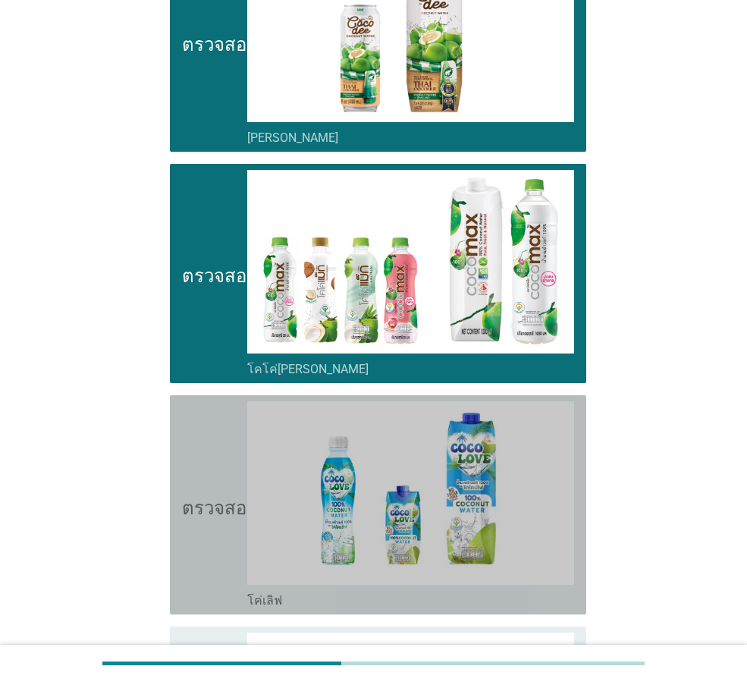
click at [209, 533] on icon "ตรวจสอบ" at bounding box center [220, 504] width 76 height 207
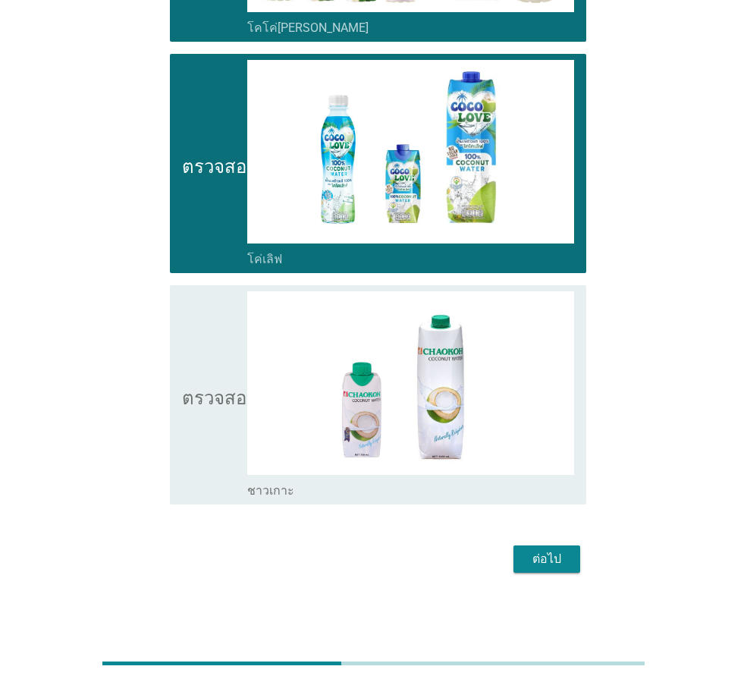
scroll to position [787, 0]
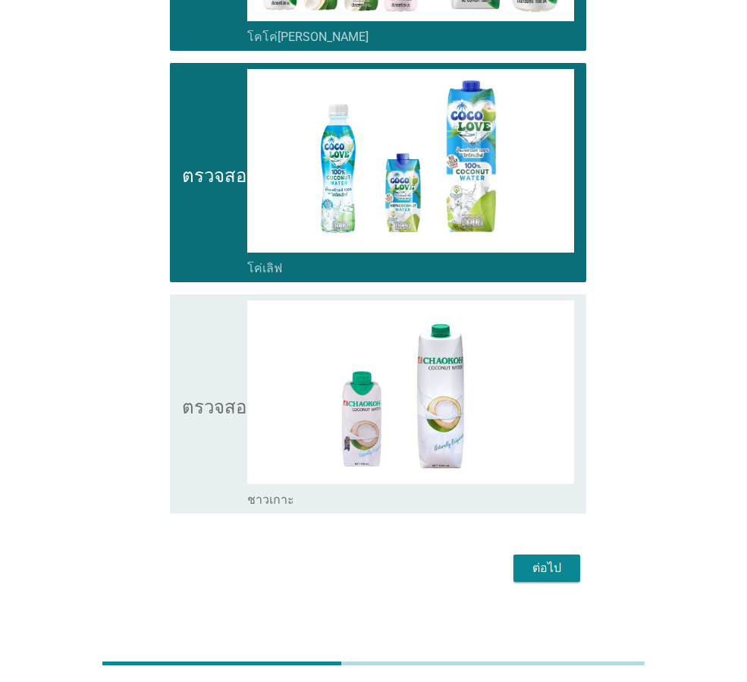
click at [544, 562] on font "ต่อไป" at bounding box center [546, 567] width 29 height 14
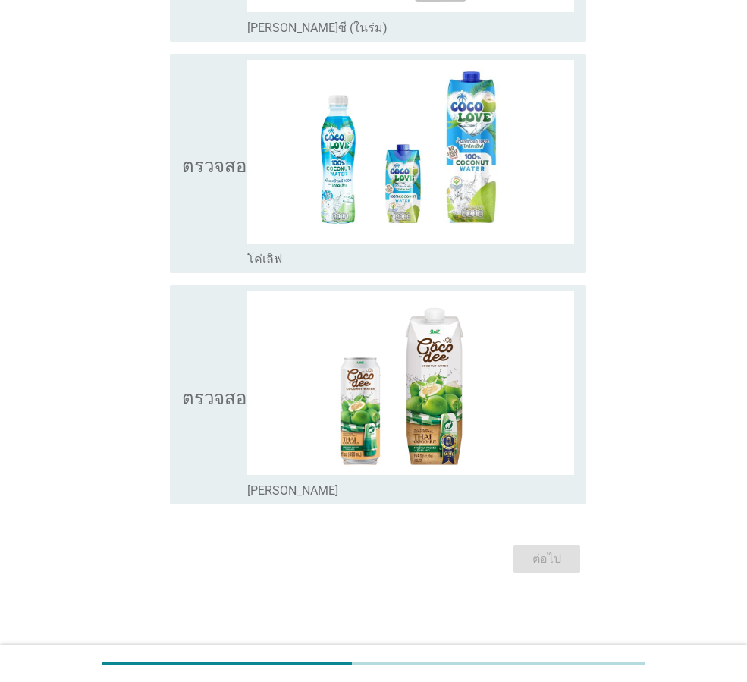
scroll to position [0, 0]
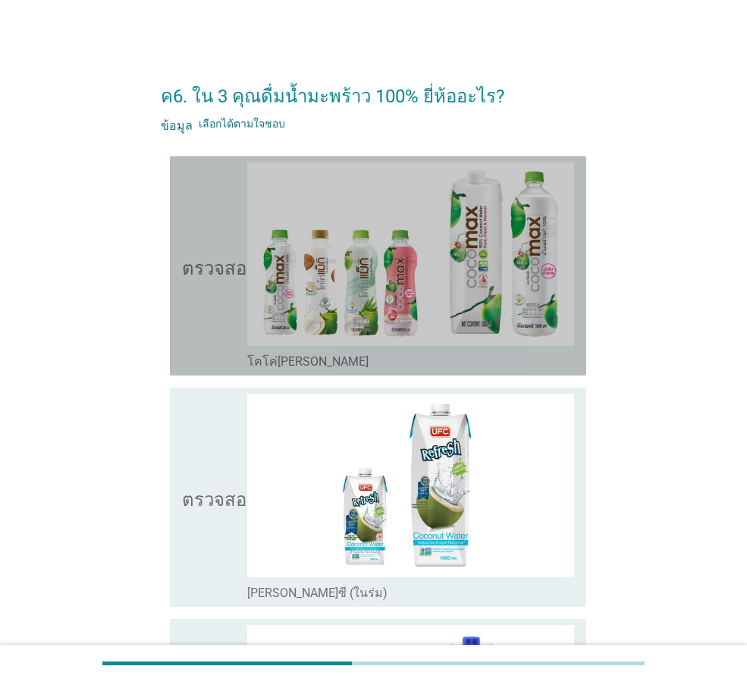
click at [196, 317] on icon "ตรวจสอบ" at bounding box center [220, 265] width 76 height 207
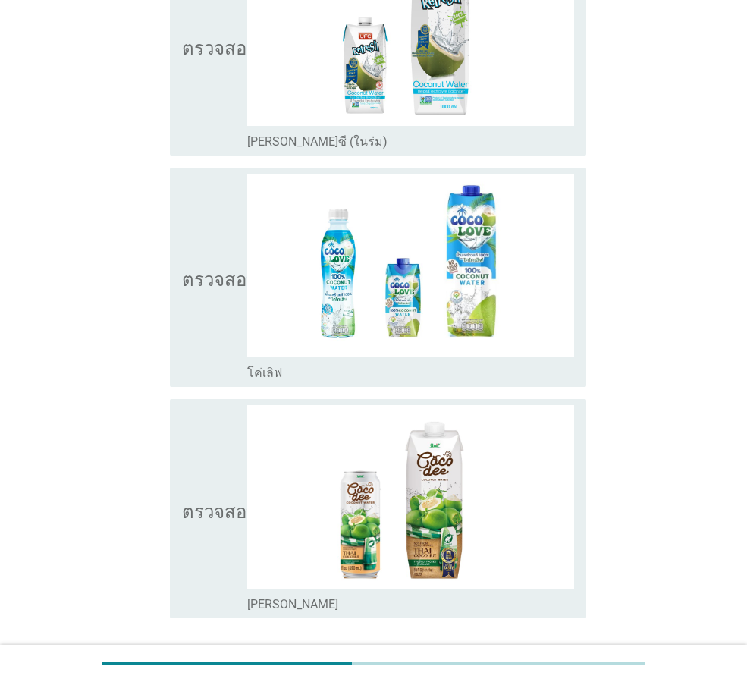
scroll to position [490, 0]
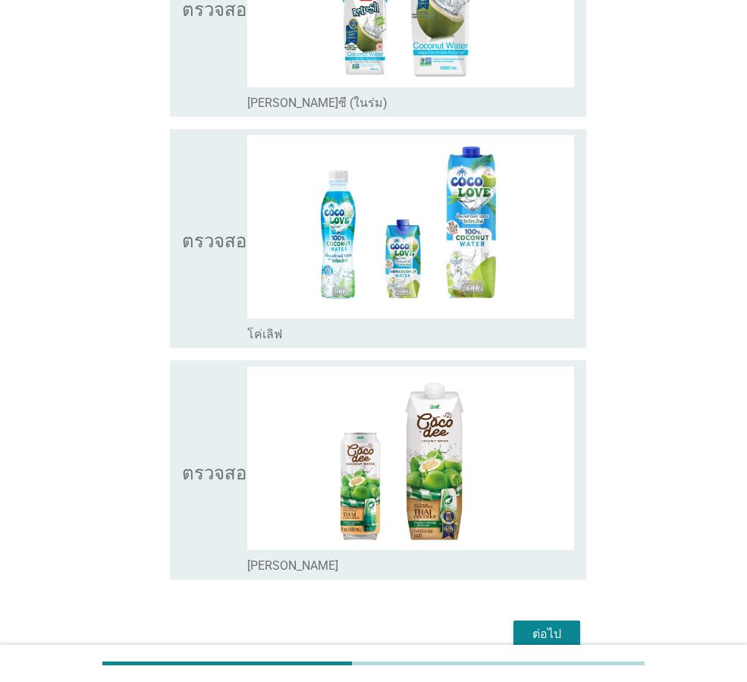
click at [180, 490] on div "ตรวจสอบ โครงร่างกล่องกาเครื่องหมายว่าง [PERSON_NAME]" at bounding box center [378, 469] width 416 height 219
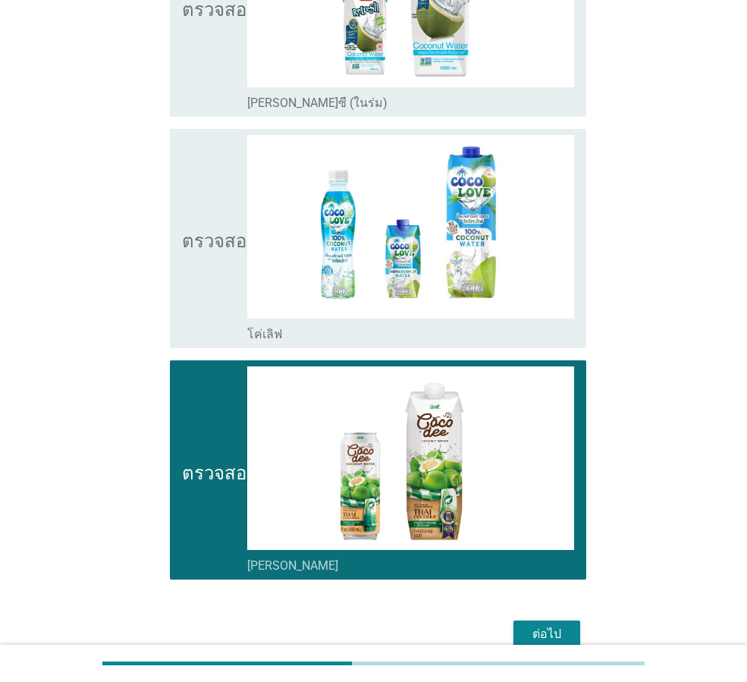
click at [190, 298] on icon "ตรวจสอบ" at bounding box center [220, 238] width 76 height 207
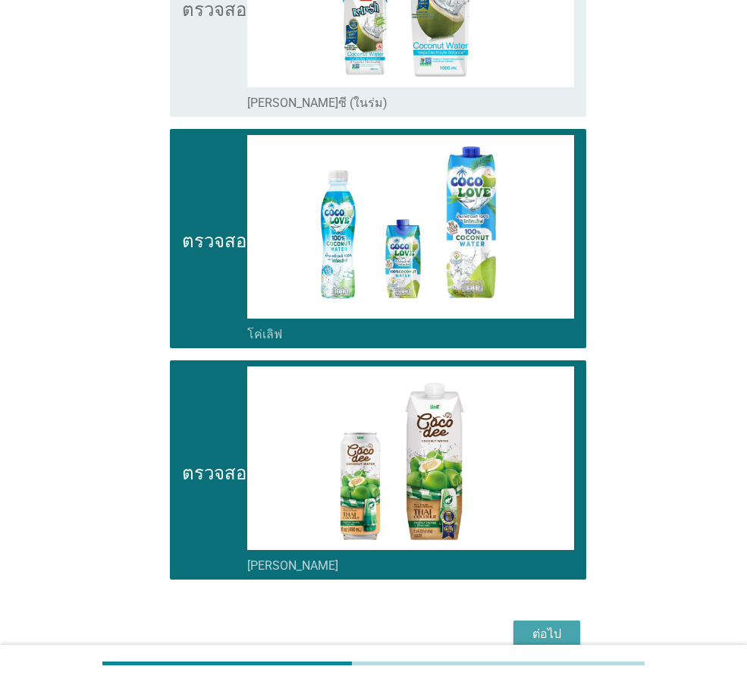
click at [550, 630] on font "ต่อไป" at bounding box center [546, 633] width 29 height 14
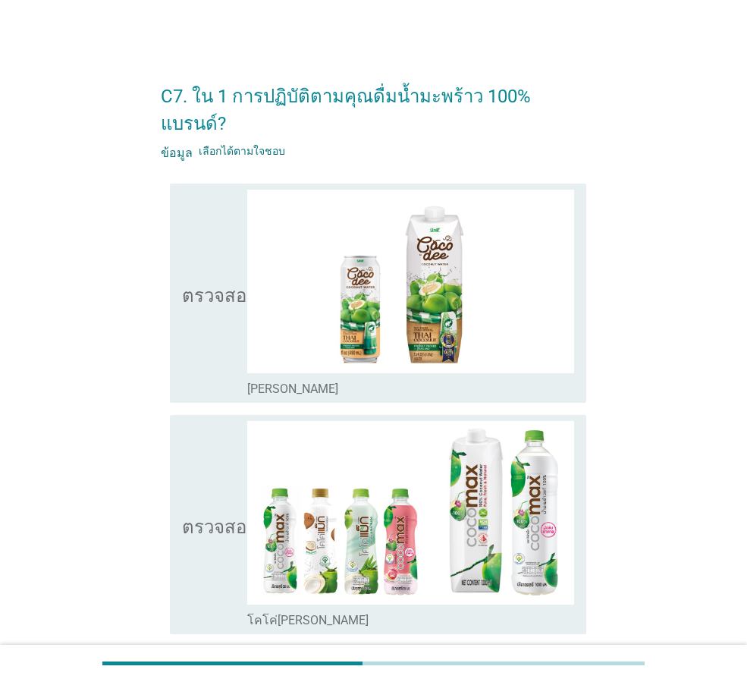
click at [217, 309] on icon "ตรวจสอบ" at bounding box center [220, 293] width 76 height 207
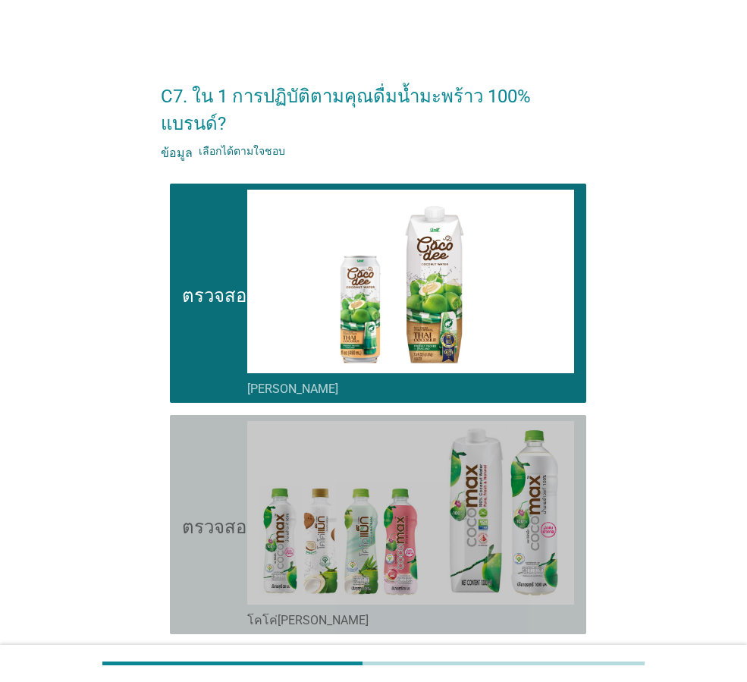
click at [193, 457] on icon "ตรวจสอบ" at bounding box center [220, 524] width 76 height 207
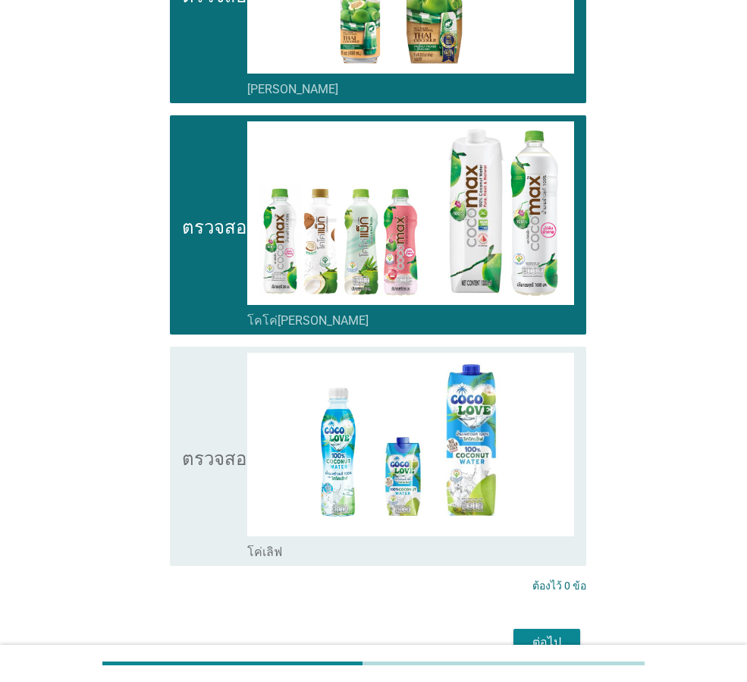
scroll to position [300, 0]
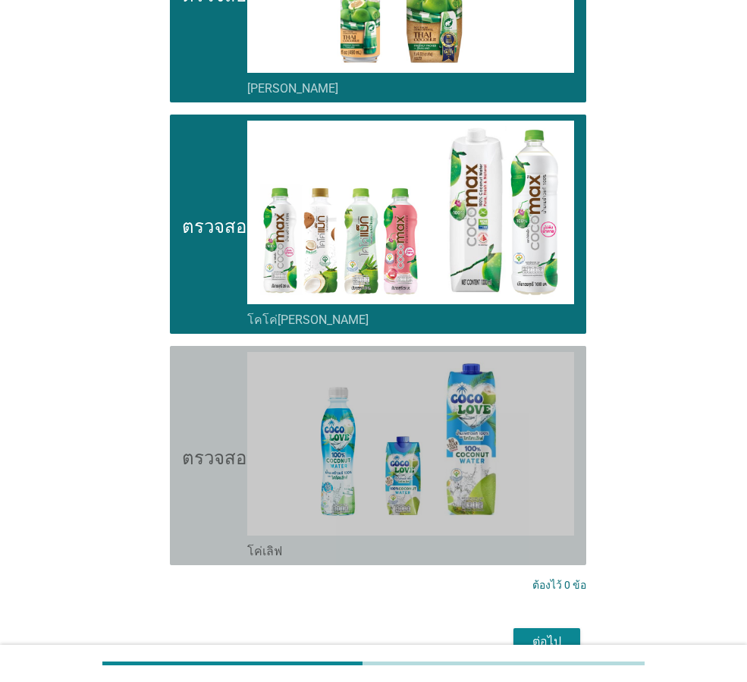
click at [197, 460] on icon "ตรวจสอบ" at bounding box center [220, 455] width 76 height 207
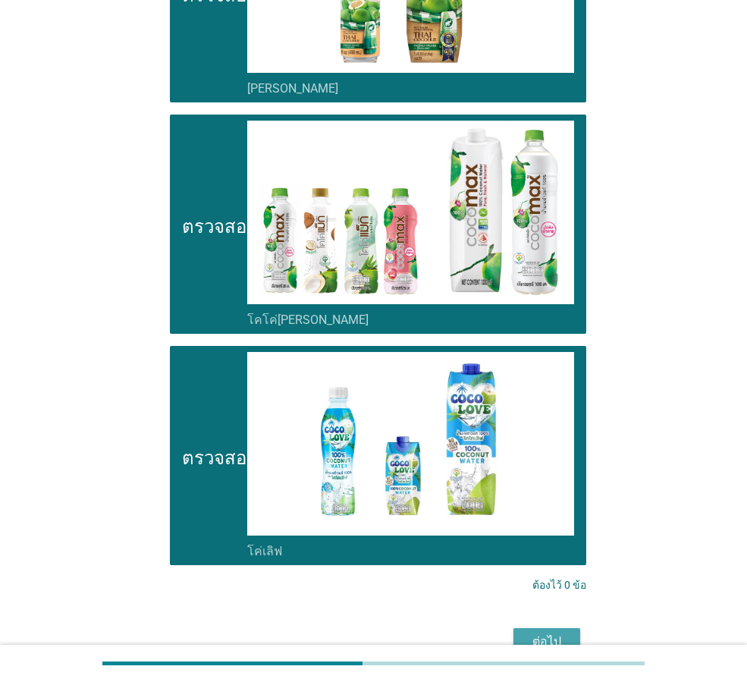
click at [544, 634] on font "ต่อไป" at bounding box center [546, 641] width 29 height 14
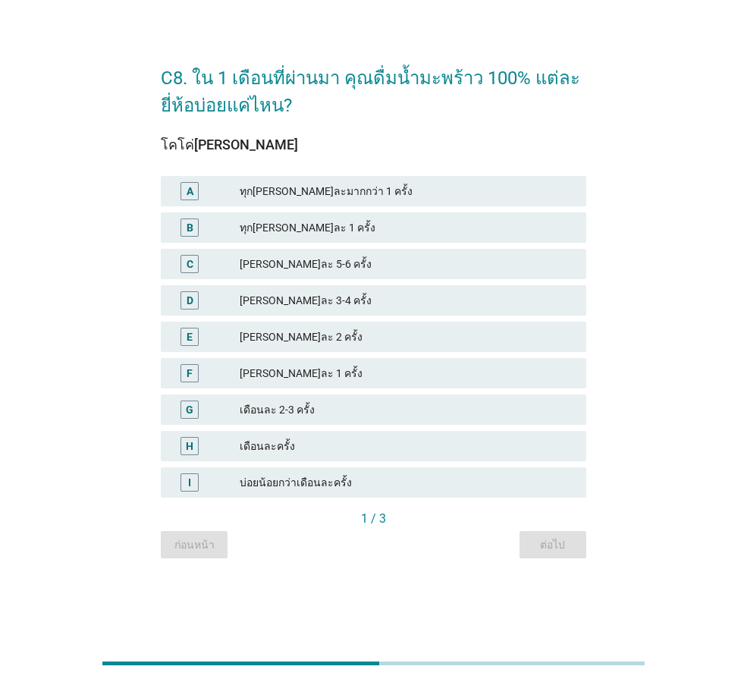
scroll to position [0, 0]
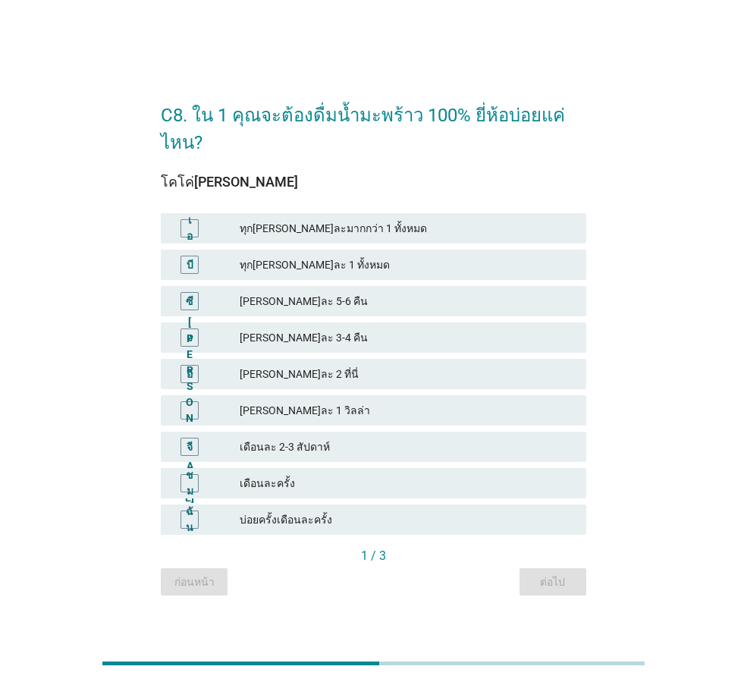
click at [384, 293] on font "[PERSON_NAME]ละ 5-6 คืน" at bounding box center [407, 301] width 334 height 16
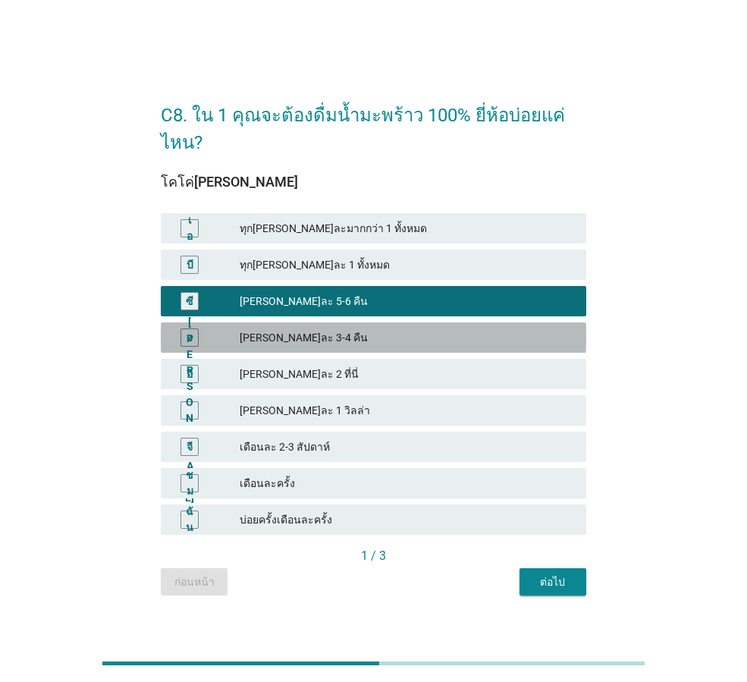
click at [434, 331] on font "[PERSON_NAME]ละ 3-4 คืน" at bounding box center [407, 338] width 334 height 16
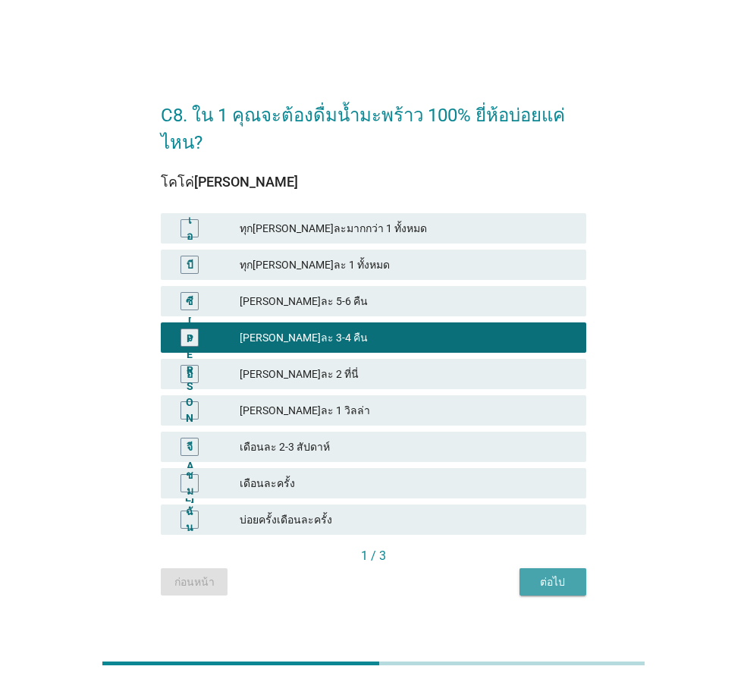
click at [553, 575] on font "ต่อไป" at bounding box center [552, 581] width 25 height 12
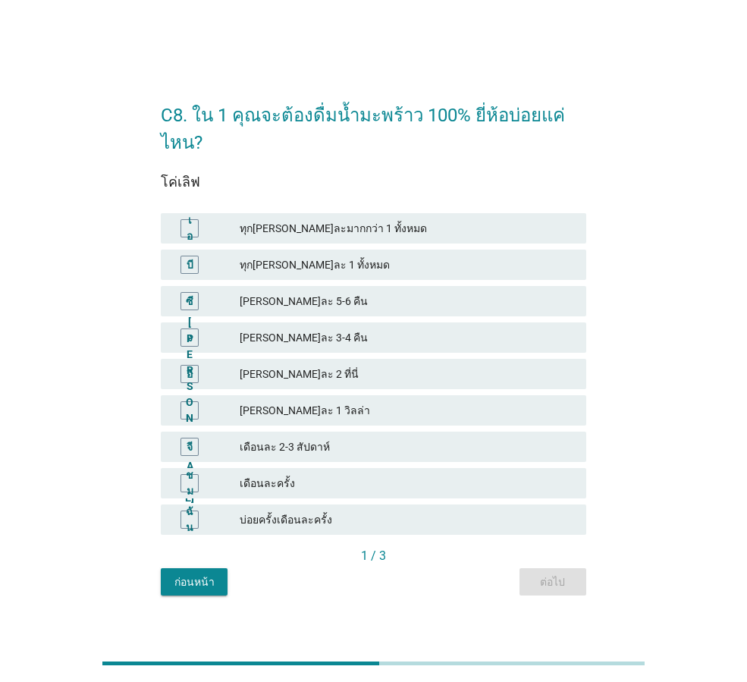
click at [360, 337] on font "[PERSON_NAME]ละ 3-4 คืน" at bounding box center [407, 338] width 334 height 16
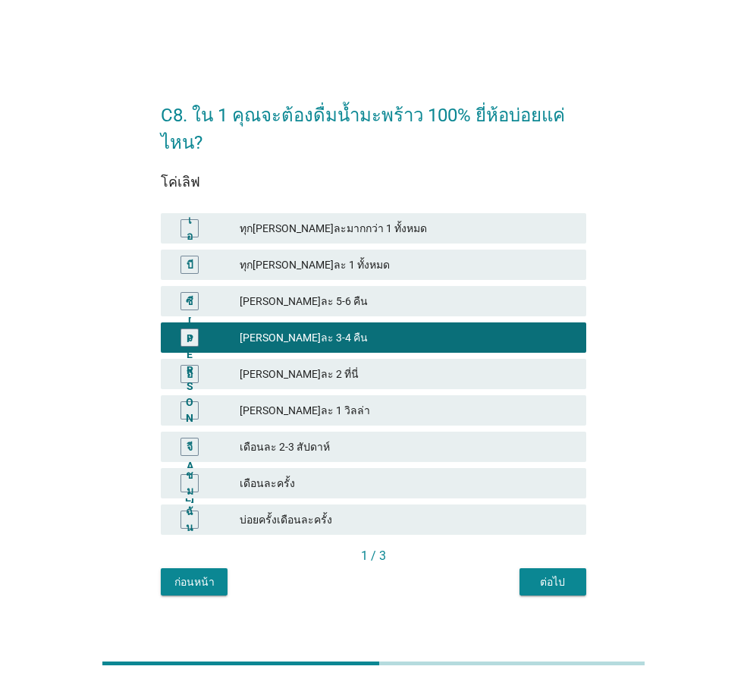
click at [542, 578] on font "ต่อไป" at bounding box center [552, 581] width 25 height 12
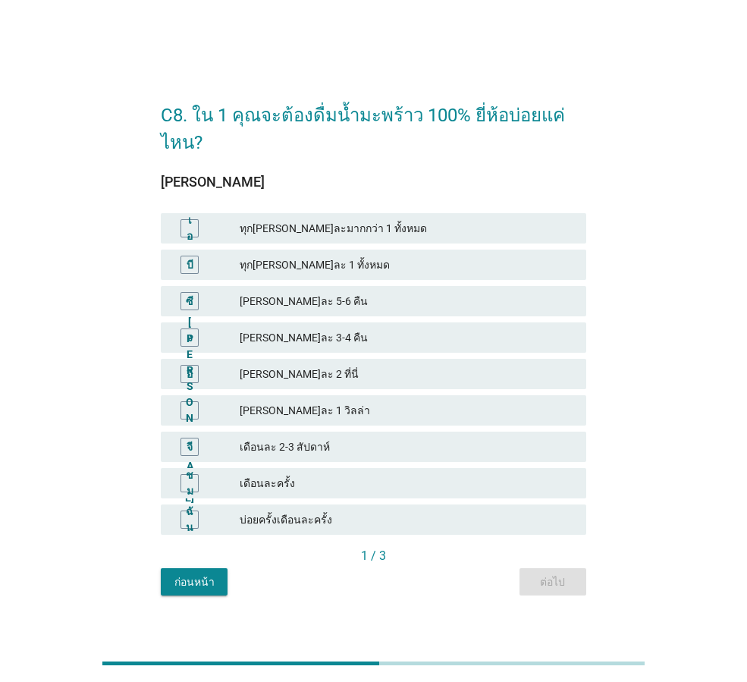
click at [324, 323] on div "ง [PERSON_NAME]ละ 3-4 คืน" at bounding box center [373, 337] width 425 height 30
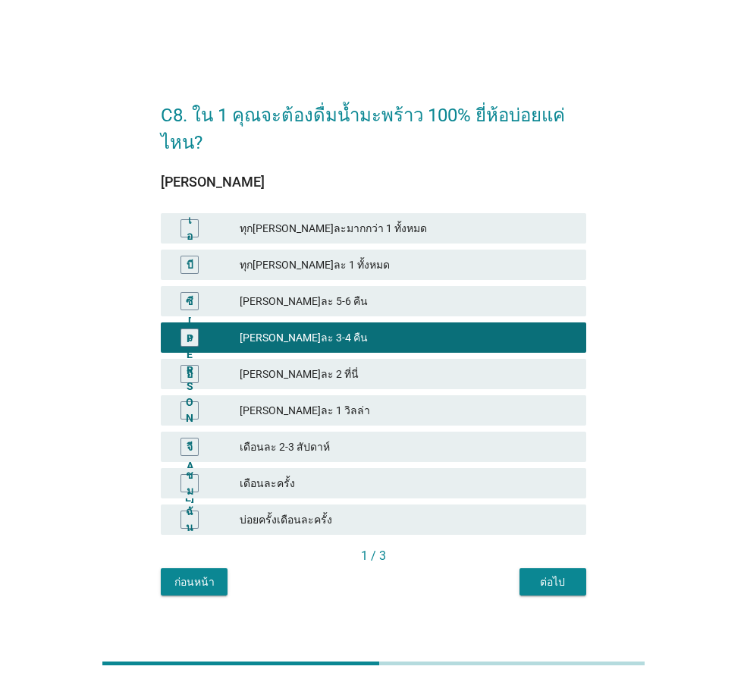
click at [533, 574] on div "ต่อไป" at bounding box center [552, 582] width 42 height 16
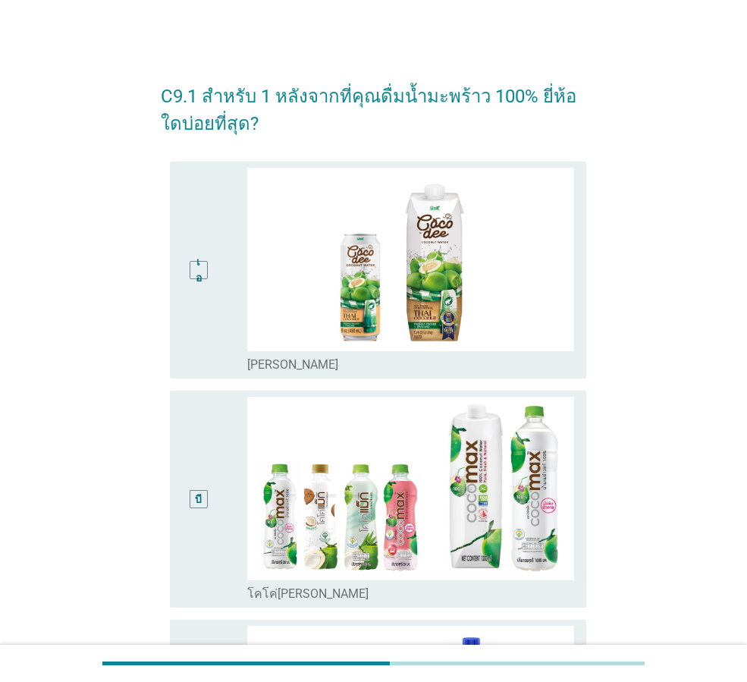
click at [224, 342] on div "เอ" at bounding box center [214, 270] width 65 height 205
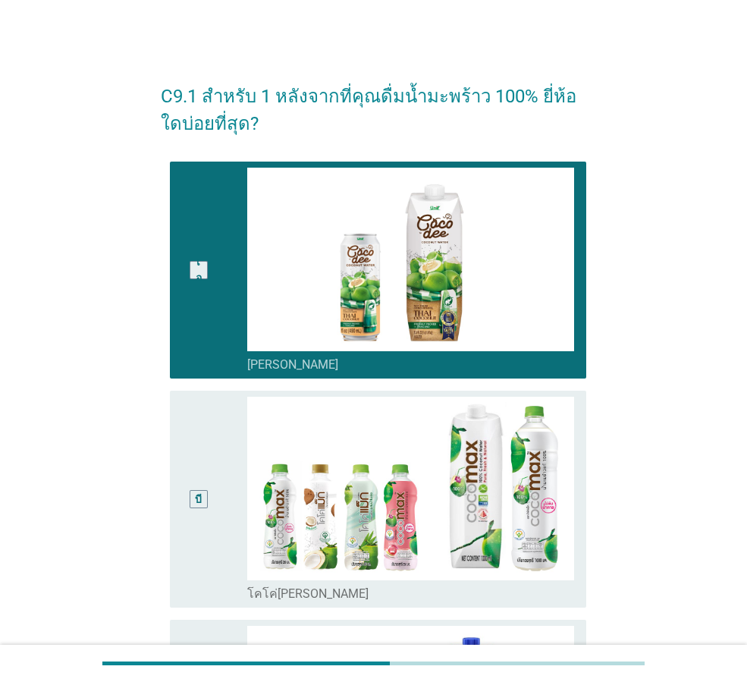
click at [221, 455] on div "บี" at bounding box center [214, 499] width 65 height 205
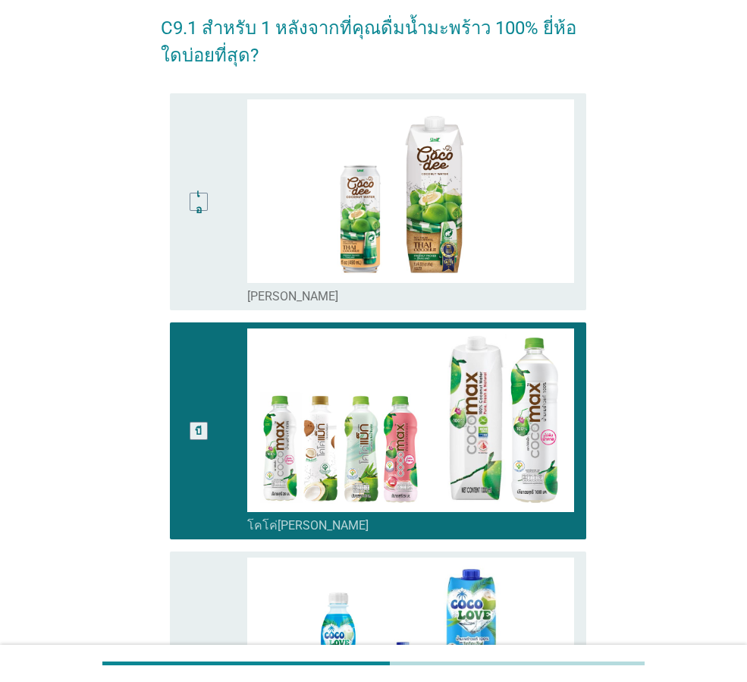
scroll to position [350, 0]
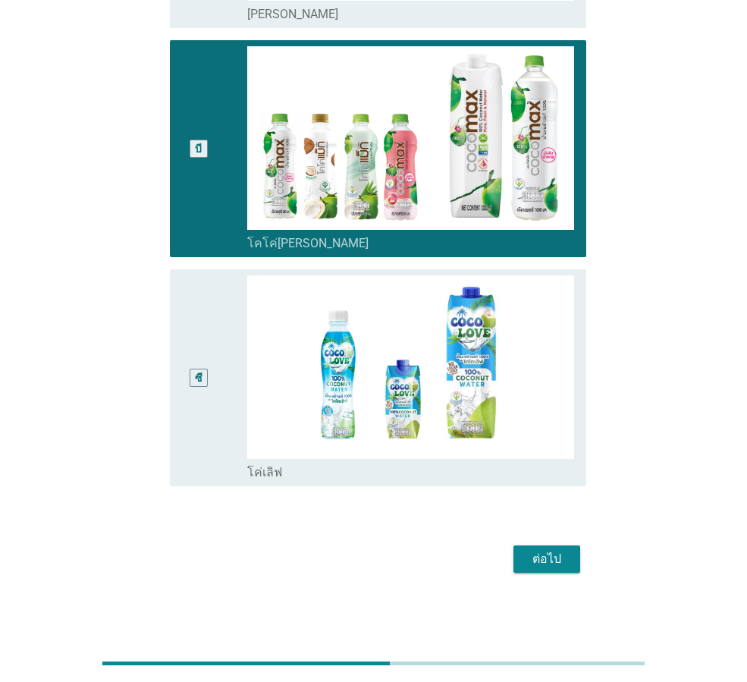
click at [550, 563] on font "ต่อไป" at bounding box center [546, 558] width 29 height 14
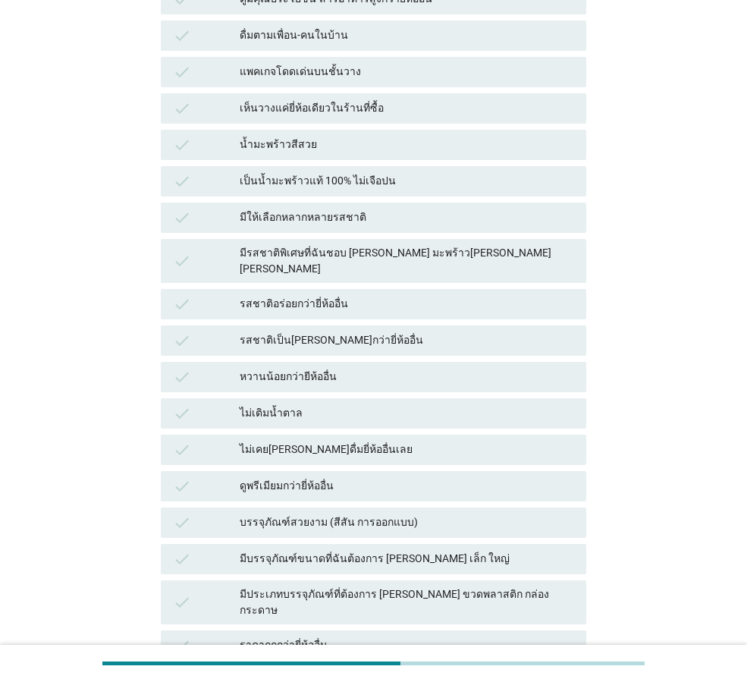
scroll to position [0, 0]
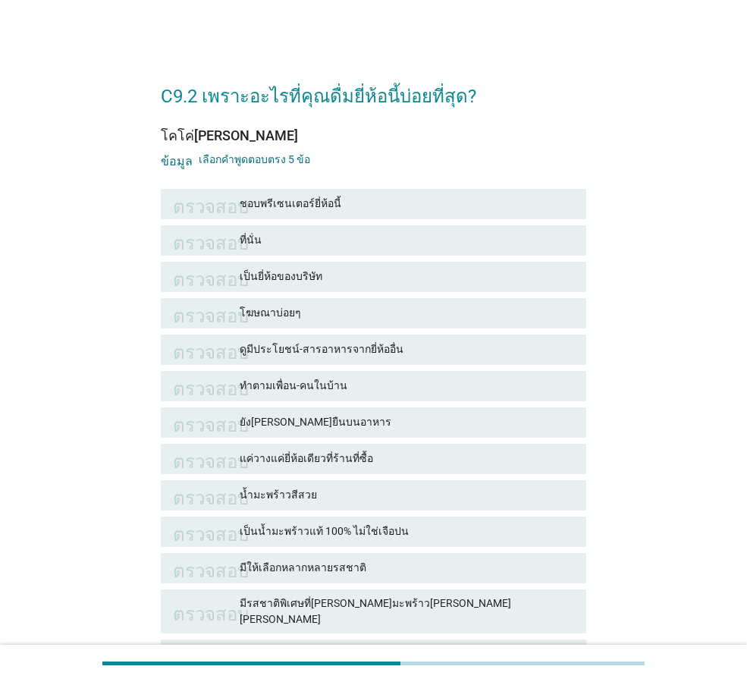
click at [384, 277] on font "เป็นยี่ห้อของบริษัท" at bounding box center [407, 276] width 334 height 16
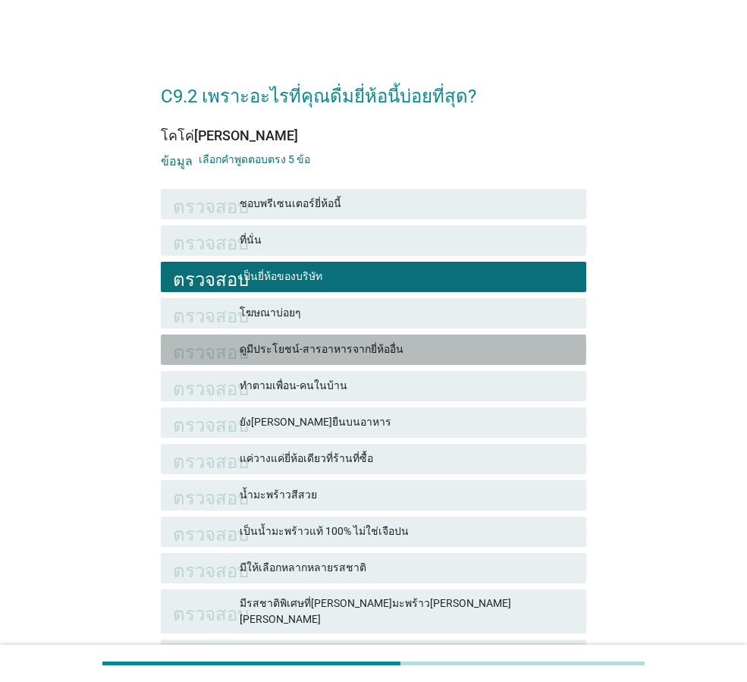
click at [384, 336] on div "ตรวจสอบ ดูมีประโยชน์-สารอาหารจากยี่ห้ออื่น" at bounding box center [373, 349] width 425 height 30
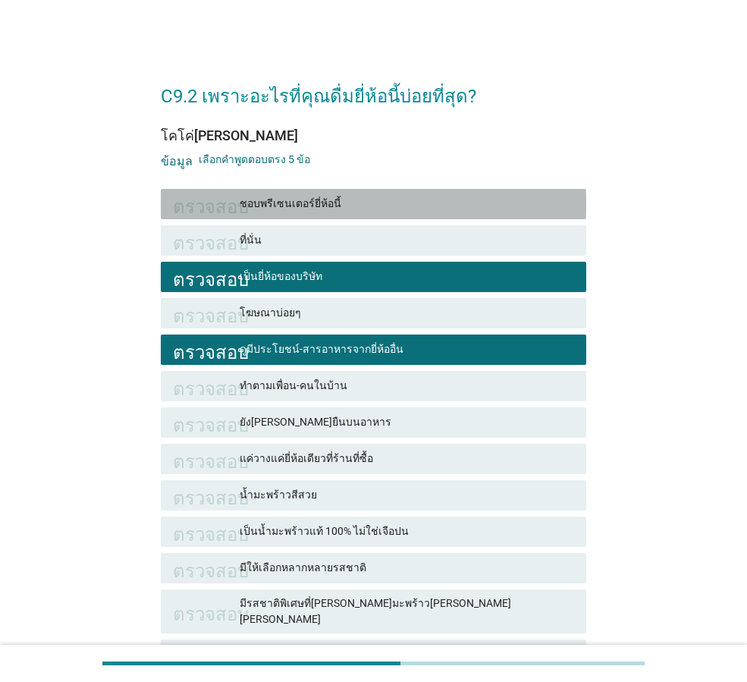
click at [413, 208] on font "ชอบพรีเซนเตอร์ยี่ห้อนี้" at bounding box center [407, 204] width 334 height 16
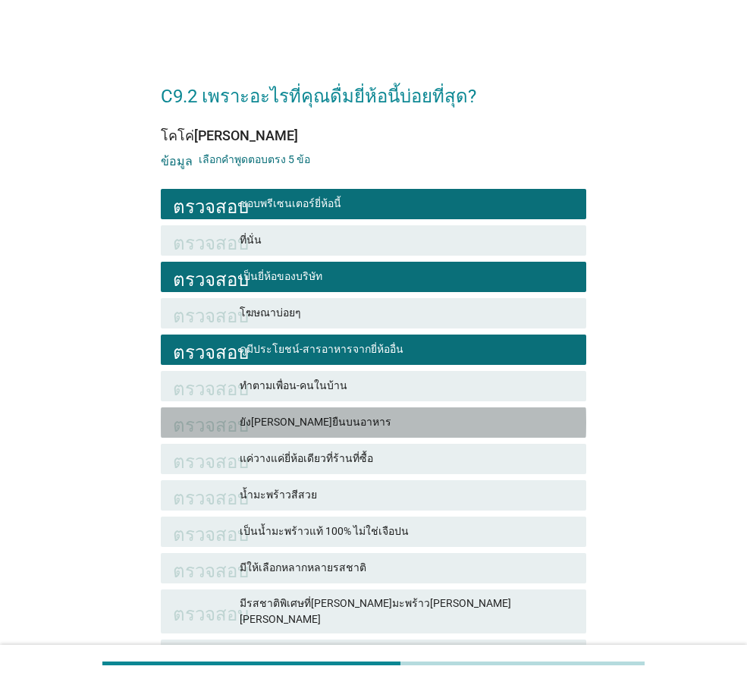
click at [376, 419] on font "ยัง[PERSON_NAME]ยืนบนอาหาร" at bounding box center [407, 422] width 334 height 16
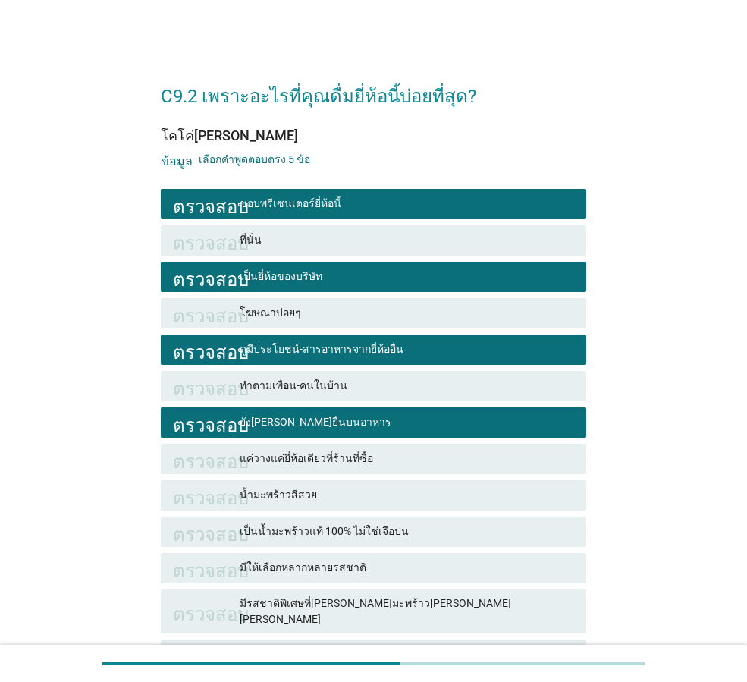
click at [390, 397] on div "ตรวจสอบ ทำตามเพื่อน-คนในบ้าน" at bounding box center [373, 386] width 425 height 30
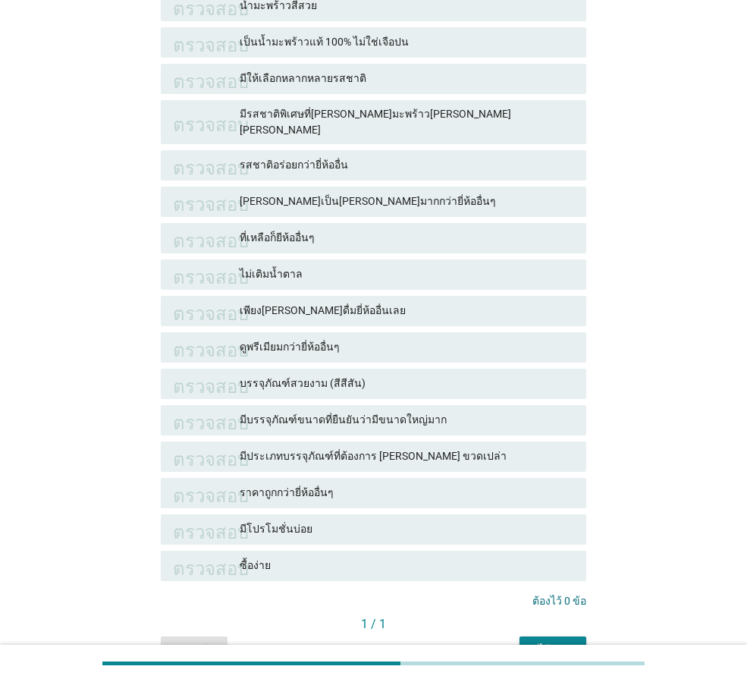
scroll to position [508, 0]
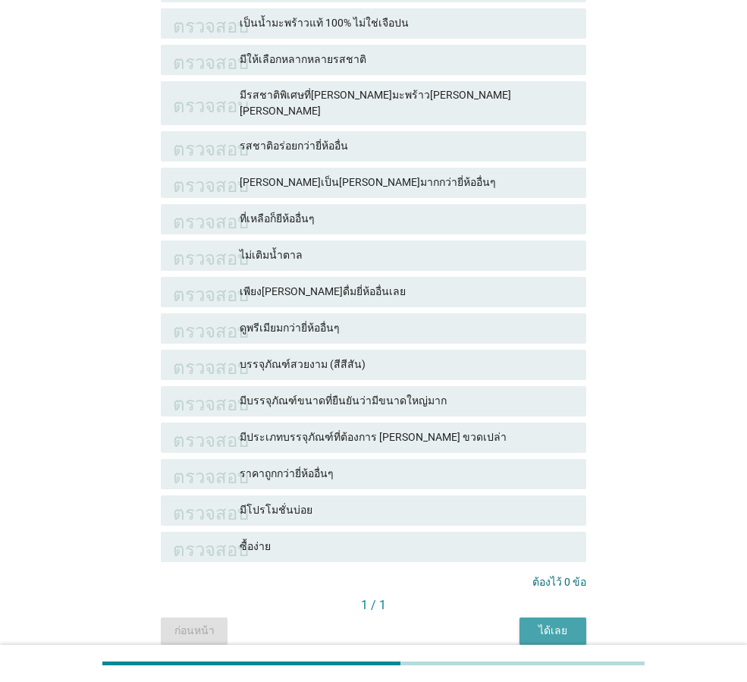
click at [560, 624] on font "ได้เลย" at bounding box center [552, 630] width 29 height 12
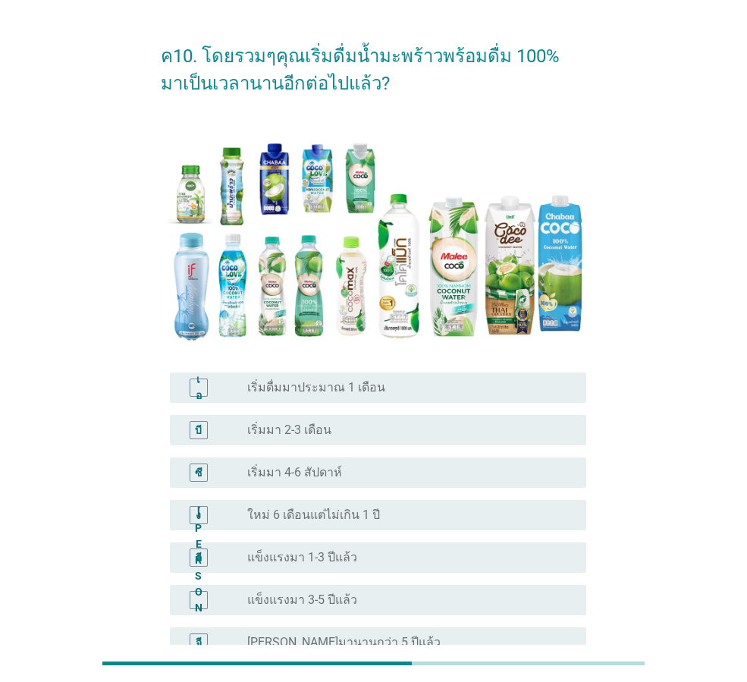
scroll to position [76, 0]
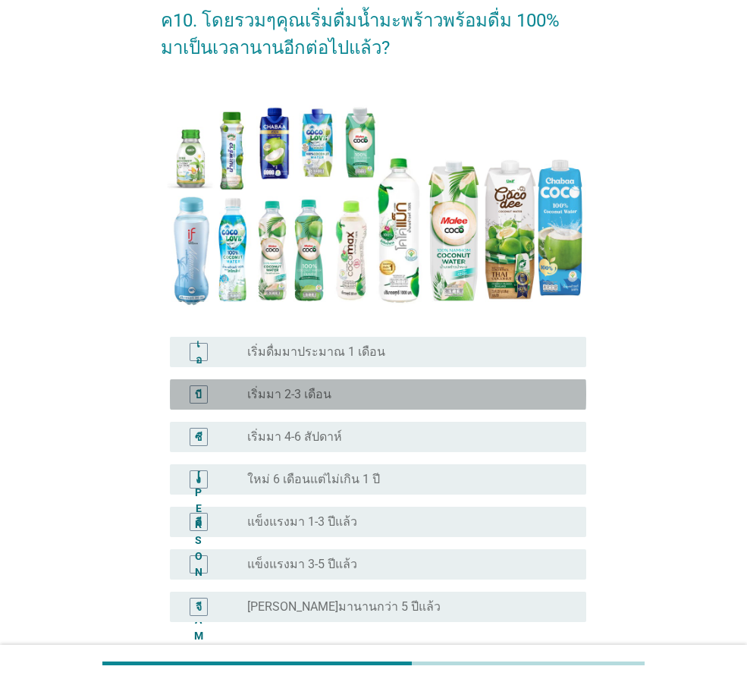
click at [434, 396] on div "ปุ่มวิทยุ[PERSON_NAME]เลือก เริ่มมา 2-3 เดือน" at bounding box center [404, 394] width 315 height 15
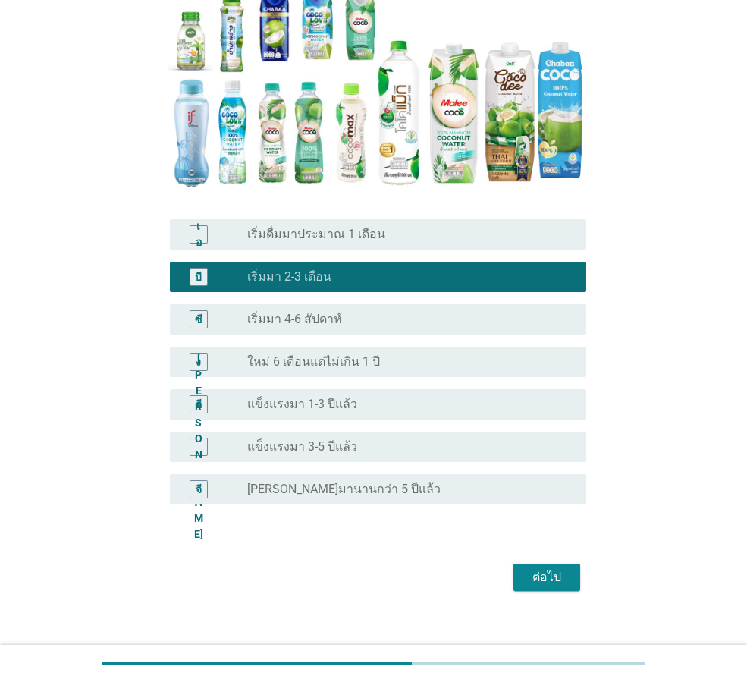
scroll to position [211, 0]
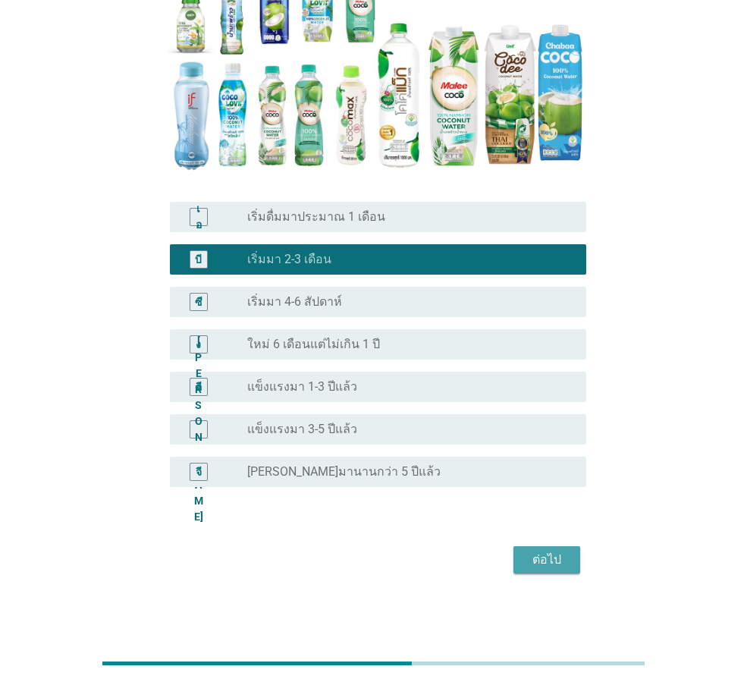
click at [550, 560] on font "ต่อไป" at bounding box center [546, 559] width 29 height 14
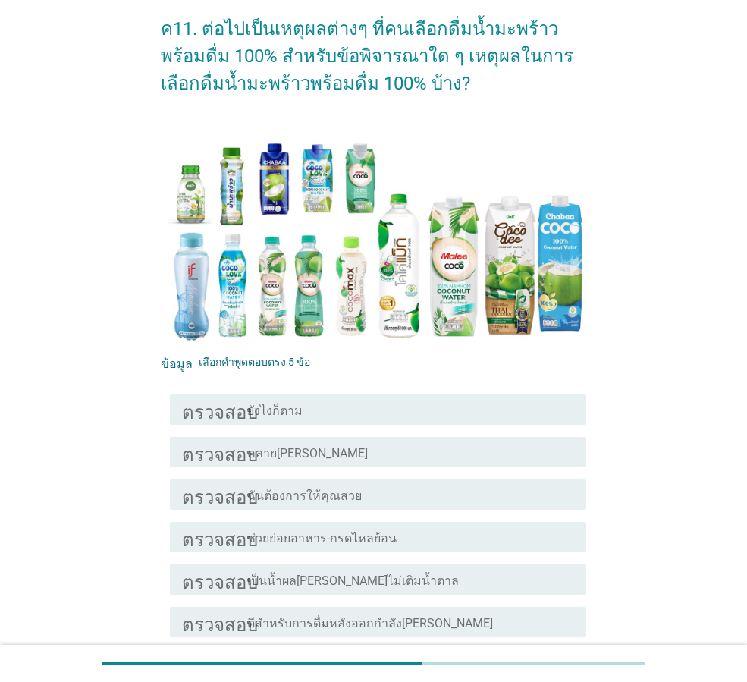
scroll to position [227, 0]
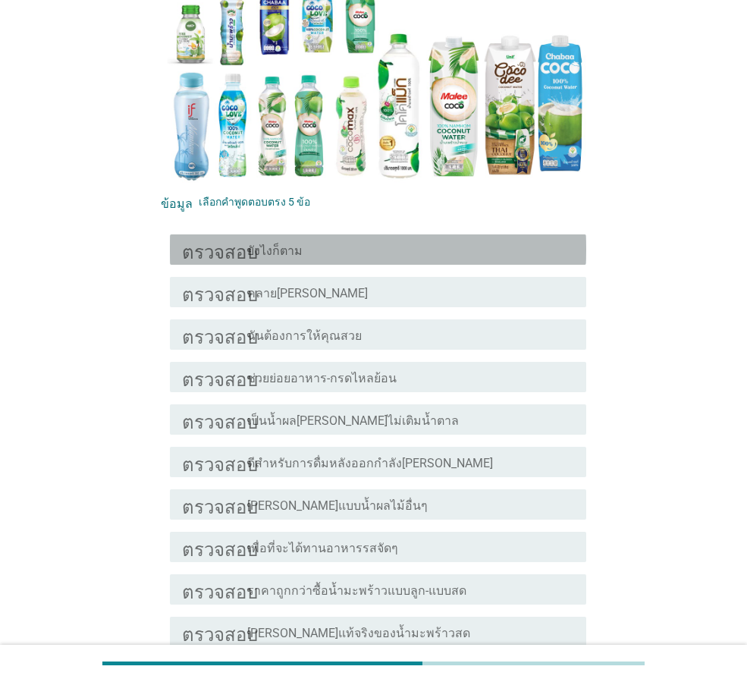
click at [397, 254] on div "โครงร่างกล่องกาเครื่องหมายว่าง ยังไงก็ตาม" at bounding box center [410, 249] width 327 height 18
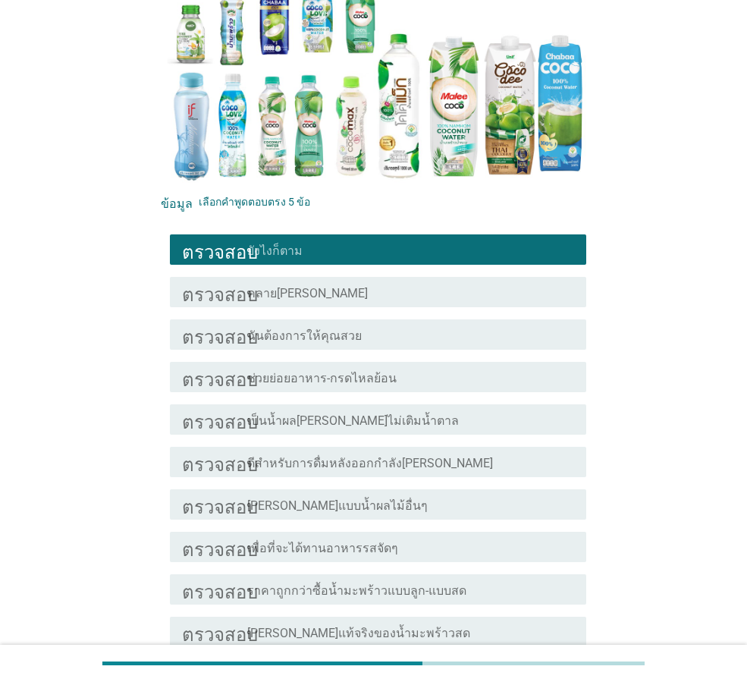
click at [395, 336] on div "โครงร่างกล่องกาเครื่องหมายว่าง ฉันต้องการให้คุณสวย" at bounding box center [410, 334] width 327 height 18
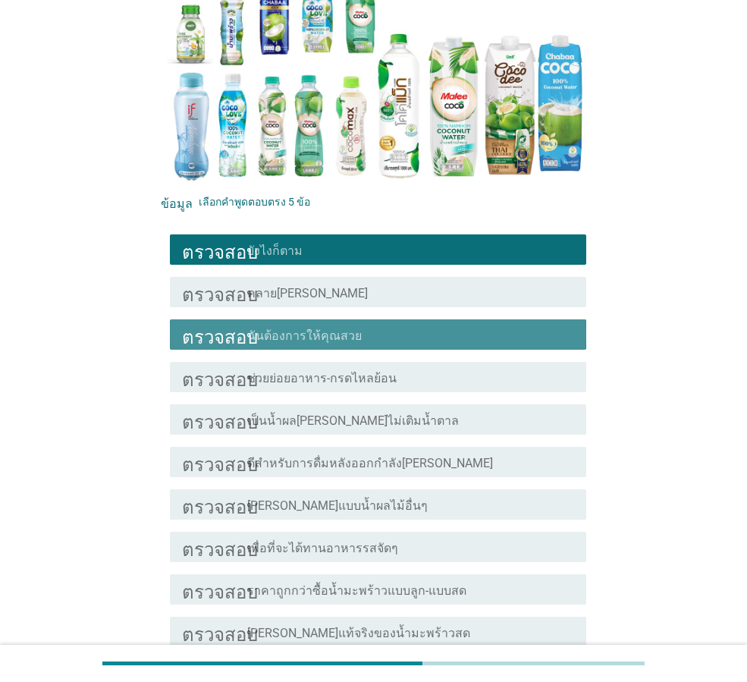
click at [395, 336] on div "โครงร่างกล่องกาเครื่องหมายว่าง ฉันต้องการให้คุณสวย" at bounding box center [410, 334] width 327 height 18
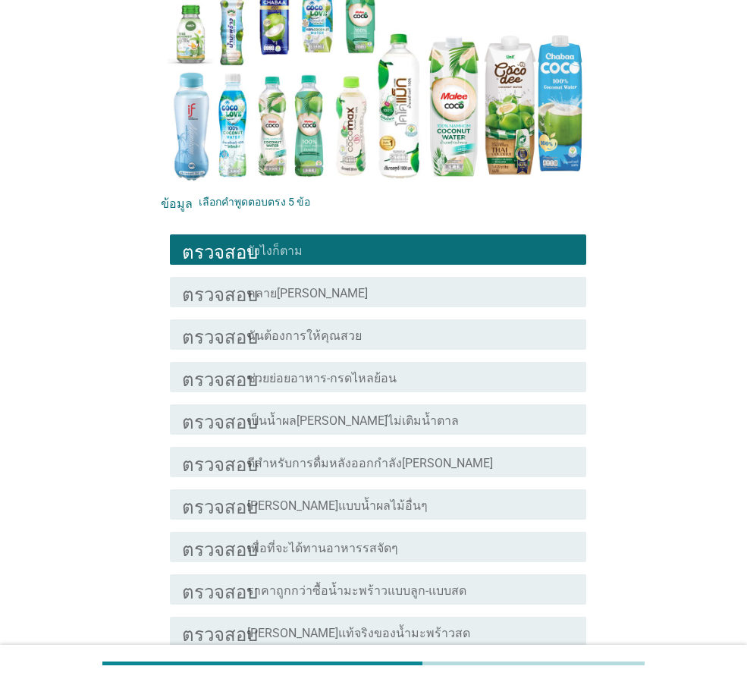
click at [425, 290] on div "โครงร่างกล่องกาเครื่องหมายว่าง คลาย[PERSON_NAME]" at bounding box center [410, 292] width 327 height 18
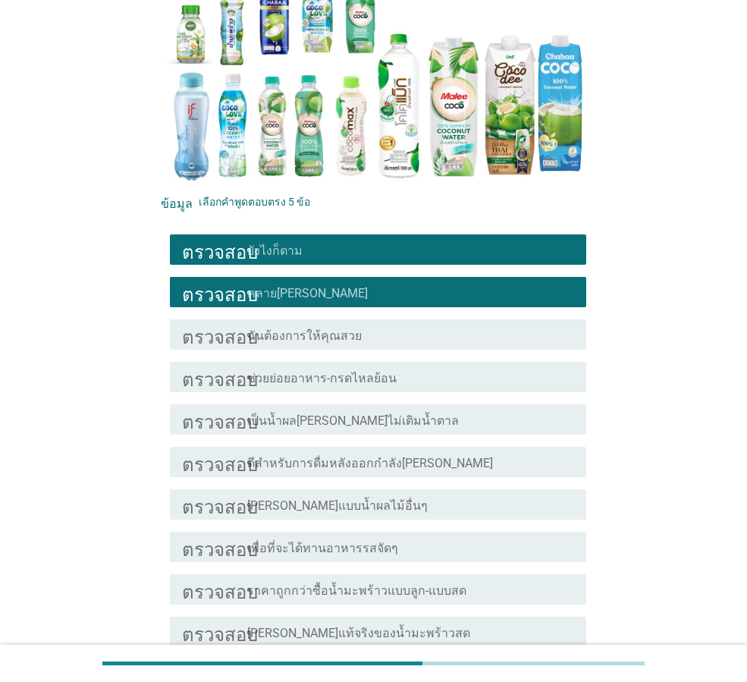
click at [434, 385] on div "โครงร่างกล่องกาเครื่องหมายว่าง ช่วยย่อยอาหาร-กรดไหลย้อน" at bounding box center [410, 377] width 327 height 18
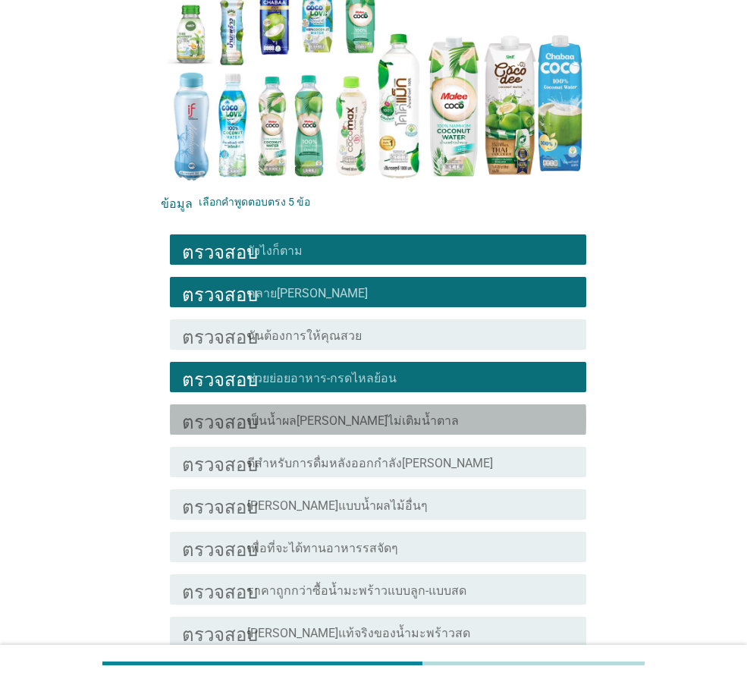
click at [439, 425] on div "โครงร่างกล่องกาเครื่องหมายว่าง เป็นน้ำผล[PERSON_NAME]ไม่เติมน้ำตาล" at bounding box center [410, 419] width 327 height 18
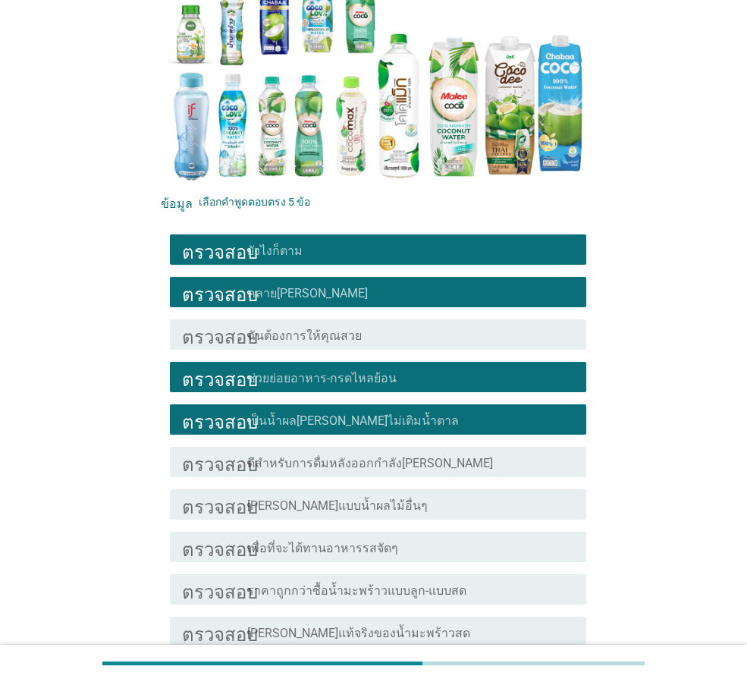
click at [428, 454] on div "โครงร่างกล่องกาเครื่องหมายว่าง ดีสำหรับการดื่มหลังออกกำลัง[PERSON_NAME]" at bounding box center [410, 462] width 327 height 18
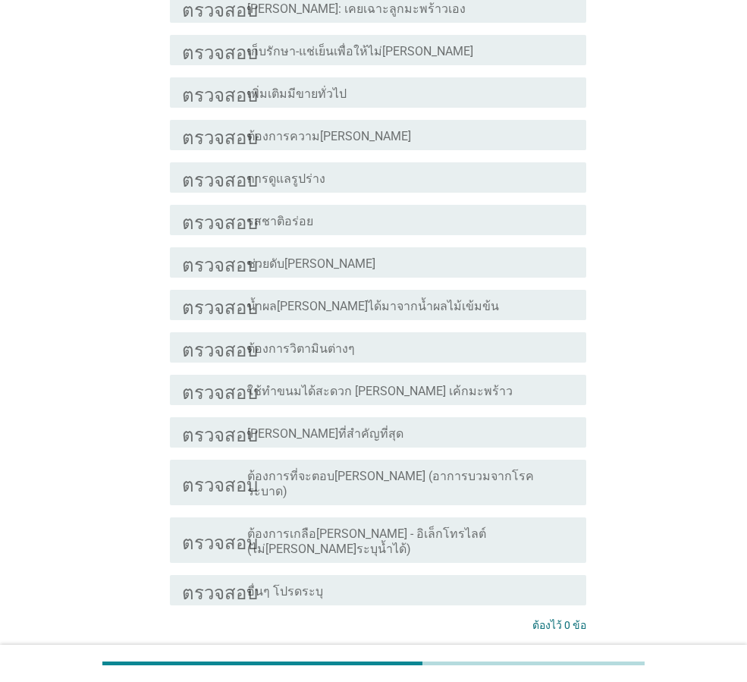
scroll to position [1113, 0]
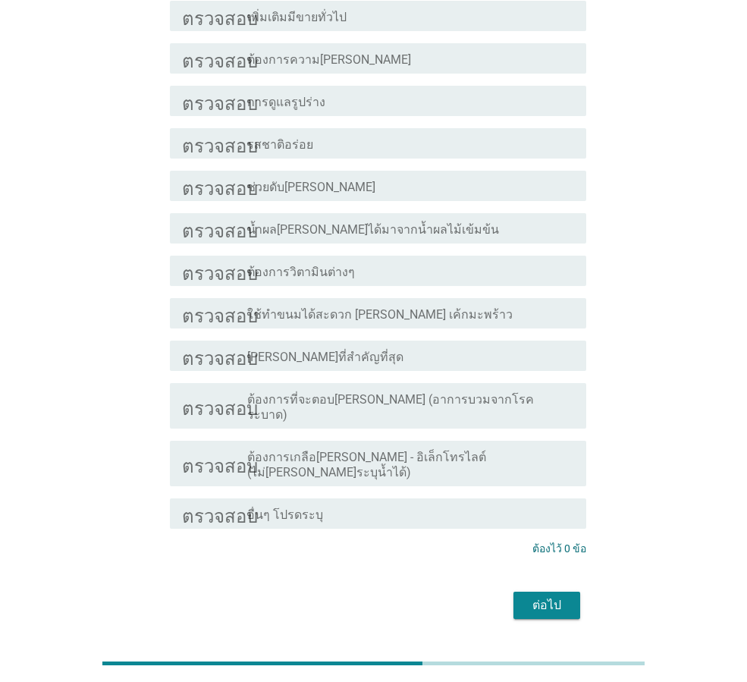
click at [537, 597] on font "ต่อไป" at bounding box center [546, 604] width 29 height 14
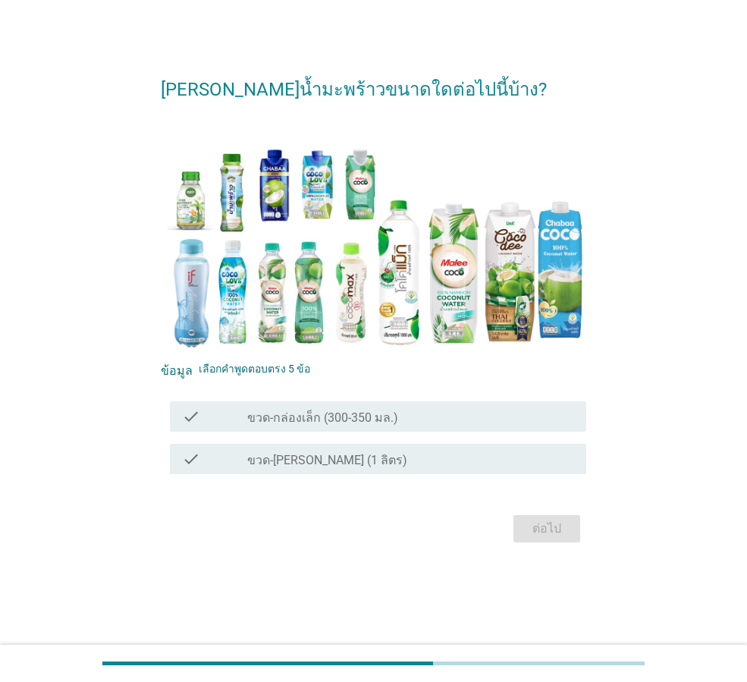
scroll to position [0, 0]
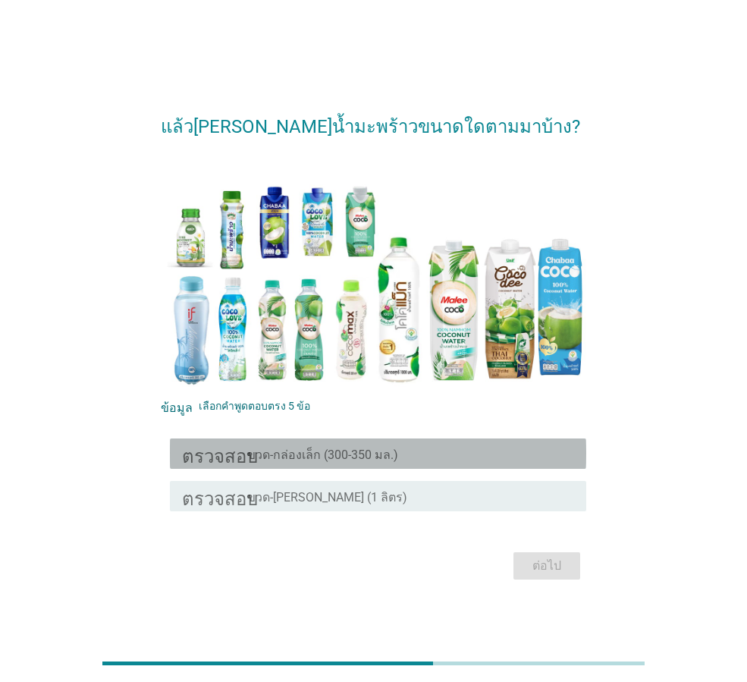
click at [423, 460] on div "โครงร่างกล่องกาเครื่องหมายว่าง ขวด-กล่องเล็ก (300-350 มล.)" at bounding box center [410, 453] width 327 height 18
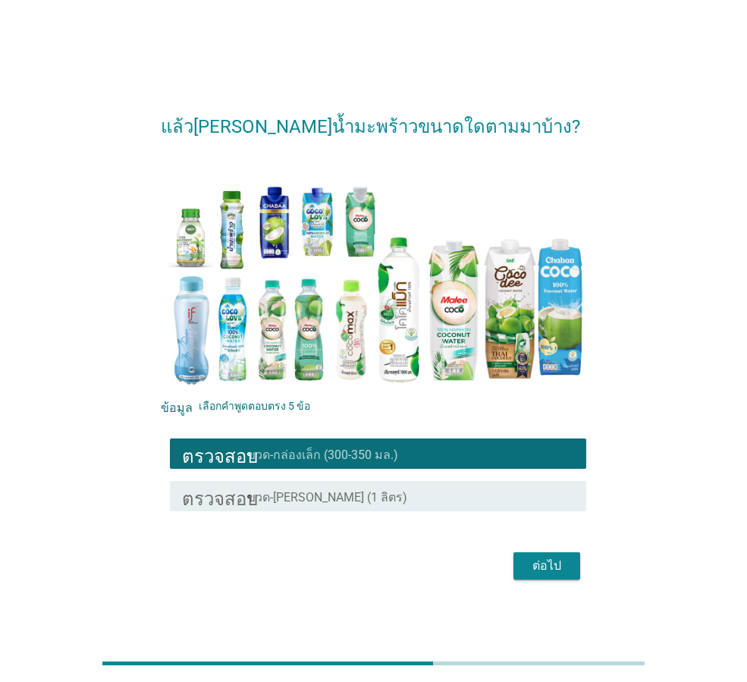
click at [420, 490] on div "โครงร่างกล่องกาเครื่องหมายว่าง ขวด-[PERSON_NAME] (1 ลิตร)" at bounding box center [410, 496] width 327 height 18
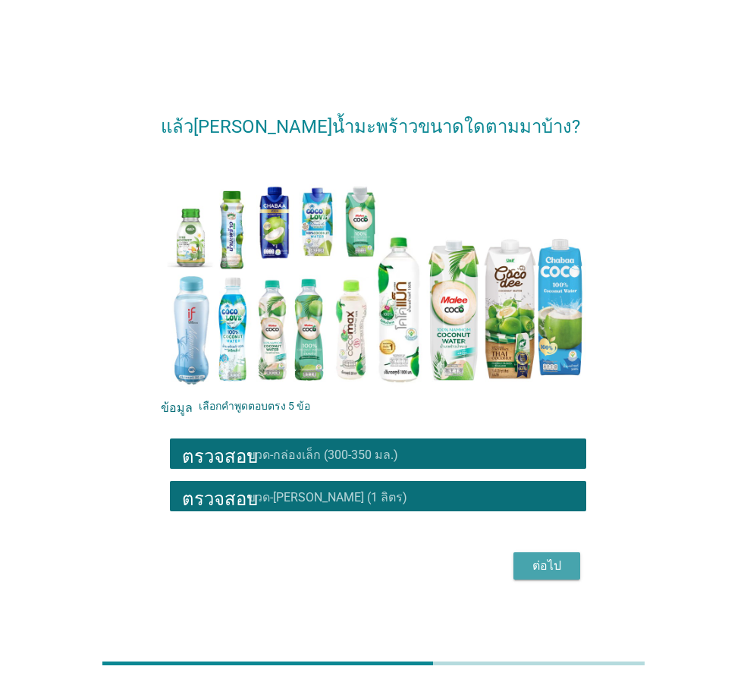
click at [543, 569] on font "ต่อไป" at bounding box center [546, 565] width 29 height 14
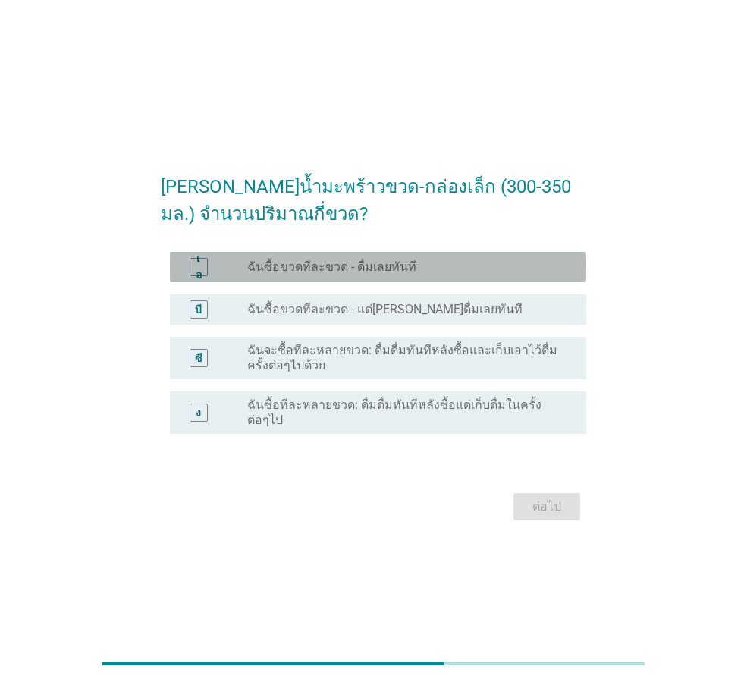
click at [475, 268] on div "ปุ่มวิทยุ[PERSON_NAME]เลือก ฉันซื้อขวดทีละขวด - ดื่มเลยทันที" at bounding box center [404, 266] width 315 height 15
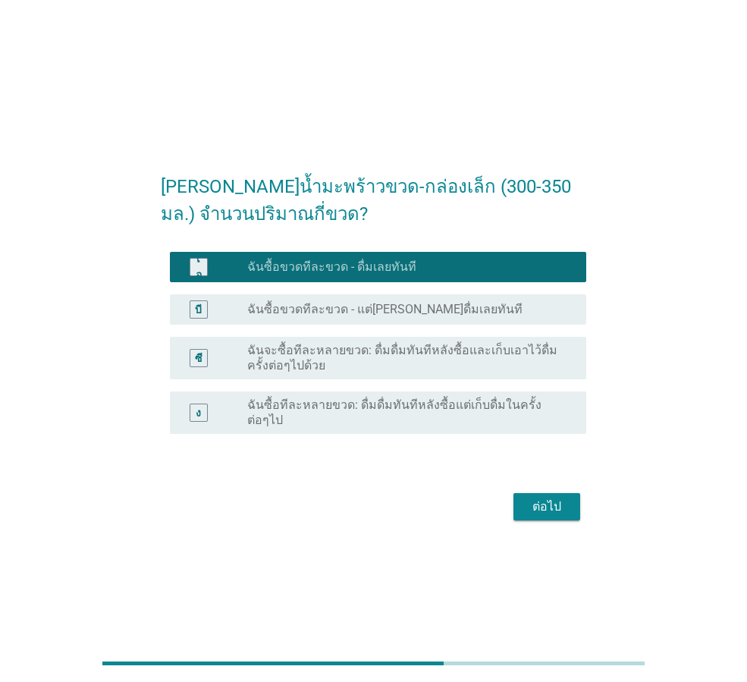
click at [484, 331] on div "บี ปุ่มวิทยุ[PERSON_NAME]เลือก ฉันซื้อขวดทีละขวด - แต่[PERSON_NAME]ดื่มเลยทันที" at bounding box center [373, 309] width 425 height 42
click at [566, 498] on div "ต่อไป" at bounding box center [546, 506] width 42 height 18
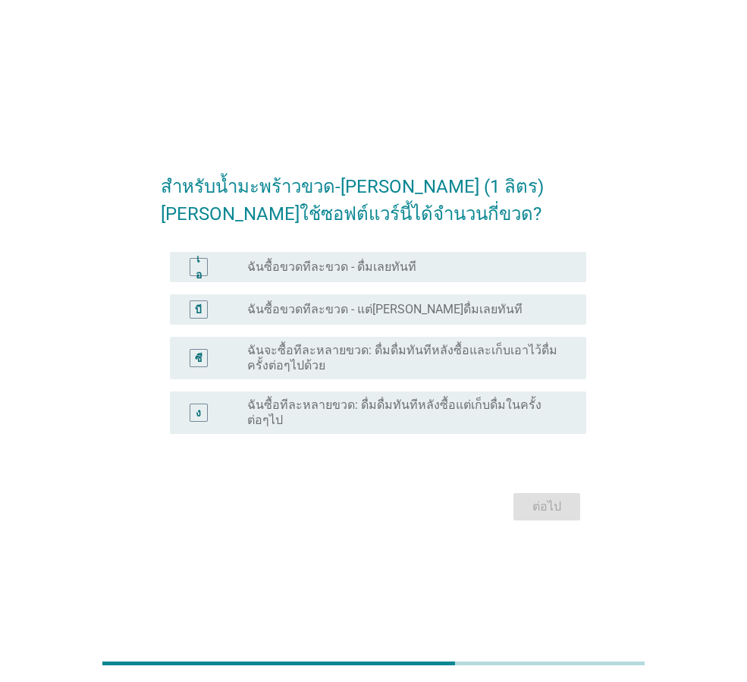
click at [474, 274] on div "ปุ่มวิทยุ[PERSON_NAME]เลือก ฉันซื้อขวดทีละขวด - ดื่มเลยทันที" at bounding box center [404, 266] width 315 height 15
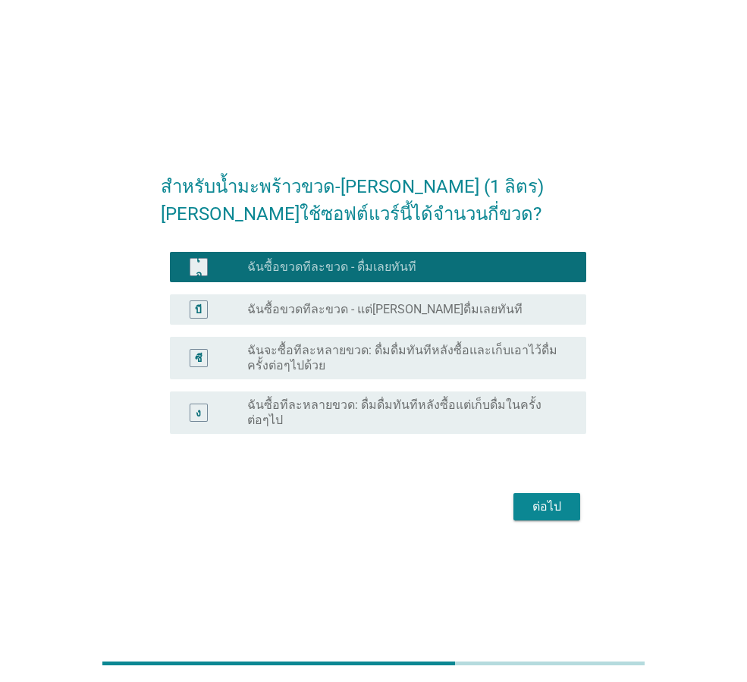
click at [475, 317] on div "ปุ่มวิทยุ[PERSON_NAME]เลือก ฉันซื้อขวดทีละขวด - แต่[PERSON_NAME]ดื่มเลยทันที" at bounding box center [404, 309] width 315 height 15
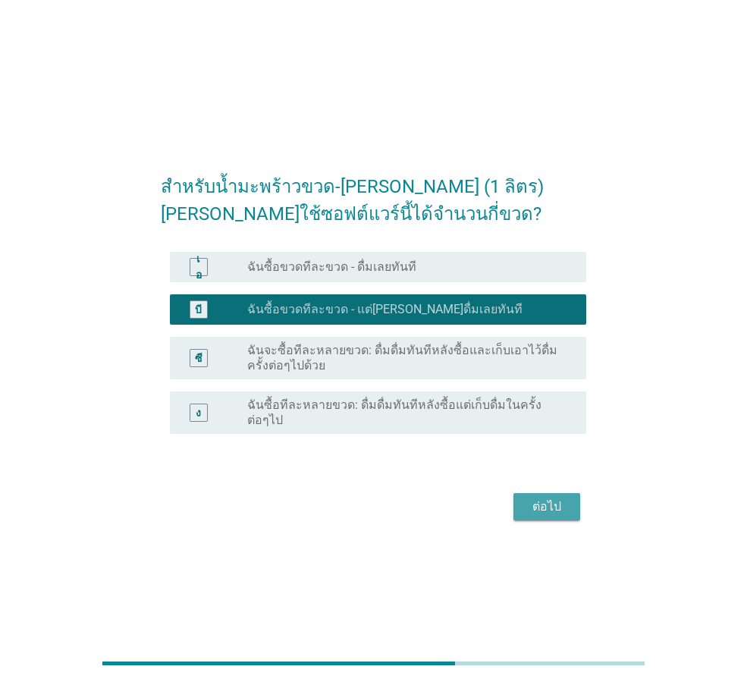
click at [552, 513] on button "ต่อไป" at bounding box center [546, 506] width 67 height 27
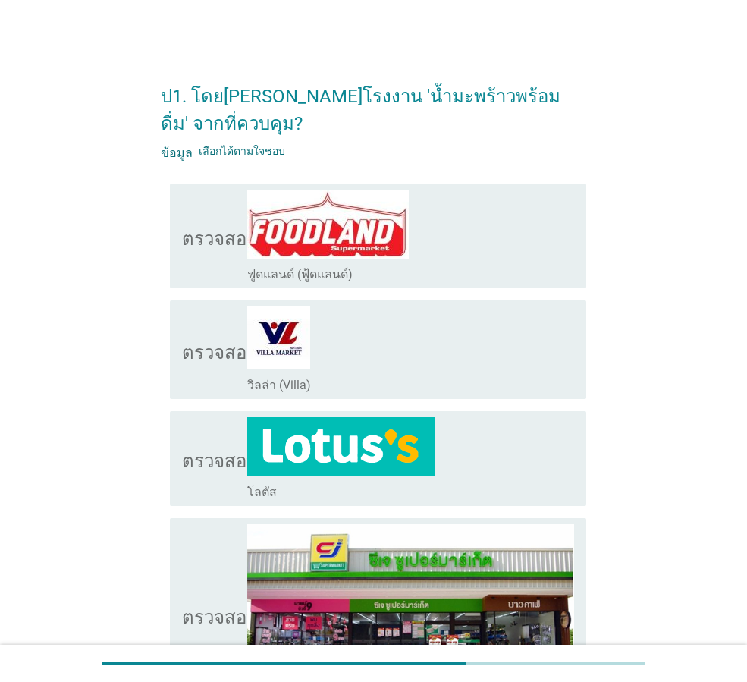
click at [471, 287] on div "ตรวจสอบ โครงร่างกล่องกาเครื่องหมายว่าง ฟูดแลนด์ (ฟู้ดแลนด์)" at bounding box center [378, 235] width 416 height 105
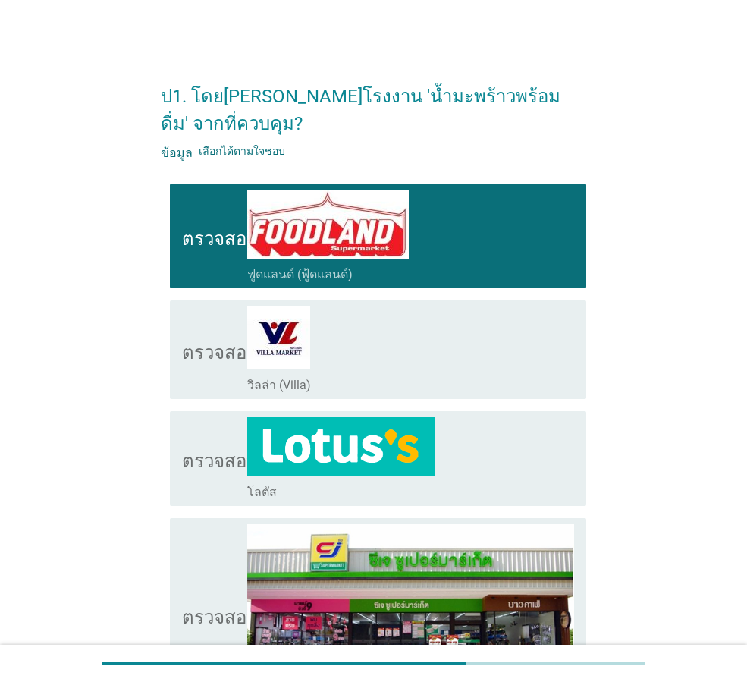
click at [462, 444] on div "โครงร่างกล่องกาเครื่องหมายว่าง โลตัส" at bounding box center [410, 458] width 327 height 83
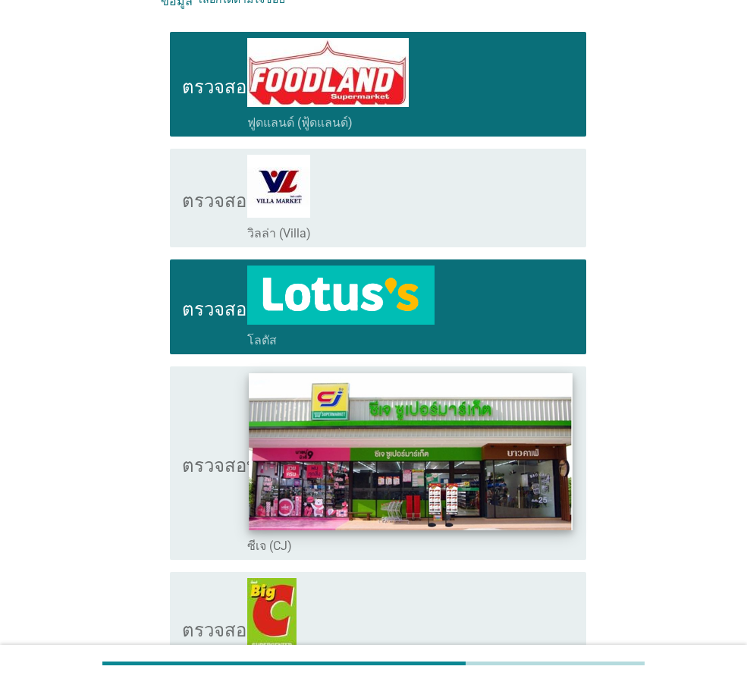
click at [466, 494] on img at bounding box center [410, 451] width 323 height 157
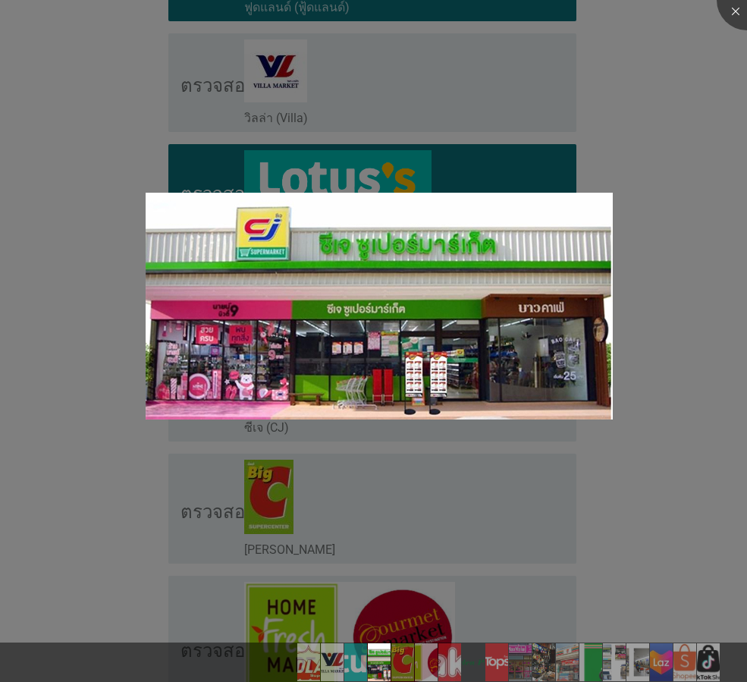
scroll to position [379, 0]
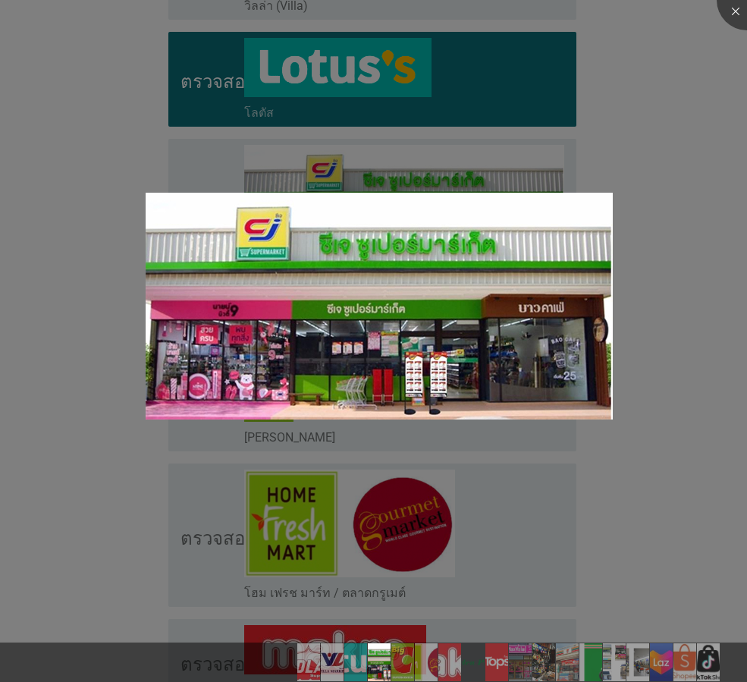
click at [644, 472] on div at bounding box center [373, 341] width 747 height 682
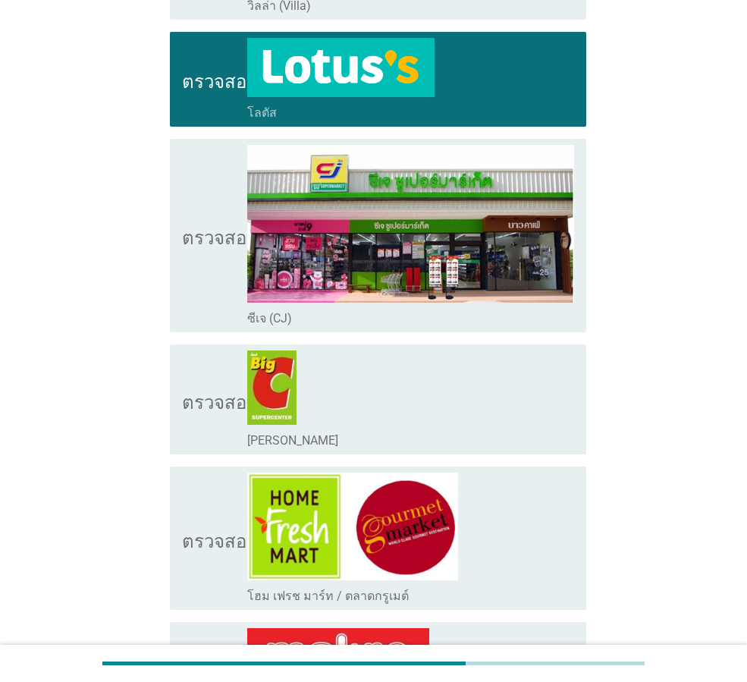
click at [187, 279] on icon "ตรวจสอบ" at bounding box center [220, 236] width 76 height 182
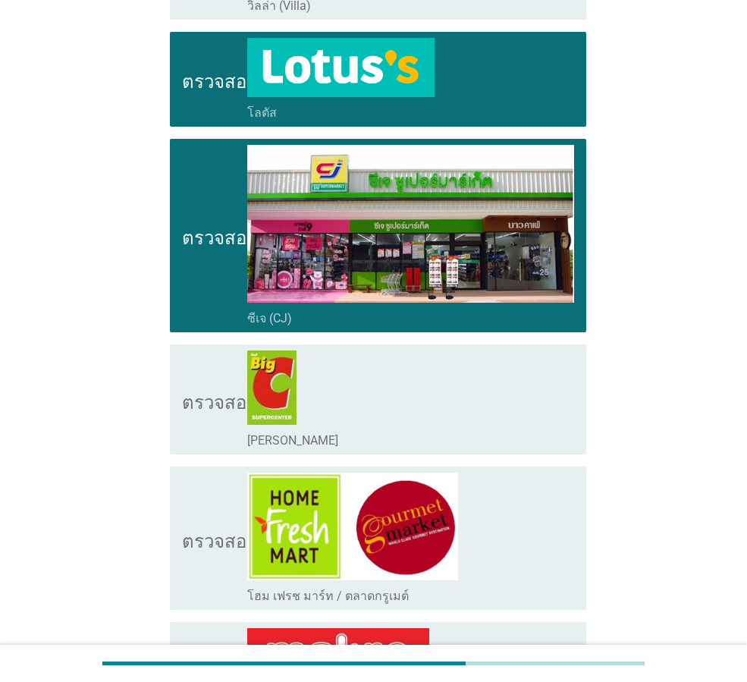
click at [193, 393] on font "ตรวจสอบ" at bounding box center [220, 399] width 76 height 18
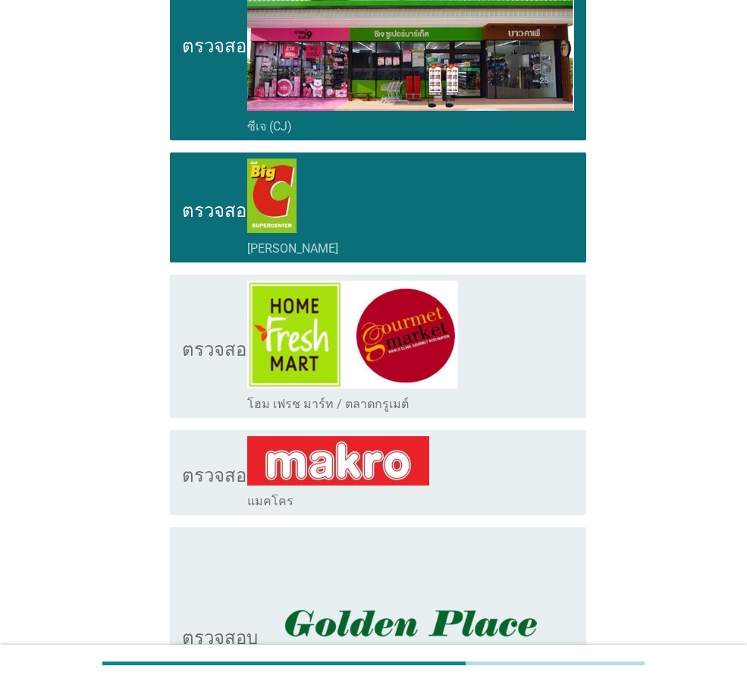
scroll to position [607, 0]
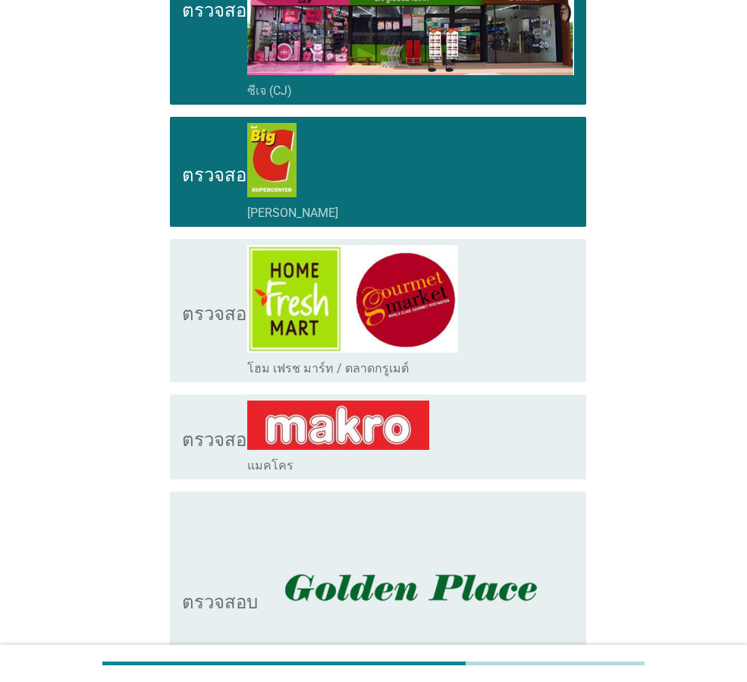
click at [219, 317] on font "ตรวจสอบ" at bounding box center [220, 311] width 76 height 18
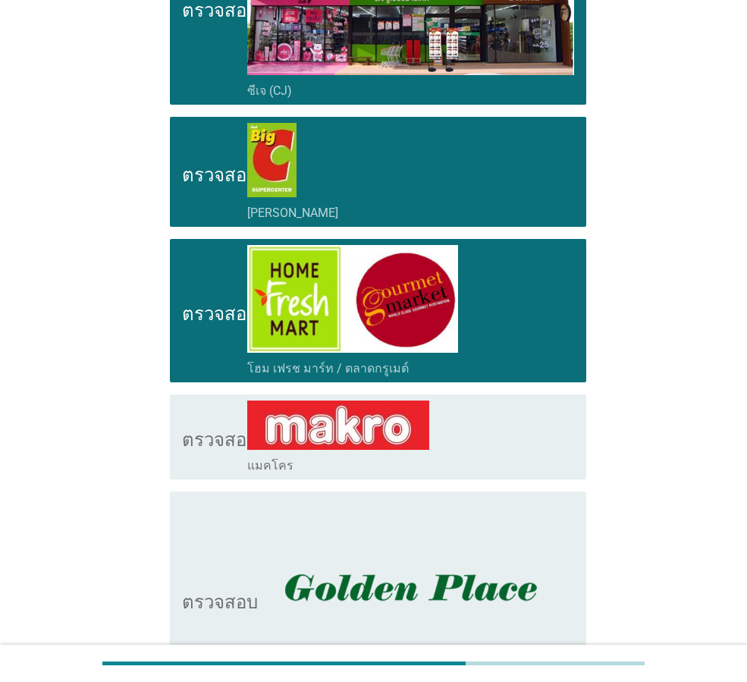
click at [192, 553] on icon "ตรวจสอบ" at bounding box center [220, 598] width 76 height 202
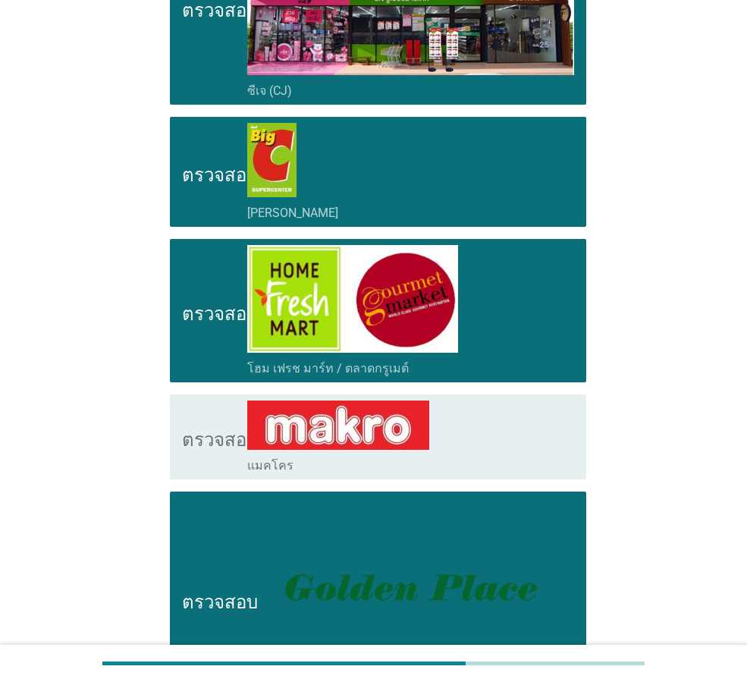
click at [202, 451] on icon "ตรวจสอบ" at bounding box center [220, 436] width 76 height 73
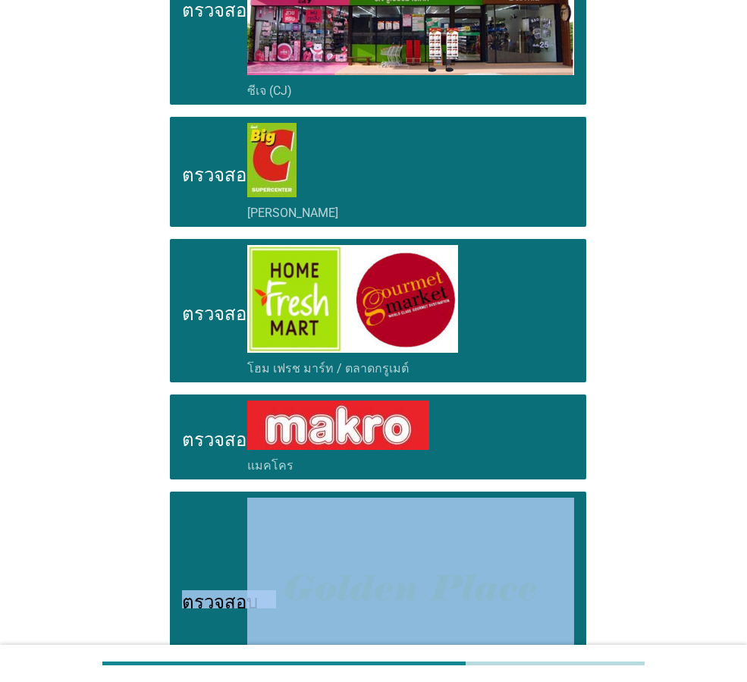
drag, startPoint x: 636, startPoint y: 448, endPoint x: 660, endPoint y: 481, distance: 41.2
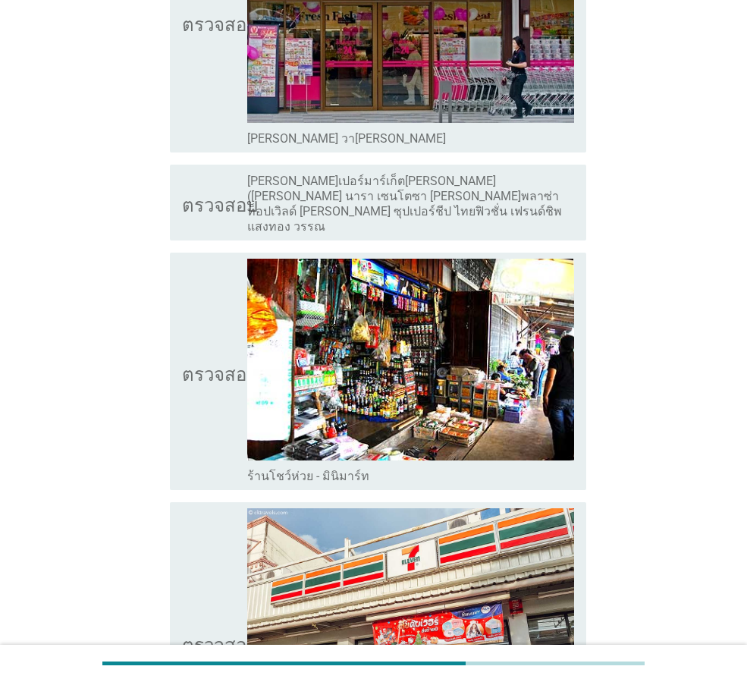
scroll to position [1538, 0]
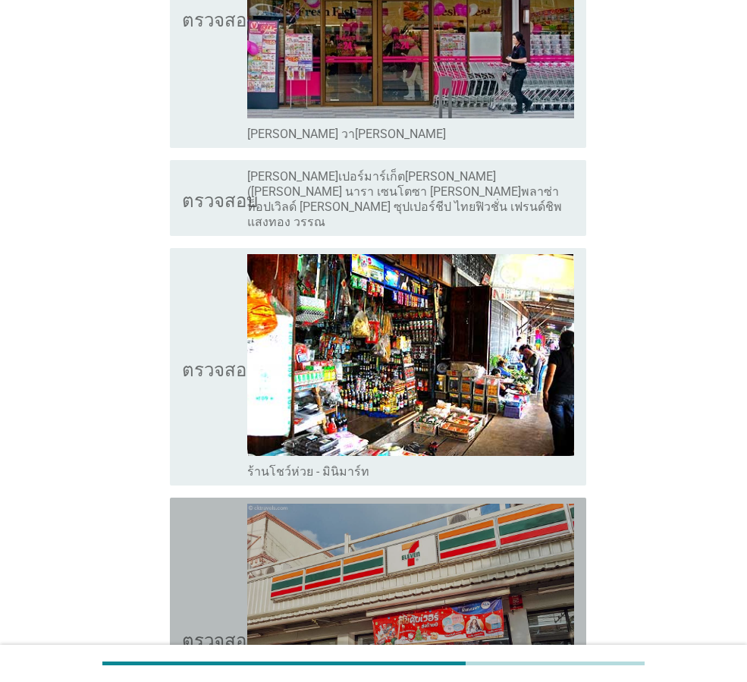
click at [188, 550] on icon "ตรวจสอบ" at bounding box center [220, 637] width 76 height 268
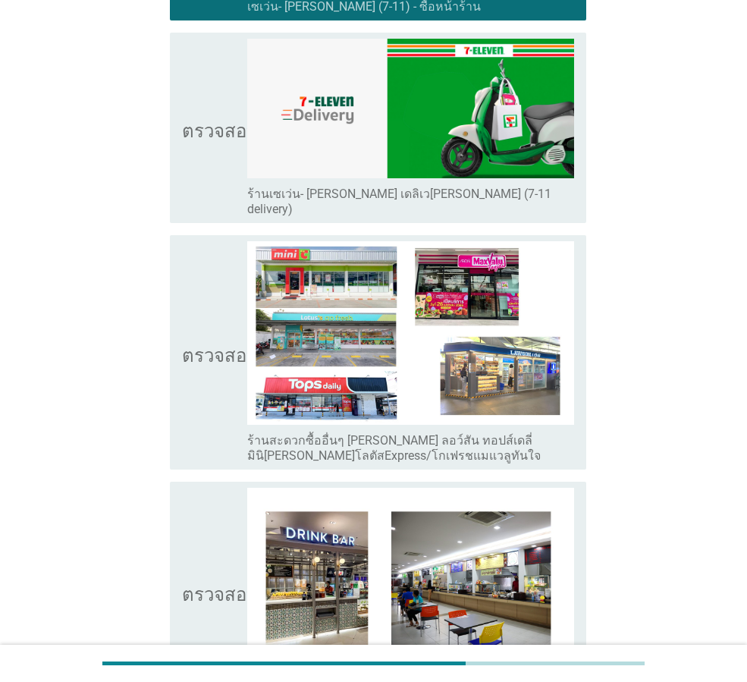
scroll to position [2320, 0]
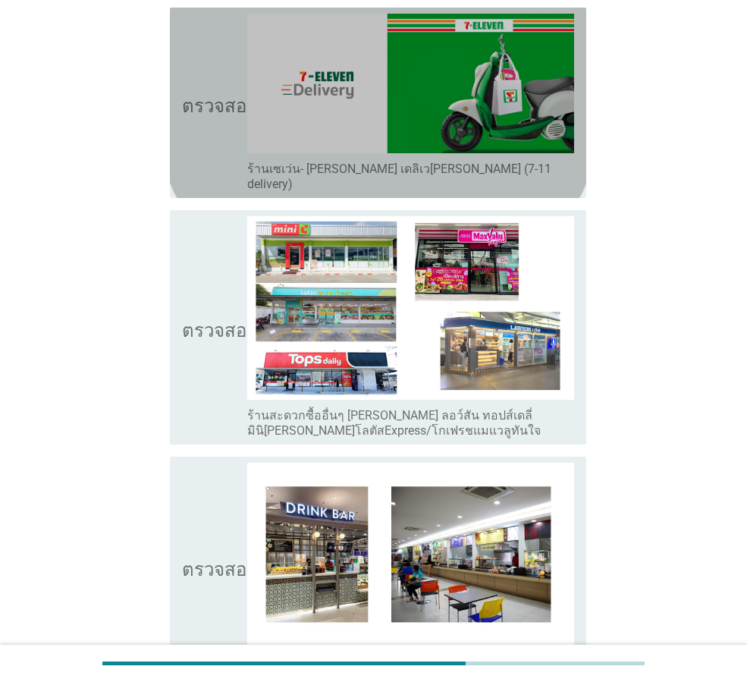
click at [194, 131] on icon "ตรวจสอบ" at bounding box center [220, 103] width 76 height 178
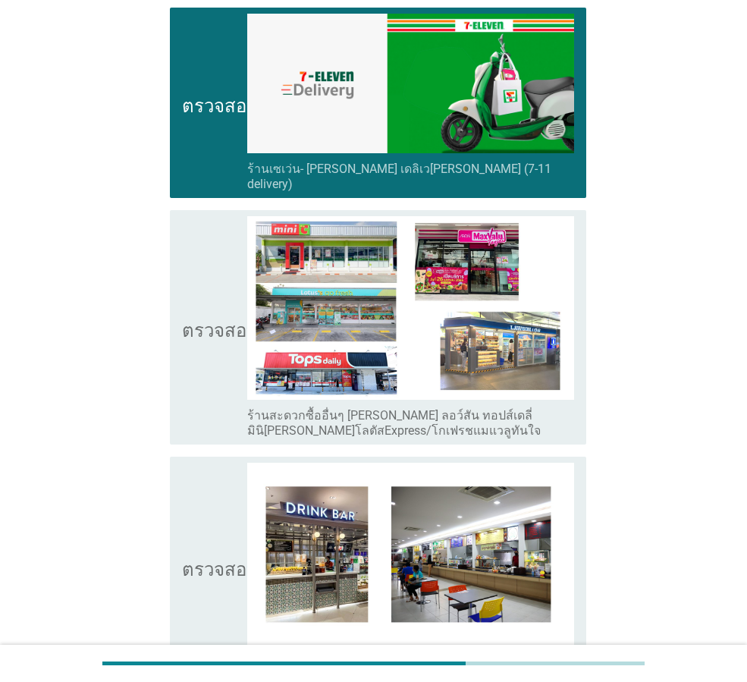
click at [196, 318] on font "ตรวจสอบ" at bounding box center [220, 327] width 76 height 18
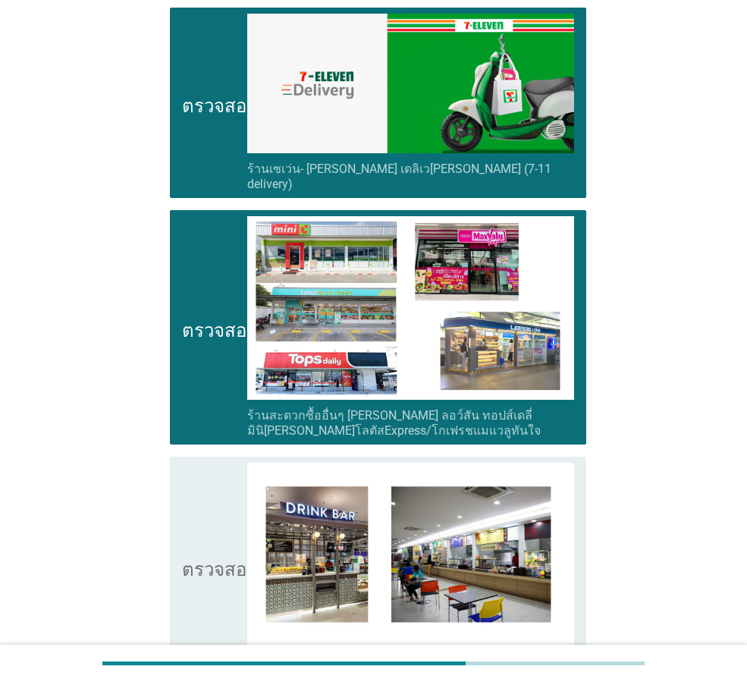
click at [195, 490] on icon "ตรวจสอบ" at bounding box center [220, 565] width 76 height 207
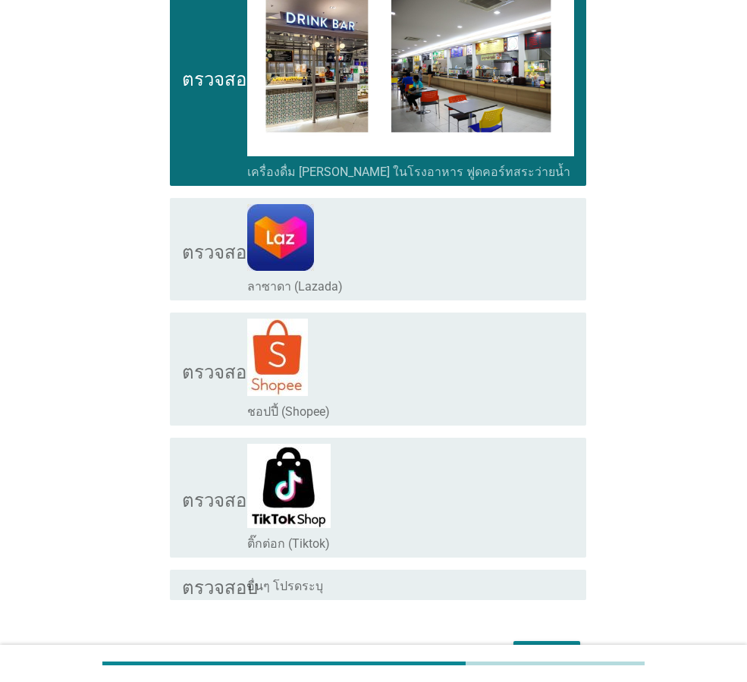
scroll to position [2875, 0]
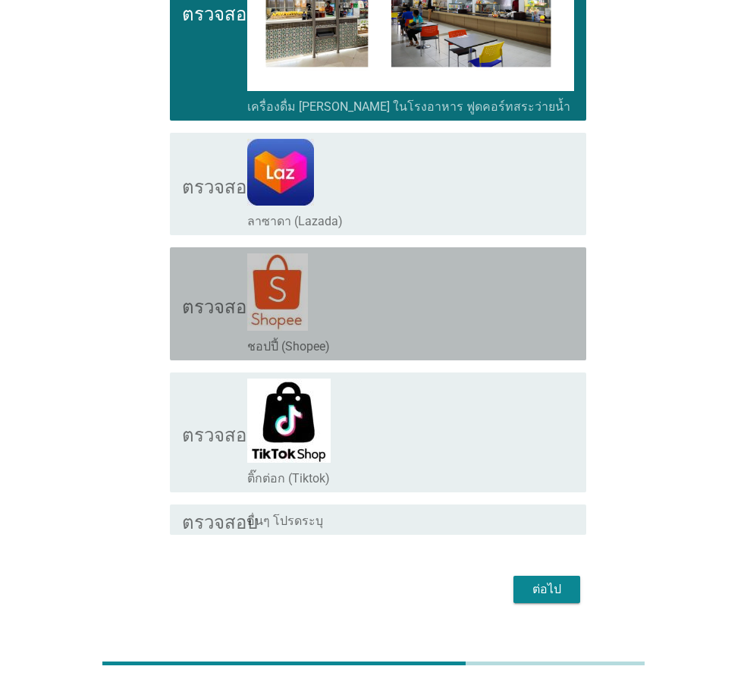
click at [196, 294] on icon "ตรวจสอบ" at bounding box center [220, 303] width 76 height 101
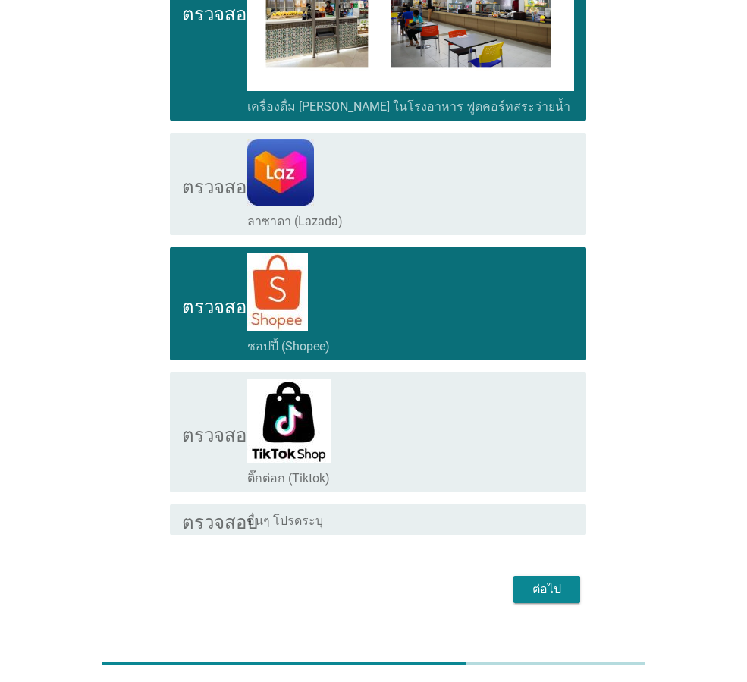
click at [189, 378] on icon "ตรวจสอบ" at bounding box center [220, 432] width 76 height 108
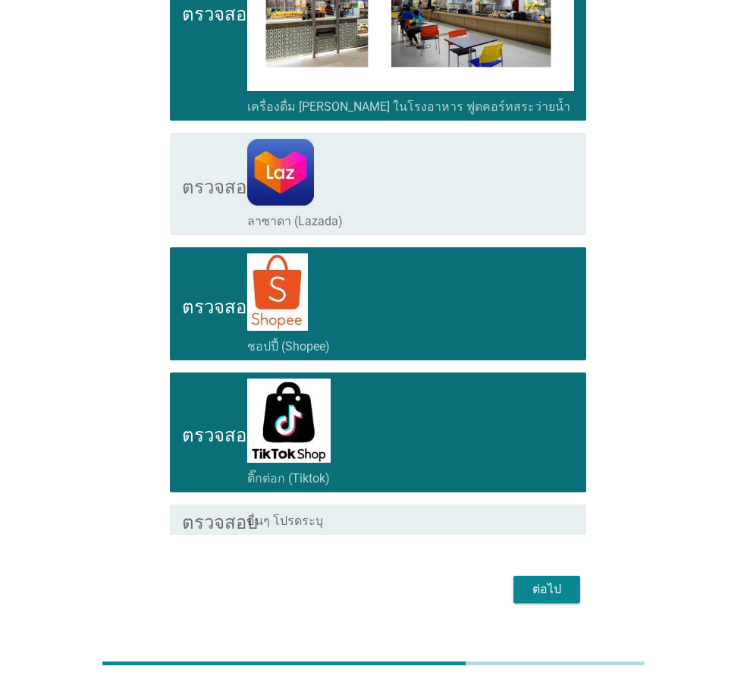
click at [533, 582] on font "ต่อไป" at bounding box center [546, 589] width 29 height 14
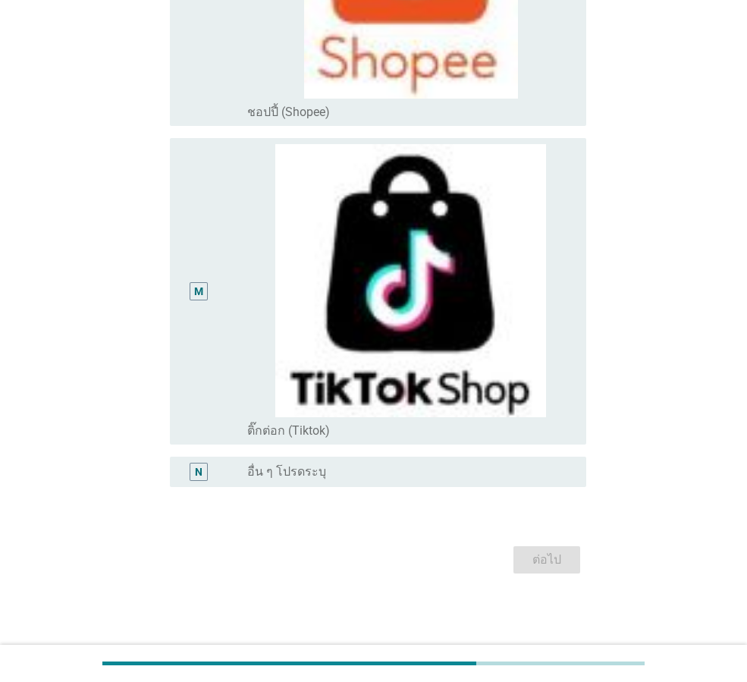
scroll to position [0, 0]
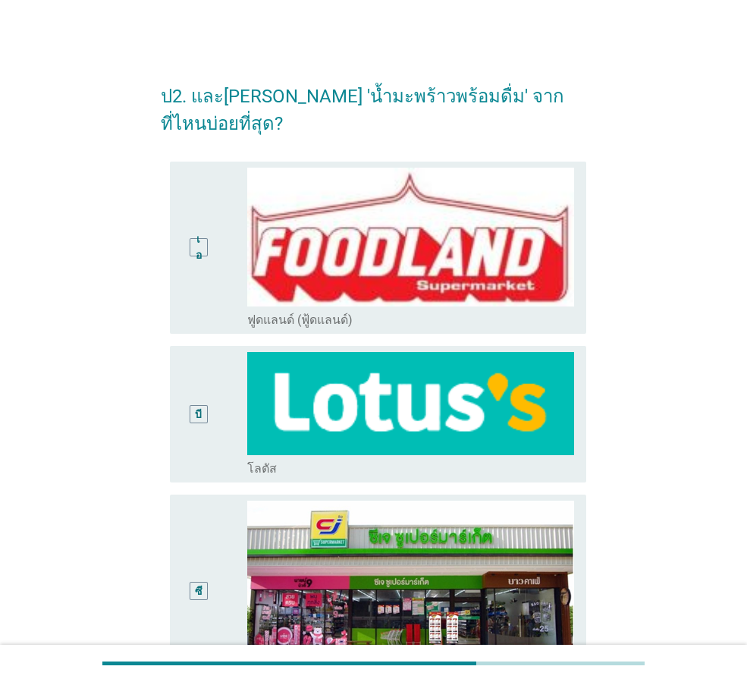
click at [208, 408] on div "บี" at bounding box center [198, 414] width 33 height 124
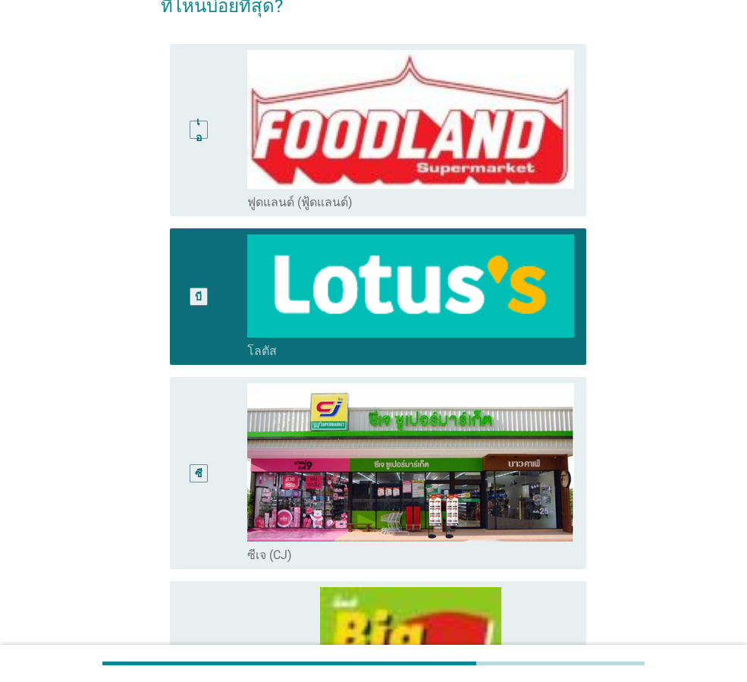
scroll to position [455, 0]
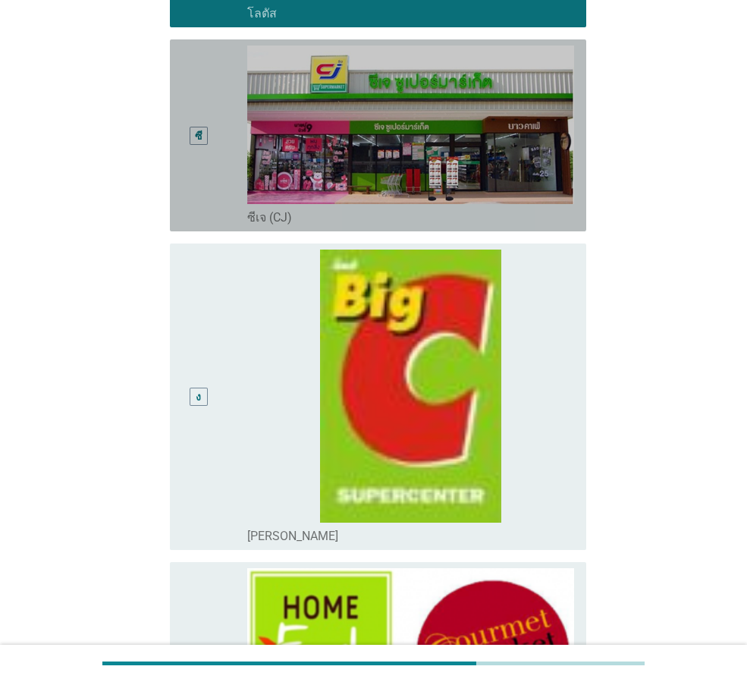
click at [199, 155] on div "ซี" at bounding box center [198, 135] width 33 height 180
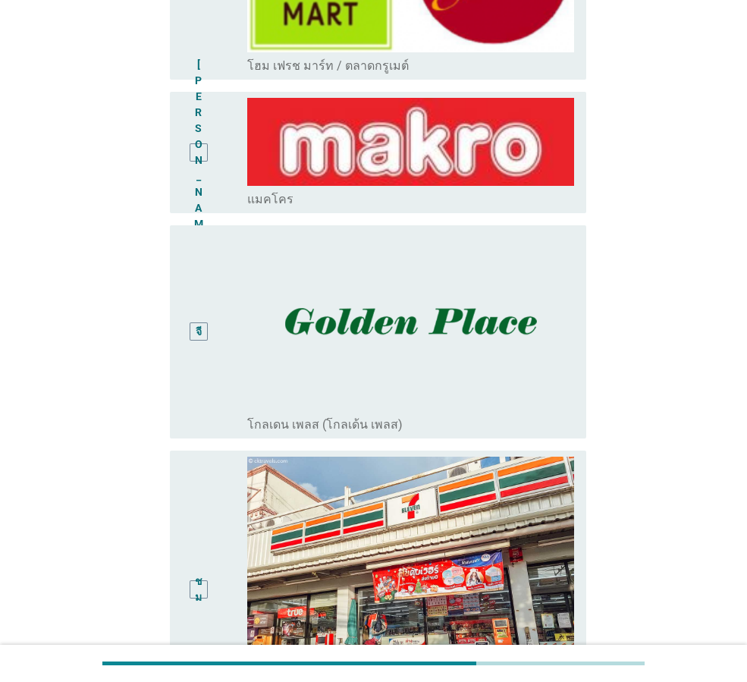
scroll to position [1289, 0]
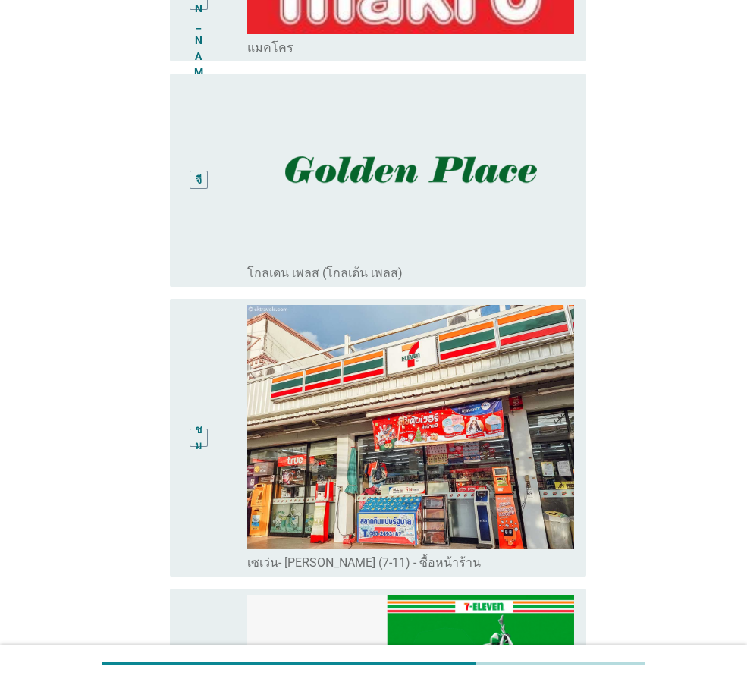
click at [182, 372] on div "ชม" at bounding box center [198, 438] width 33 height 266
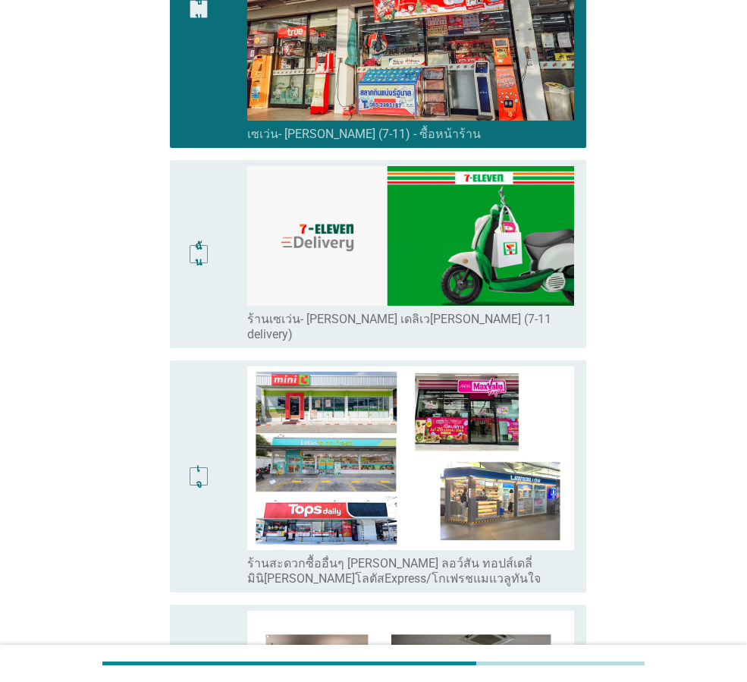
scroll to position [1744, 0]
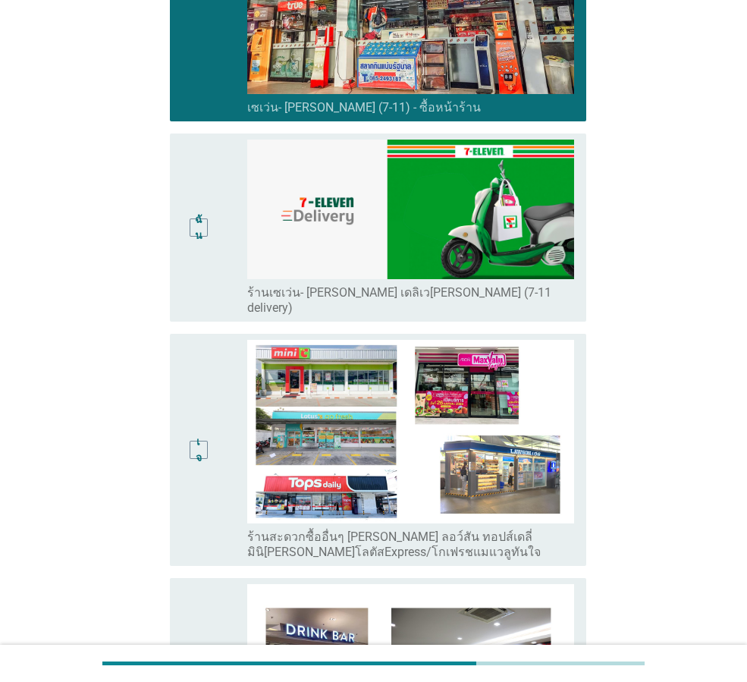
click at [193, 247] on div "ฉัน" at bounding box center [198, 228] width 33 height 176
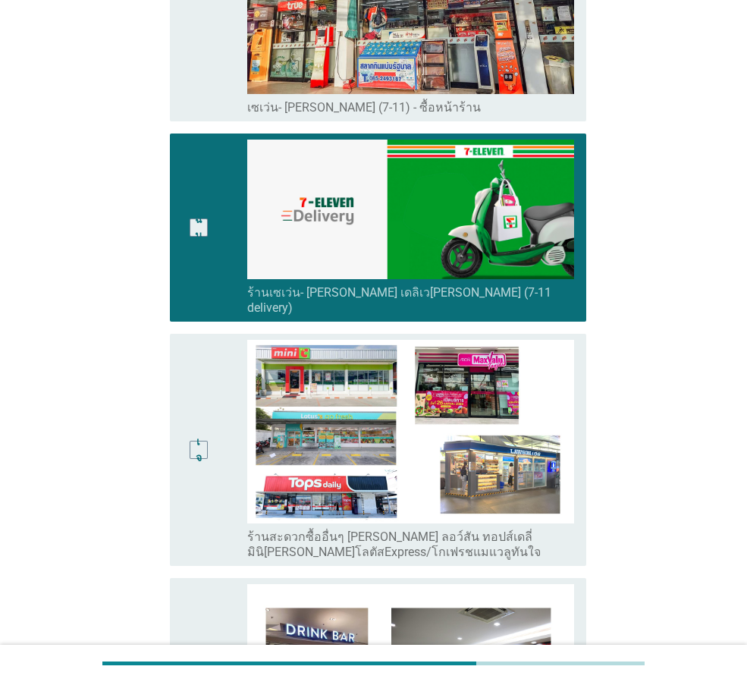
click at [204, 439] on div "เจ" at bounding box center [198, 450] width 33 height 220
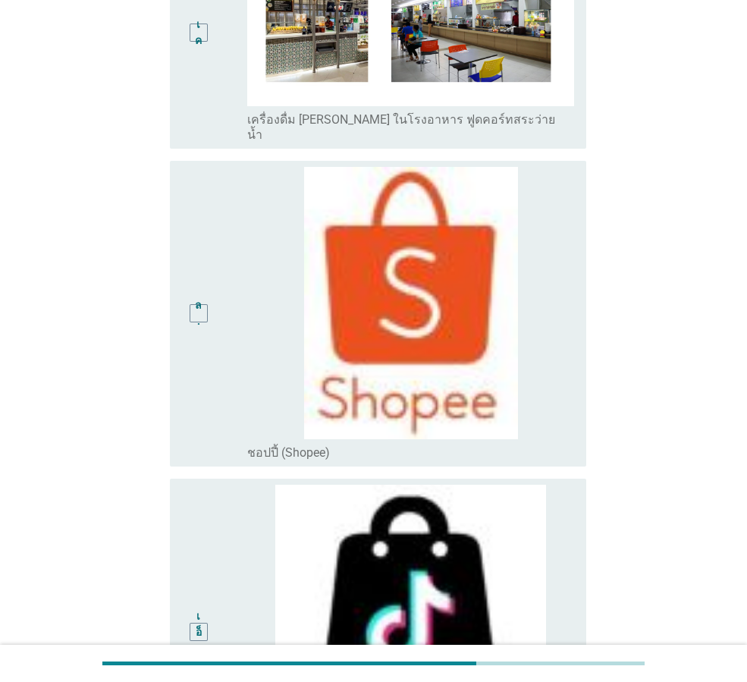
scroll to position [2689, 0]
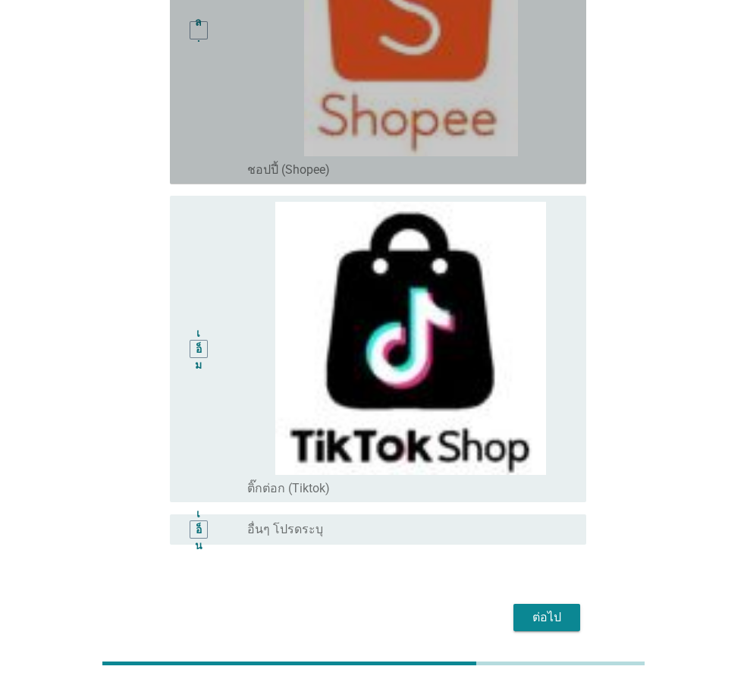
click at [214, 102] on div "ล." at bounding box center [198, 31] width 33 height 294
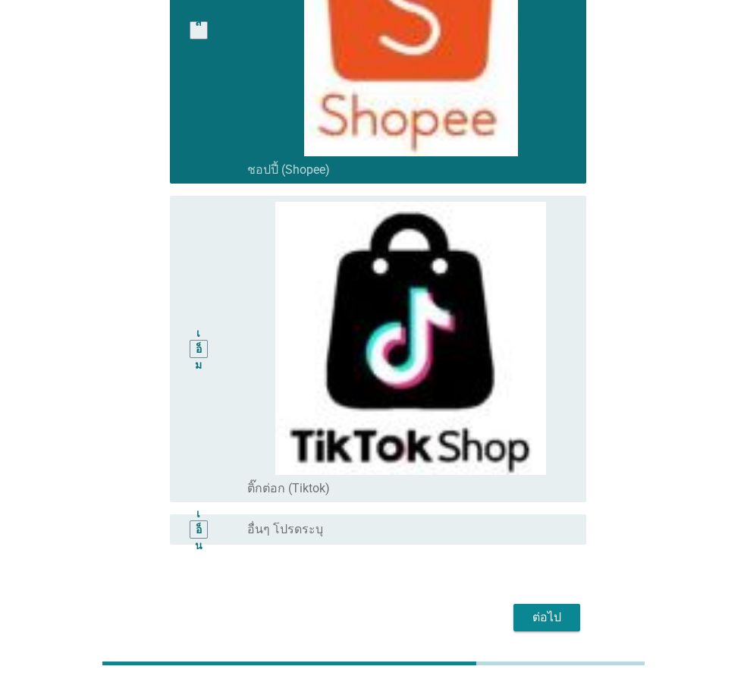
click at [554, 610] on font "ต่อไป" at bounding box center [546, 617] width 29 height 14
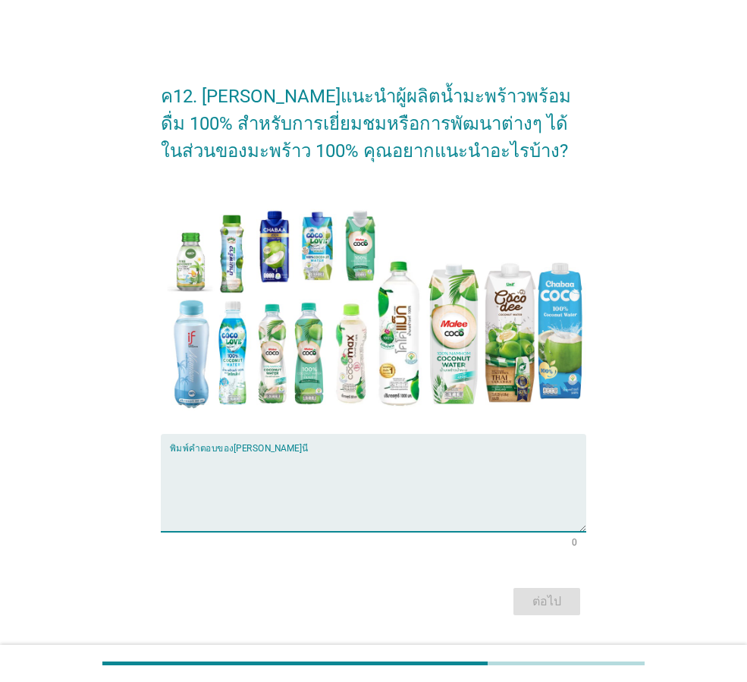
click at [360, 472] on textarea "พิมพ์คำตอบของคุณที่นี่" at bounding box center [378, 492] width 416 height 80
type textarea "i"
type textarea "[PERSON_NAME]อร่อย หอม หวาน"
click at [528, 594] on div "ต่อไป" at bounding box center [546, 601] width 42 height 18
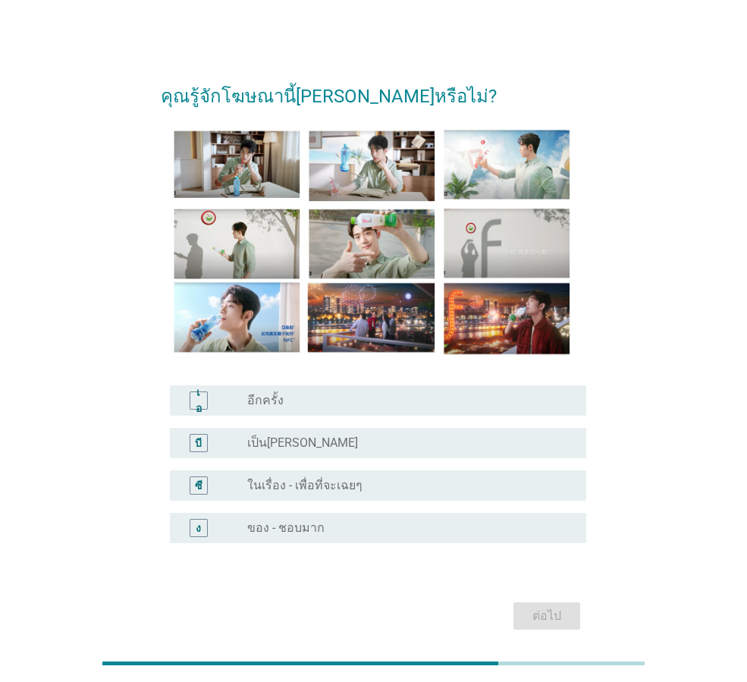
click at [371, 450] on div "ปุ่มวิทยุ[PERSON_NAME]เลือก เป็น[PERSON_NAME]" at bounding box center [404, 442] width 315 height 15
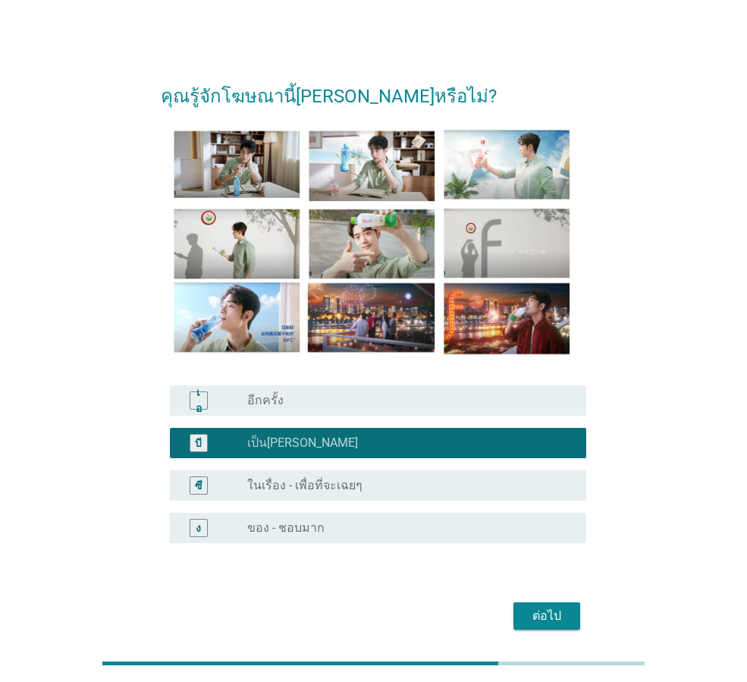
click at [358, 533] on div "ปุ่มวิทยุ[PERSON_NAME]เลือก ของ - ชอบมาก" at bounding box center [404, 527] width 315 height 15
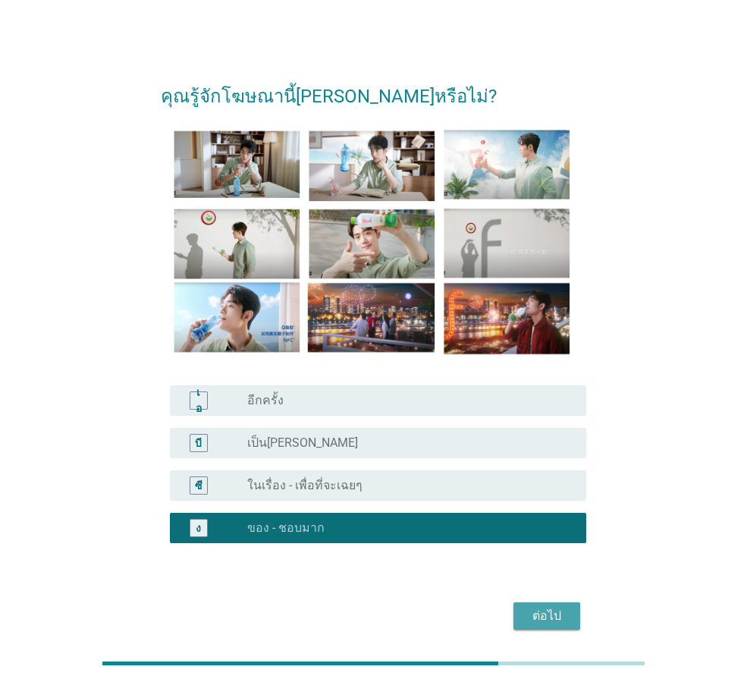
click at [528, 619] on div "ต่อไป" at bounding box center [546, 616] width 42 height 18
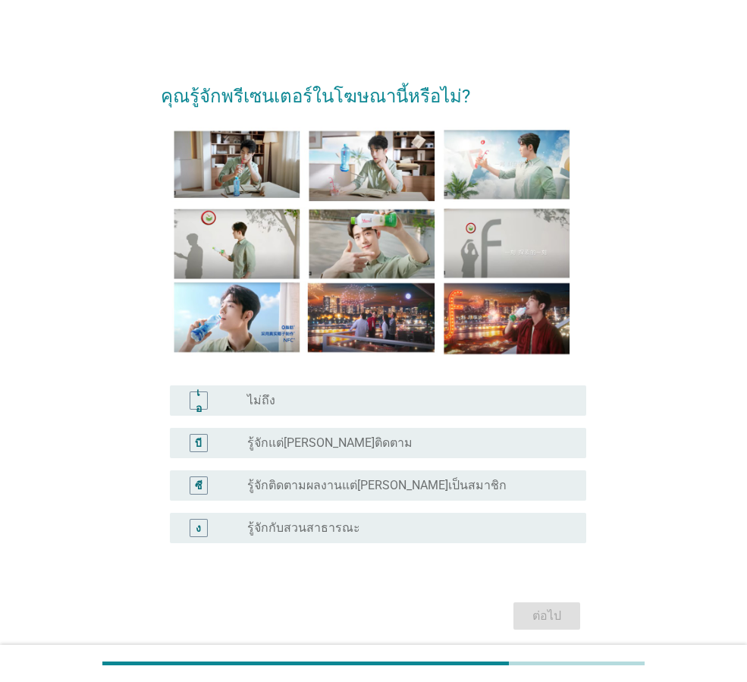
click at [393, 538] on div "ง ปุ่มวิทยุ[PERSON_NAME]เลือก รู้จักกับสวนสาธารณะ" at bounding box center [378, 528] width 416 height 30
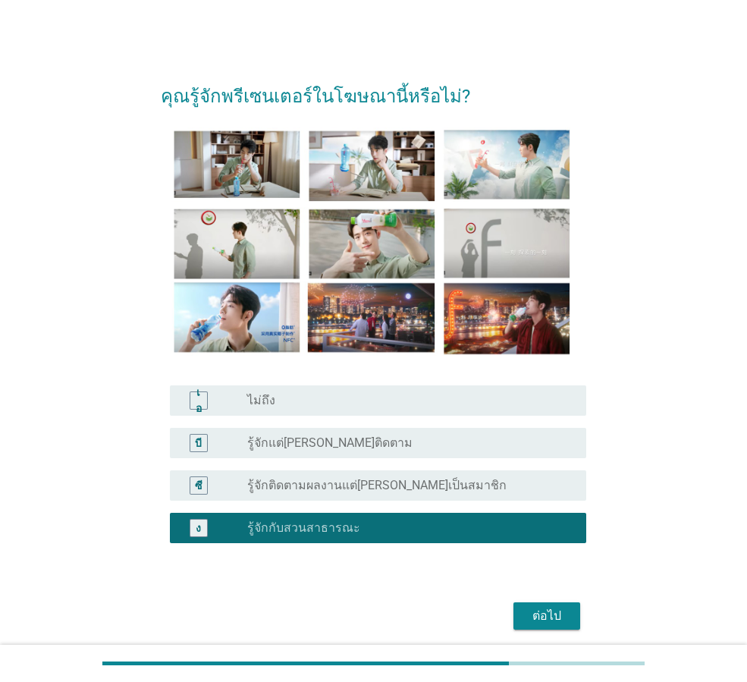
click at [524, 613] on button "ต่อไป" at bounding box center [546, 615] width 67 height 27
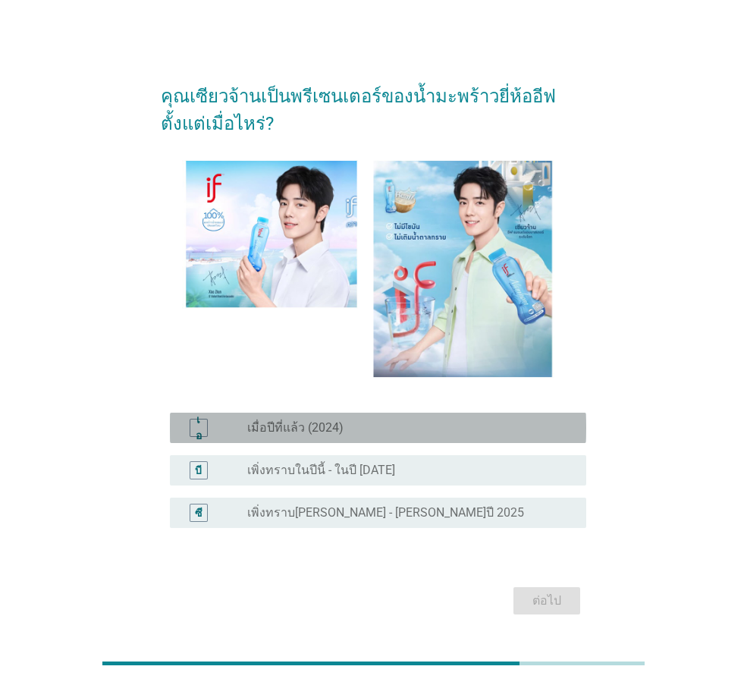
click at [387, 431] on div "ปุ่มวิทยุ[PERSON_NAME]เลือก เมื่อปีที่แล้ว (2024)" at bounding box center [404, 427] width 315 height 15
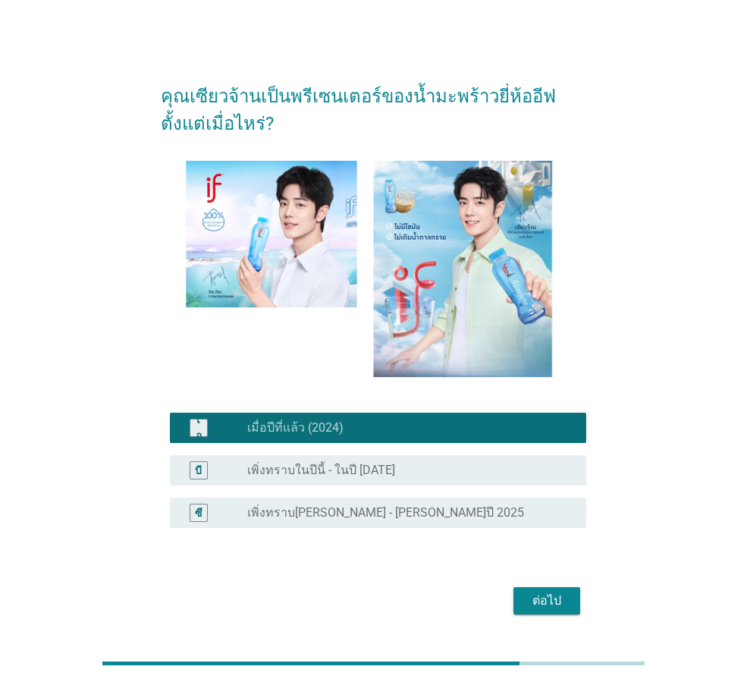
click at [445, 475] on div "ปุ่มวิทยุ[PERSON_NAME]เลือก เพิ่งทราบในปีนี้ - ในปี [DATE]" at bounding box center [404, 469] width 315 height 15
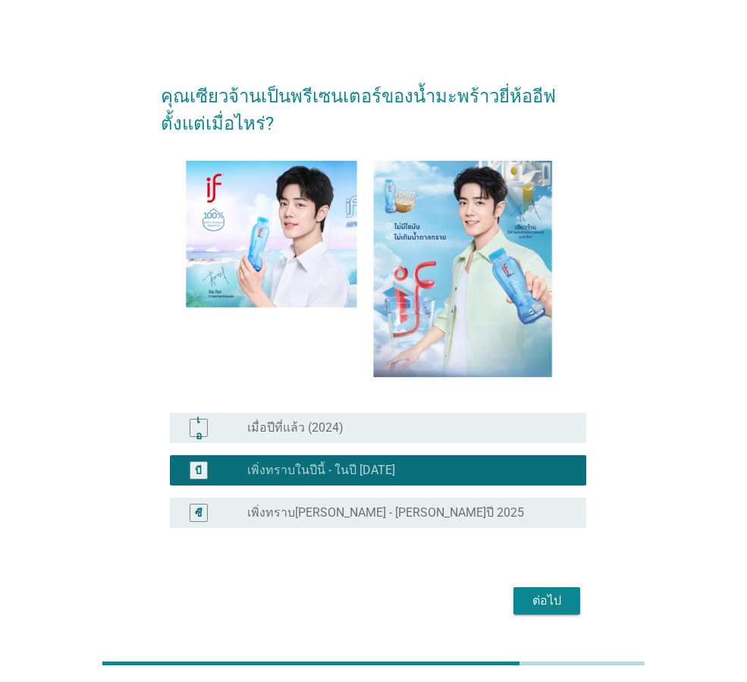
click at [535, 604] on font "ต่อไป" at bounding box center [546, 600] width 29 height 14
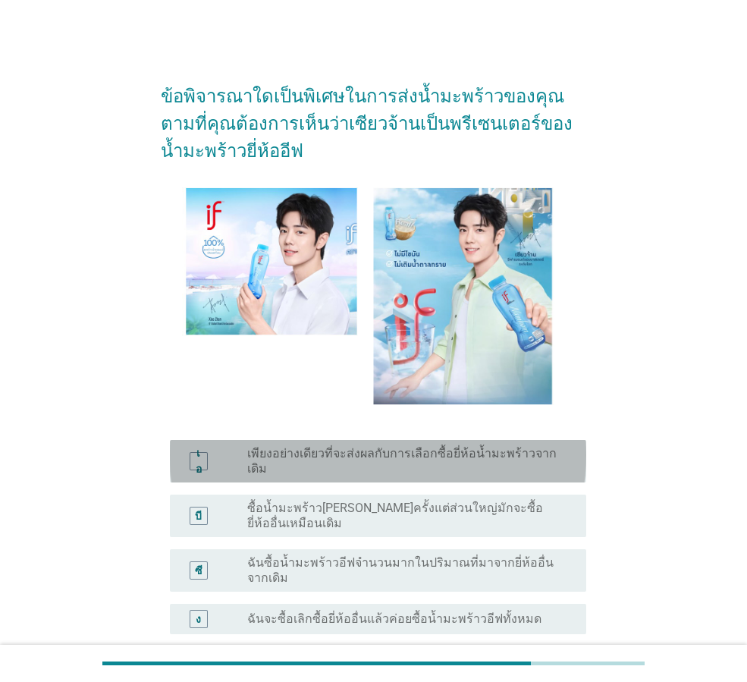
click at [449, 460] on font "เพียงอย่างเดียวที่จะส่งผลกับการเลือกซื้อยี่ห้อน้ำมะพร้าวจากเดิม" at bounding box center [401, 461] width 309 height 30
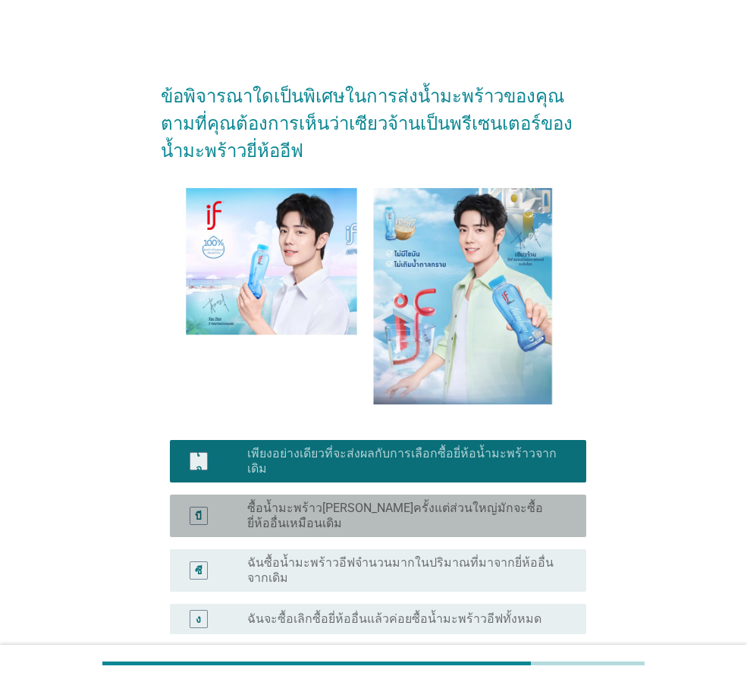
click at [447, 500] on font "ซื้อน้ำมะพร้าว[PERSON_NAME]ครั้งแต่ส่วนใหญ่มักจะซื้อยี่ห้ออื่นเหมือนเดิม" at bounding box center [395, 515] width 296 height 30
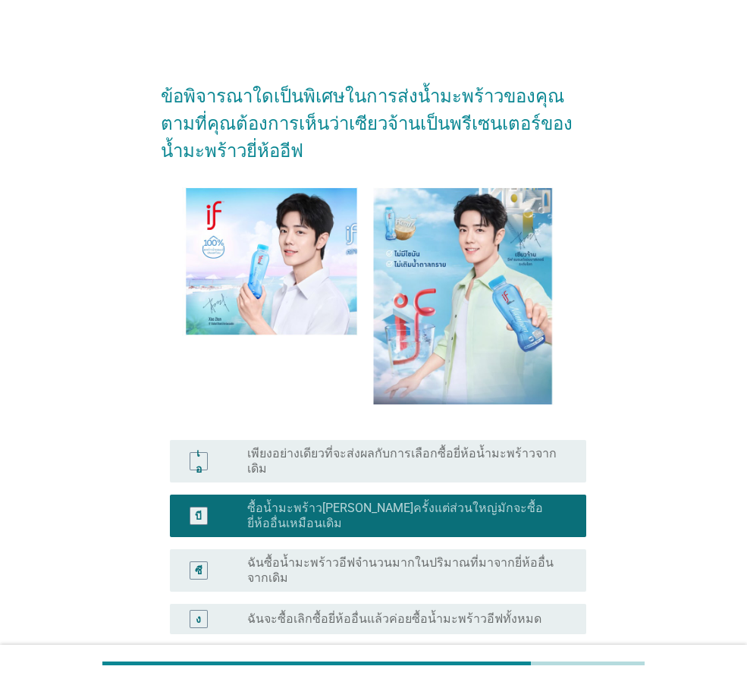
click at [479, 457] on font "เพียงอย่างเดียวที่จะส่งผลกับการเลือกซื้อยี่ห้อน้ำมะพร้าวจากเดิม" at bounding box center [401, 461] width 309 height 30
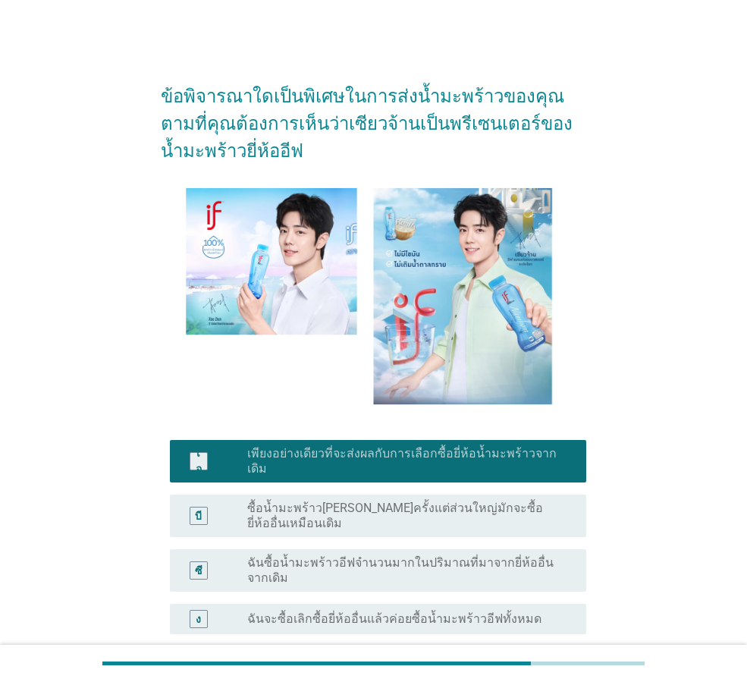
scroll to position [135, 0]
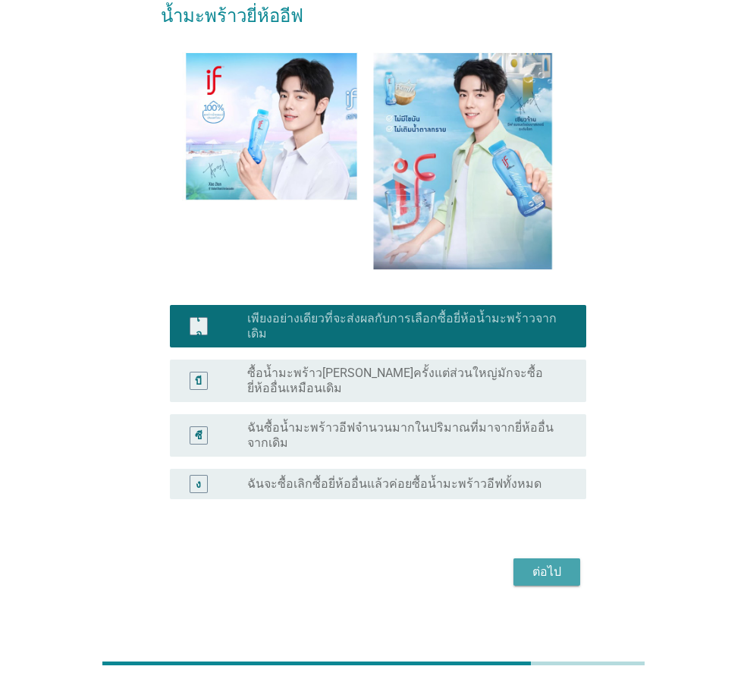
click at [550, 564] on font "ต่อไป" at bounding box center [546, 571] width 29 height 14
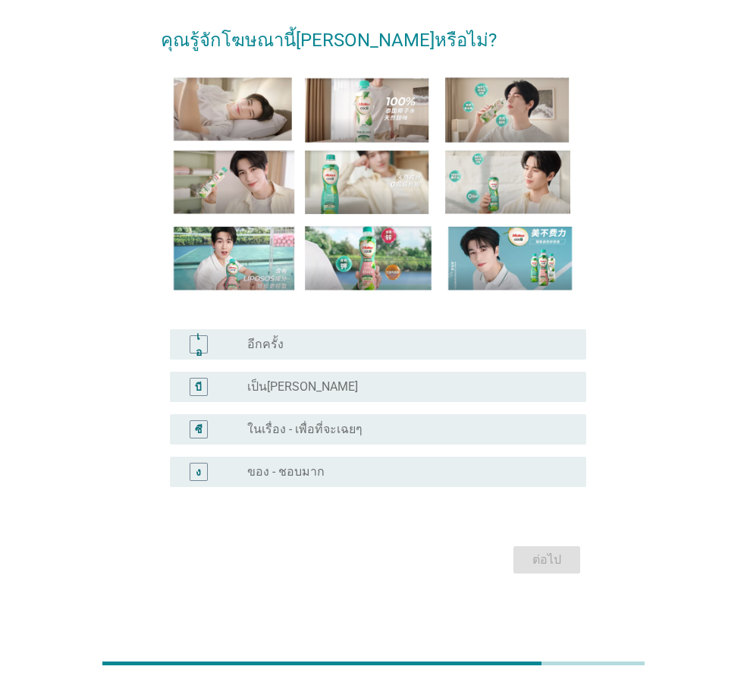
scroll to position [0, 0]
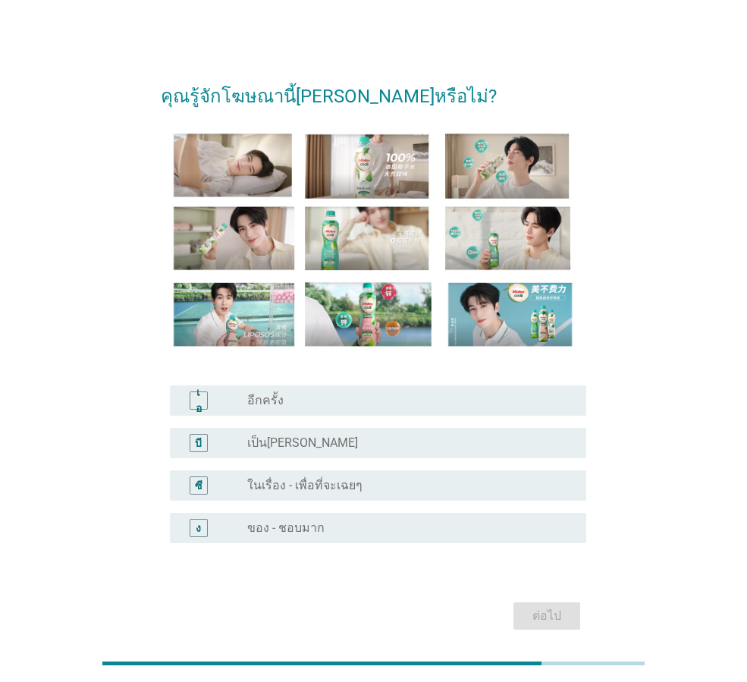
click at [360, 520] on div "ปุ่มวิทยุ[PERSON_NAME]เลือก ของ - ชอบมาก" at bounding box center [404, 527] width 315 height 15
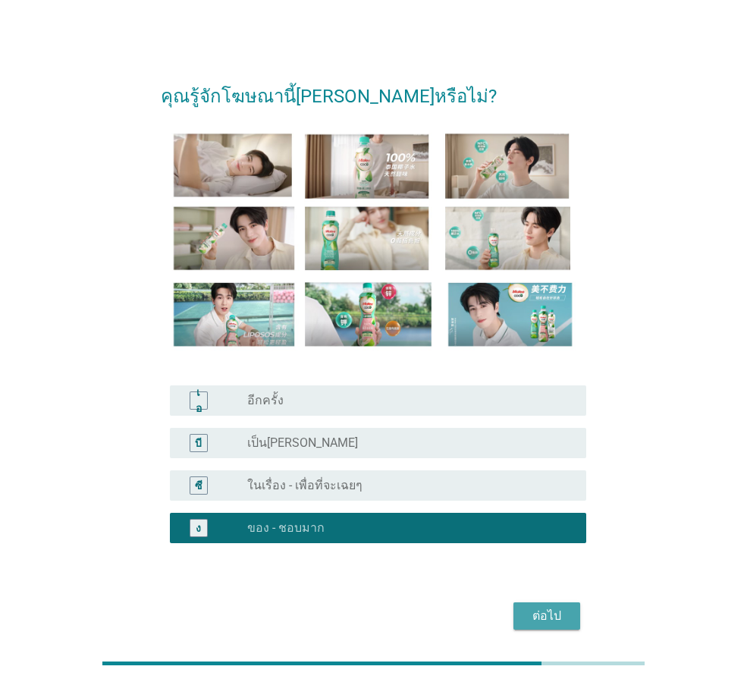
click at [532, 613] on font "ต่อไป" at bounding box center [546, 615] width 29 height 14
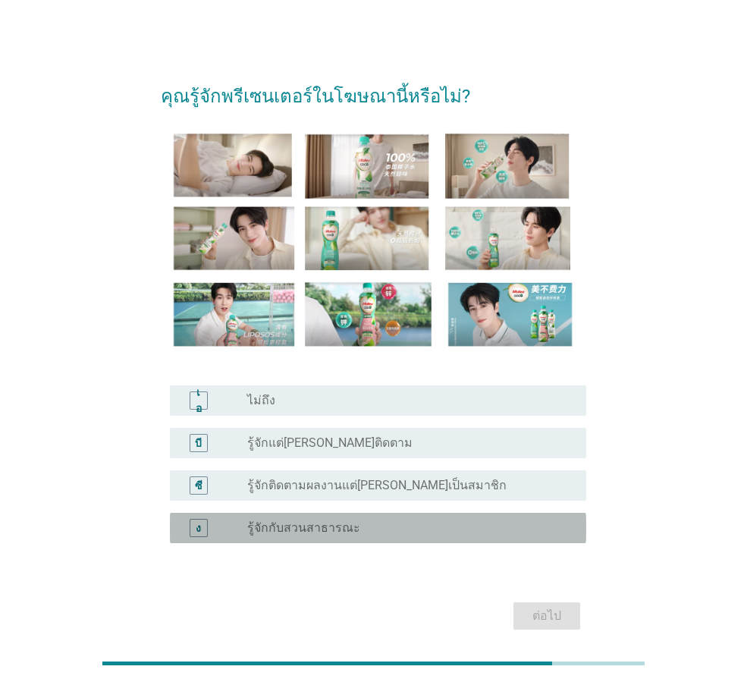
click at [381, 525] on div "ปุ่มวิทยุ[PERSON_NAME]เลือก รู้จักกับสวนสาธารณะ" at bounding box center [404, 527] width 315 height 15
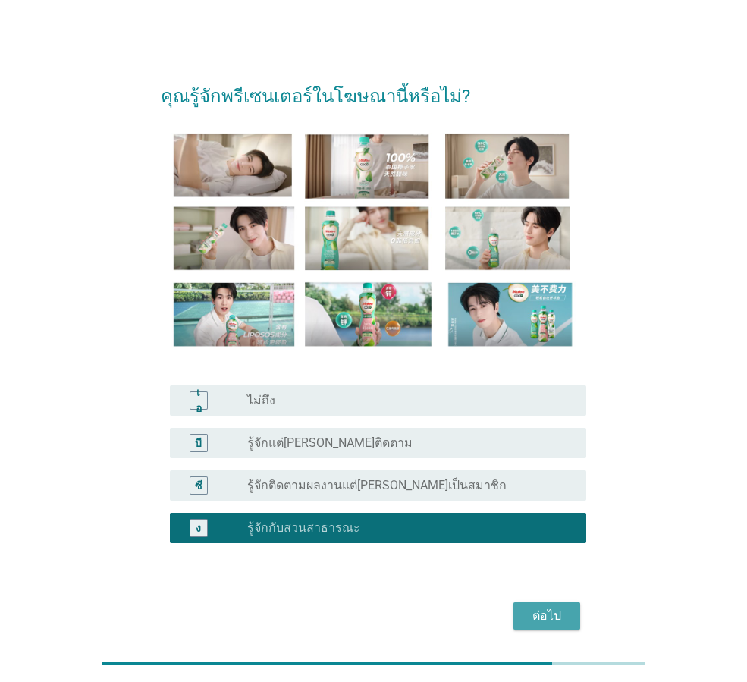
click at [544, 610] on font "ต่อไป" at bounding box center [546, 615] width 29 height 14
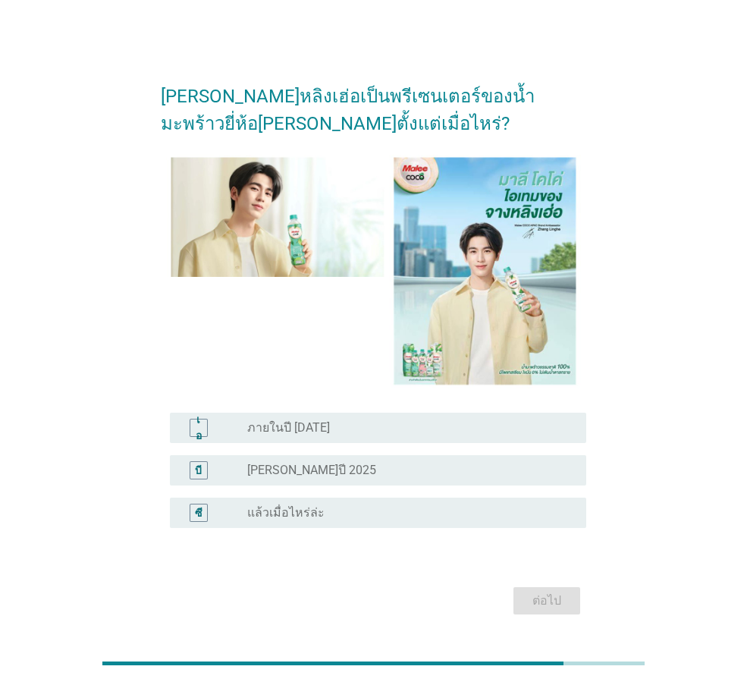
click at [366, 479] on div "บี ปุ่มวิทยุ[PERSON_NAME]เลือก [PERSON_NAME]ปี ​​2025" at bounding box center [378, 470] width 416 height 30
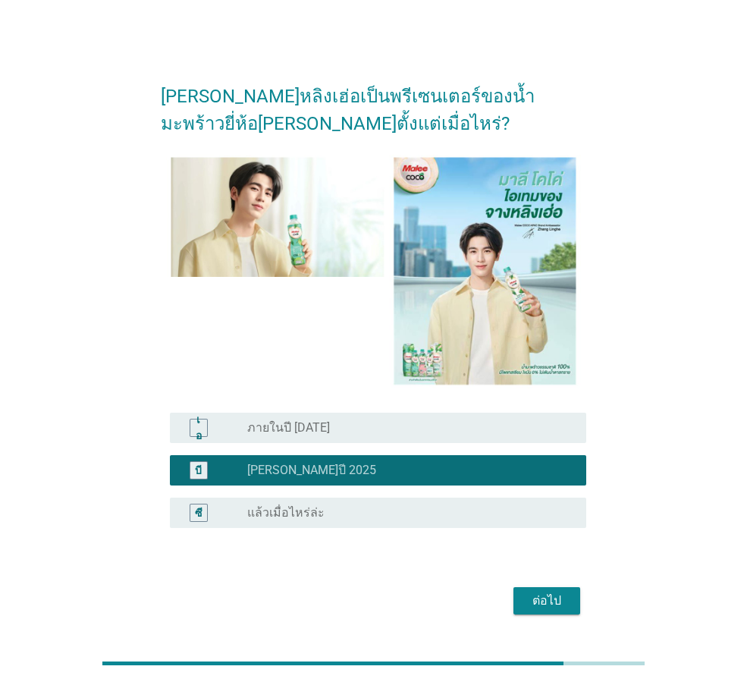
click at [556, 591] on font "ต่อไป" at bounding box center [546, 600] width 29 height 18
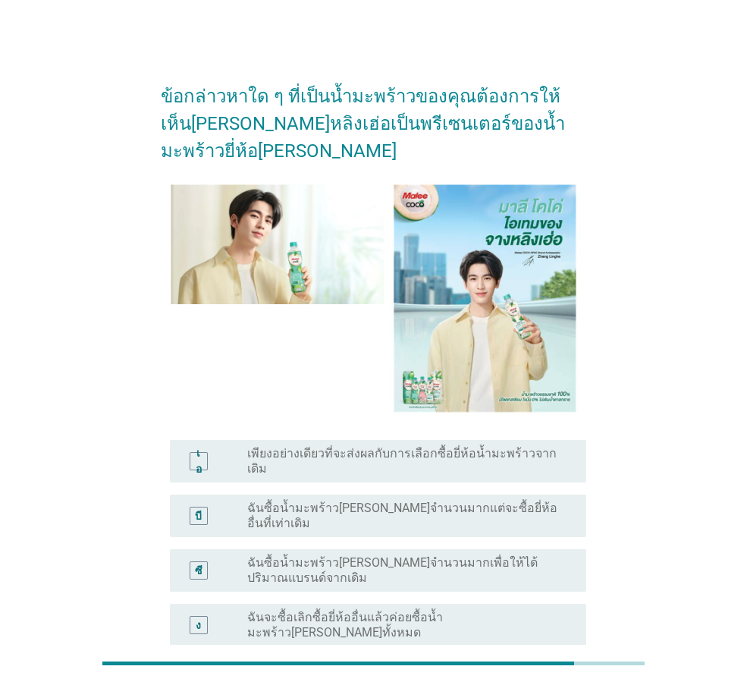
click at [456, 446] on font "เพียงอย่างเดียวที่จะส่งผลกับการเลือกซื้อยี่ห้อน้ำมะพร้าวจากเดิม" at bounding box center [401, 461] width 309 height 30
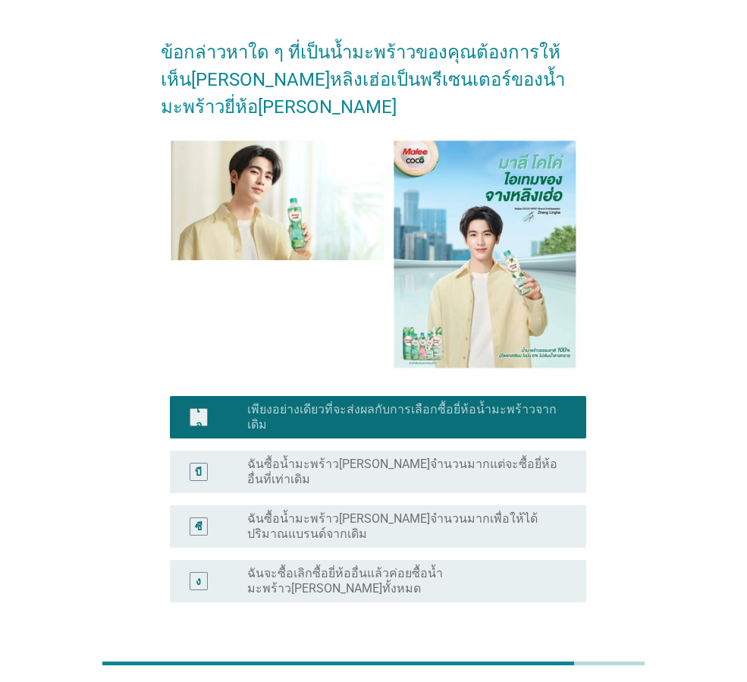
scroll to position [76, 0]
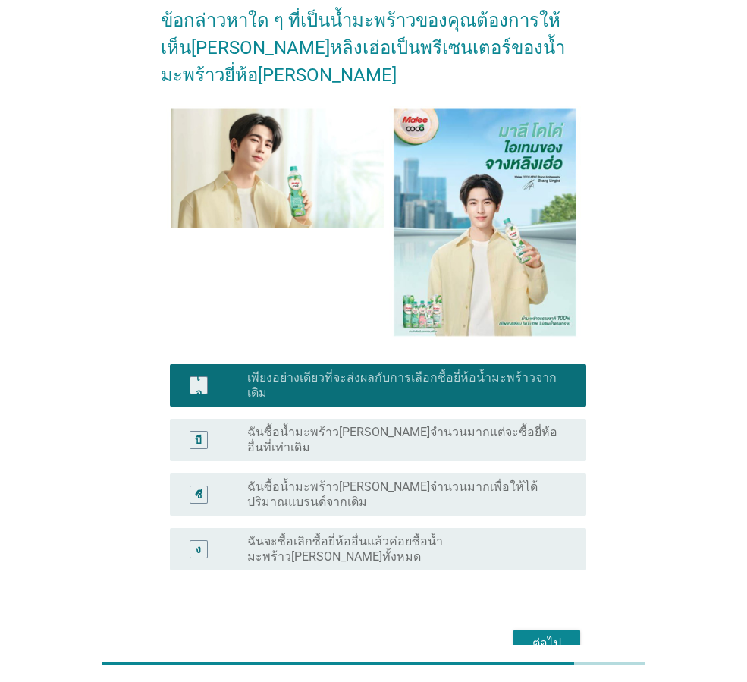
click at [547, 635] on font "ต่อไป" at bounding box center [546, 642] width 29 height 14
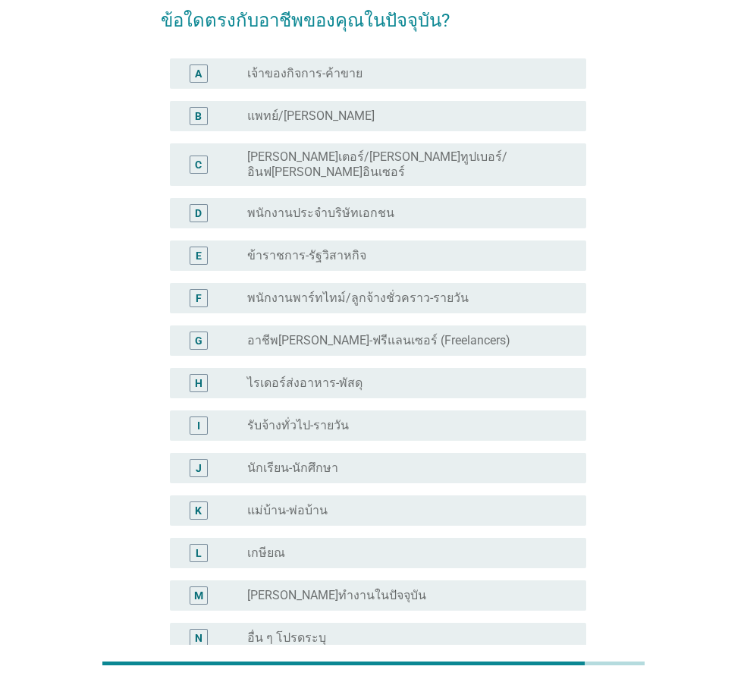
scroll to position [0, 0]
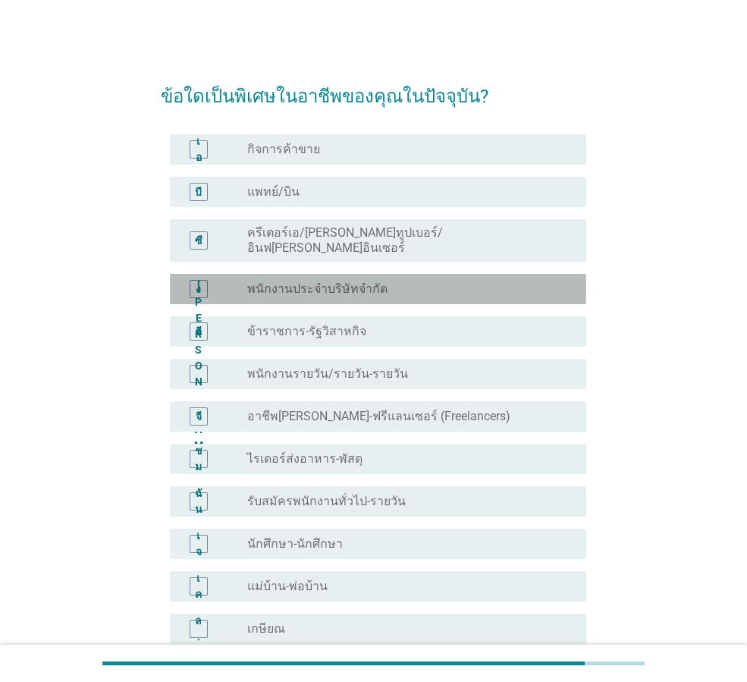
click at [458, 281] on div "ปุ่มวิทยุ[PERSON_NAME]เลือก พนักงานประจำบริษัทจำกัด" at bounding box center [404, 288] width 315 height 15
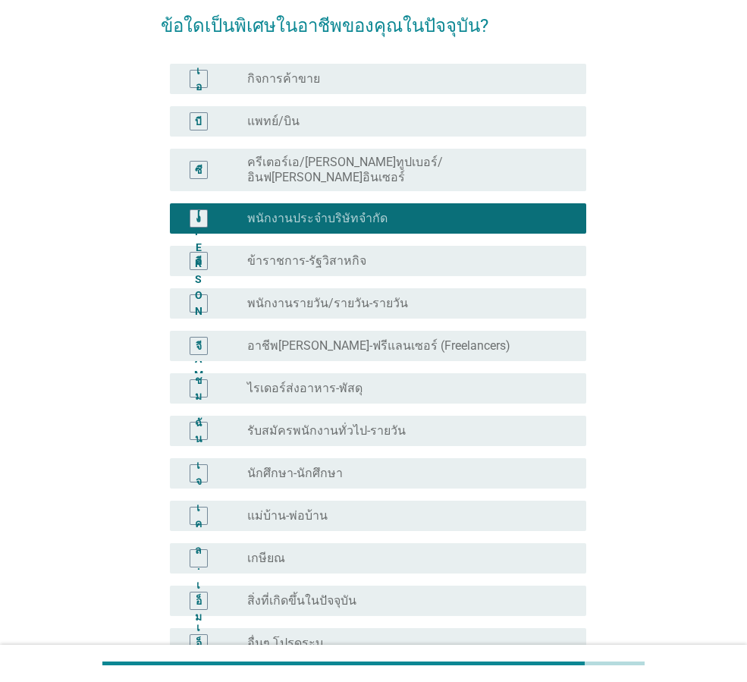
scroll to position [152, 0]
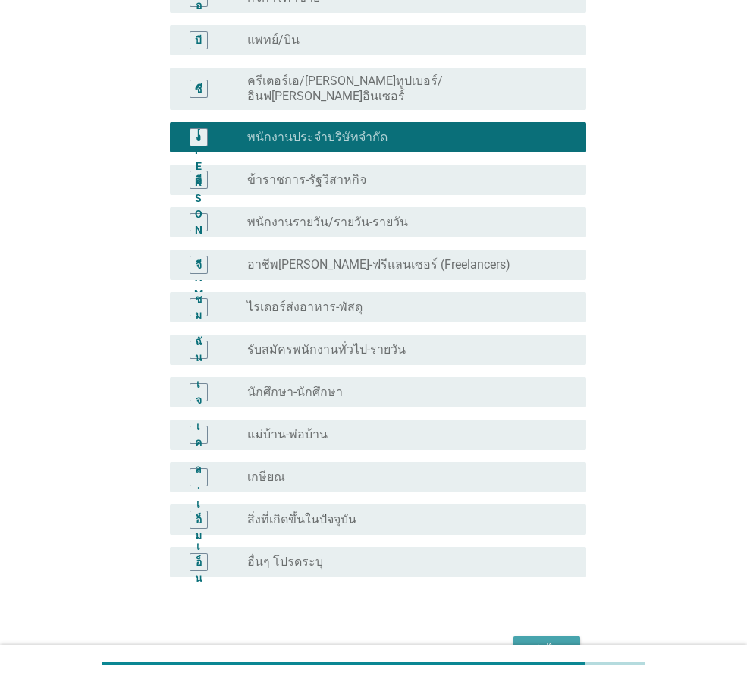
click at [531, 641] on div "ต่อไป" at bounding box center [546, 650] width 42 height 18
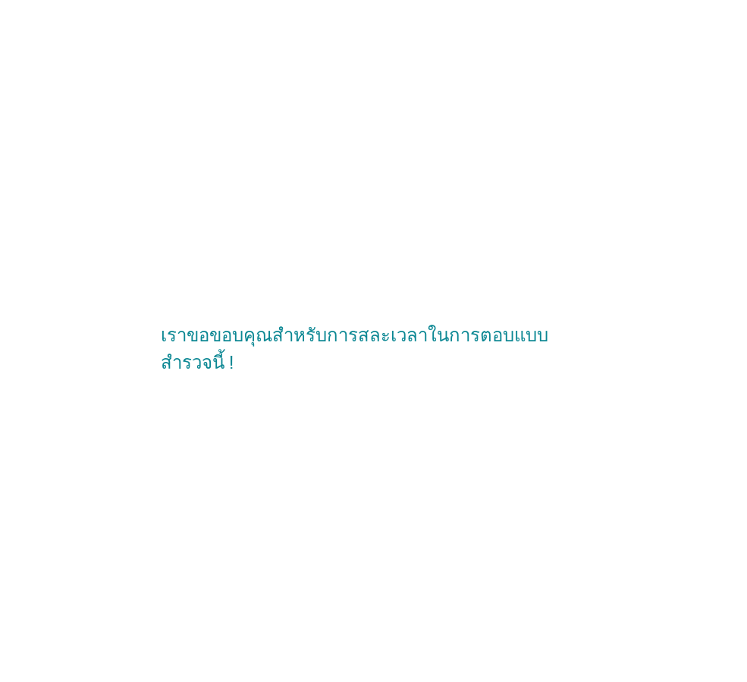
scroll to position [0, 0]
